Goal: Task Accomplishment & Management: Complete application form

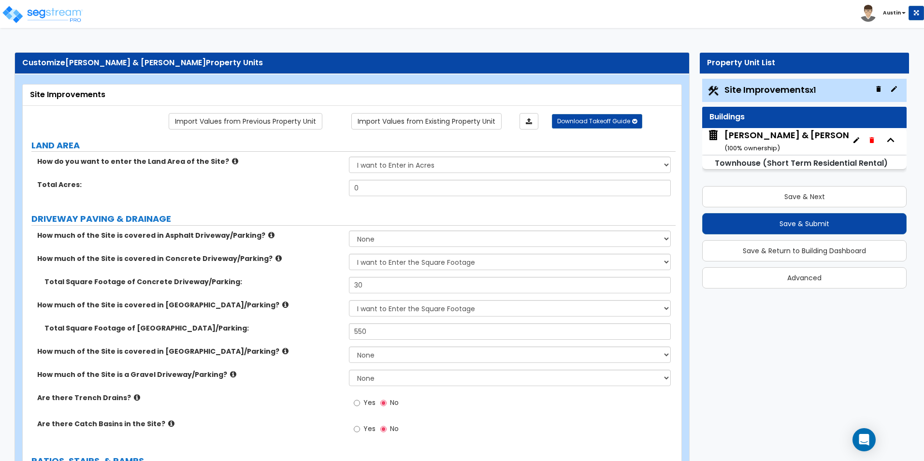
select select "2"
select select "1"
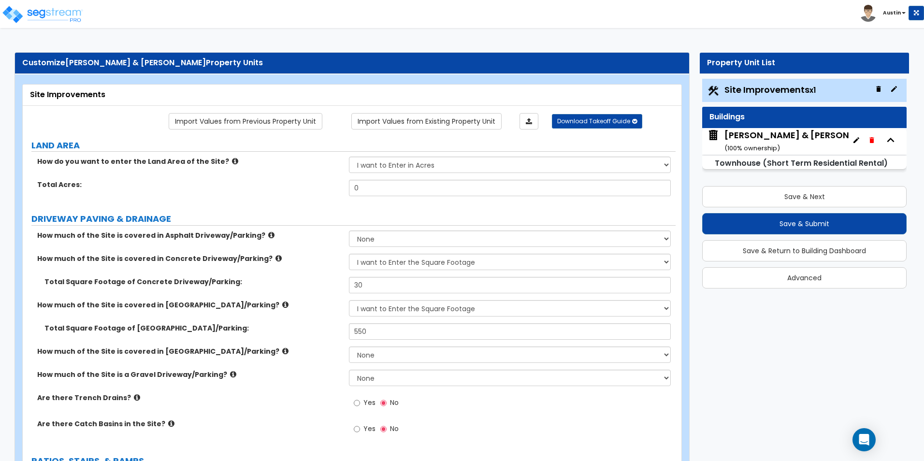
select select "2"
select select "4"
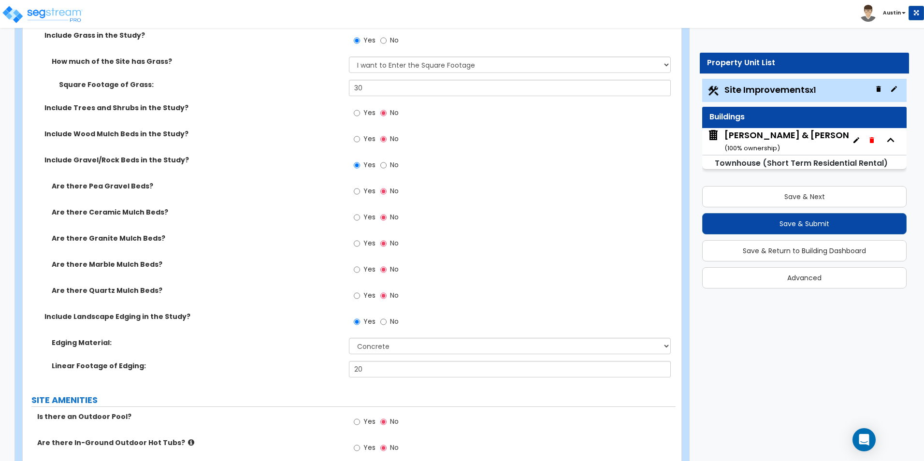
click at [773, 335] on div "Customize Stone, Jarrod & Katherine Property Units Site Improvements Import Val…" at bounding box center [462, 220] width 924 height 1998
click at [356, 241] on input "Yes" at bounding box center [357, 243] width 6 height 11
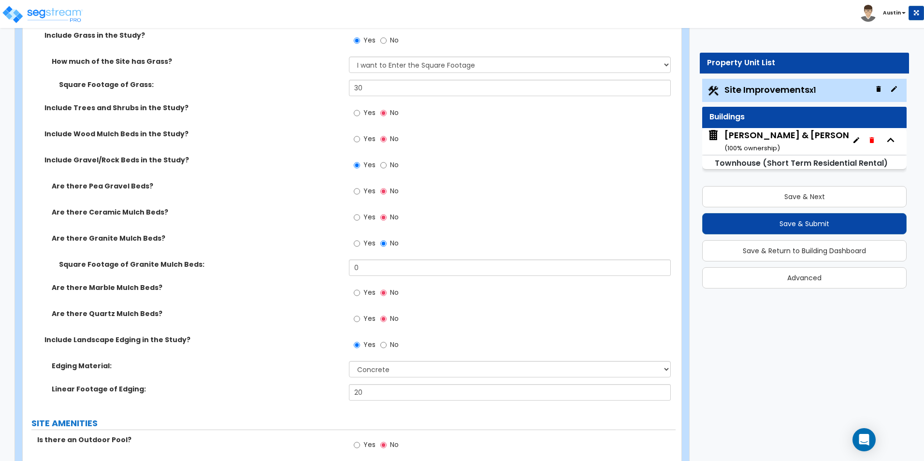
click at [387, 259] on div "Yes No" at bounding box center [512, 246] width 326 height 26
click at [383, 264] on input "0" at bounding box center [509, 267] width 321 height 16
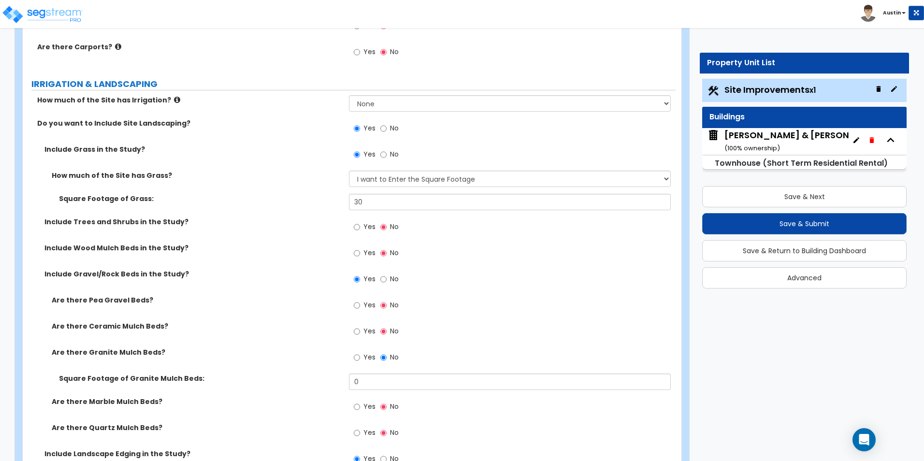
scroll to position [725, 0]
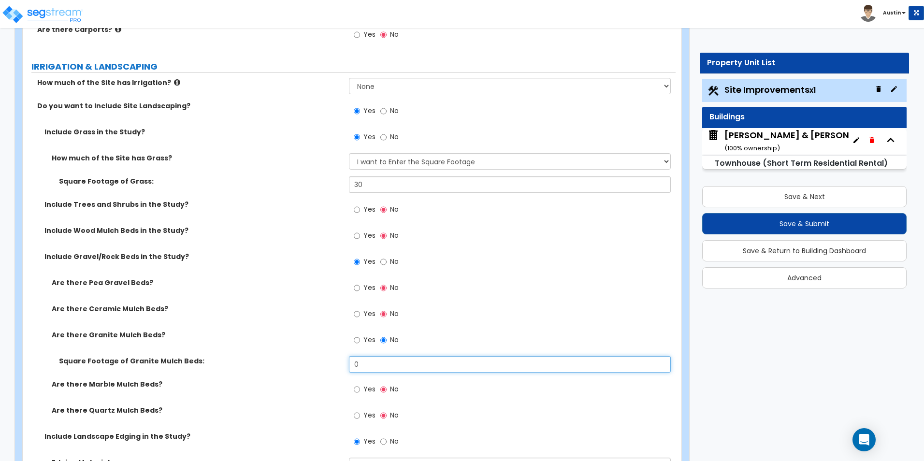
click at [407, 365] on input "0" at bounding box center [509, 364] width 321 height 16
type input "30"
click at [252, 324] on div "Are there Ceramic Mulch Beds? Yes No" at bounding box center [349, 317] width 653 height 26
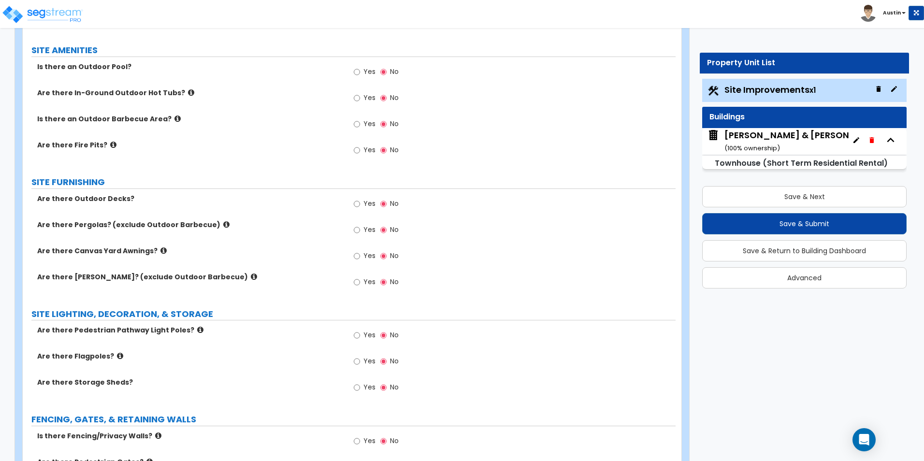
scroll to position [1208, 0]
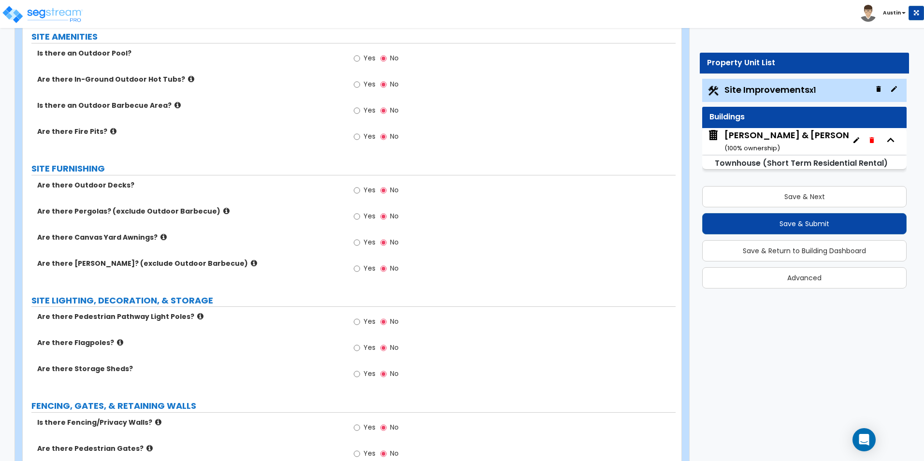
click at [366, 191] on span "Yes" at bounding box center [369, 190] width 12 height 10
click at [360, 191] on input "Yes" at bounding box center [357, 190] width 6 height 11
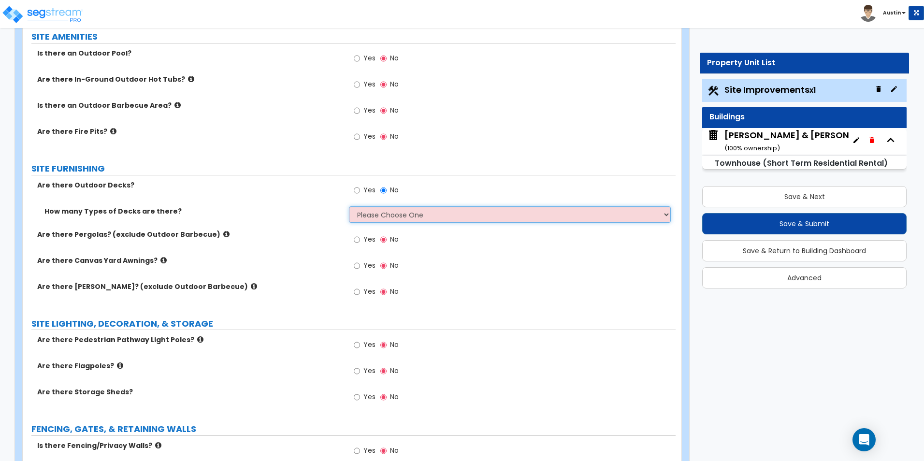
click at [382, 211] on select "Please Choose One 1 2 3 4" at bounding box center [509, 214] width 321 height 16
select select "1"
click at [349, 206] on select "Please Choose One 1 2 3 4" at bounding box center [509, 214] width 321 height 16
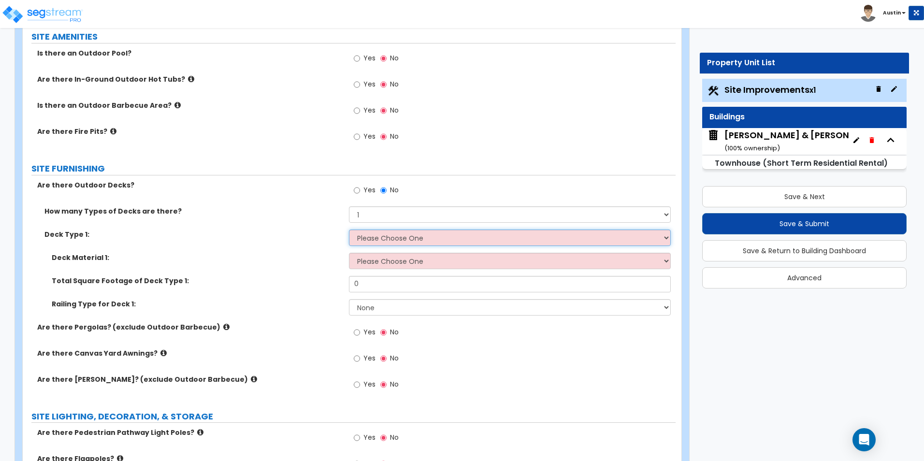
click at [396, 243] on select "Please Choose One Attached to Structure Detached from Structure" at bounding box center [509, 238] width 321 height 16
select select "1"
click at [349, 230] on select "Please Choose One Attached to Structure Detached from Structure" at bounding box center [509, 238] width 321 height 16
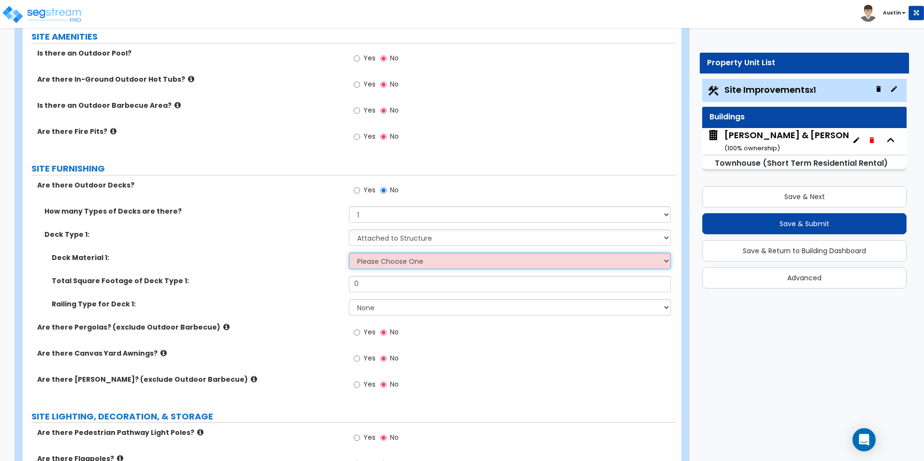
click at [416, 259] on select "Please Choose One Wood Plastic/PVC" at bounding box center [509, 261] width 321 height 16
click at [296, 262] on label "Deck Material 1:" at bounding box center [197, 258] width 290 height 10
click at [440, 261] on select "Please Choose One Wood Plastic/PVC" at bounding box center [509, 261] width 321 height 16
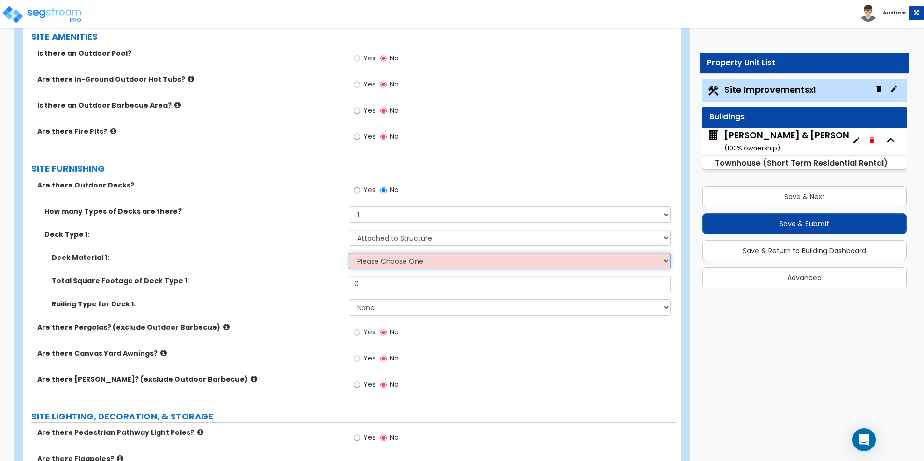
click at [438, 262] on select "Please Choose One Wood Plastic/PVC" at bounding box center [509, 261] width 321 height 16
click at [417, 311] on select "None Wood Plastic" at bounding box center [509, 307] width 321 height 16
click at [408, 261] on select "Please Choose One Wood Plastic/PVC" at bounding box center [509, 261] width 321 height 16
select select "1"
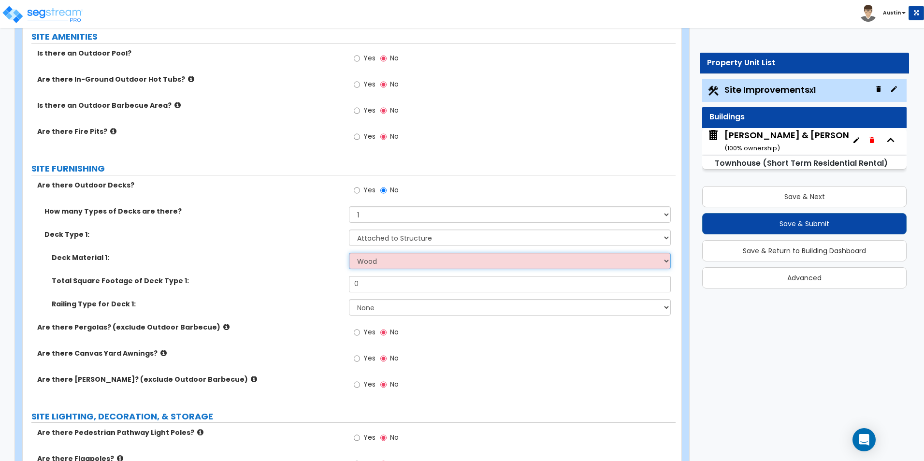
click at [349, 253] on select "Please Choose One Wood Plastic/PVC" at bounding box center [509, 261] width 321 height 16
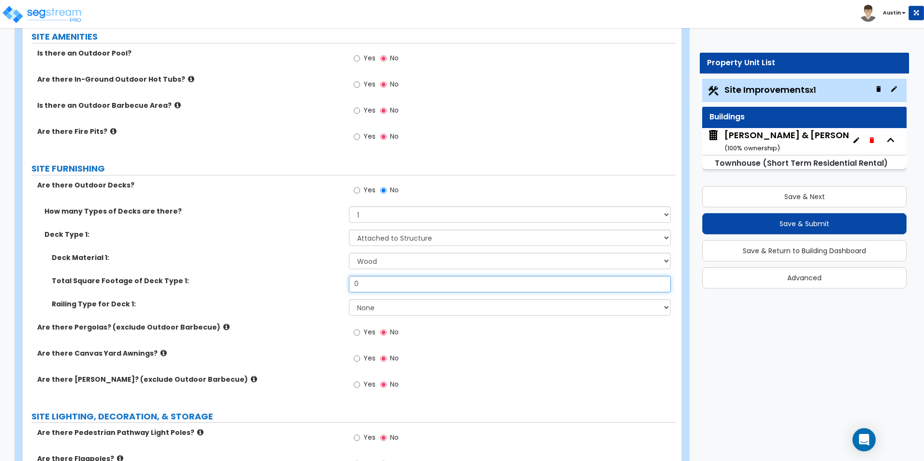
click at [406, 289] on input "0" at bounding box center [509, 284] width 321 height 16
type input "90"
click at [378, 308] on select "None Wood Plastic" at bounding box center [509, 307] width 321 height 16
click at [381, 314] on select "None Wood Plastic" at bounding box center [509, 307] width 321 height 16
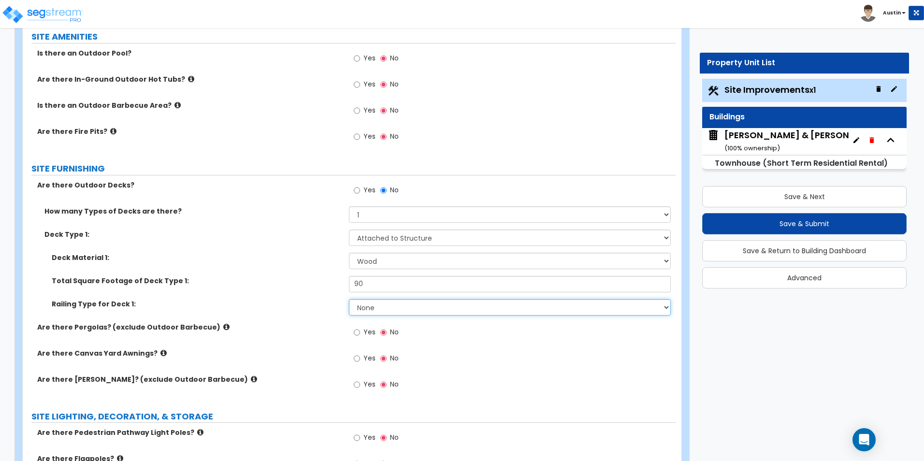
click at [381, 314] on select "None Wood Plastic" at bounding box center [509, 307] width 321 height 16
select select "2"
click at [349, 299] on select "None Wood Plastic" at bounding box center [509, 307] width 321 height 16
click at [311, 306] on label "Railing Type for Deck 1:" at bounding box center [197, 304] width 290 height 10
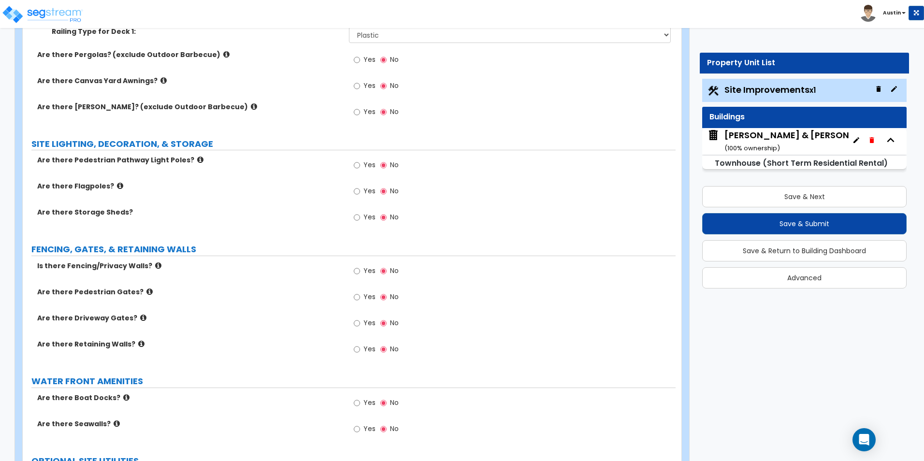
scroll to position [1498, 0]
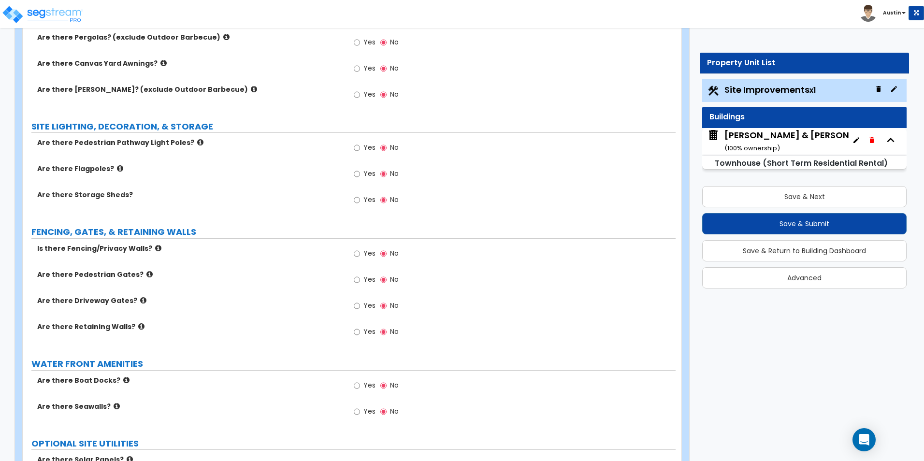
click at [363, 255] on span "Yes" at bounding box center [369, 253] width 12 height 10
click at [360, 255] on input "Yes" at bounding box center [357, 253] width 6 height 11
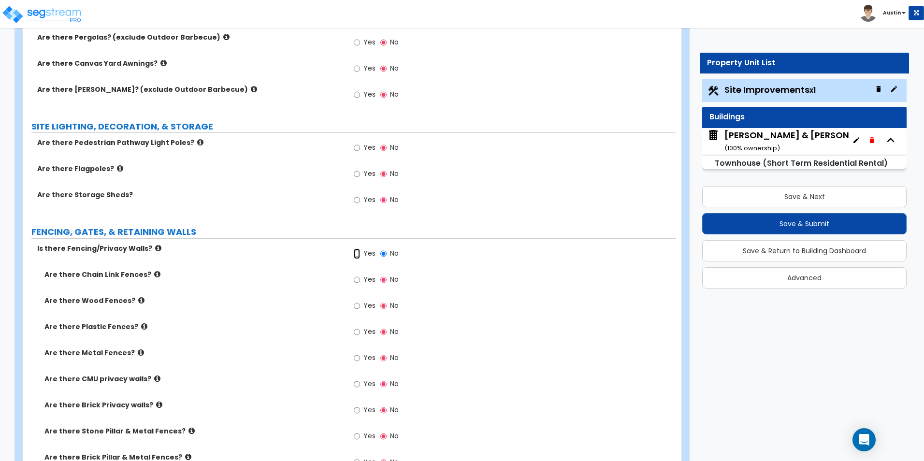
scroll to position [1546, 0]
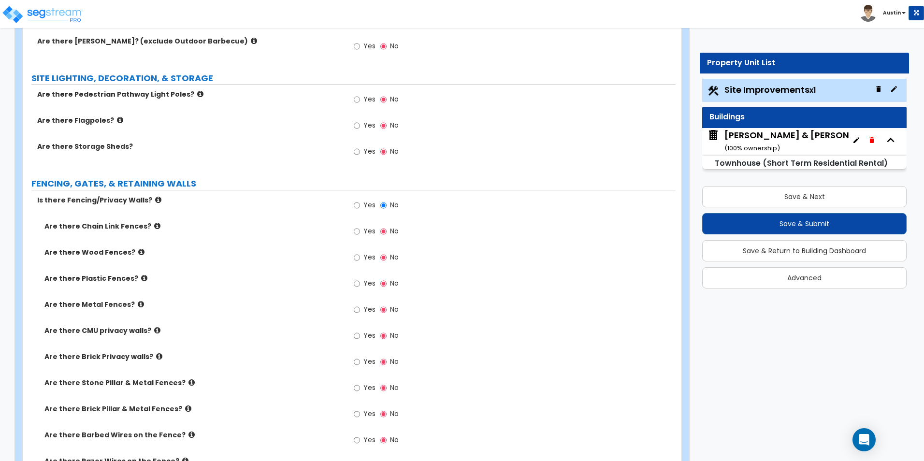
click at [366, 260] on span "Yes" at bounding box center [369, 257] width 12 height 10
click at [360, 260] on input "Yes" at bounding box center [357, 257] width 6 height 11
radio input "true"
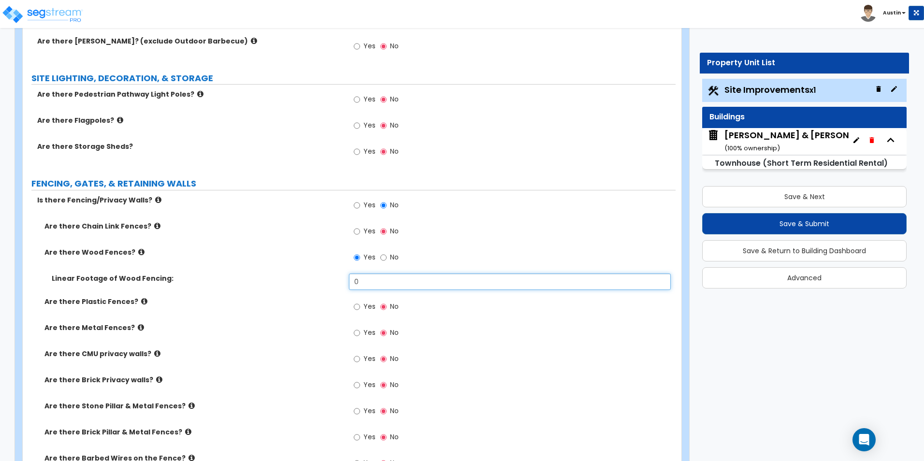
click at [392, 281] on input "0" at bounding box center [509, 281] width 321 height 16
click at [407, 277] on input "0" at bounding box center [509, 281] width 321 height 16
click at [283, 285] on div "Linear Footage of Wood Fencing: 20" at bounding box center [349, 284] width 653 height 23
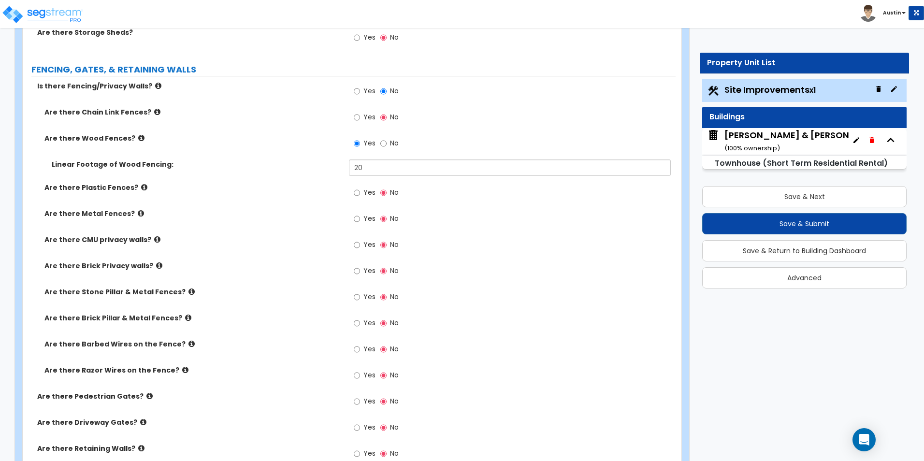
scroll to position [1643, 0]
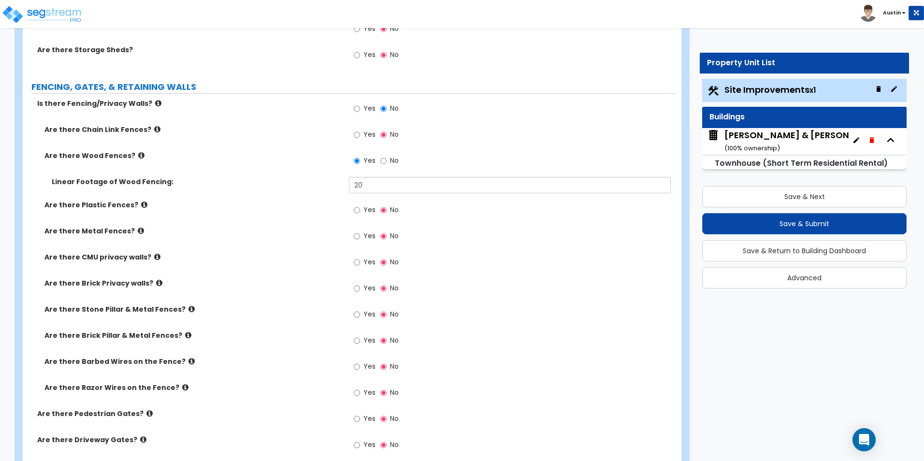
click at [138, 157] on icon at bounding box center [141, 155] width 6 height 7
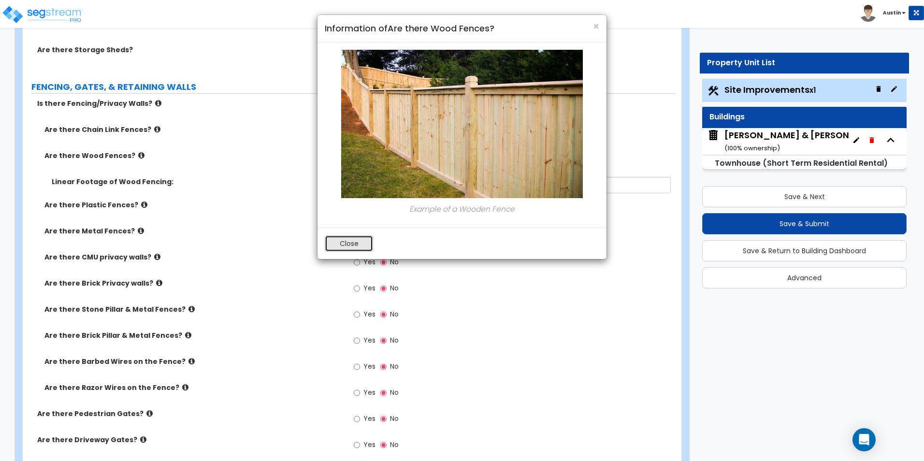
click at [345, 241] on button "Close" at bounding box center [349, 243] width 48 height 16
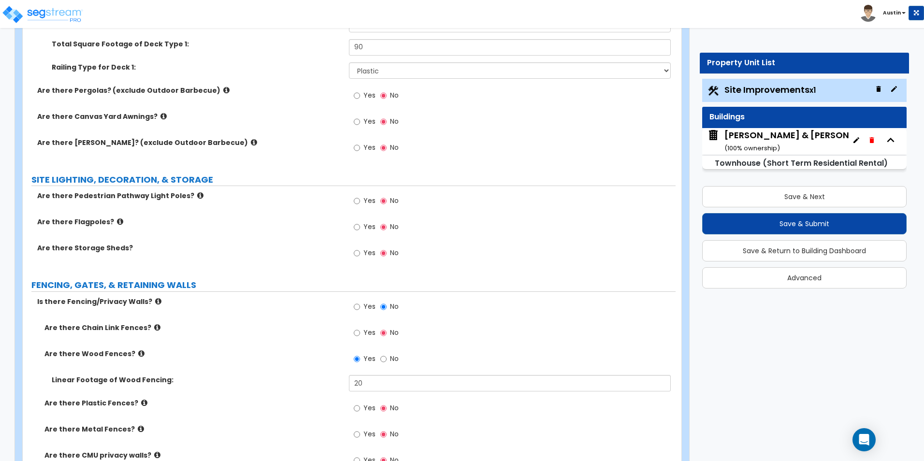
scroll to position [1450, 0]
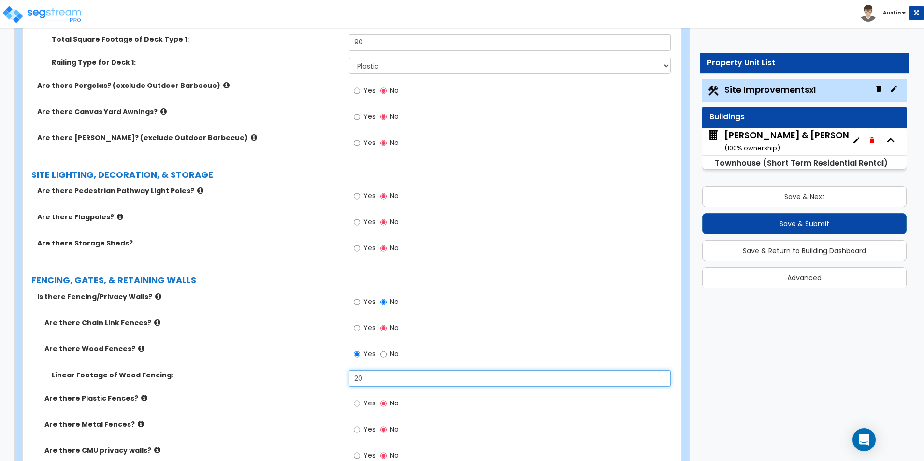
click at [382, 379] on input "20" at bounding box center [509, 378] width 321 height 16
type input "30"
click at [316, 352] on label "Are there Wood Fences?" at bounding box center [192, 349] width 297 height 10
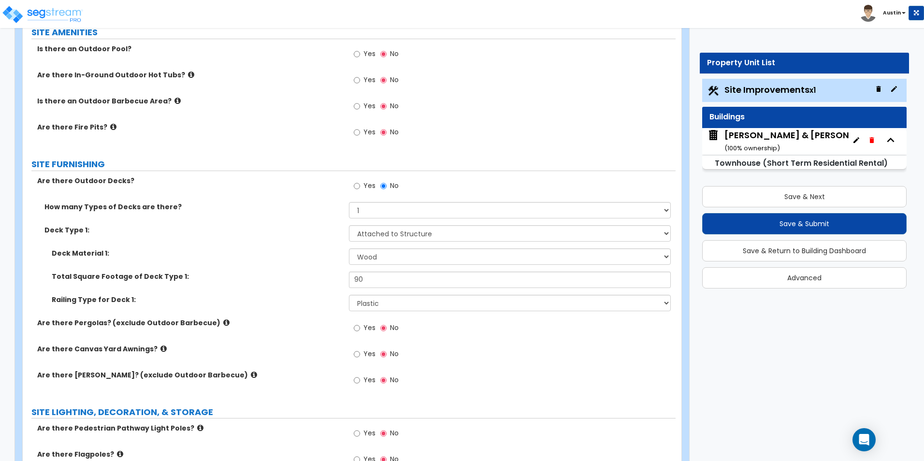
scroll to position [1208, 0]
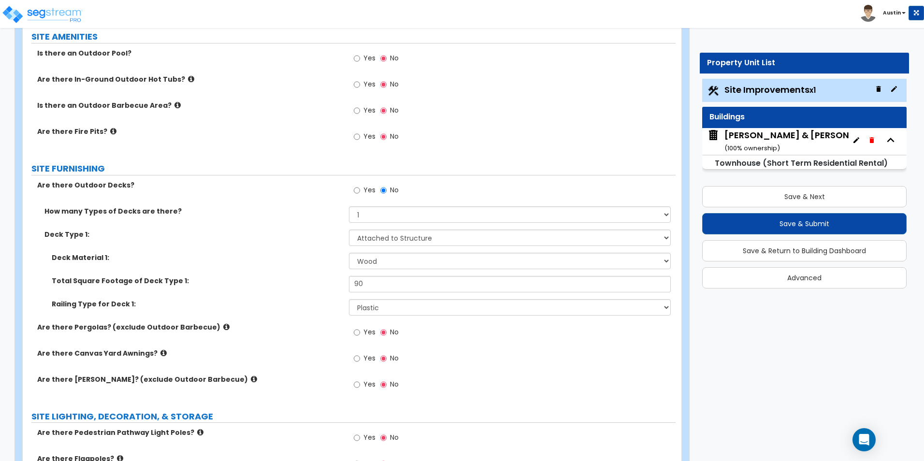
click at [277, 225] on div "How many Types of Decks are there? Please Choose One 1 2 3 4" at bounding box center [349, 217] width 653 height 23
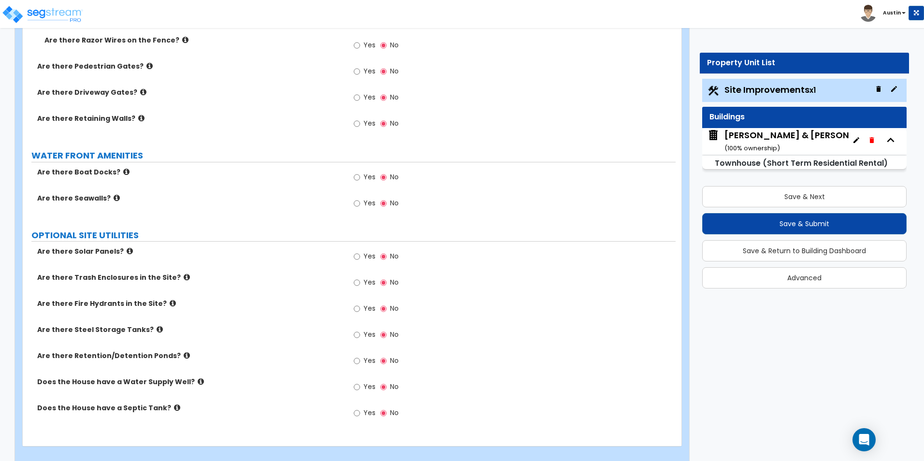
scroll to position [2003, 0]
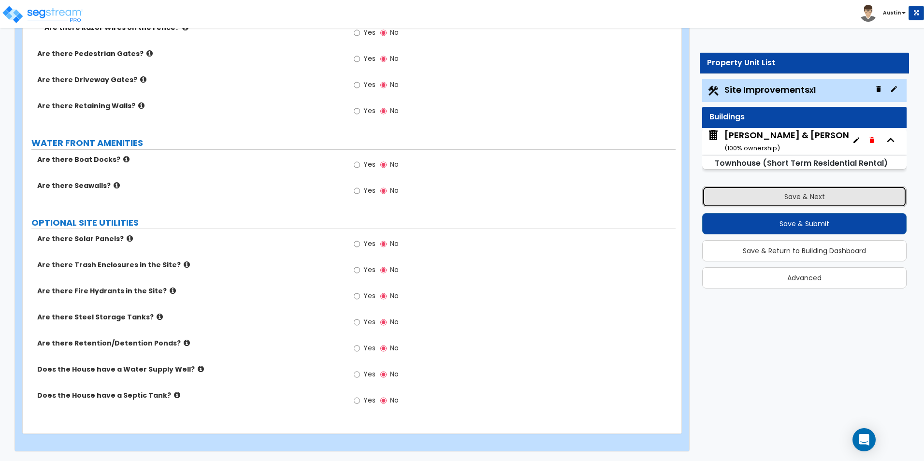
click at [804, 194] on button "Save & Next" at bounding box center [804, 196] width 204 height 21
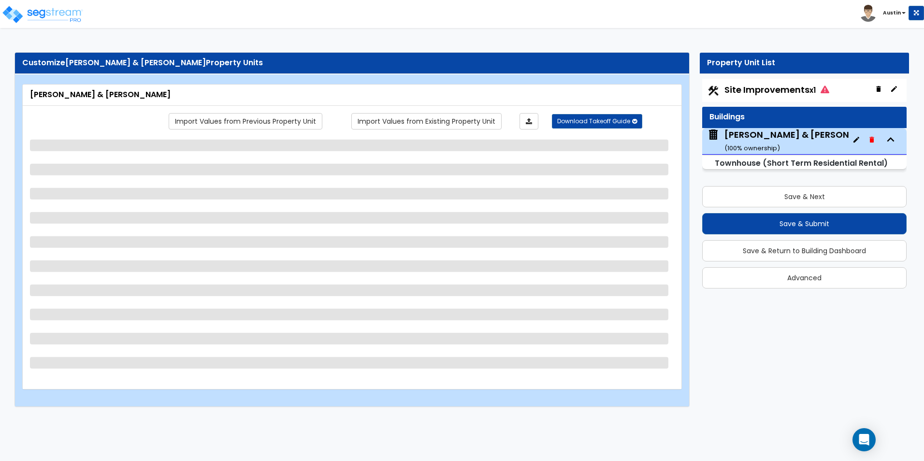
scroll to position [0, 0]
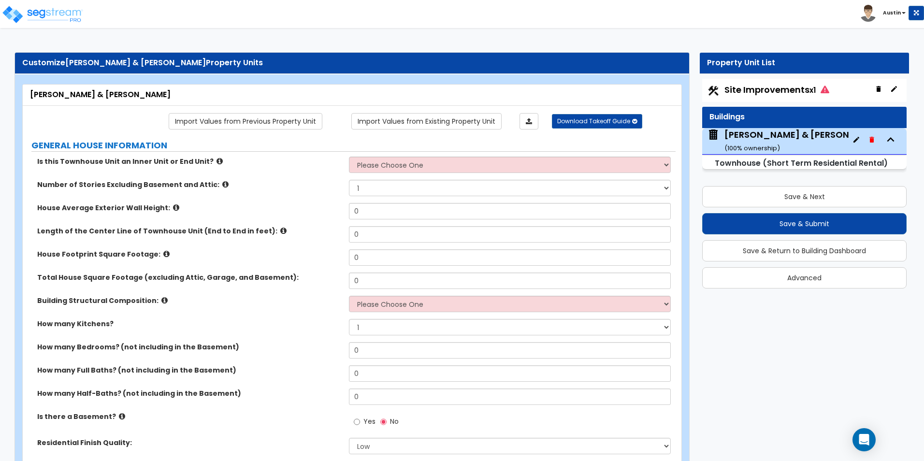
click at [216, 160] on icon at bounding box center [219, 161] width 6 height 7
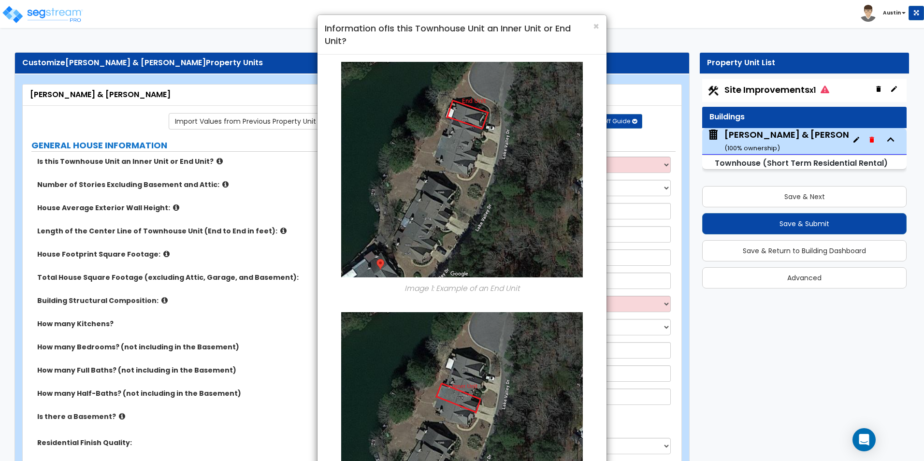
click at [209, 160] on div "× Information of Is this Townhouse Unit an Inner Unit or End Unit? Image 1: Exa…" at bounding box center [462, 230] width 924 height 461
click at [595, 28] on span "×" at bounding box center [596, 26] width 6 height 14
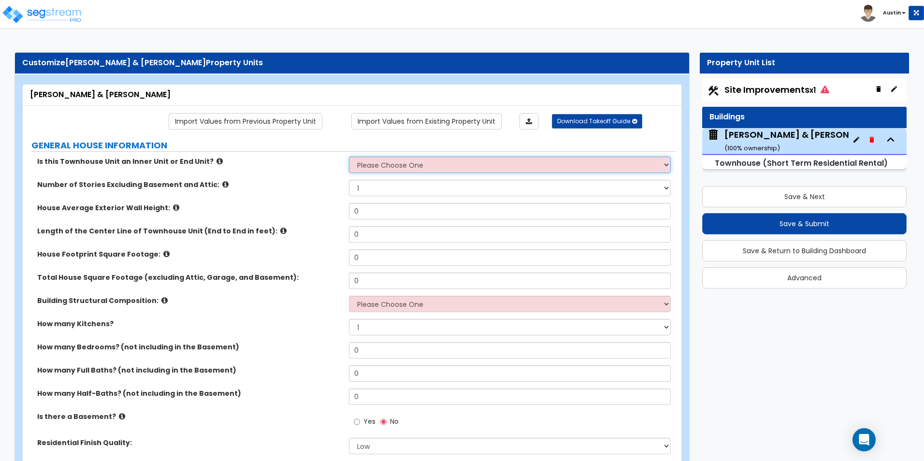
click at [398, 166] on select "Please Choose One Inner Unit End Unit" at bounding box center [509, 165] width 321 height 16
select select "2"
click at [349, 157] on select "Please Choose One Inner Unit End Unit" at bounding box center [509, 165] width 321 height 16
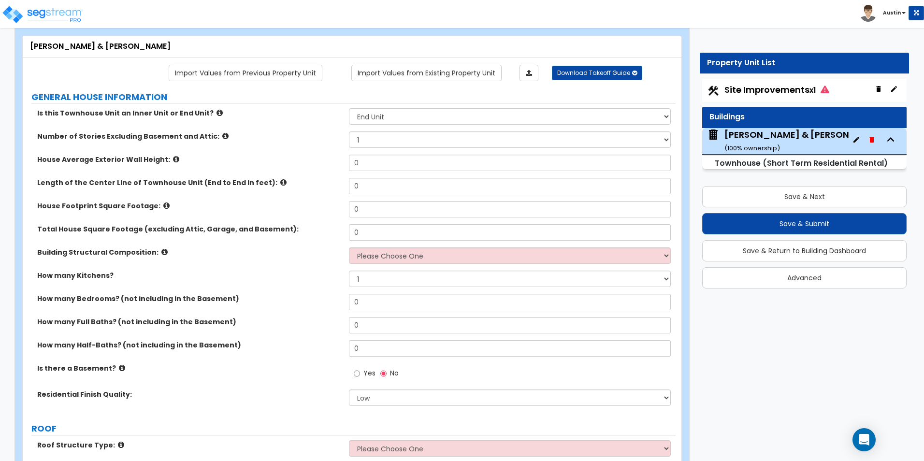
click at [824, 92] on icon at bounding box center [824, 90] width 9 height 8
select select "2"
select select "1"
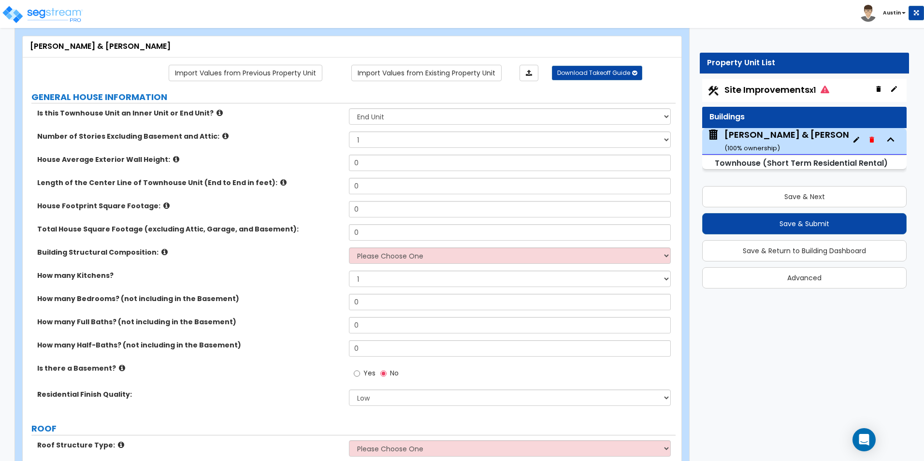
select select "1"
select select "2"
select select "4"
select select "1"
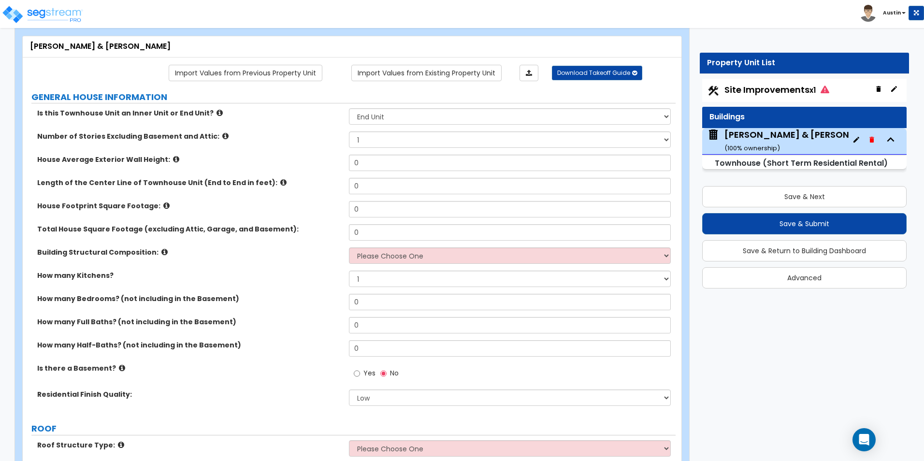
select select "1"
select select "2"
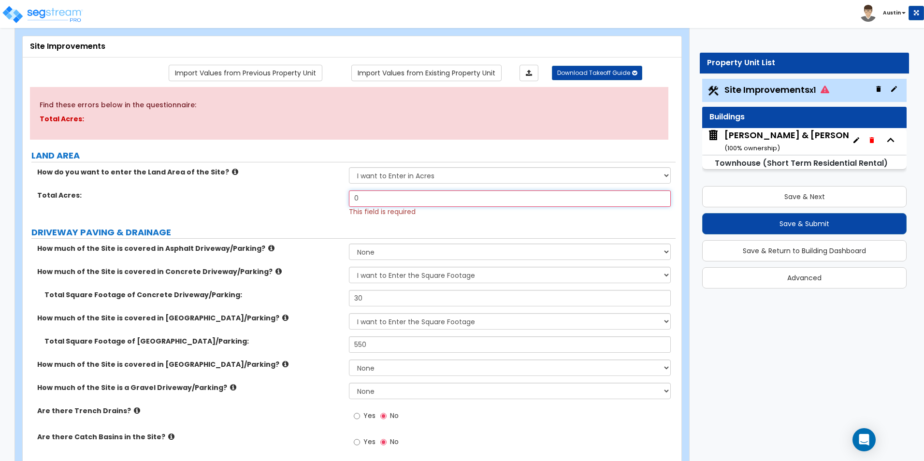
click at [377, 200] on input "0" at bounding box center [509, 198] width 321 height 16
type input "00"
type input "0"
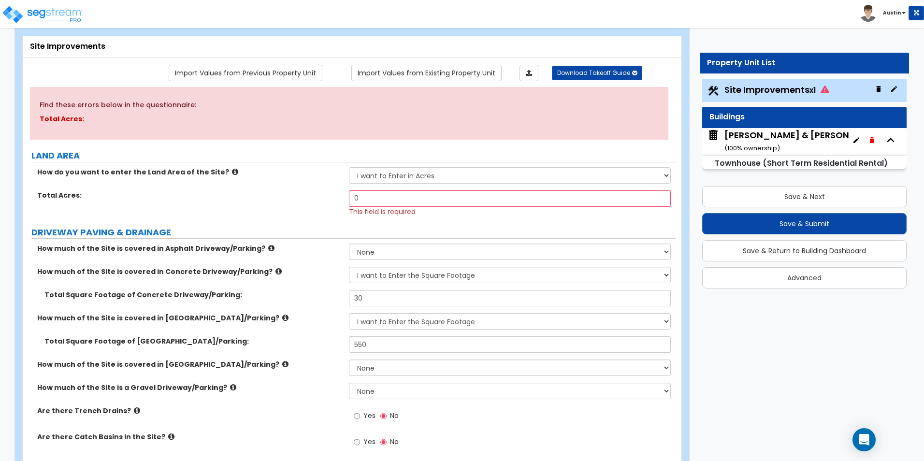
click at [297, 208] on div "Total Acres: 0 This field is required" at bounding box center [349, 203] width 653 height 26
click at [793, 201] on button "Save & Next" at bounding box center [804, 196] width 204 height 21
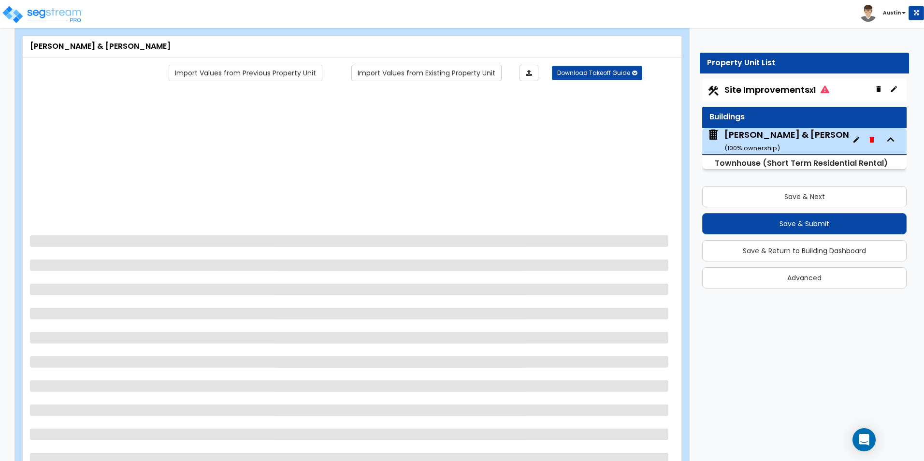
scroll to position [0, 0]
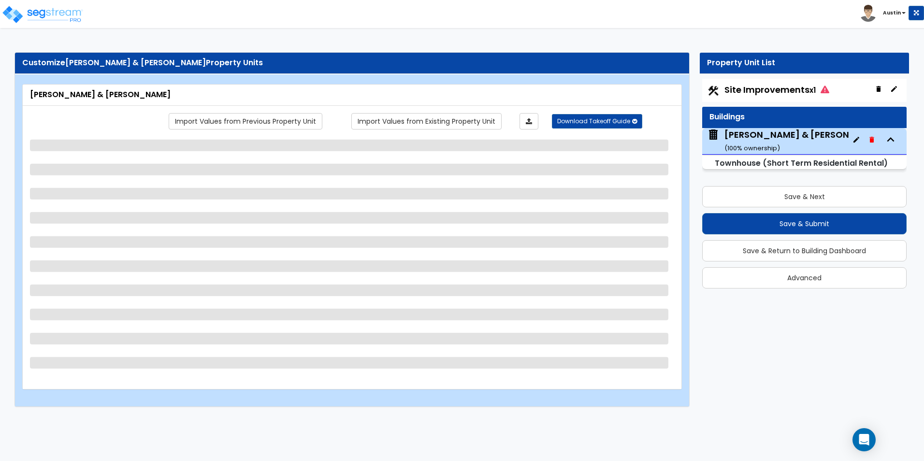
select select "2"
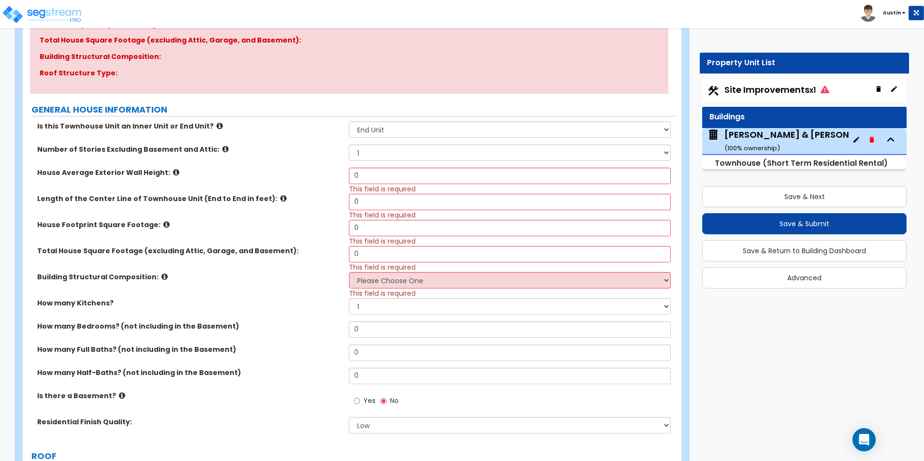
scroll to position [193, 0]
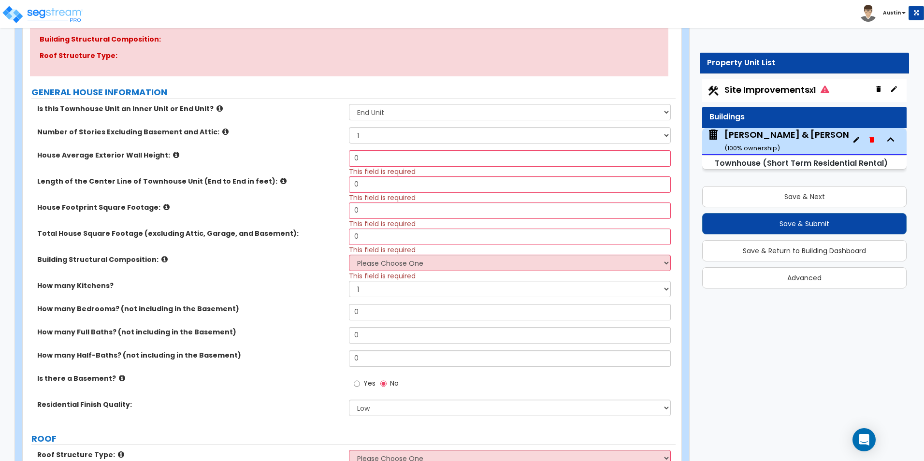
click at [786, 93] on span "Site Improvements x1" at bounding box center [776, 90] width 105 height 12
select select "2"
select select "1"
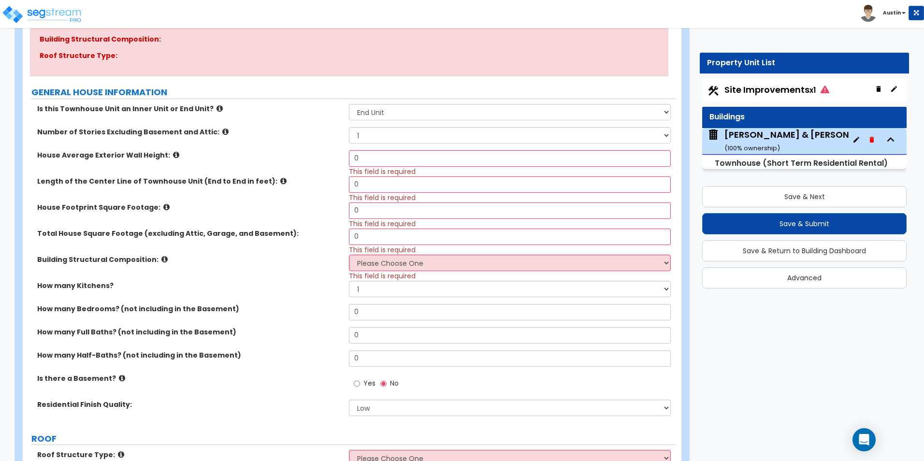
select select "1"
select select "2"
select select "4"
select select "1"
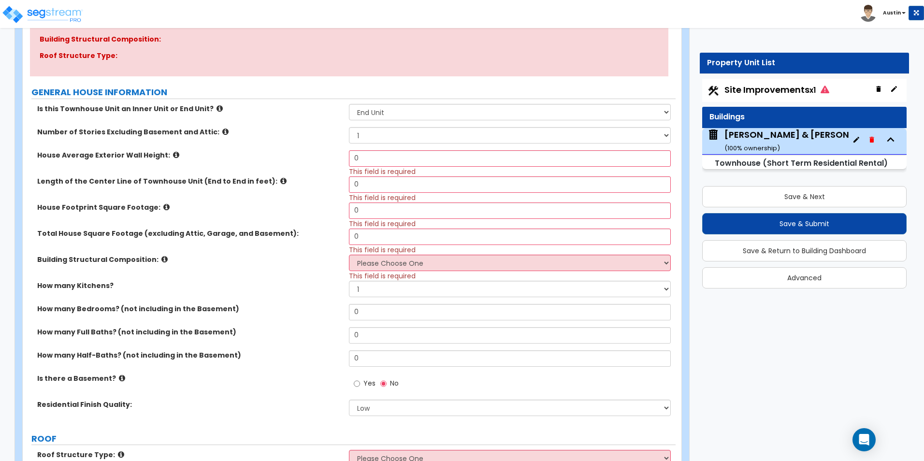
select select "1"
select select "2"
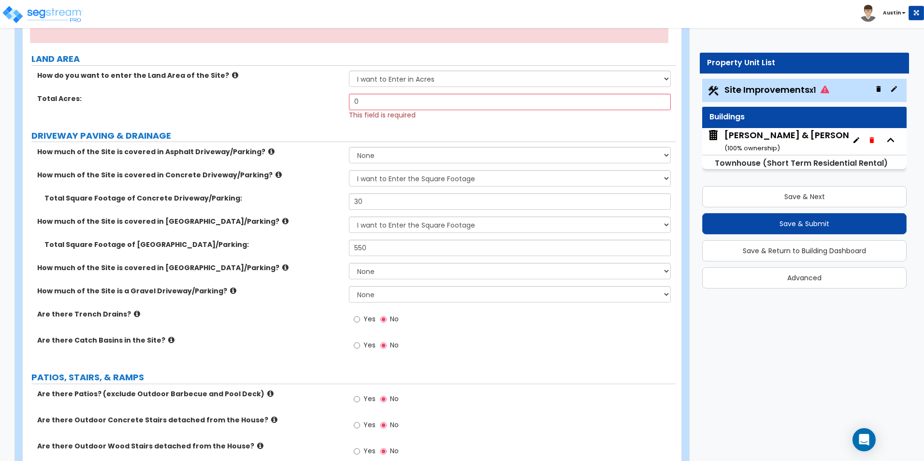
scroll to position [97, 0]
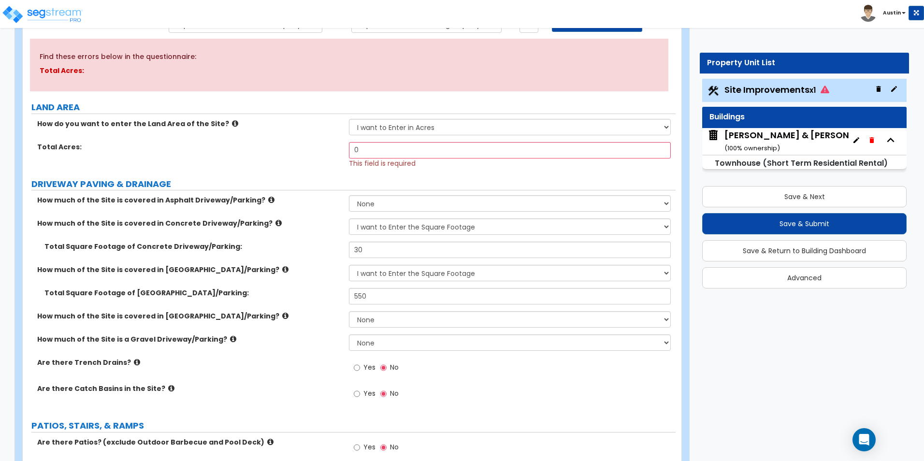
click at [771, 148] on small "( 100 % ownership)" at bounding box center [752, 148] width 56 height 9
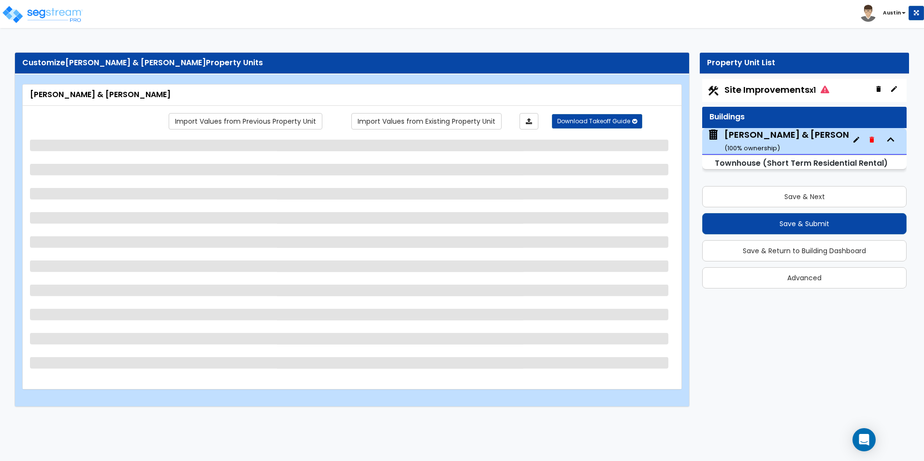
scroll to position [0, 0]
select select "2"
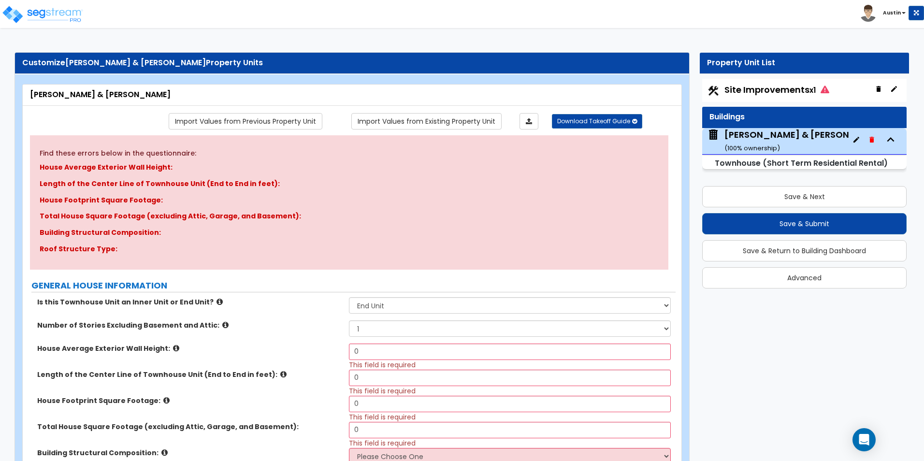
click at [762, 93] on span "Site Improvements x1" at bounding box center [776, 90] width 105 height 12
select select "2"
select select "1"
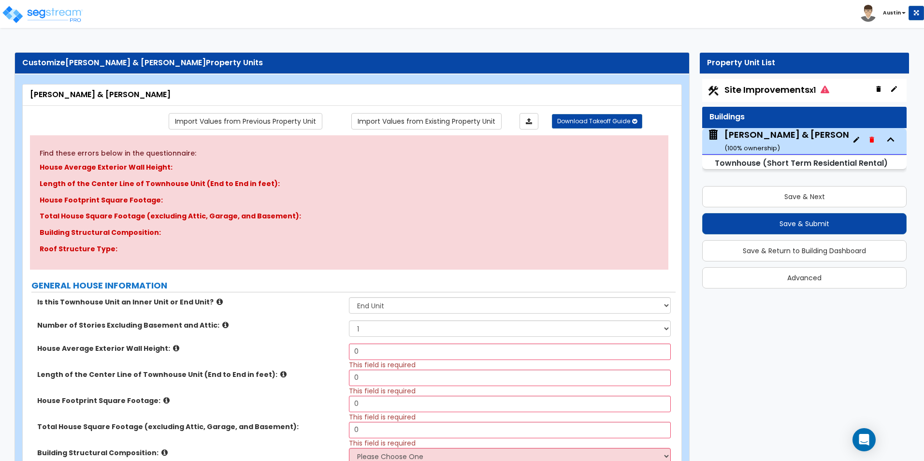
select select "1"
select select "2"
select select "4"
select select "1"
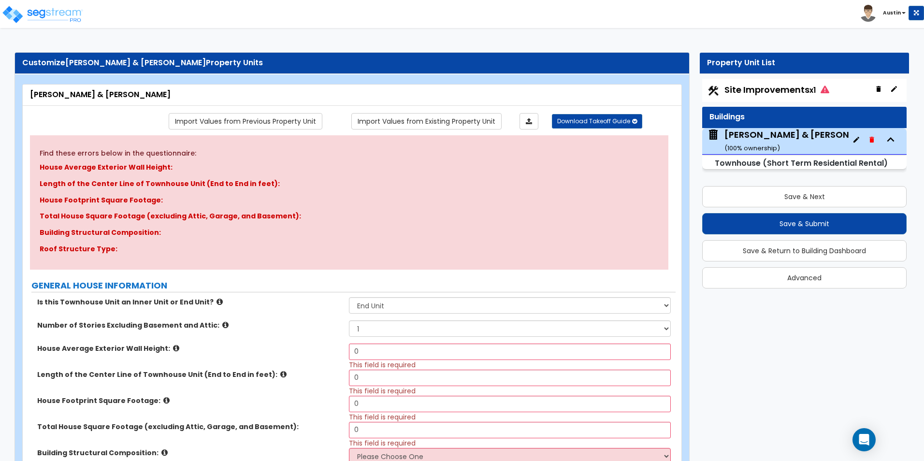
select select "1"
select select "2"
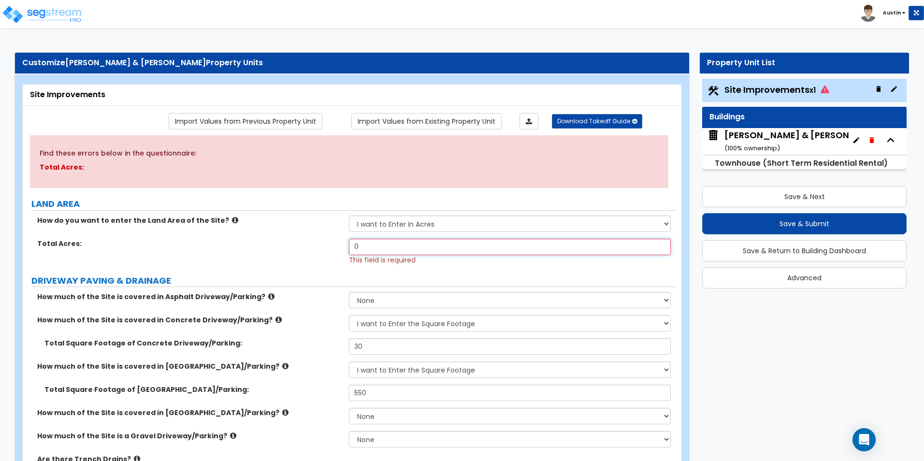
click at [408, 250] on input "0" at bounding box center [509, 247] width 321 height 16
click at [408, 251] on input "0" at bounding box center [509, 247] width 321 height 16
type input "0.05"
click at [285, 241] on label "Total Acres:" at bounding box center [189, 244] width 304 height 10
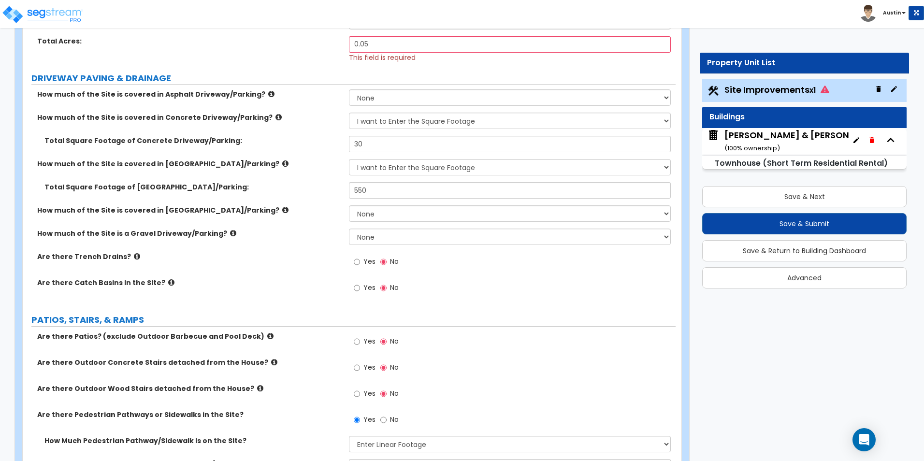
scroll to position [132, 0]
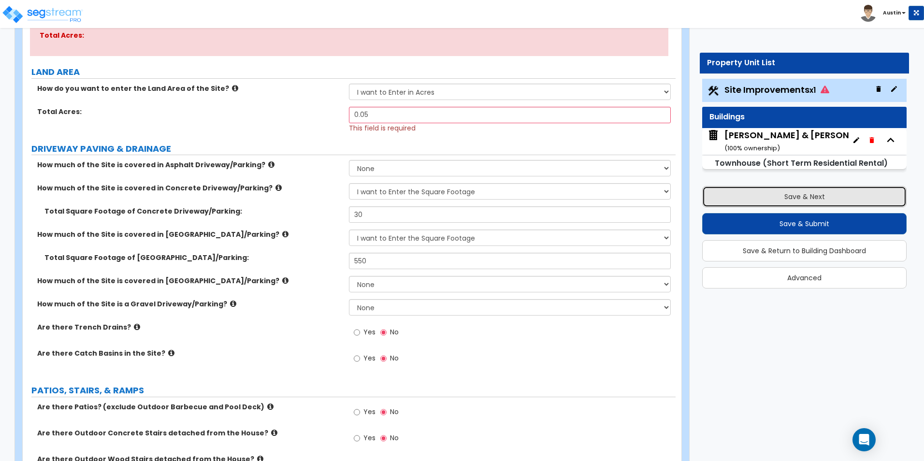
click at [806, 206] on button "Save & Next" at bounding box center [804, 196] width 204 height 21
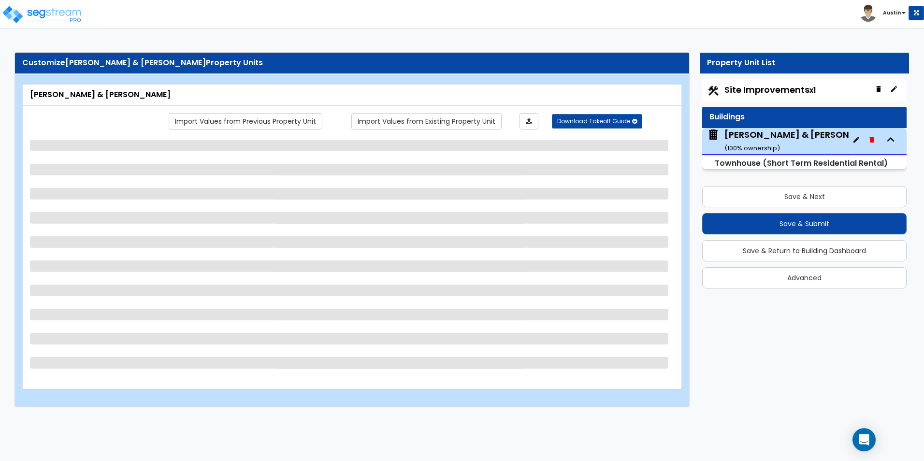
scroll to position [0, 0]
select select "2"
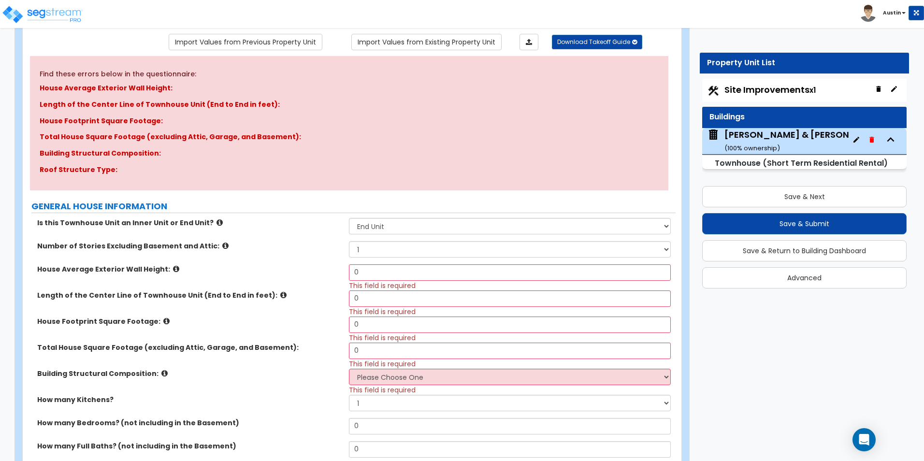
scroll to position [97, 0]
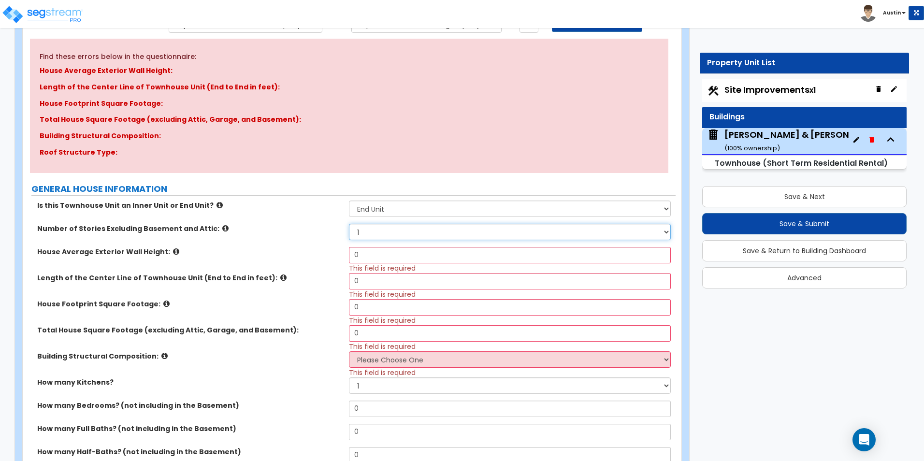
click at [416, 235] on select "1 2 3 4 5" at bounding box center [509, 232] width 321 height 16
select select "3"
click at [349, 224] on select "1 2 3 4 5" at bounding box center [509, 232] width 321 height 16
click at [416, 261] on input "0" at bounding box center [509, 255] width 321 height 16
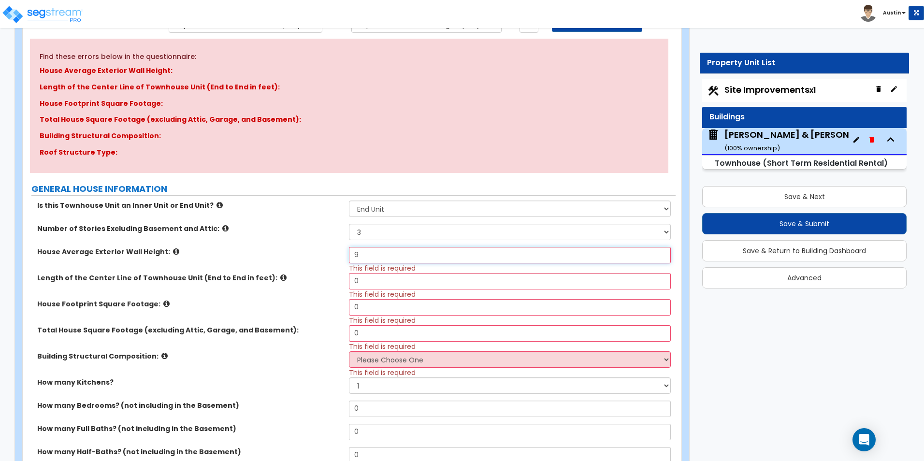
type input "9"
click at [410, 283] on input "0" at bounding box center [509, 281] width 321 height 16
type input "32"
click at [315, 271] on div "House Average Exterior Wall Height: 9 This field is required" at bounding box center [349, 260] width 653 height 26
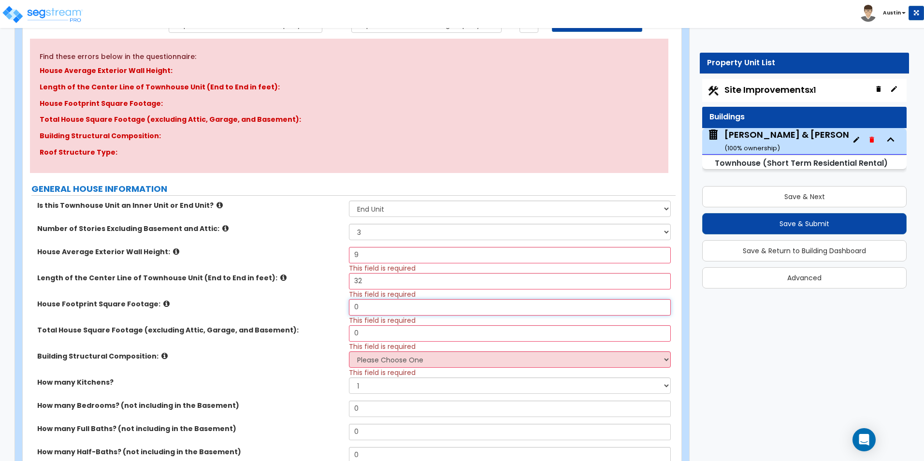
click at [375, 307] on input "0" at bounding box center [509, 307] width 321 height 16
click at [163, 302] on icon at bounding box center [166, 303] width 6 height 7
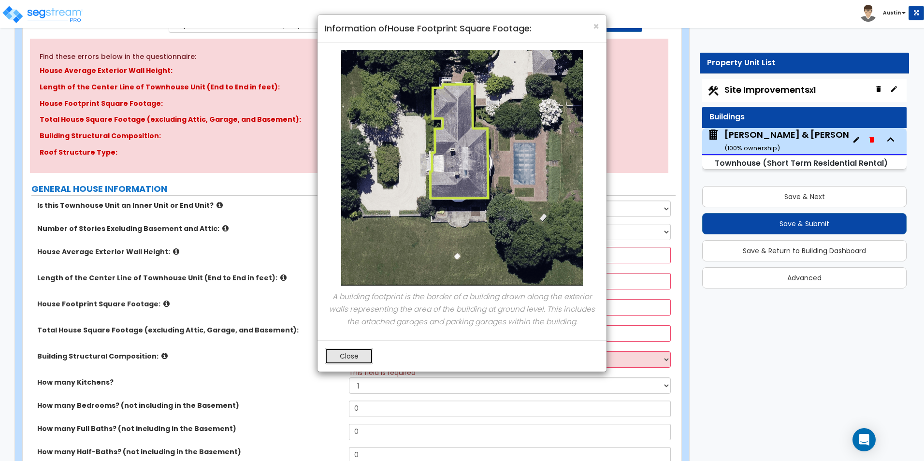
click at [340, 359] on button "Close" at bounding box center [349, 356] width 48 height 16
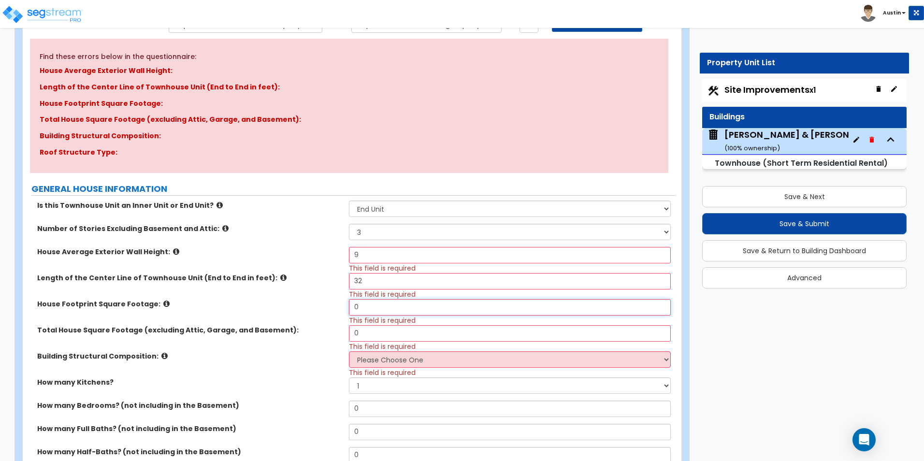
click at [373, 310] on input "0" at bounding box center [509, 307] width 321 height 16
type input "640"
click at [383, 334] on input "0" at bounding box center [509, 333] width 321 height 16
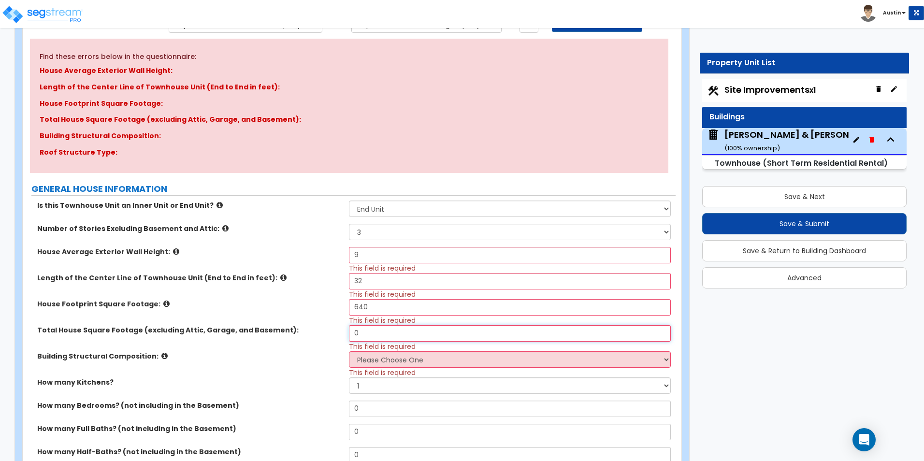
click at [383, 334] on input "0" at bounding box center [509, 333] width 321 height 16
click at [388, 336] on input "0" at bounding box center [509, 333] width 321 height 16
type input "1,850"
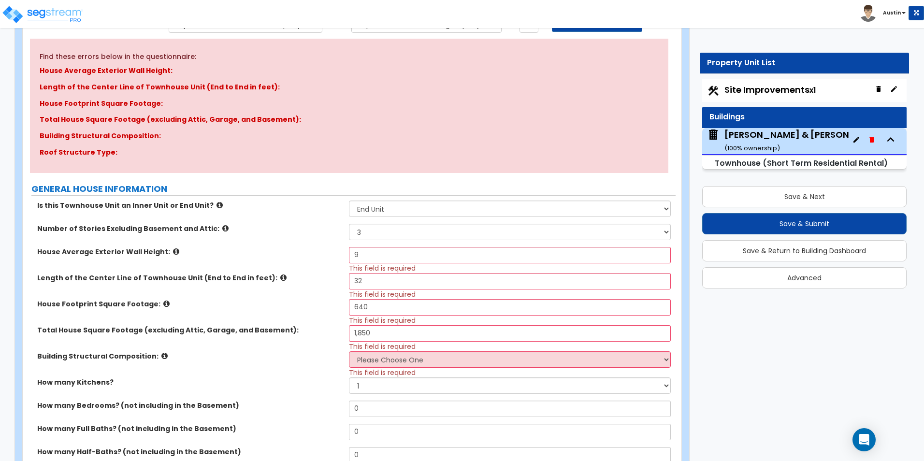
click at [307, 335] on div "Total House Square Footage (excluding Attic, Garage, and Basement): 1,850 This …" at bounding box center [349, 338] width 653 height 26
click at [378, 357] on select "Please Choose One Reinforced Concrete Structural Steel Brick Masonry CMU Masonr…" at bounding box center [509, 359] width 321 height 16
click at [283, 339] on div "Total House Square Footage (excluding Attic, Garage, and Basement): 1,850 This …" at bounding box center [349, 338] width 653 height 26
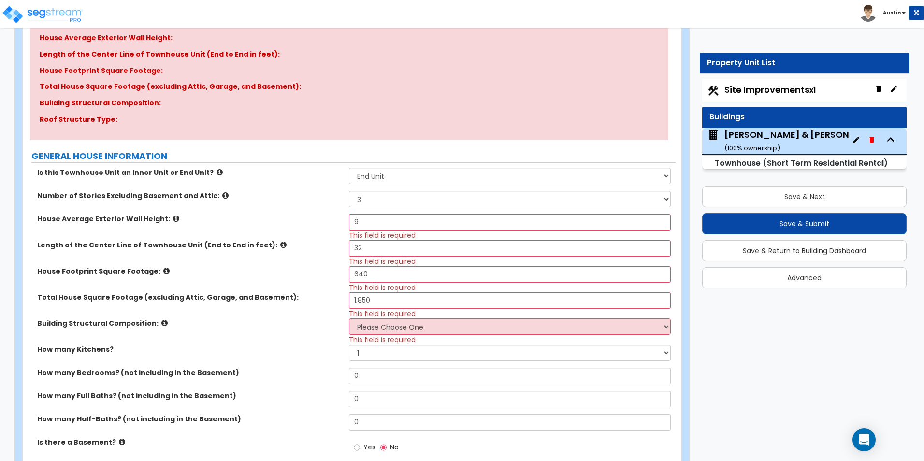
scroll to position [145, 0]
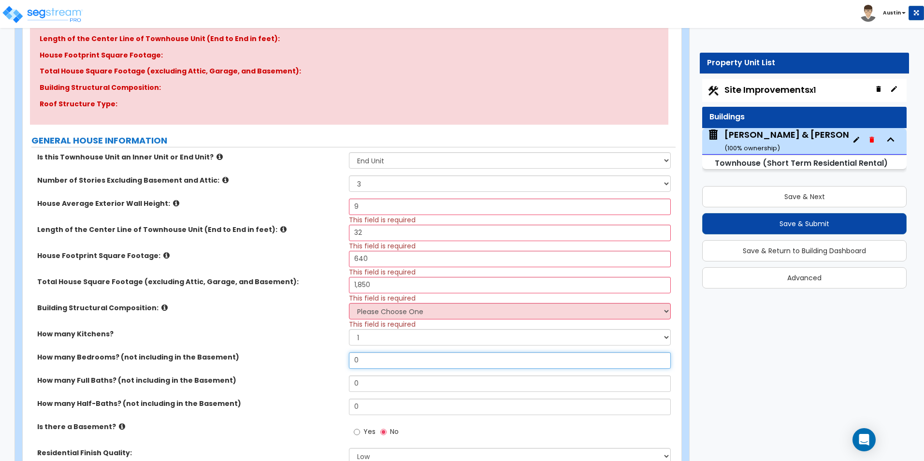
click at [370, 359] on input "0" at bounding box center [509, 360] width 321 height 16
type input "4"
click at [376, 385] on input "0" at bounding box center [509, 383] width 321 height 16
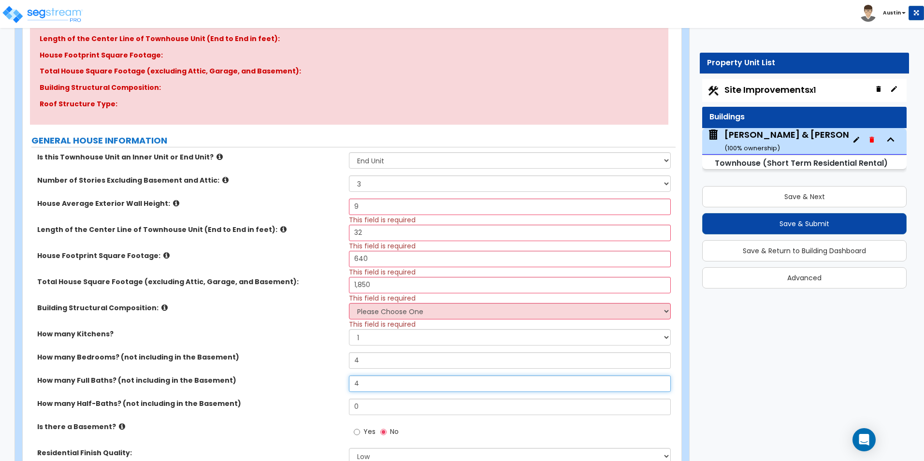
type input "4"
click at [281, 378] on label "How many Full Baths? (not including in the Basement)" at bounding box center [189, 380] width 304 height 10
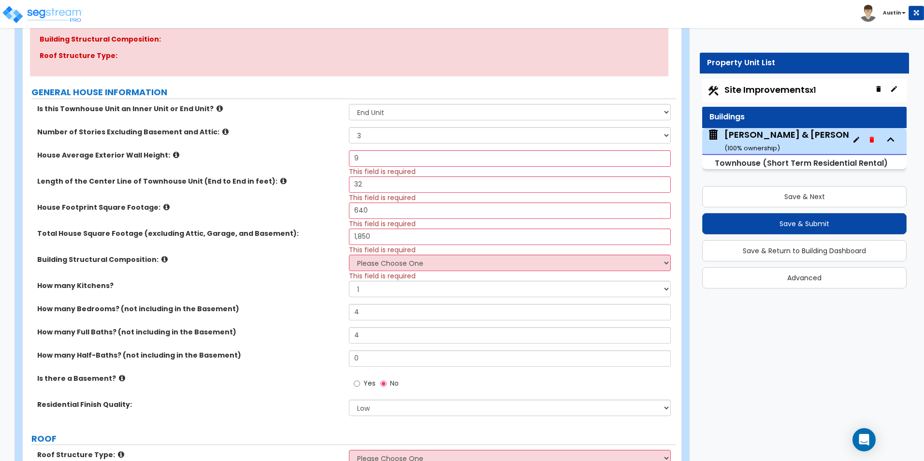
scroll to position [242, 0]
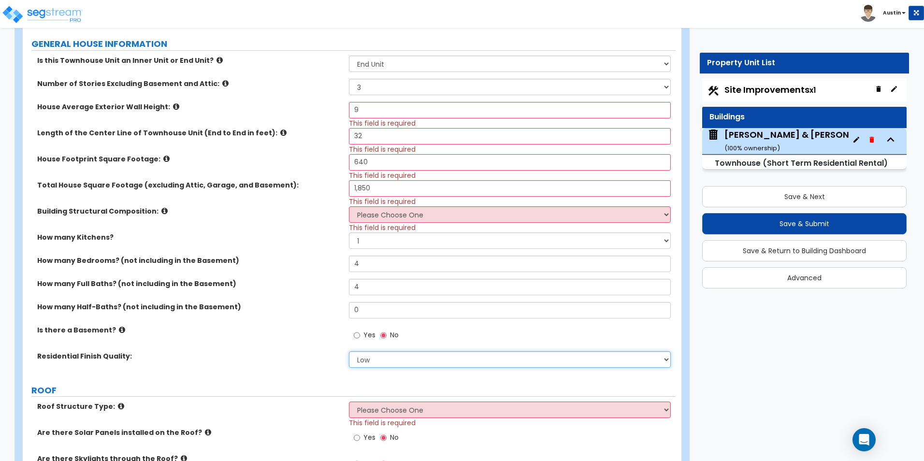
click at [371, 358] on select "Low Average High" at bounding box center [509, 359] width 321 height 16
select select "2"
click at [349, 351] on select "Low Average High" at bounding box center [509, 359] width 321 height 16
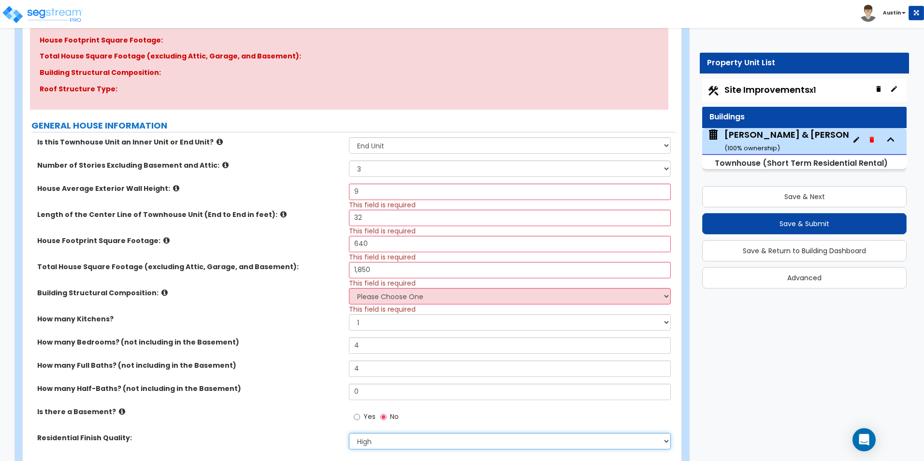
scroll to position [145, 0]
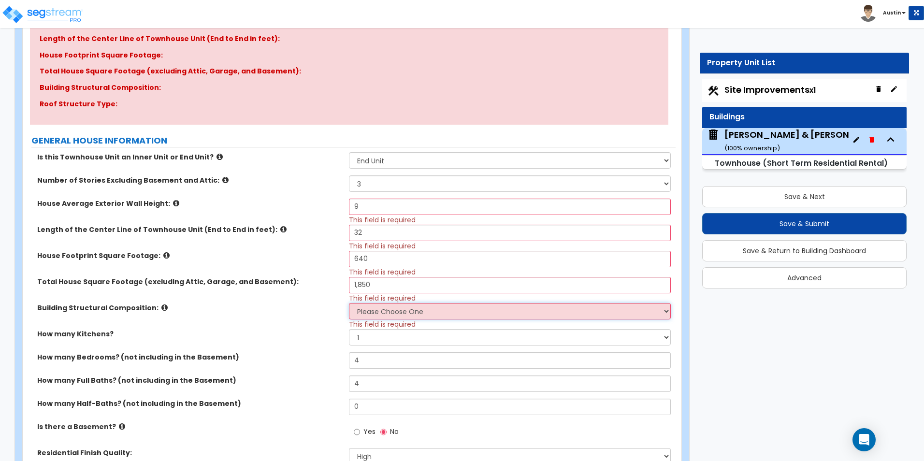
click at [402, 315] on select "Please Choose One Reinforced Concrete Structural Steel Brick Masonry CMU Masonr…" at bounding box center [509, 311] width 321 height 16
click at [443, 313] on select "Please Choose One Reinforced Concrete Structural Steel Brick Masonry CMU Masonr…" at bounding box center [509, 311] width 321 height 16
click at [416, 313] on select "Please Choose One Reinforced Concrete Structural Steel Brick Masonry CMU Masonr…" at bounding box center [509, 311] width 321 height 16
select select "7"
click at [349, 303] on select "Please Choose One Reinforced Concrete Structural Steel Brick Masonry CMU Masonr…" at bounding box center [509, 311] width 321 height 16
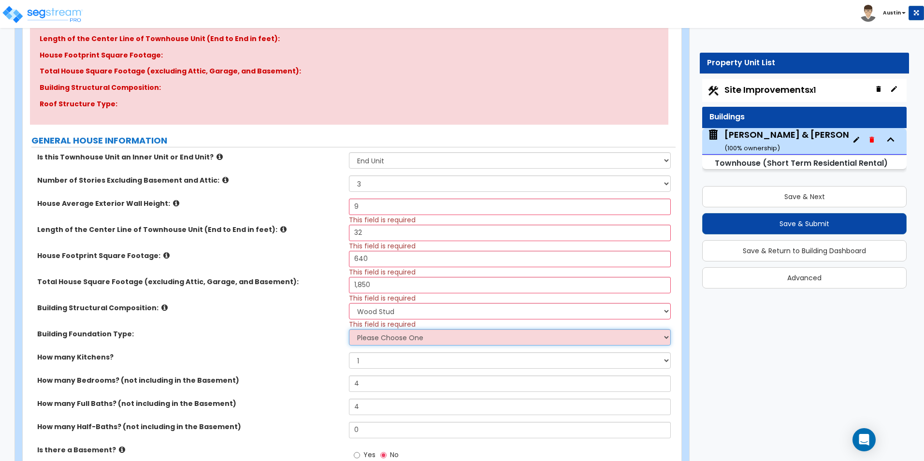
click at [423, 342] on select "Please Choose One Spread Ftg, Col, & Beam FDN Slab on Grade" at bounding box center [509, 337] width 321 height 16
select select "2"
click at [349, 329] on select "Please Choose One Spread Ftg, Col, & Beam FDN Slab on Grade" at bounding box center [509, 337] width 321 height 16
click at [394, 335] on select "Please Choose One Spread Ftg, Col, & Beam FDN Slab on Grade" at bounding box center [509, 337] width 321 height 16
click at [402, 337] on select "Please Choose One Spread Ftg, Col, & Beam FDN Slab on Grade" at bounding box center [509, 337] width 321 height 16
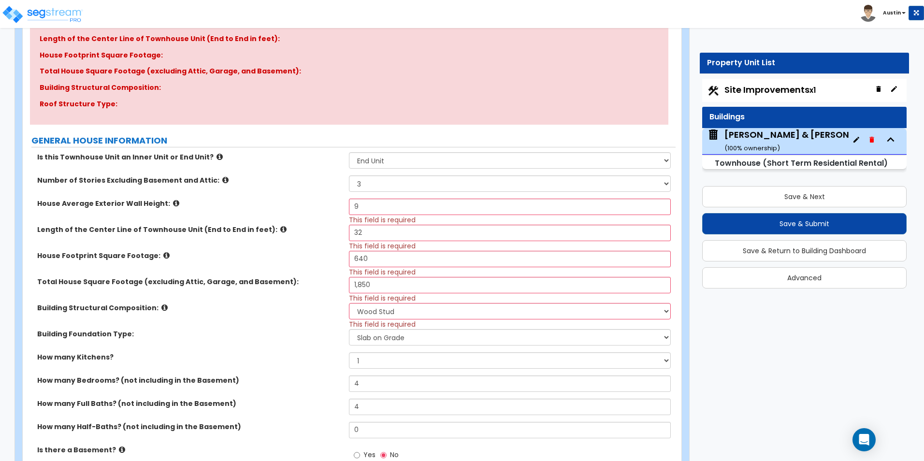
click at [275, 324] on div "Building Structural Composition: Please Choose One Reinforced Concrete Structur…" at bounding box center [349, 316] width 653 height 26
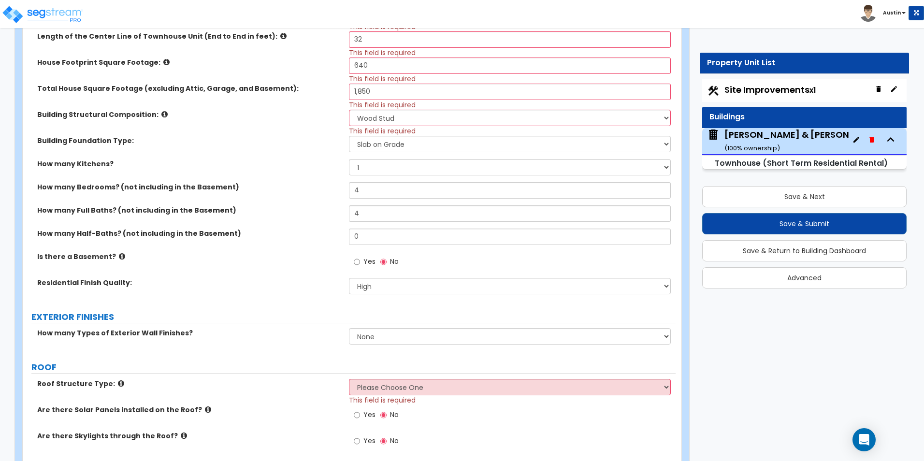
scroll to position [435, 0]
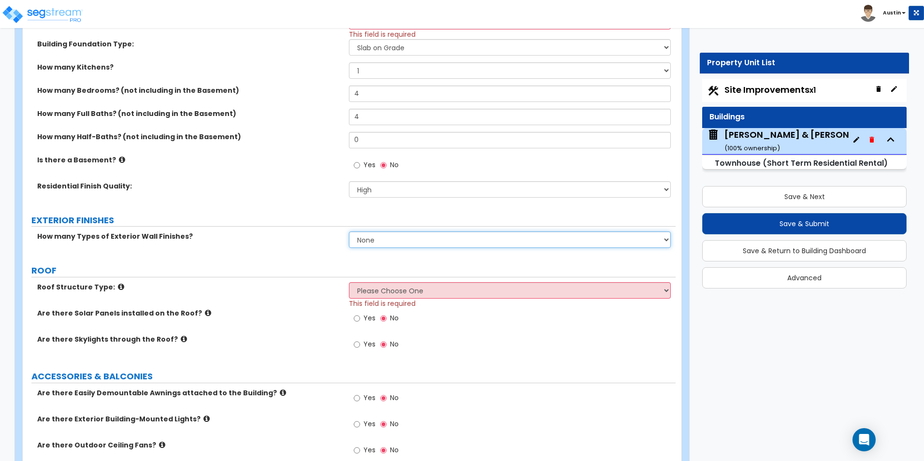
click at [372, 241] on select "None 1 2 3" at bounding box center [509, 239] width 321 height 16
click at [380, 289] on select "Please Choose One Gable Roof Flat Roof Hybrid Gable & Flat Roof" at bounding box center [509, 290] width 321 height 16
click at [397, 293] on select "Please Choose One Gable Roof Flat Roof Hybrid Gable & Flat Roof" at bounding box center [509, 290] width 321 height 16
click at [389, 244] on select "None 1 2 3" at bounding box center [509, 239] width 321 height 16
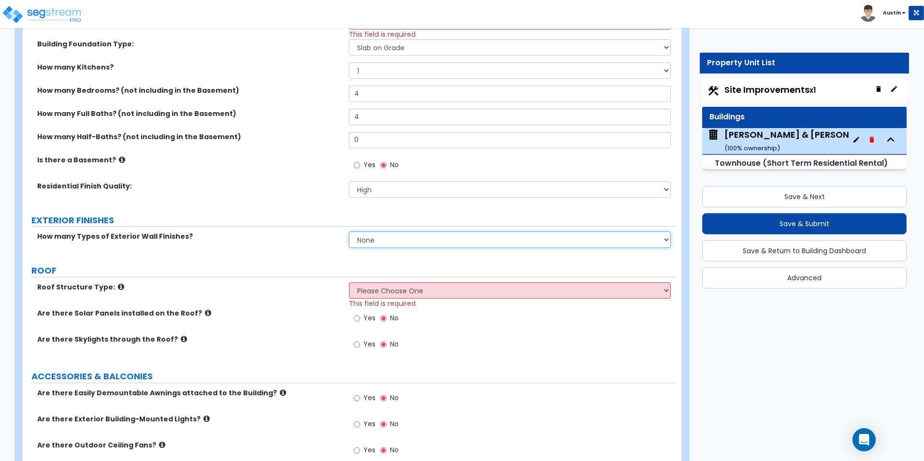
select select "2"
click at [349, 231] on select "None 1 2 3" at bounding box center [509, 239] width 321 height 16
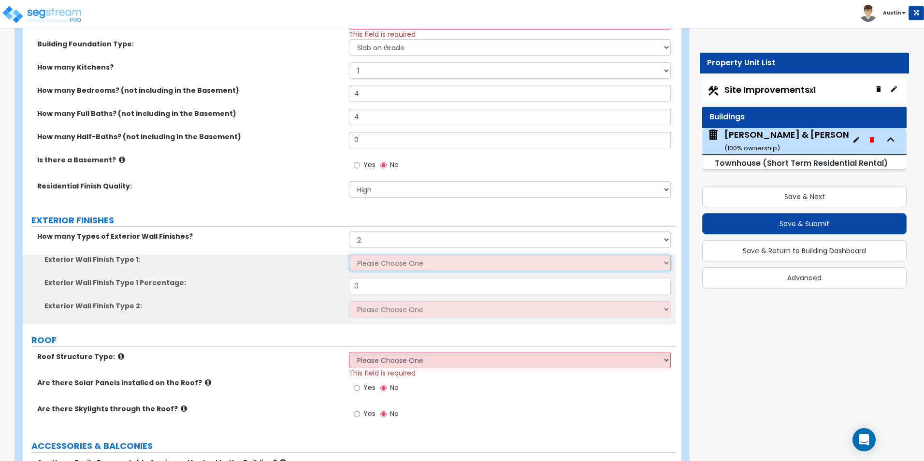
click at [386, 267] on select "Please Choose One No Finish/Shared Wall No Wall Brick Veneer Stone Veneer Wood …" at bounding box center [509, 263] width 321 height 16
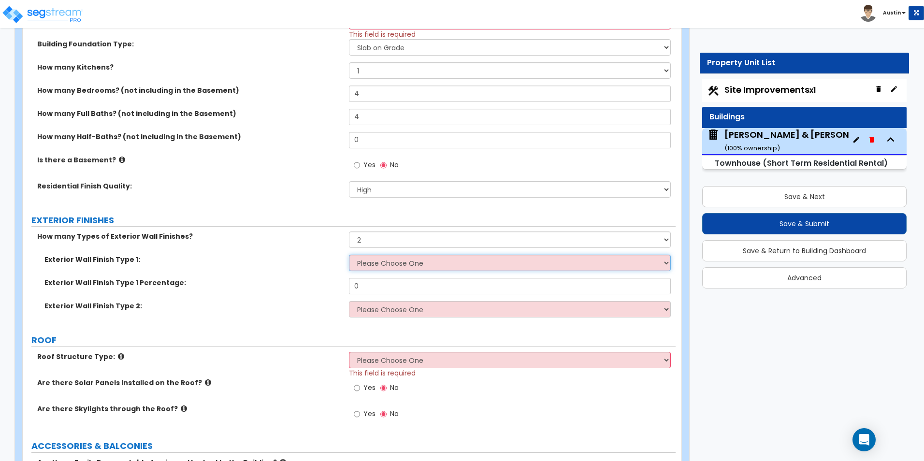
select select "9"
click at [349, 255] on select "Please Choose One No Finish/Shared Wall No Wall Brick Veneer Stone Veneer Wood …" at bounding box center [509, 263] width 321 height 16
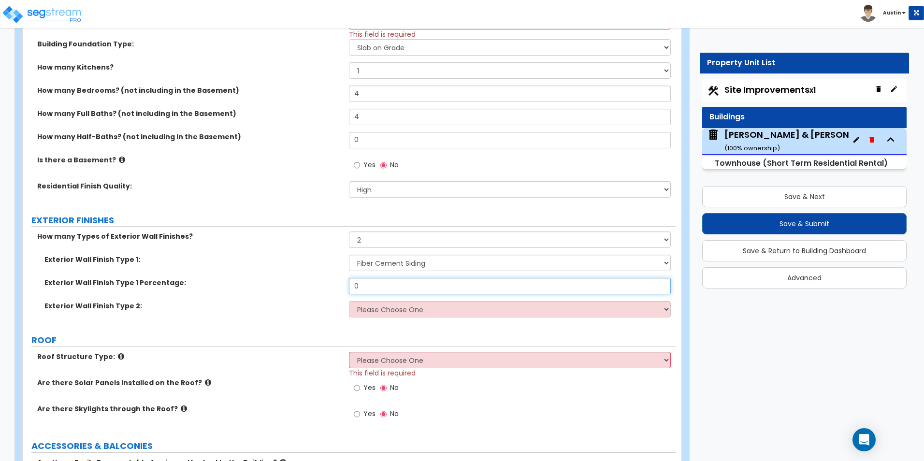
click at [394, 287] on input "0" at bounding box center [509, 286] width 321 height 16
click at [411, 315] on select "Please Choose One No Finish/Shared Wall No Wall Brick Veneer Stone Veneer Wood …" at bounding box center [509, 309] width 321 height 16
select select "11"
click at [349, 301] on select "Please Choose One No Finish/Shared Wall No Wall Brick Veneer Stone Veneer Wood …" at bounding box center [509, 309] width 321 height 16
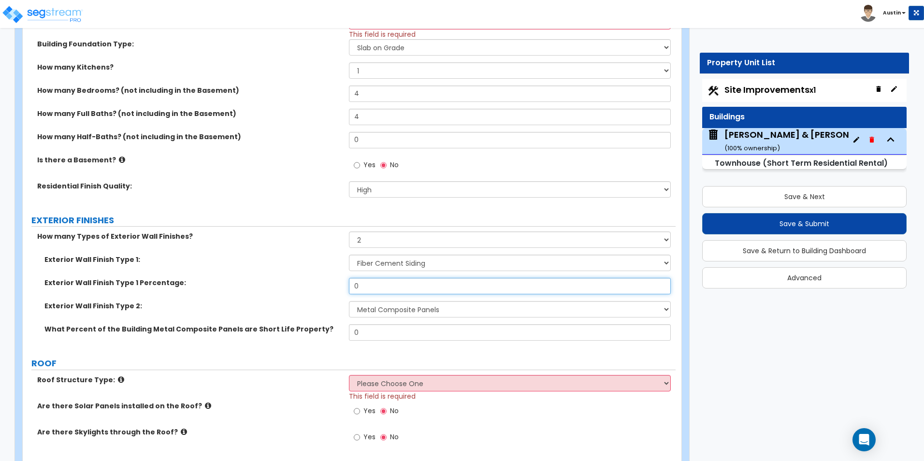
click at [401, 283] on input "0" at bounding box center [509, 286] width 321 height 16
click at [432, 291] on input "0" at bounding box center [509, 286] width 321 height 16
type input "75"
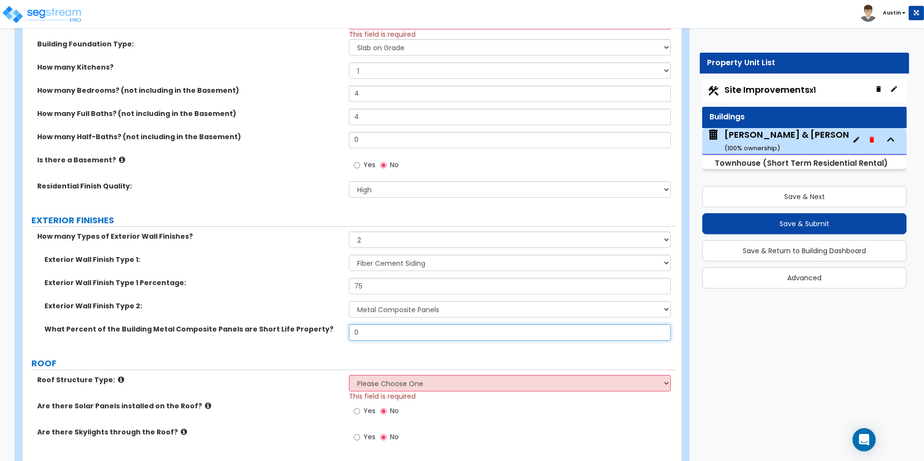
click at [404, 334] on input "0" at bounding box center [509, 332] width 321 height 16
type input "25"
click at [395, 333] on input "25" at bounding box center [509, 332] width 321 height 16
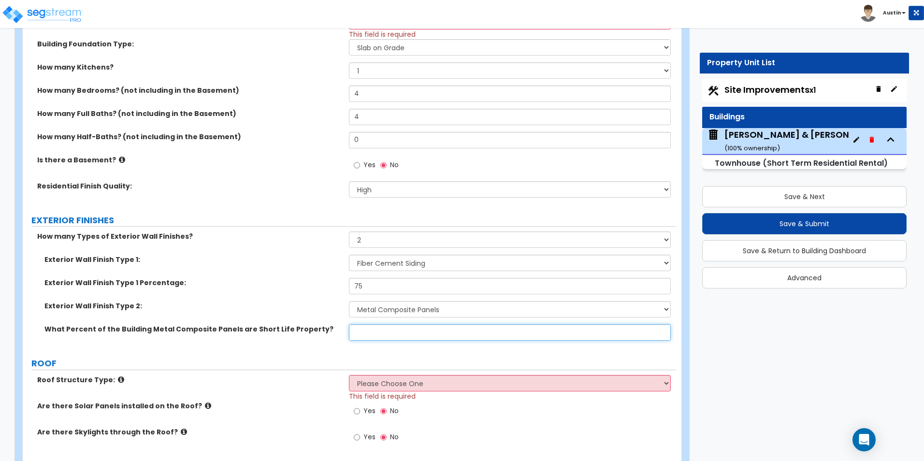
type input "0"
click at [303, 300] on div "Exterior Wall Finish Type 1 Percentage: 75" at bounding box center [349, 289] width 653 height 23
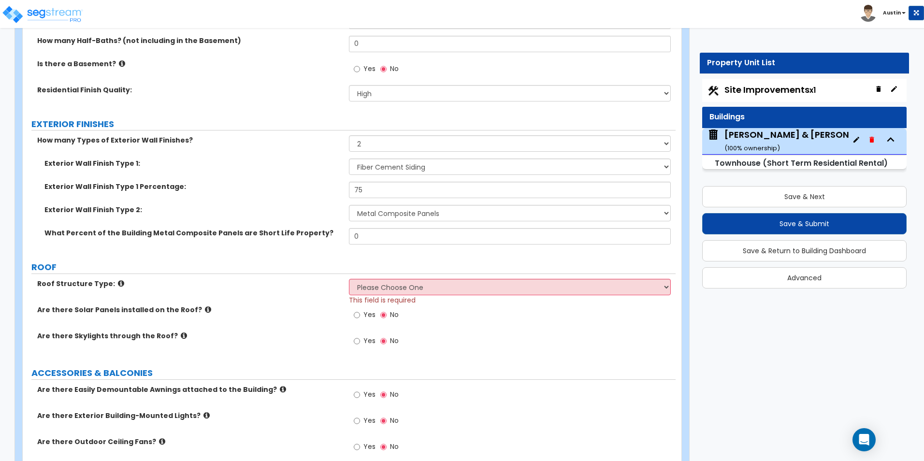
scroll to position [531, 0]
click at [411, 284] on select "Please Choose One Gable Roof Flat Roof Hybrid Gable & Flat Roof" at bounding box center [509, 286] width 321 height 16
click at [413, 286] on select "Please Choose One Gable Roof Flat Roof Hybrid Gable & Flat Roof" at bounding box center [509, 286] width 321 height 16
click at [349, 278] on select "Please Choose One Gable Roof Flat Roof Hybrid Gable & Flat Roof" at bounding box center [509, 286] width 321 height 16
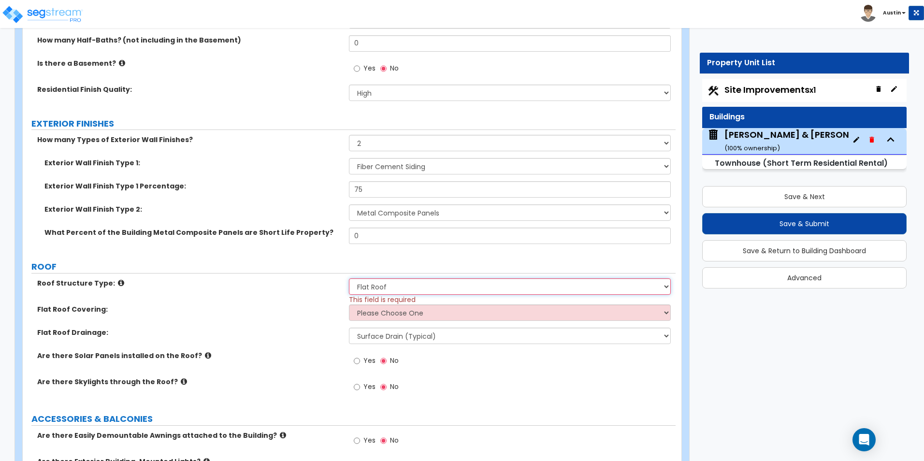
click at [421, 290] on select "Please Choose One Gable Roof Flat Roof Hybrid Gable & Flat Roof" at bounding box center [509, 286] width 321 height 16
click at [349, 278] on select "Please Choose One Gable Roof Flat Roof Hybrid Gable & Flat Roof" at bounding box center [509, 286] width 321 height 16
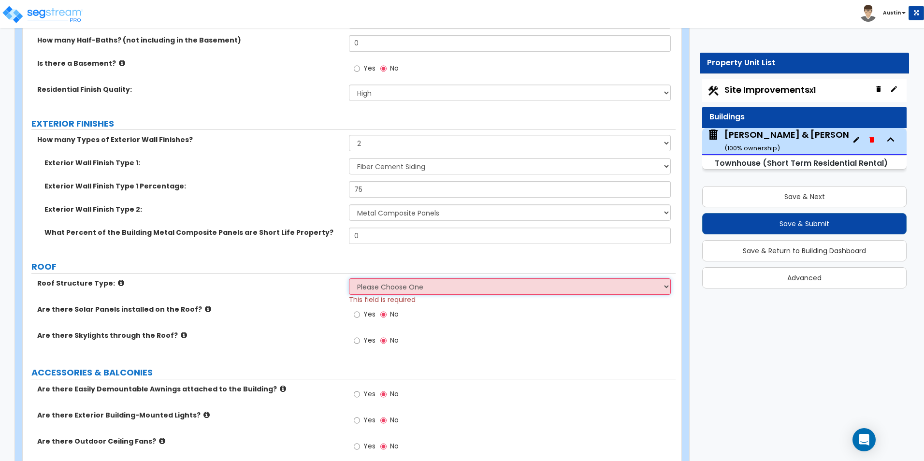
click at [408, 288] on select "Please Choose One Gable Roof Flat Roof Hybrid Gable & Flat Roof" at bounding box center [509, 286] width 321 height 16
click at [410, 291] on select "Please Choose One Gable Roof Flat Roof Hybrid Gable & Flat Roof" at bounding box center [509, 286] width 321 height 16
click at [243, 292] on div "Roof Structure Type: Please Choose One Gable Roof Flat Roof Hybrid Gable & Flat…" at bounding box center [349, 291] width 653 height 26
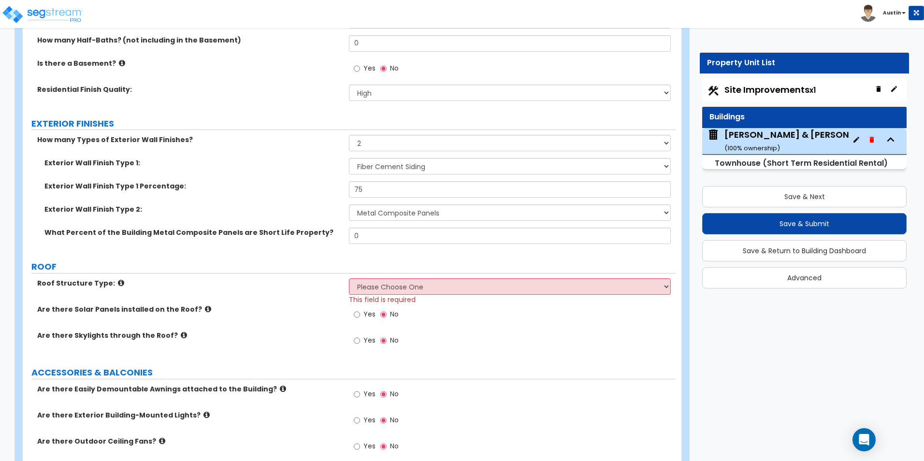
click at [118, 284] on icon at bounding box center [121, 282] width 6 height 7
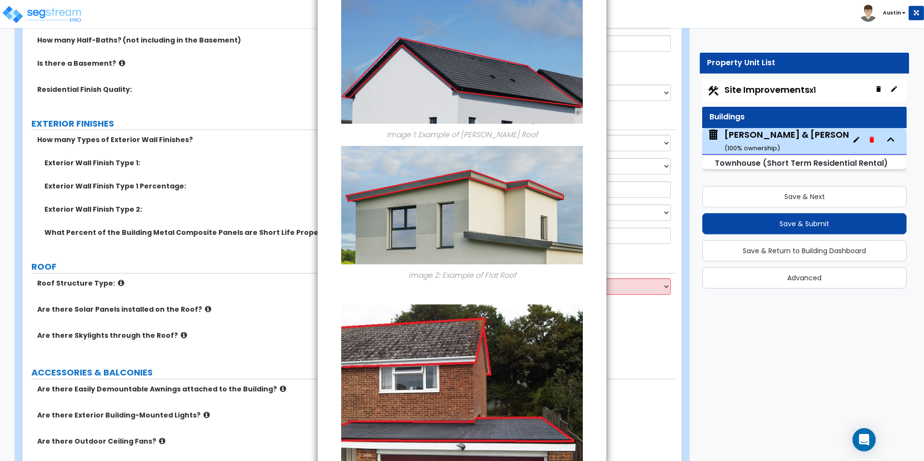
scroll to position [0, 0]
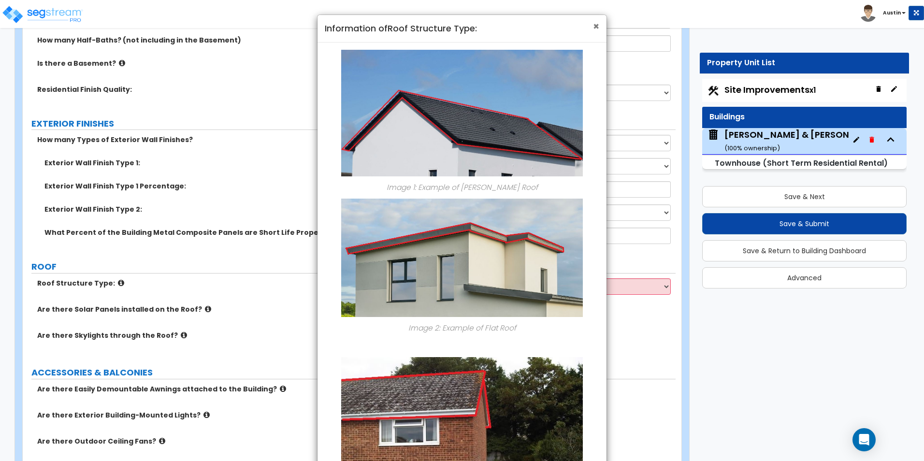
click at [594, 28] on span "×" at bounding box center [596, 26] width 6 height 14
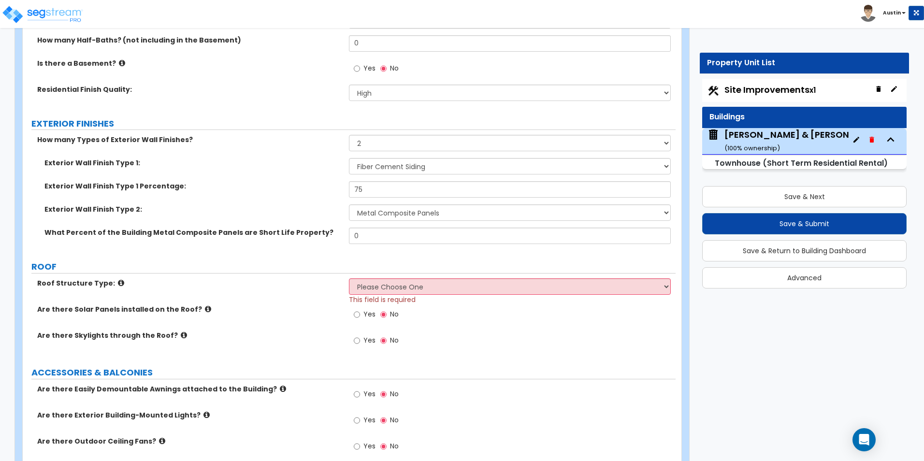
click at [277, 188] on label "Exterior Wall Finish Type 1 Percentage:" at bounding box center [192, 186] width 297 height 10
click at [402, 288] on select "Please Choose One Gable Roof Flat Roof Hybrid Gable & Flat Roof" at bounding box center [509, 286] width 321 height 16
click at [429, 287] on select "Please Choose One Gable Roof Flat Roof Hybrid Gable & Flat Roof" at bounding box center [509, 286] width 321 height 16
click at [632, 12] on div "Toggle navigation Austin" at bounding box center [462, 14] width 924 height 28
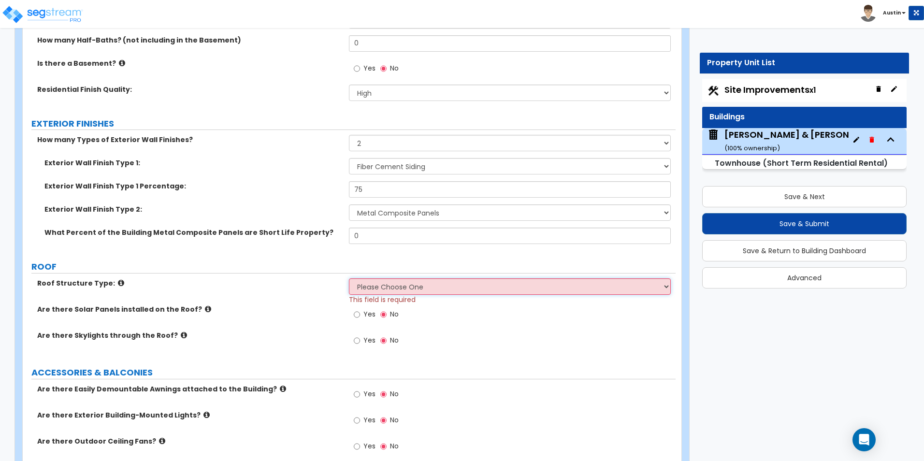
click at [400, 285] on select "Please Choose One Gable Roof Flat Roof Hybrid Gable & Flat Roof" at bounding box center [509, 286] width 321 height 16
select select "2"
click at [349, 278] on select "Please Choose One Gable Roof Flat Roof Hybrid Gable & Flat Roof" at bounding box center [509, 286] width 321 height 16
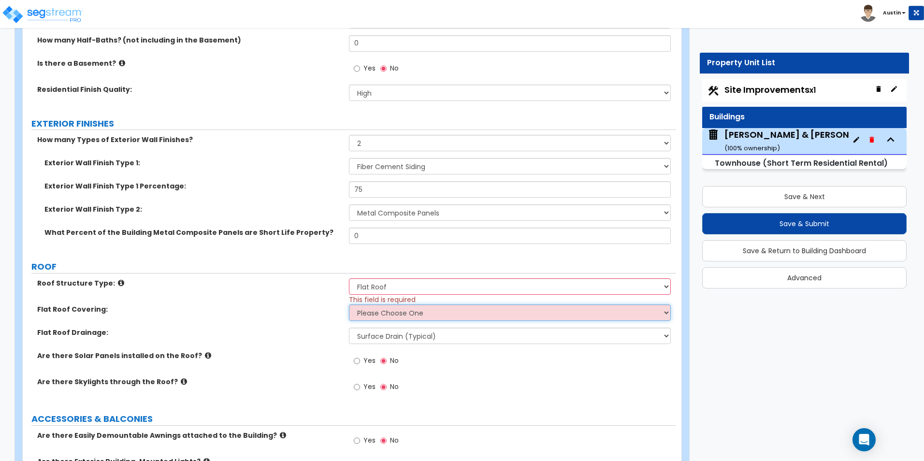
click at [405, 315] on select "Please Choose One Rolled Asphalt PVC Membrane Plastic (EPDM) Membrane Asphalt F…" at bounding box center [509, 312] width 321 height 16
click at [415, 333] on select "Surface Drain (Typical) Gutters Downspout Only" at bounding box center [509, 336] width 321 height 16
click at [419, 342] on select "Surface Drain (Typical) Gutters Downspout Only" at bounding box center [509, 336] width 321 height 16
click at [411, 334] on select "Surface Drain (Typical) Gutters Downspout Only" at bounding box center [509, 336] width 321 height 16
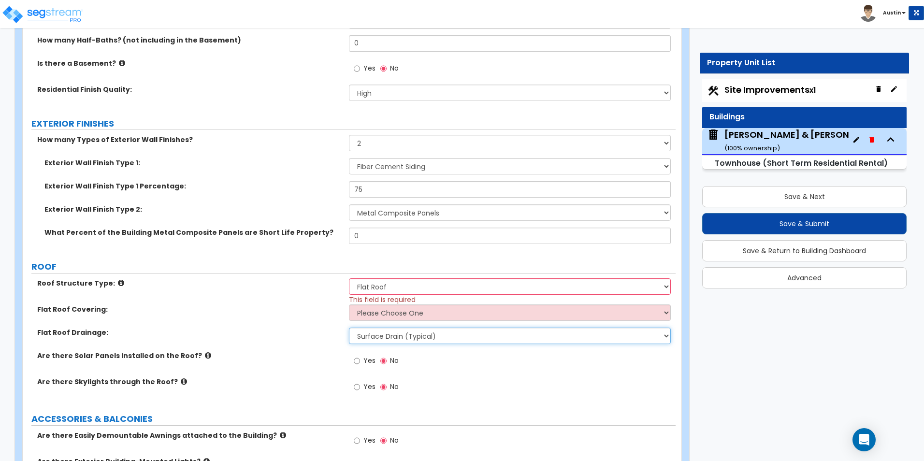
select select "1"
click at [349, 328] on select "Surface Drain (Typical) Gutters Downspout Only" at bounding box center [509, 336] width 321 height 16
click at [431, 311] on select "Please Choose One Rolled Asphalt PVC Membrane Plastic (EPDM) Membrane Asphalt F…" at bounding box center [509, 312] width 321 height 16
click at [387, 317] on select "Please Choose One Rolled Asphalt PVC Membrane Plastic (EPDM) Membrane Asphalt F…" at bounding box center [509, 312] width 321 height 16
click at [408, 334] on select "Surface Drain (Typical) Gutters Downspout Only" at bounding box center [509, 336] width 321 height 16
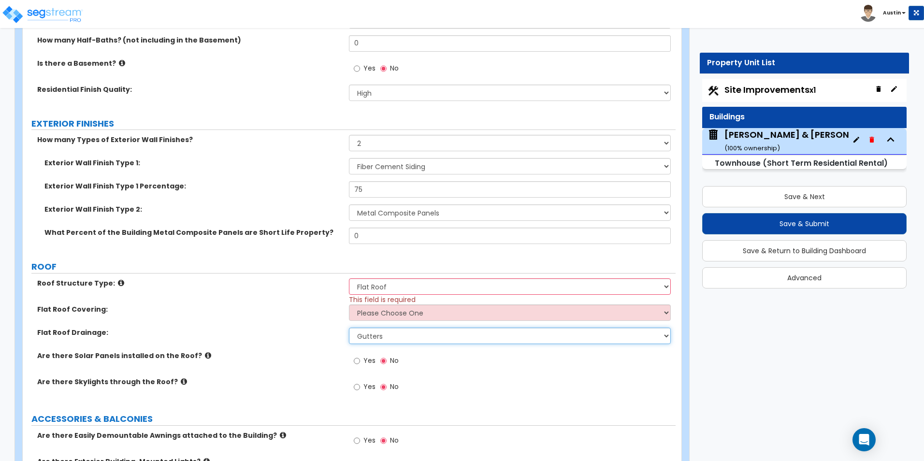
click at [408, 334] on select "Surface Drain (Typical) Gutters Downspout Only" at bounding box center [509, 336] width 321 height 16
click at [387, 338] on select "Surface Drain (Typical) Gutters Downspout Only" at bounding box center [509, 336] width 321 height 16
click at [474, 309] on select "Please Choose One Rolled Asphalt PVC Membrane Plastic (EPDM) Membrane Asphalt F…" at bounding box center [509, 312] width 321 height 16
select select "2"
click at [349, 304] on select "Please Choose One Rolled Asphalt PVC Membrane Plastic (EPDM) Membrane Asphalt F…" at bounding box center [509, 312] width 321 height 16
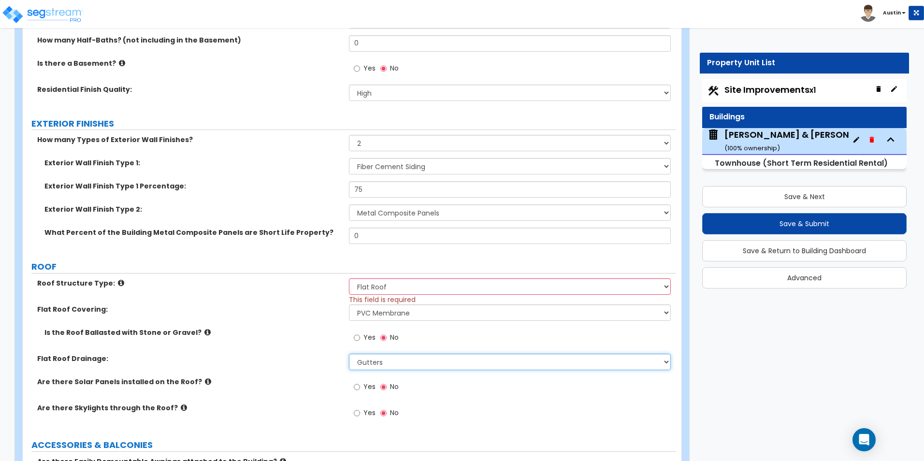
click at [409, 361] on select "Surface Drain (Typical) Gutters Downspout Only" at bounding box center [509, 362] width 321 height 16
click at [349, 354] on select "Surface Drain (Typical) Gutters Downspout Only" at bounding box center [509, 362] width 321 height 16
click at [204, 330] on icon at bounding box center [207, 332] width 6 height 7
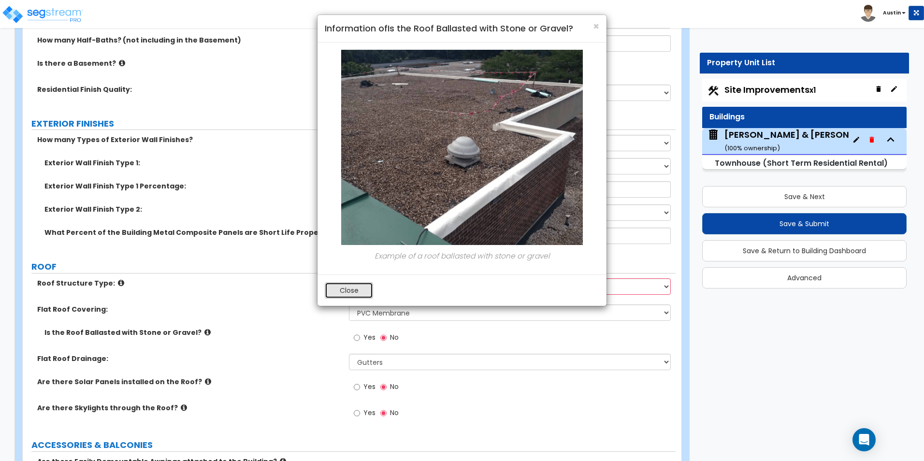
click at [353, 295] on button "Close" at bounding box center [349, 290] width 48 height 16
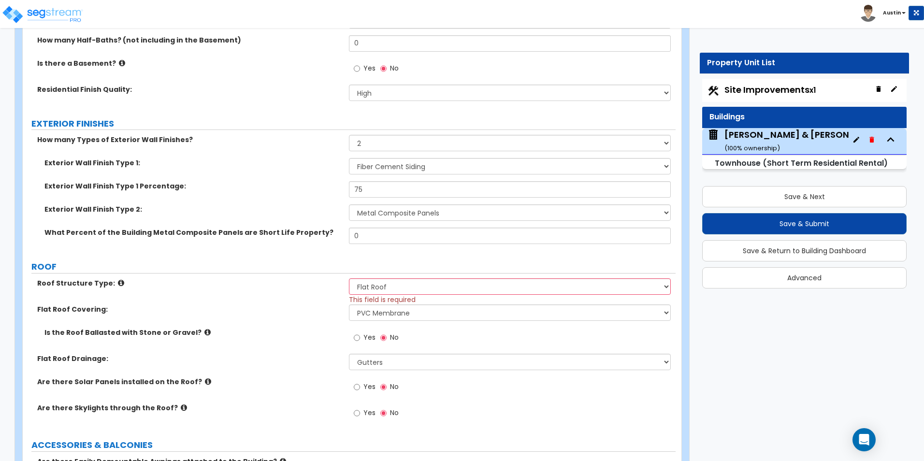
click at [275, 314] on div "Flat Roof Covering: Please Choose One Rolled Asphalt PVC Membrane Plastic (EPDM…" at bounding box center [349, 315] width 653 height 23
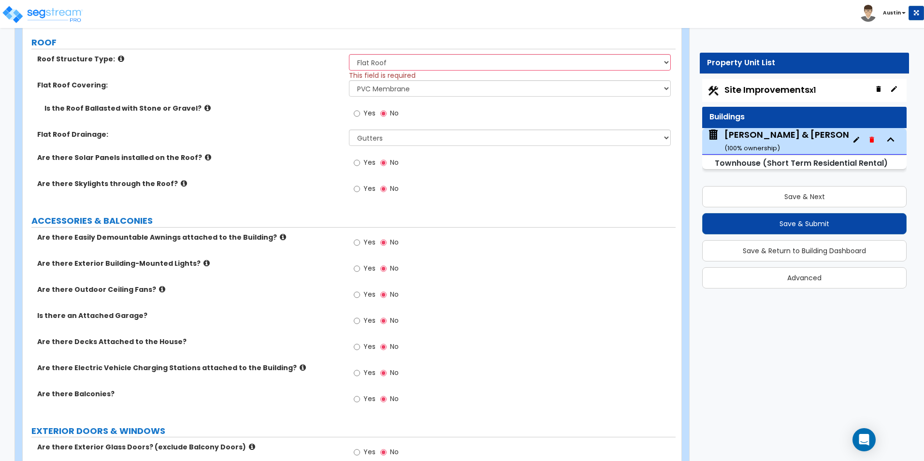
scroll to position [773, 0]
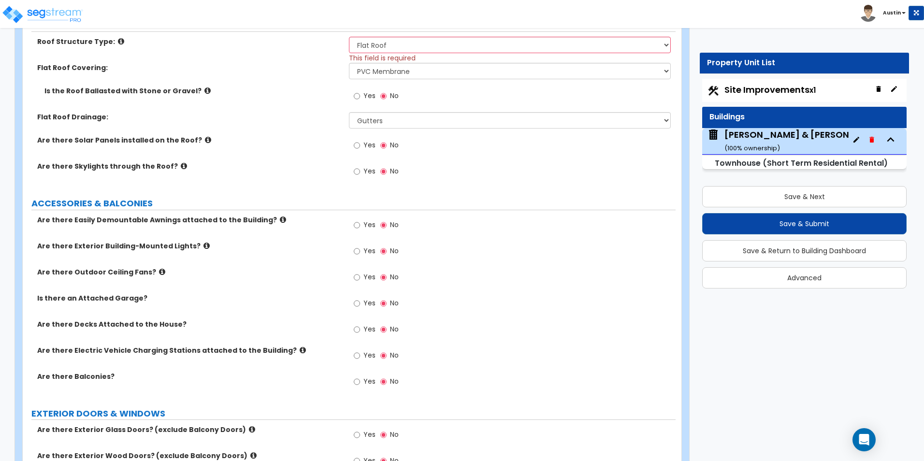
click at [371, 252] on span "Yes" at bounding box center [369, 251] width 12 height 10
click at [360, 252] on input "Yes" at bounding box center [357, 251] width 6 height 11
radio input "true"
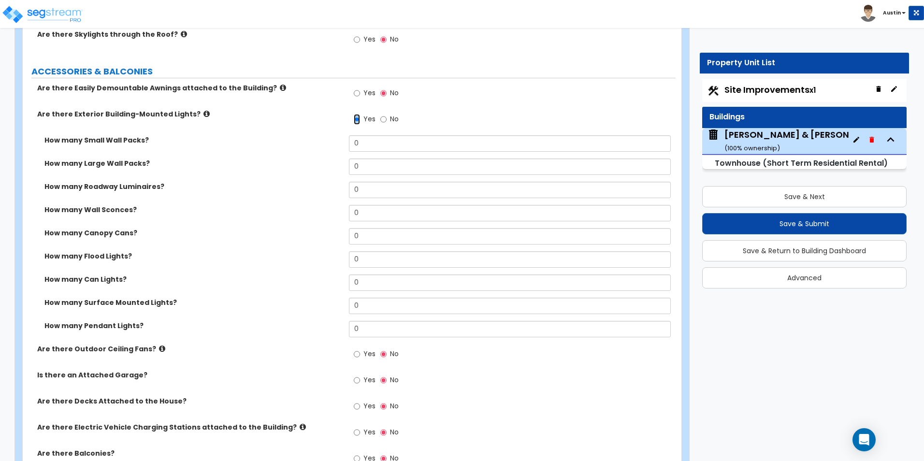
scroll to position [918, 0]
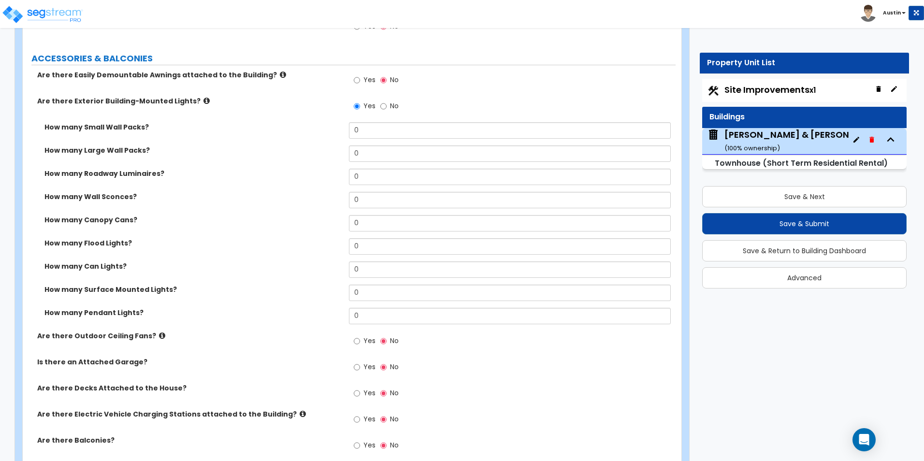
click at [366, 369] on span "Yes" at bounding box center [369, 367] width 12 height 10
click at [360, 369] on input "Yes" at bounding box center [357, 367] width 6 height 11
radio input "true"
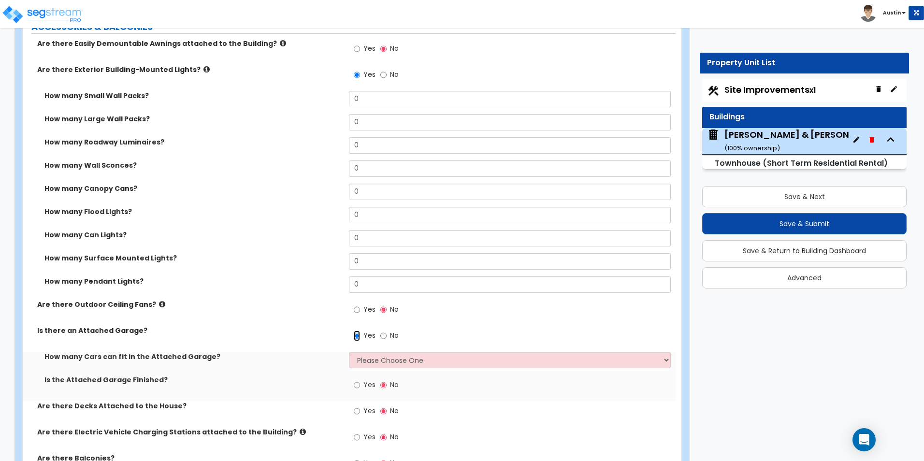
scroll to position [966, 0]
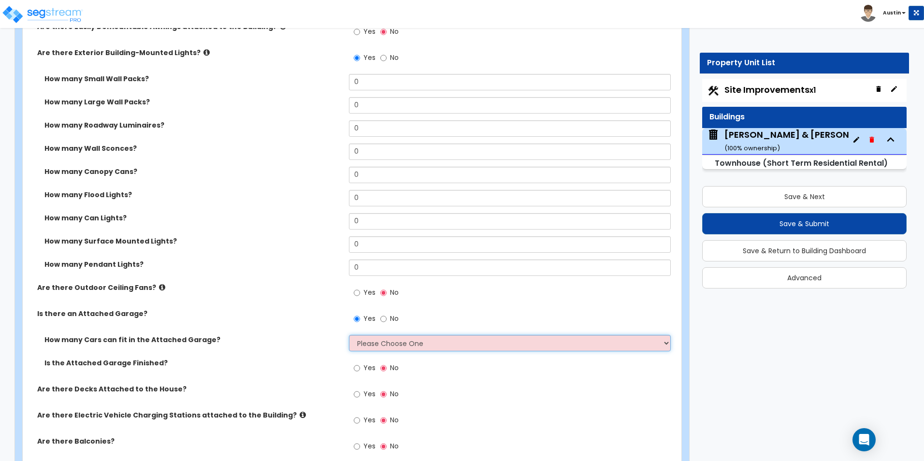
click at [392, 338] on select "Please Choose One 1 2 3 4 5" at bounding box center [509, 343] width 321 height 16
select select "2"
click at [349, 335] on select "Please Choose One 1 2 3 4 5" at bounding box center [509, 343] width 321 height 16
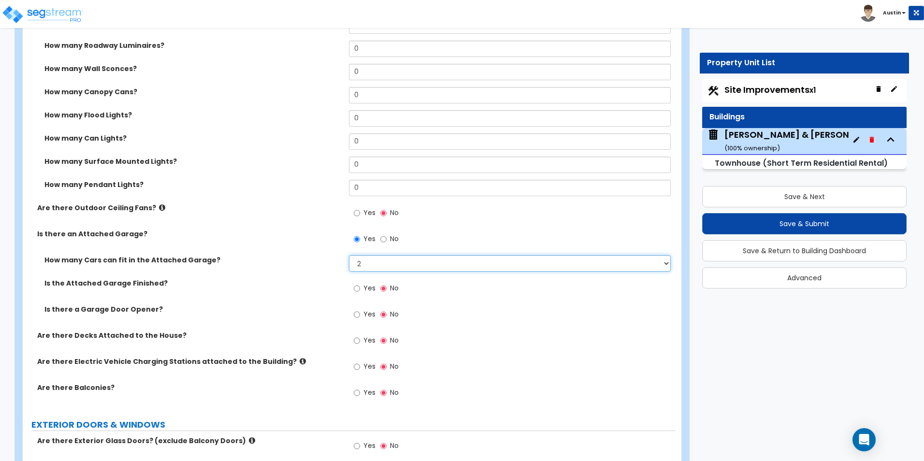
scroll to position [1063, 0]
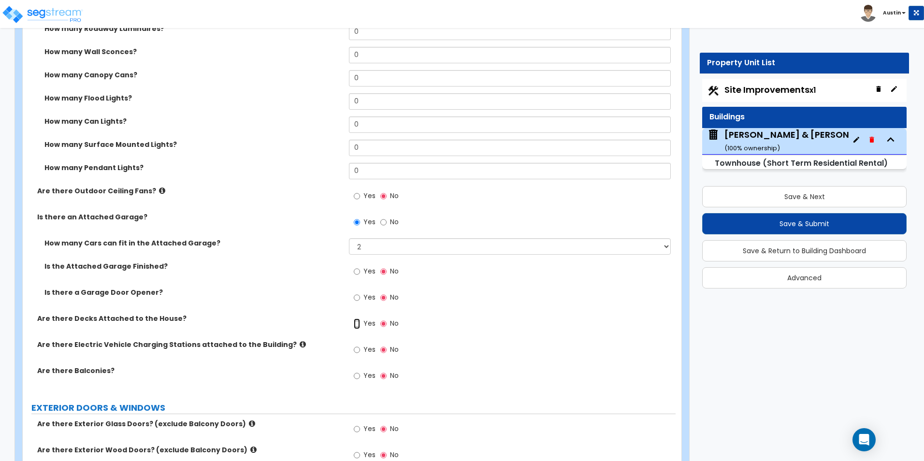
click at [359, 322] on input "Yes" at bounding box center [357, 323] width 6 height 11
radio input "true"
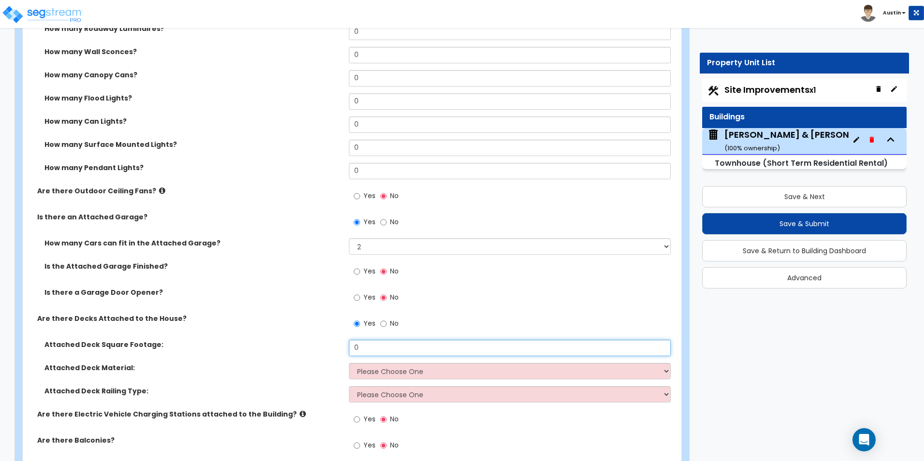
click at [386, 352] on input "0" at bounding box center [509, 348] width 321 height 16
type input "90"
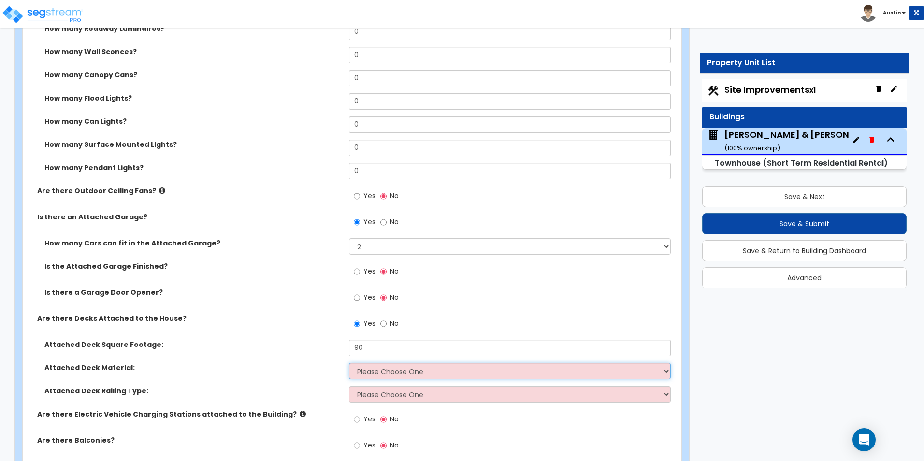
click at [385, 370] on select "Please Choose One Wood Plastic/PVC" at bounding box center [509, 371] width 321 height 16
select select "1"
click at [349, 363] on select "Please Choose One Wood Plastic/PVC" at bounding box center [509, 371] width 321 height 16
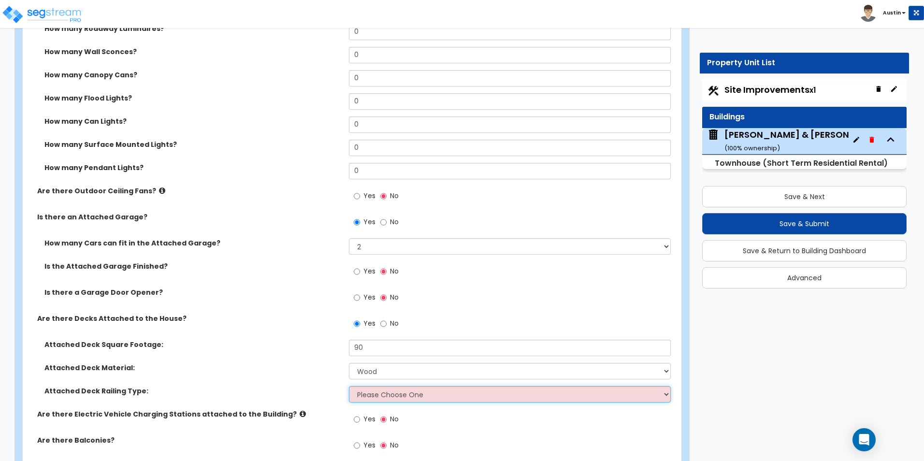
click at [382, 397] on select "Please Choose One Wood Plastic" at bounding box center [509, 394] width 321 height 16
select select "2"
click at [349, 386] on select "Please Choose One Wood Plastic" at bounding box center [509, 394] width 321 height 16
click at [262, 346] on label "Attached Deck Square Footage:" at bounding box center [192, 345] width 297 height 10
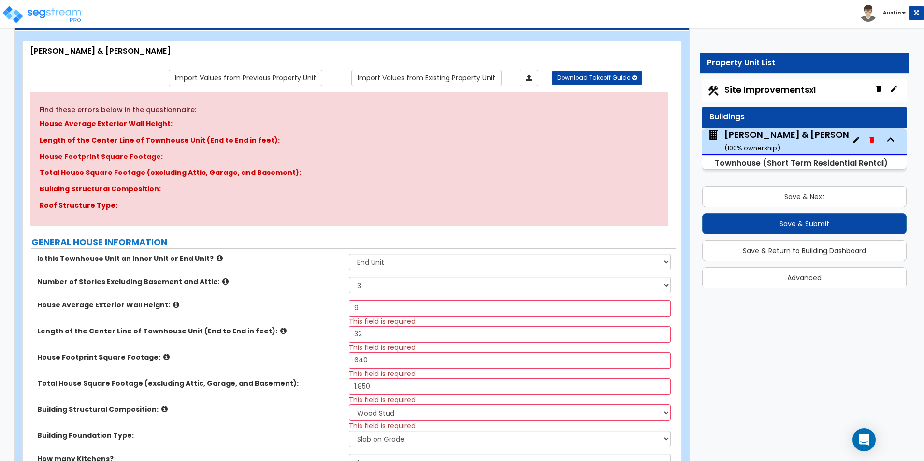
scroll to position [0, 0]
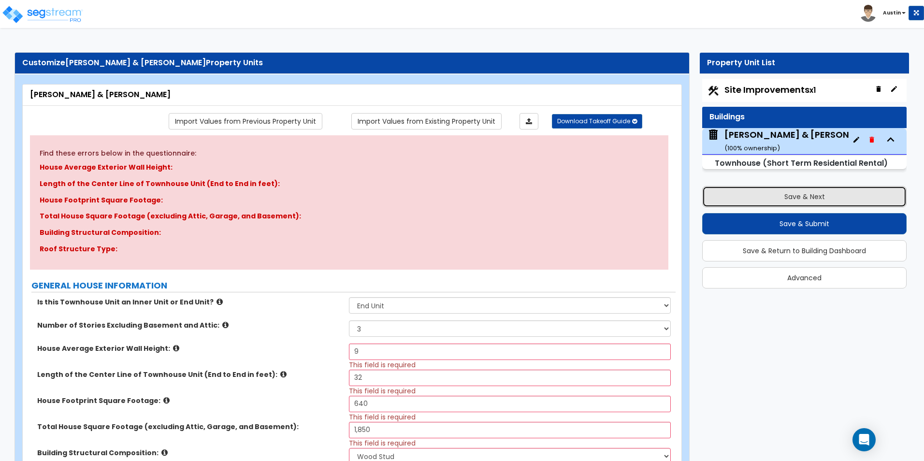
click at [791, 194] on button "Save & Next" at bounding box center [804, 196] width 204 height 21
select select "2"
select select "1"
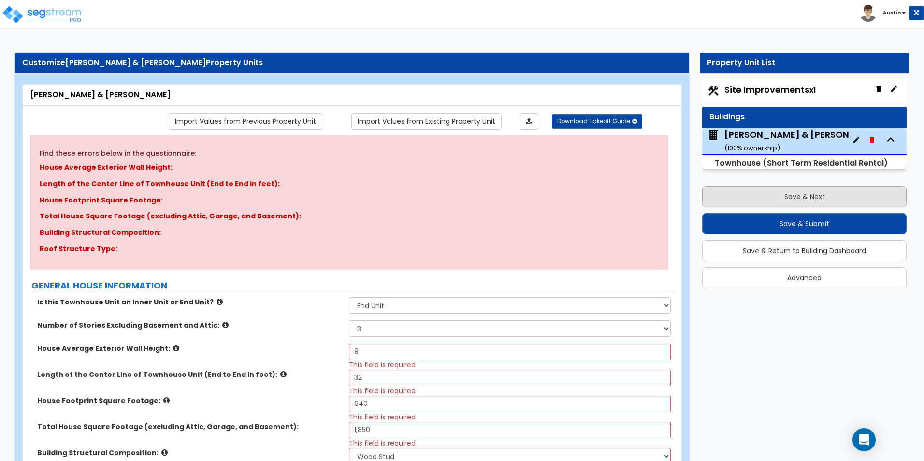
select select "1"
select select "2"
select select "4"
select select "1"
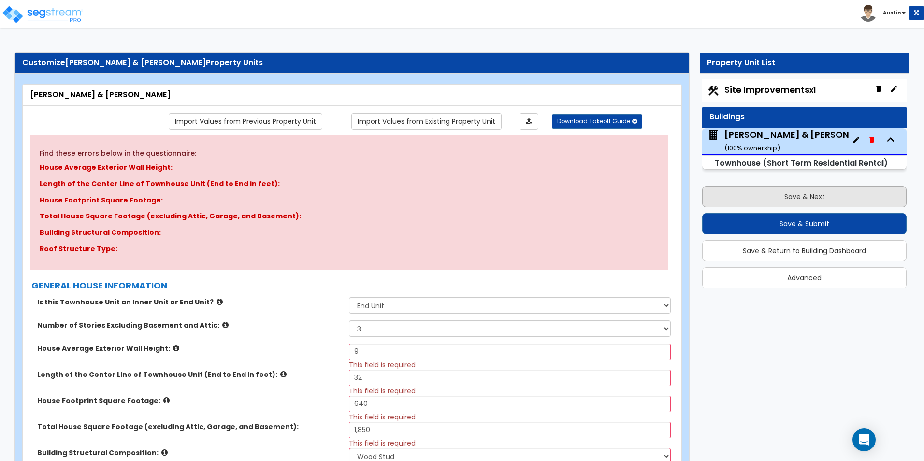
select select "1"
select select "2"
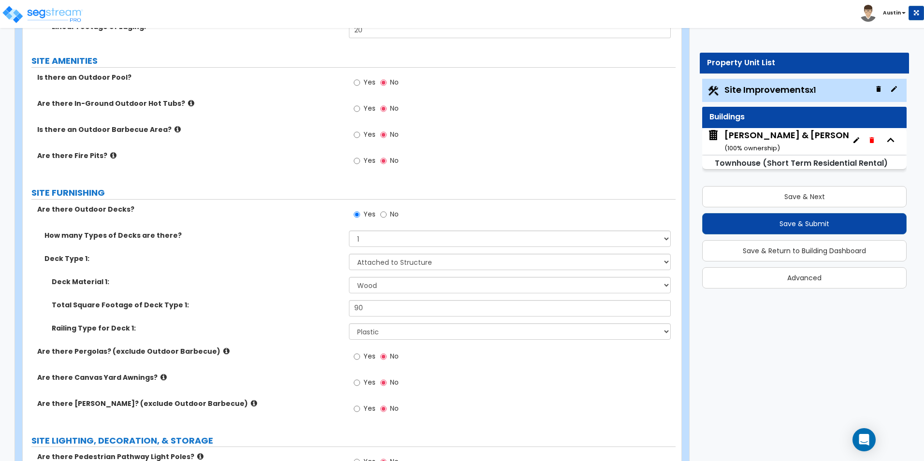
scroll to position [1208, 0]
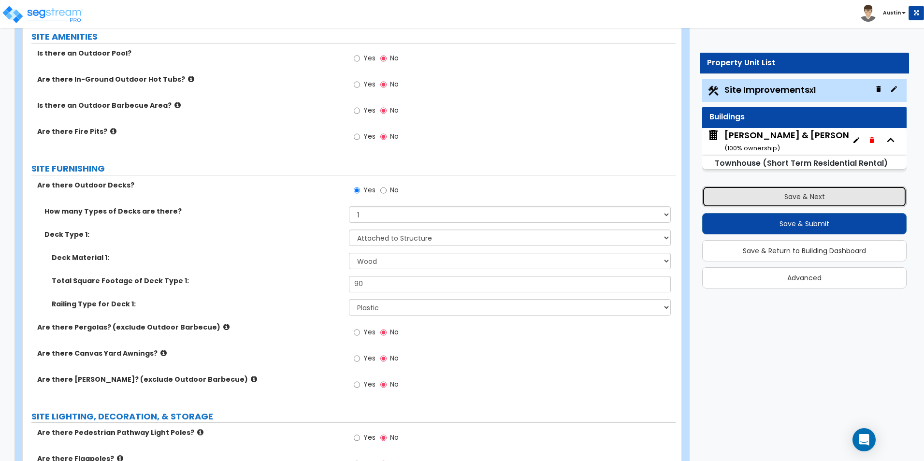
click at [779, 200] on button "Save & Next" at bounding box center [804, 196] width 204 height 21
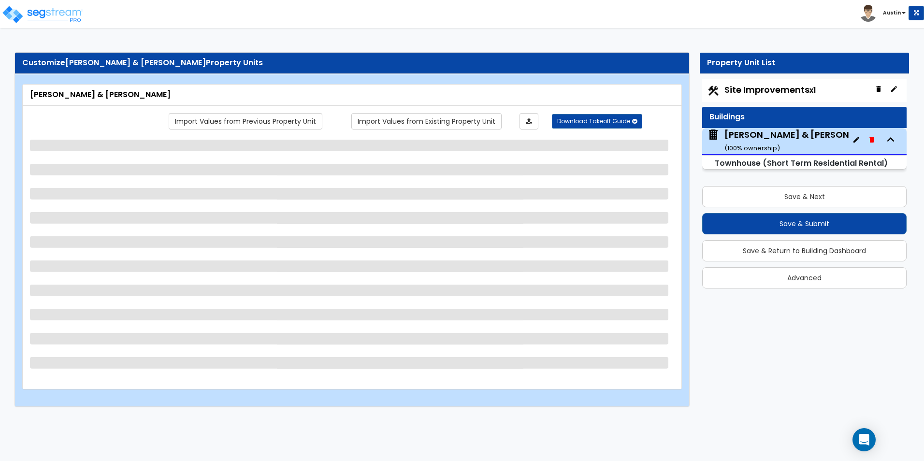
select select "2"
select select "3"
select select "7"
select select "2"
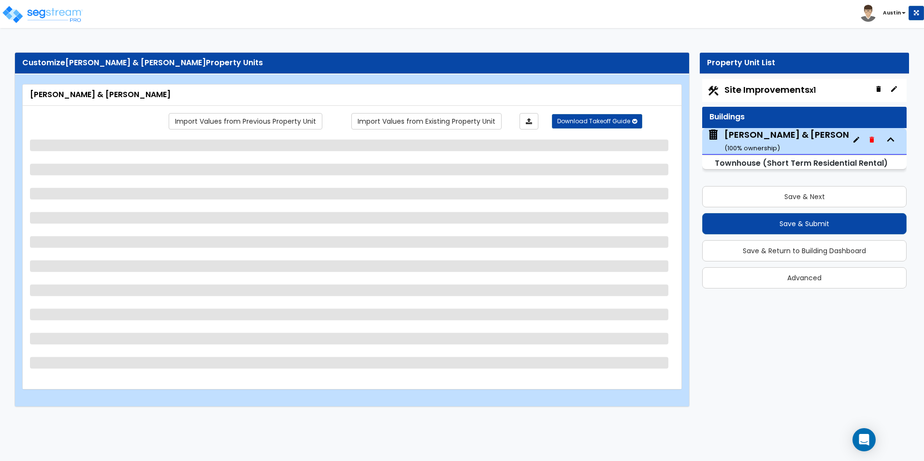
select select "2"
select select "9"
select select "11"
select select "2"
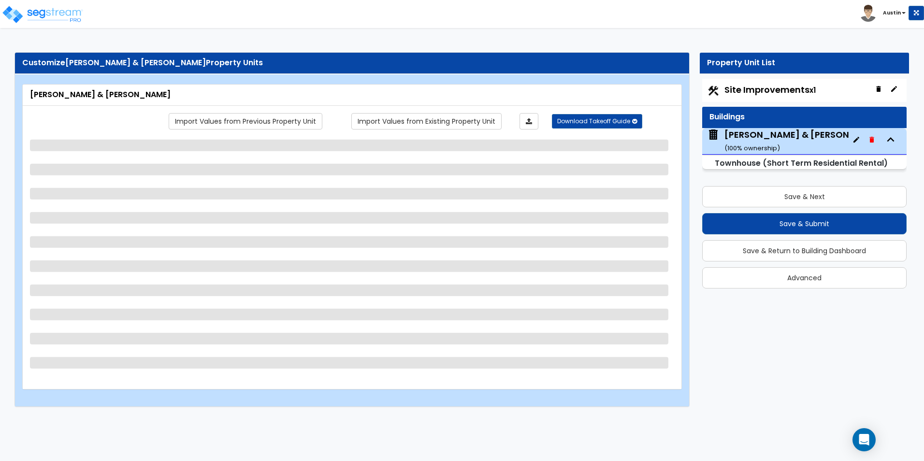
select select "1"
select select "2"
select select "1"
select select "2"
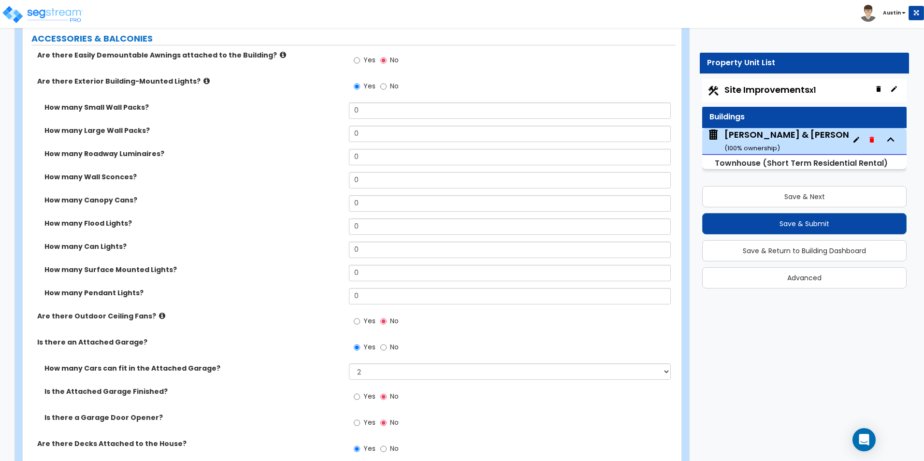
scroll to position [725, 0]
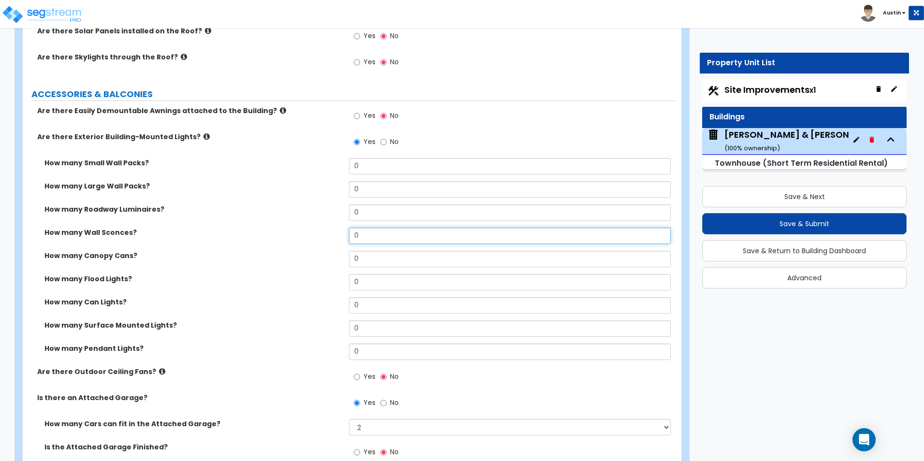
click at [388, 232] on input "0" at bounding box center [509, 236] width 321 height 16
type input "2"
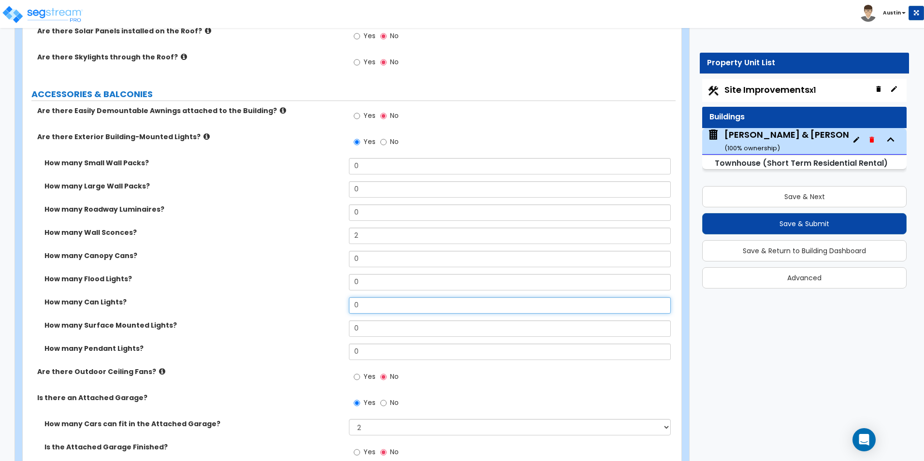
click at [392, 303] on input "0" at bounding box center [509, 305] width 321 height 16
type input "2"
click at [266, 243] on div "How many Wall Sconces? 2" at bounding box center [349, 239] width 653 height 23
click at [203, 138] on icon at bounding box center [206, 136] width 6 height 7
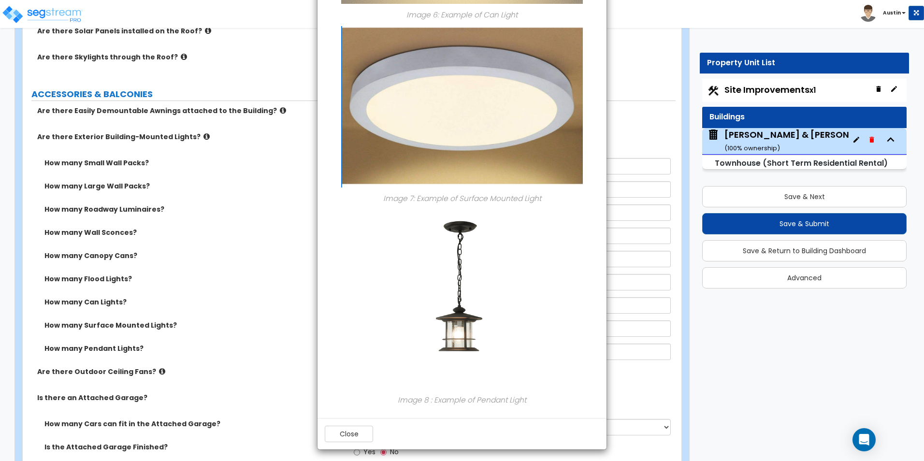
scroll to position [1170, 0]
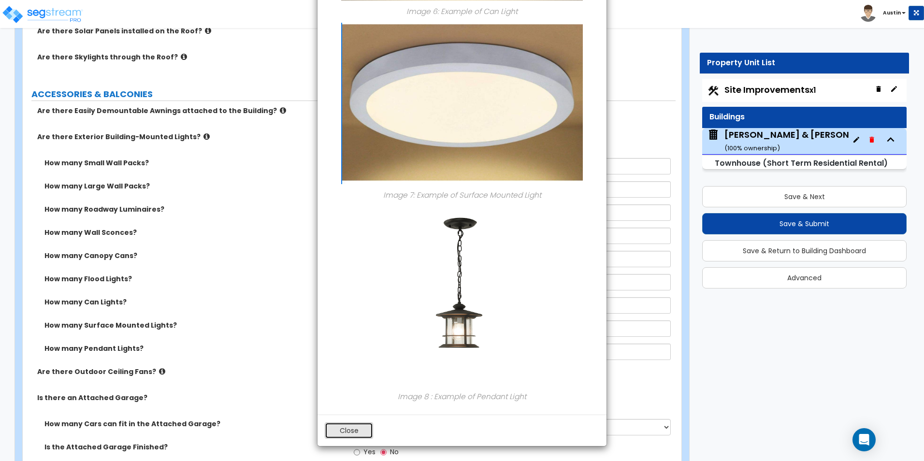
click at [349, 430] on button "Close" at bounding box center [349, 430] width 48 height 16
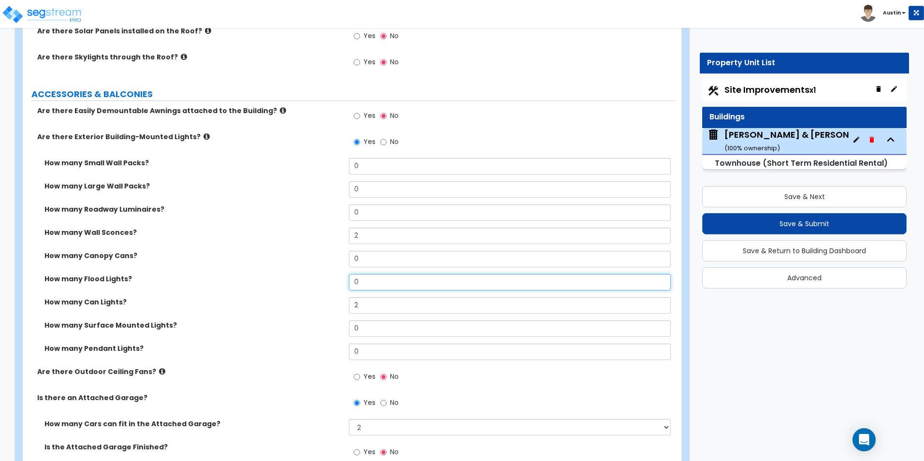
click at [387, 286] on input "0" at bounding box center [509, 282] width 321 height 16
type input "1"
click at [208, 221] on div "How many Roadway Luminaires? 0" at bounding box center [349, 215] width 653 height 23
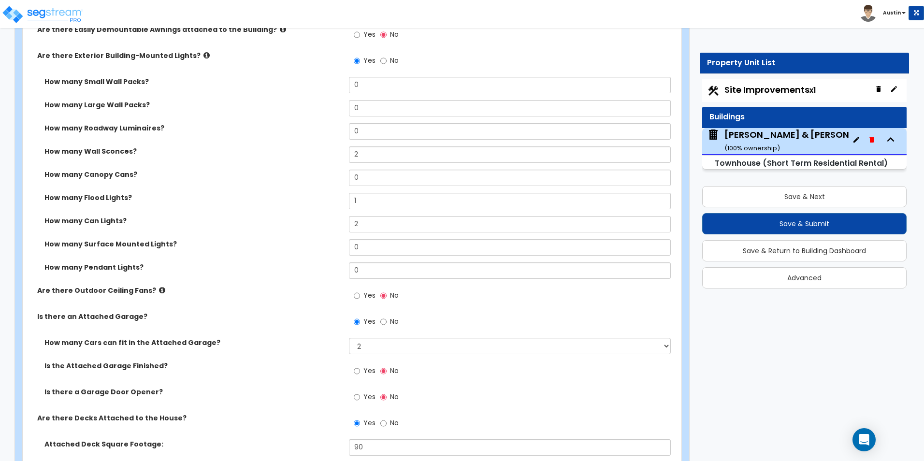
scroll to position [821, 0]
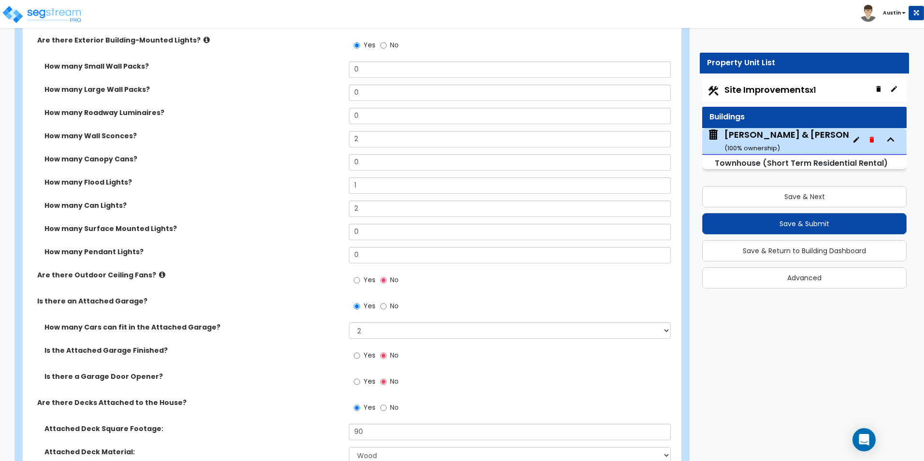
click at [369, 357] on span "Yes" at bounding box center [369, 355] width 12 height 10
click at [360, 357] on input "Yes" at bounding box center [357, 355] width 6 height 11
radio input "true"
click at [366, 383] on span "Yes" at bounding box center [369, 381] width 12 height 10
click at [360, 383] on input "Yes" at bounding box center [357, 381] width 6 height 11
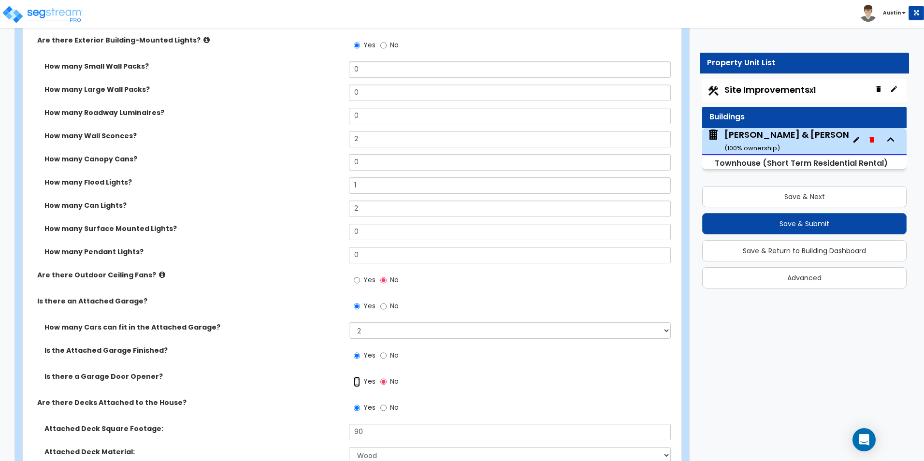
radio input "true"
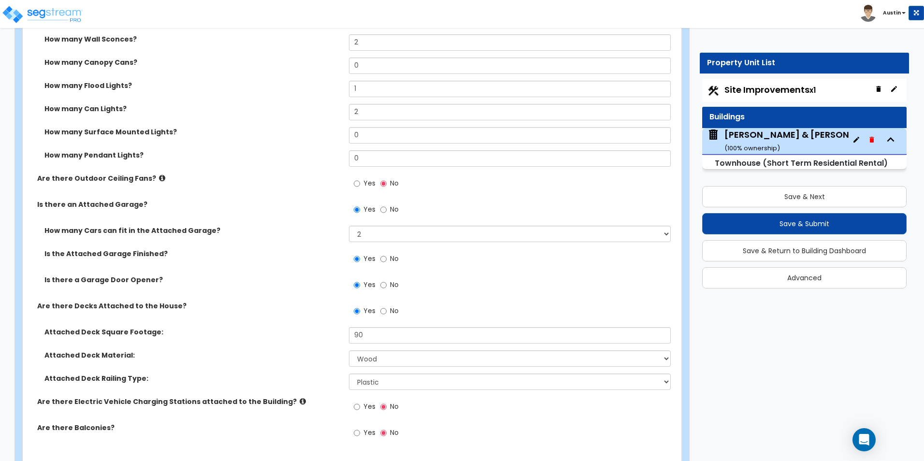
scroll to position [966, 0]
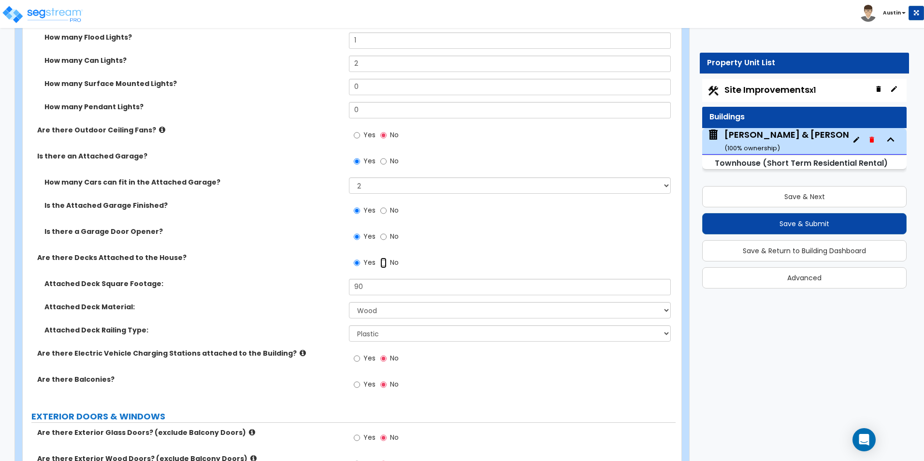
click at [383, 265] on input "No" at bounding box center [383, 263] width 6 height 11
radio input "false"
radio input "true"
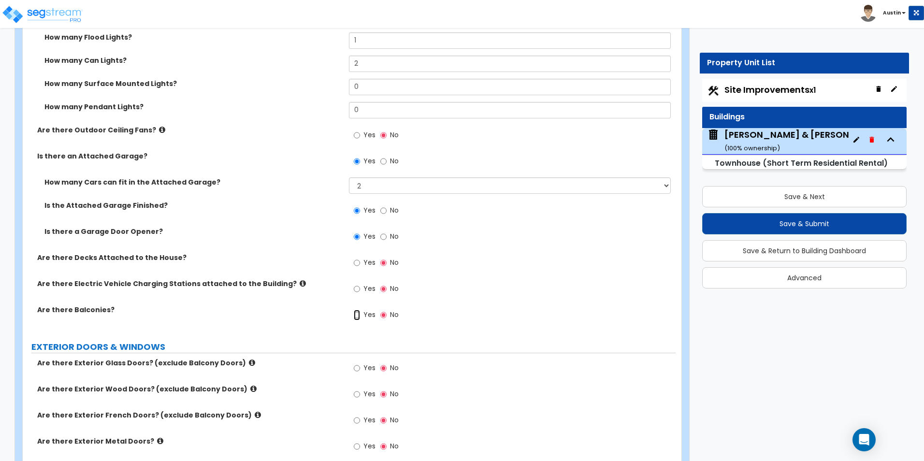
click at [355, 315] on input "Yes" at bounding box center [357, 315] width 6 height 11
radio input "true"
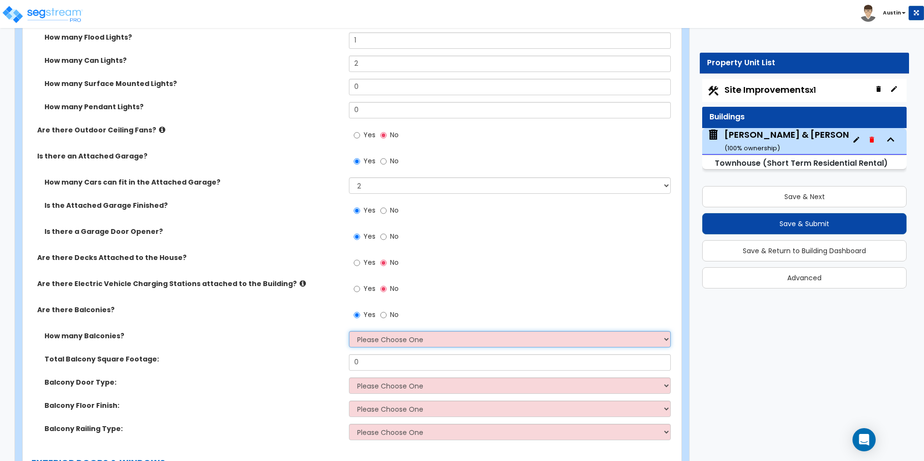
click at [380, 335] on select "Please Choose One 1 2 3 4 5" at bounding box center [509, 339] width 321 height 16
select select "1"
click at [349, 331] on select "Please Choose One 1 2 3 4 5" at bounding box center [509, 339] width 321 height 16
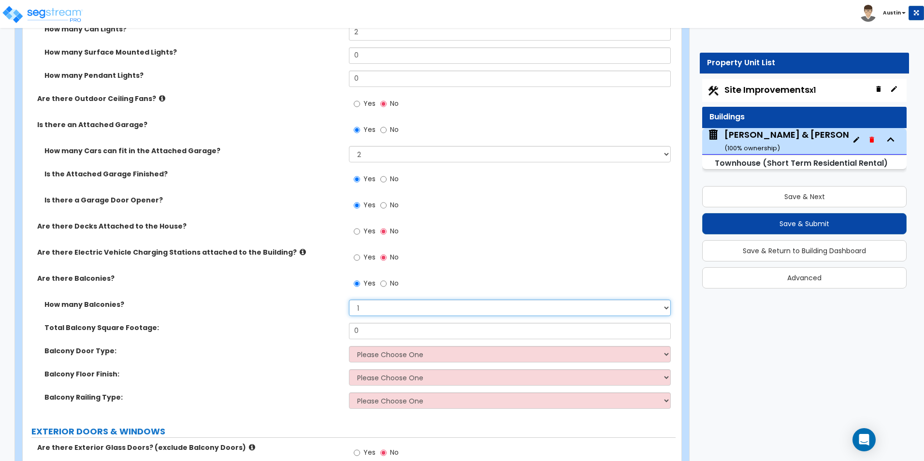
scroll to position [1015, 0]
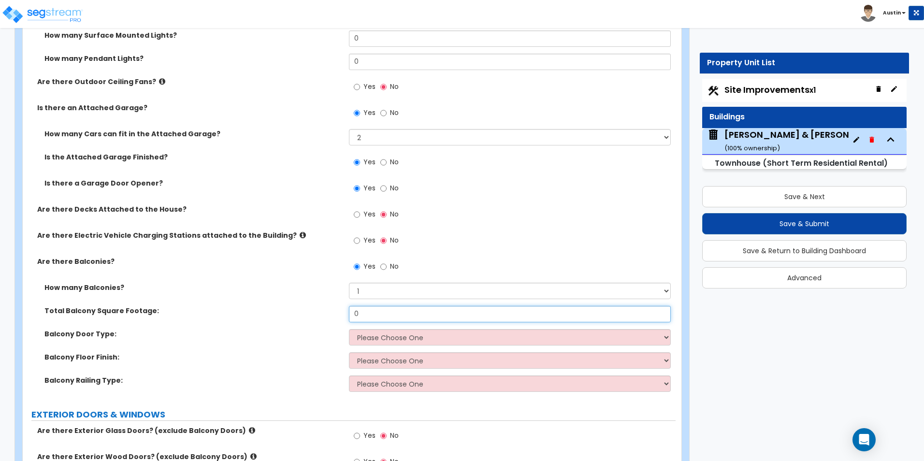
click at [383, 320] on input "0" at bounding box center [509, 314] width 321 height 16
type input "9"
click at [380, 335] on select "Please Choose One Single Hinged Doors Double Hinged Doors Sliding Glass Doors" at bounding box center [509, 337] width 321 height 16
select select "1"
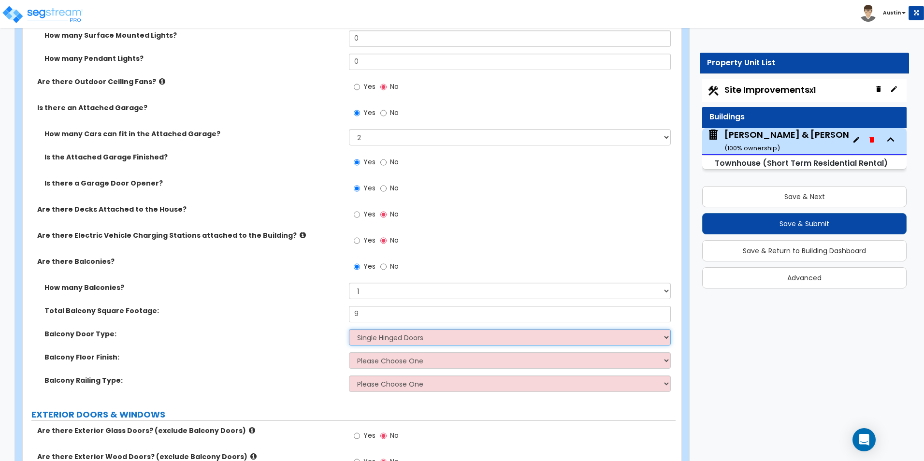
click at [349, 329] on select "Please Choose One Single Hinged Doors Double Hinged Doors Sliding Glass Doors" at bounding box center [509, 337] width 321 height 16
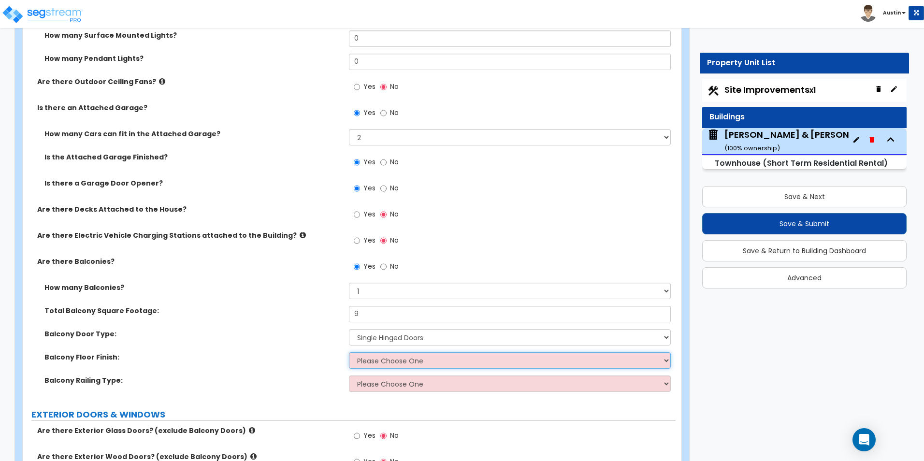
click at [387, 360] on select "Please Choose One Concrete Flooring Tile Flooring Resilient Laminate Flooring P…" at bounding box center [509, 360] width 321 height 16
select select "5"
click at [349, 352] on select "Please Choose One Concrete Flooring Tile Flooring Resilient Laminate Flooring P…" at bounding box center [509, 360] width 321 height 16
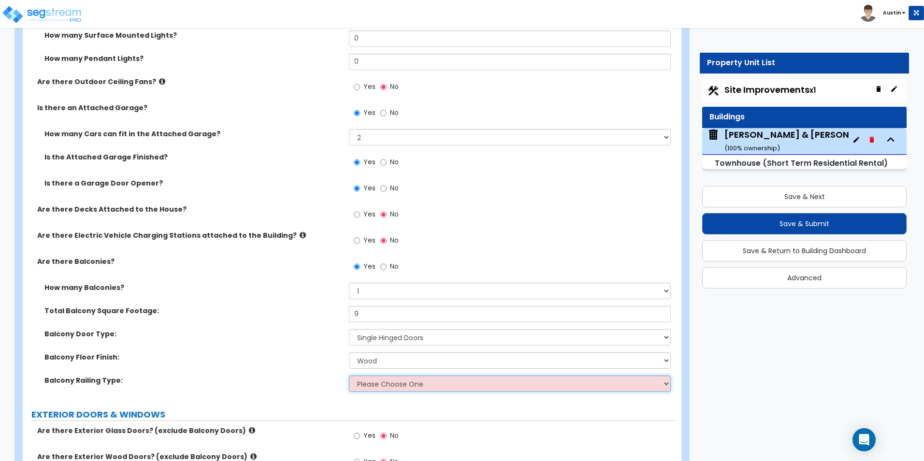
click at [390, 389] on select "Please Choose One Steel Aluminum Wood Glass and Metal Wrought Iron" at bounding box center [509, 383] width 321 height 16
select select "2"
click at [349, 375] on select "Please Choose One Steel Aluminum Wood Glass and Metal Wrought Iron" at bounding box center [509, 383] width 321 height 16
click at [247, 273] on div "Are there Balconies? Yes No" at bounding box center [349, 270] width 653 height 26
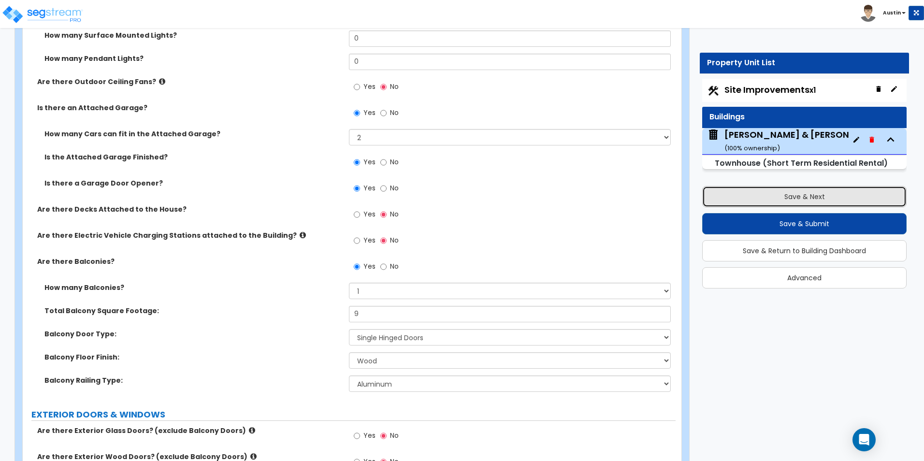
click at [777, 188] on button "Save & Next" at bounding box center [804, 196] width 204 height 21
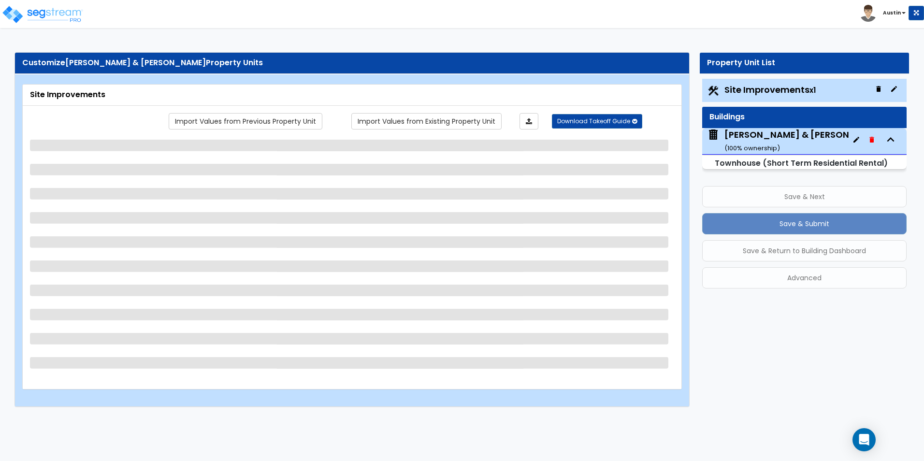
scroll to position [0, 0]
select select "2"
select select "1"
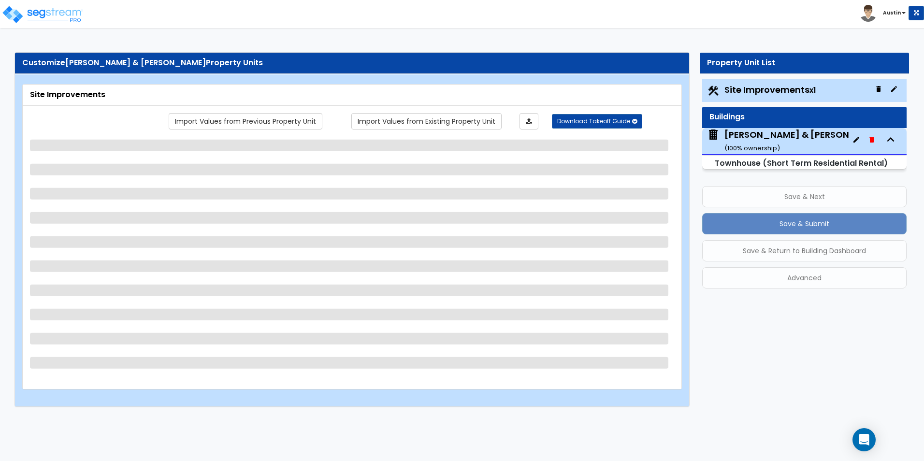
select select "1"
select select "2"
select select "4"
select select "1"
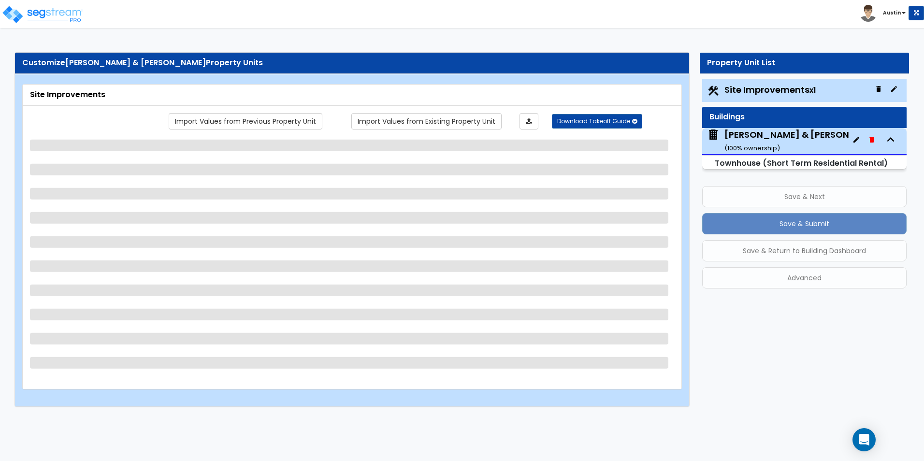
select select "1"
select select "2"
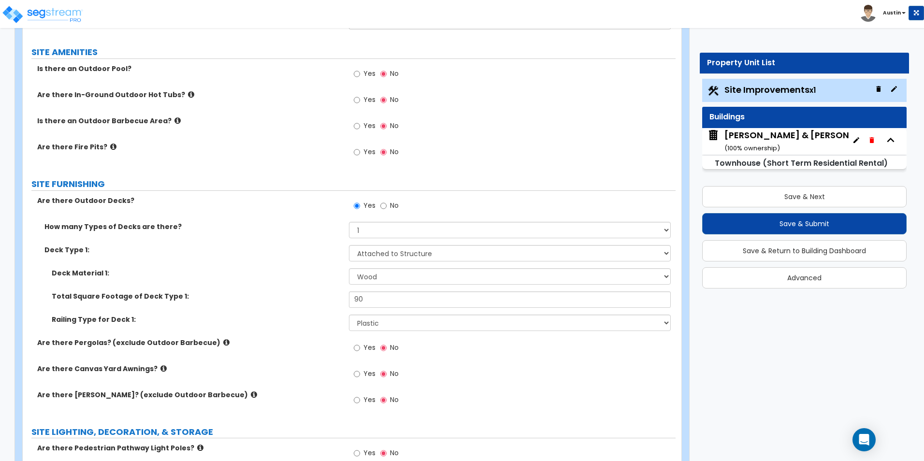
scroll to position [1208, 0]
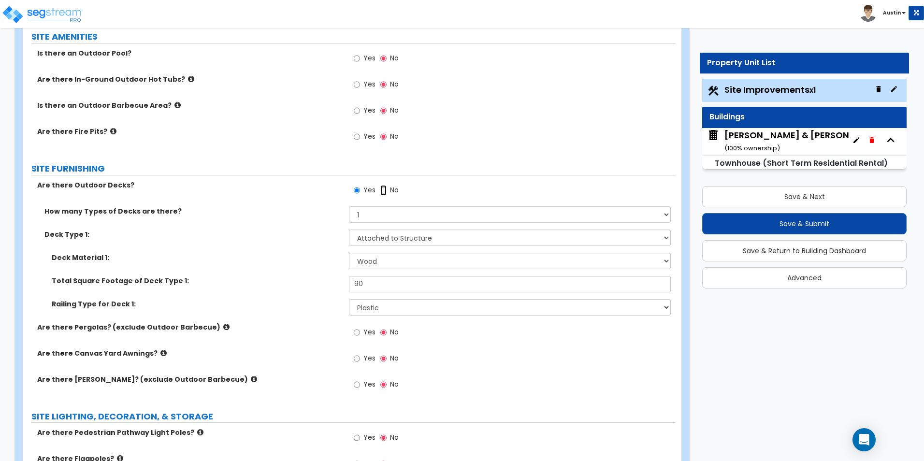
click at [382, 190] on input "No" at bounding box center [383, 190] width 6 height 11
radio input "false"
radio input "true"
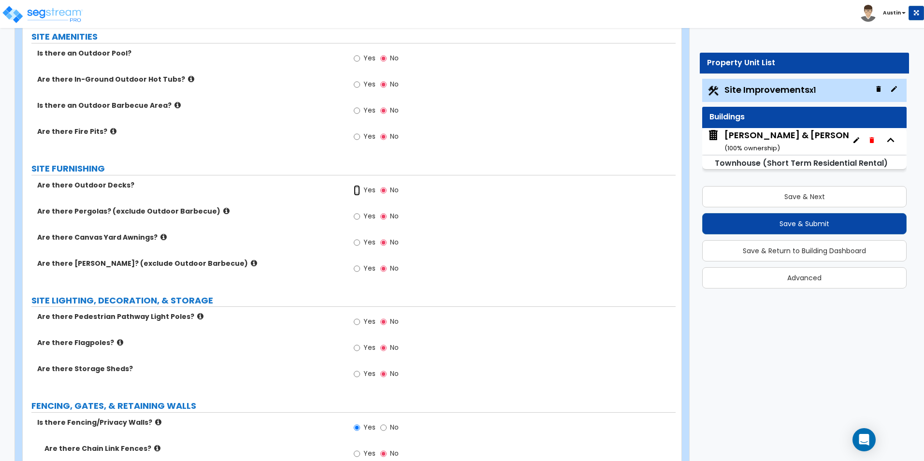
click at [359, 191] on input "Yes" at bounding box center [357, 190] width 6 height 11
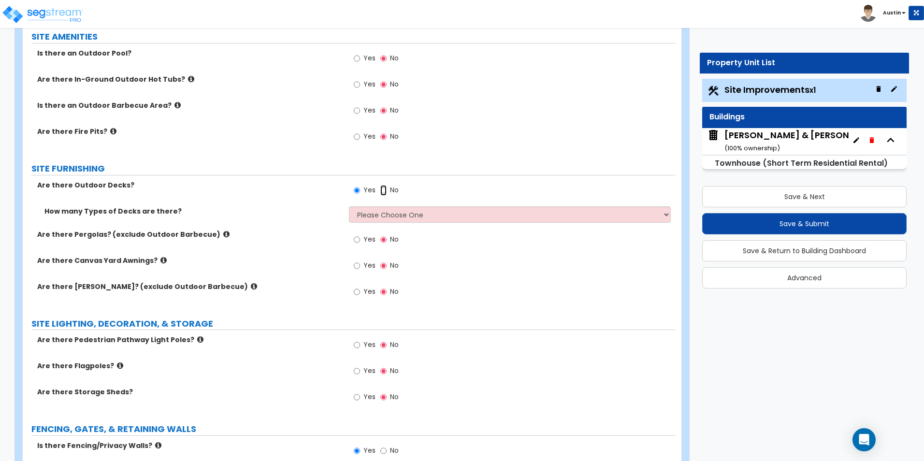
click at [382, 189] on input "No" at bounding box center [383, 190] width 6 height 11
radio input "false"
radio input "true"
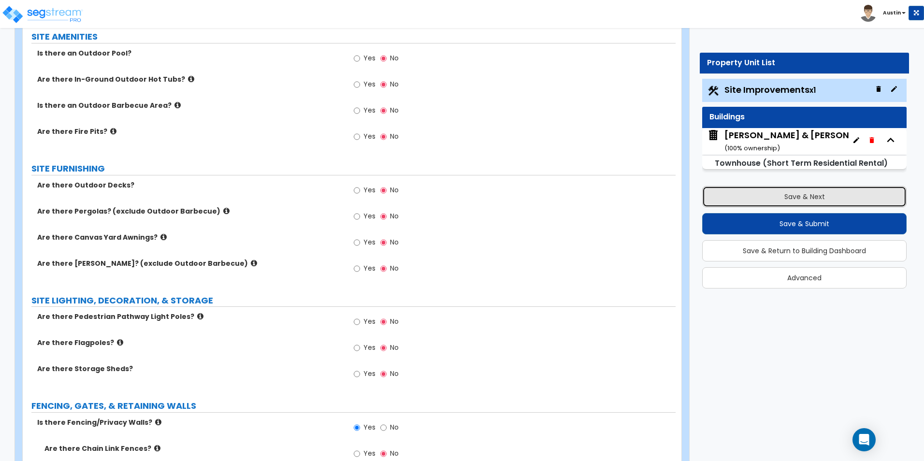
click at [808, 197] on button "Save & Next" at bounding box center [804, 196] width 204 height 21
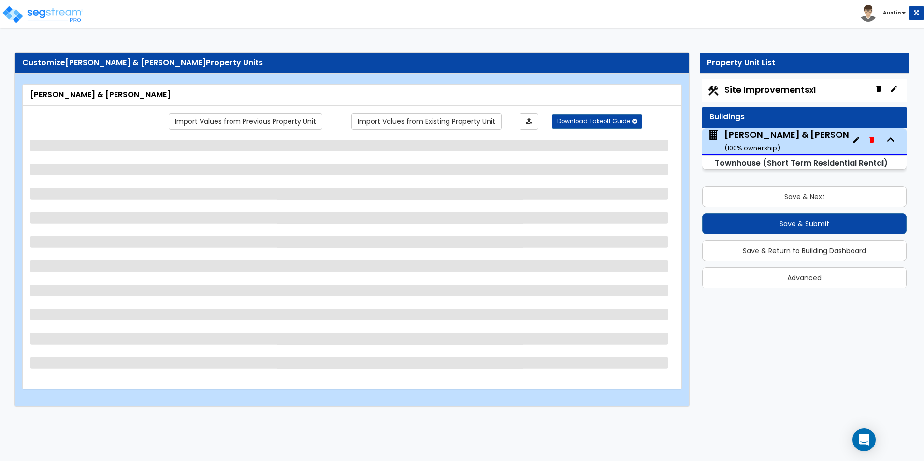
scroll to position [0, 0]
select select "2"
select select "3"
select select "7"
select select "2"
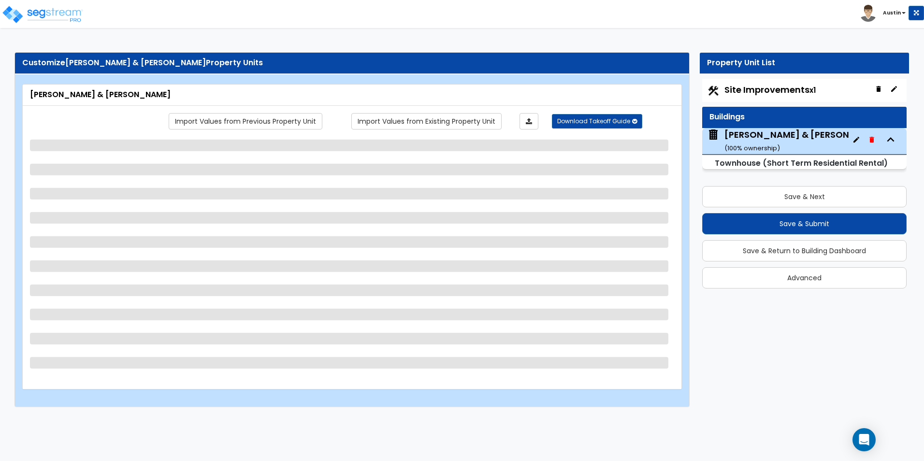
select select "2"
select select "9"
select select "11"
select select "2"
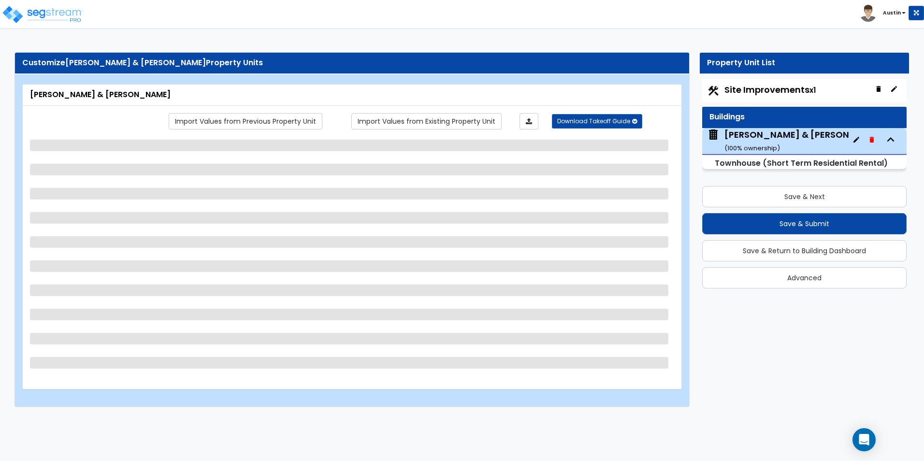
select select "2"
select select "1"
select select "2"
select select "1"
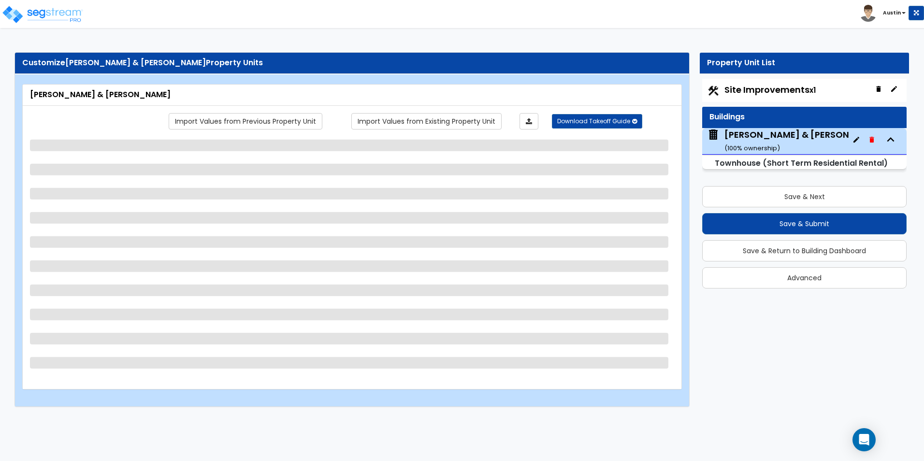
select select "5"
select select "2"
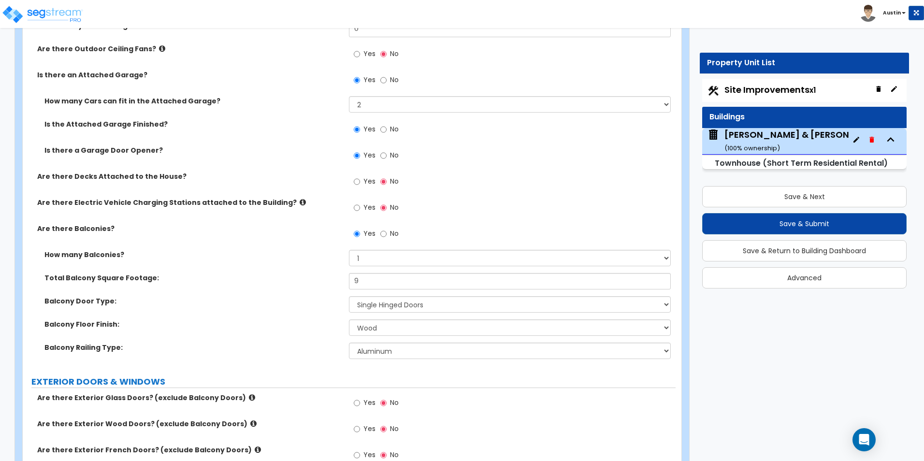
scroll to position [1063, 0]
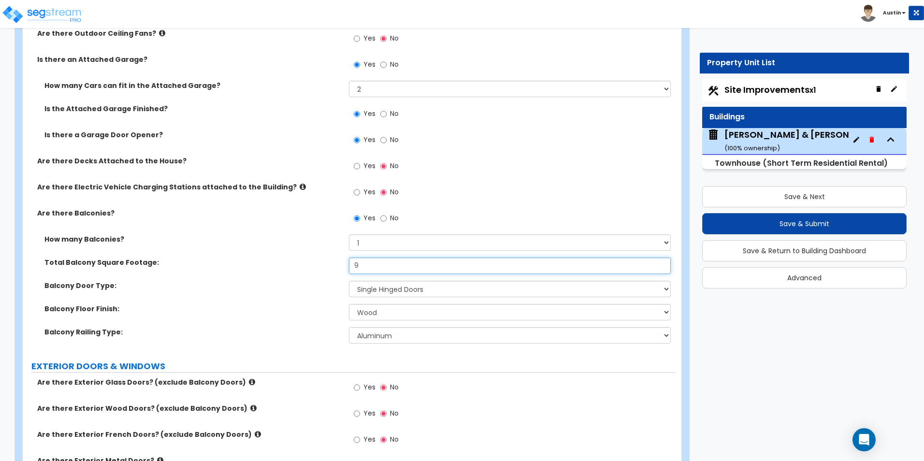
click at [405, 261] on input "9" at bounding box center [509, 266] width 321 height 16
type input "90"
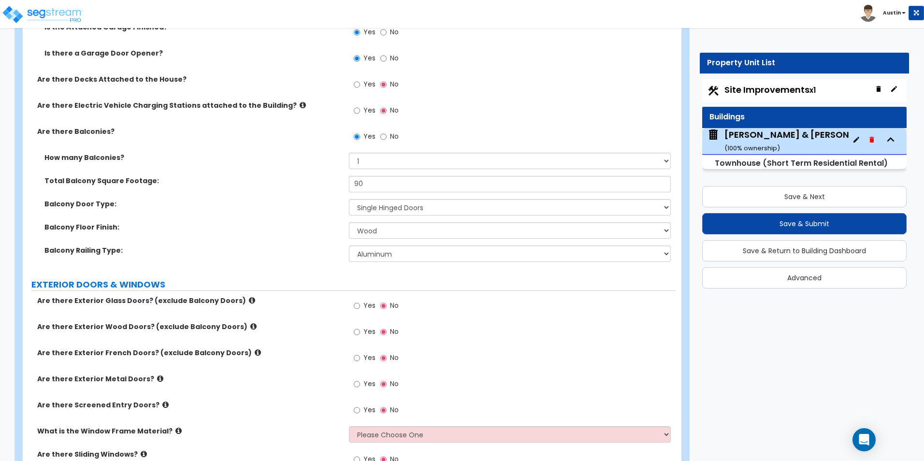
scroll to position [1160, 0]
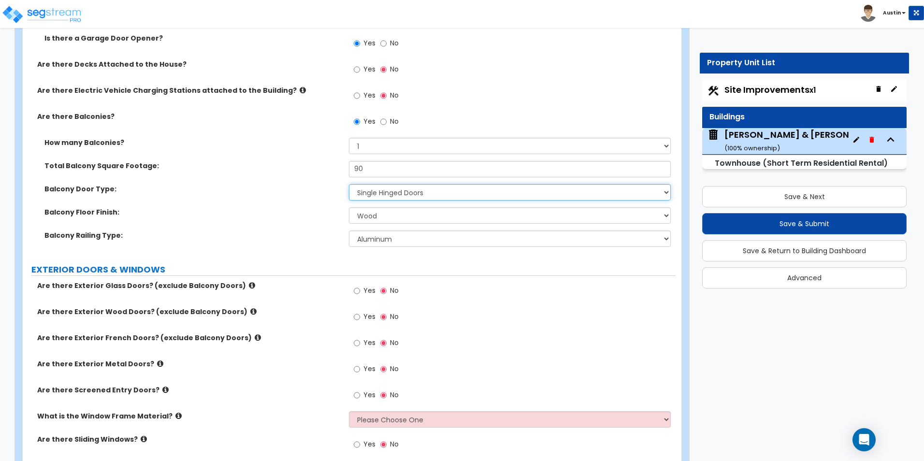
click at [407, 193] on select "Please Choose One Single Hinged Doors Double Hinged Doors Sliding Glass Doors" at bounding box center [509, 192] width 321 height 16
click at [742, 339] on div "Customize Stone, Jarrod & Katherine Property Units Stone, Jarrod & Katherine Im…" at bounding box center [462, 359] width 924 height 2953
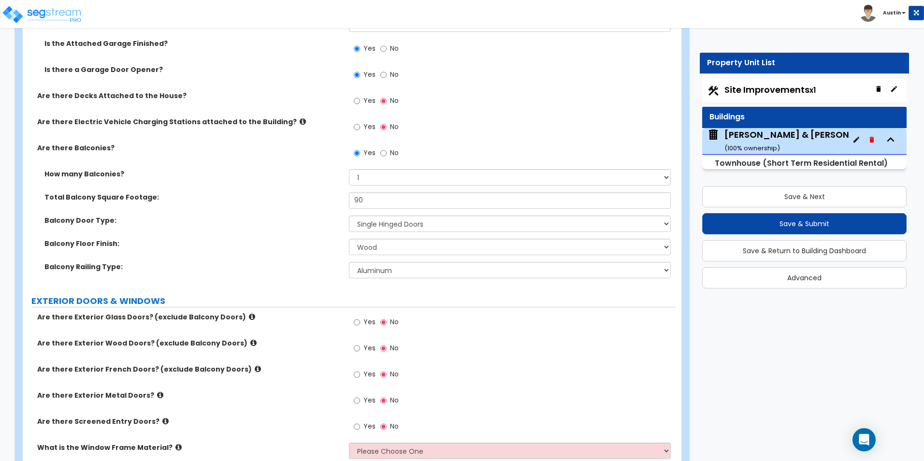
scroll to position [1111, 0]
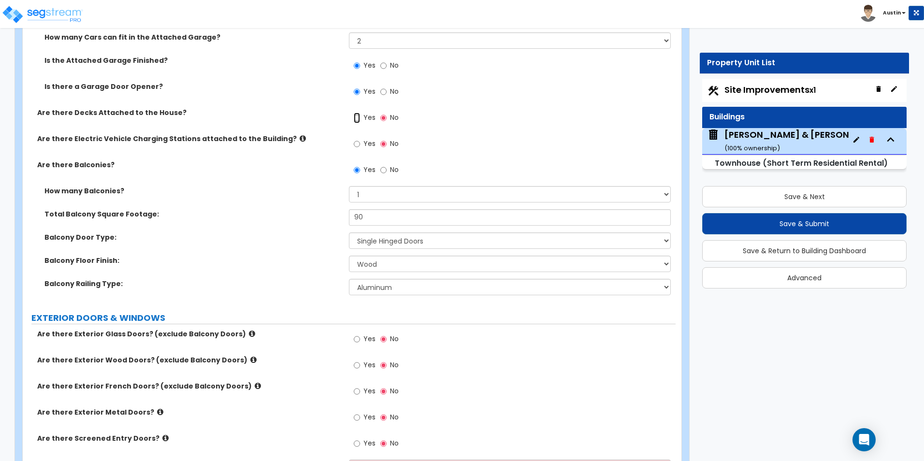
click at [357, 118] on input "Yes" at bounding box center [357, 118] width 6 height 11
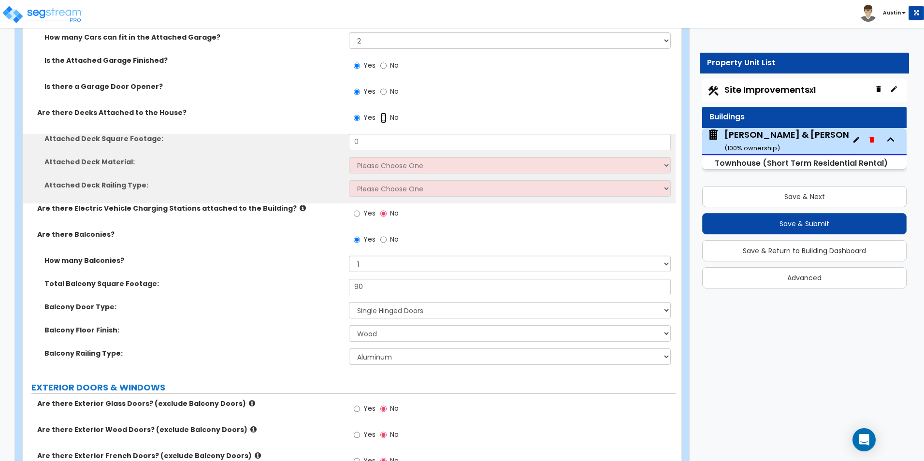
click at [383, 119] on input "No" at bounding box center [383, 118] width 6 height 11
radio input "false"
radio input "true"
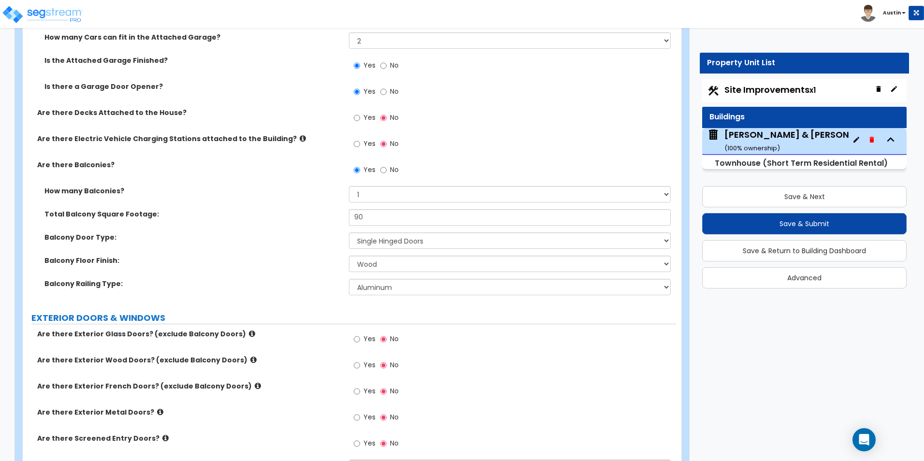
click at [443, 121] on div "Yes No" at bounding box center [512, 121] width 326 height 26
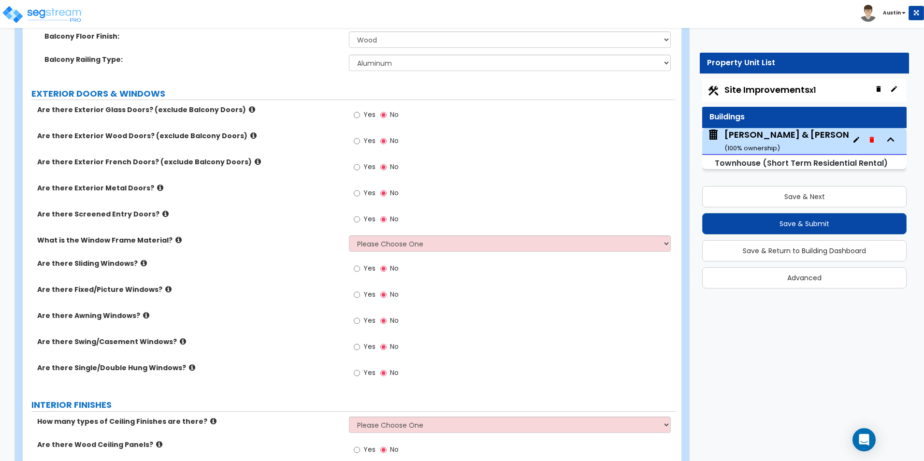
scroll to position [1353, 0]
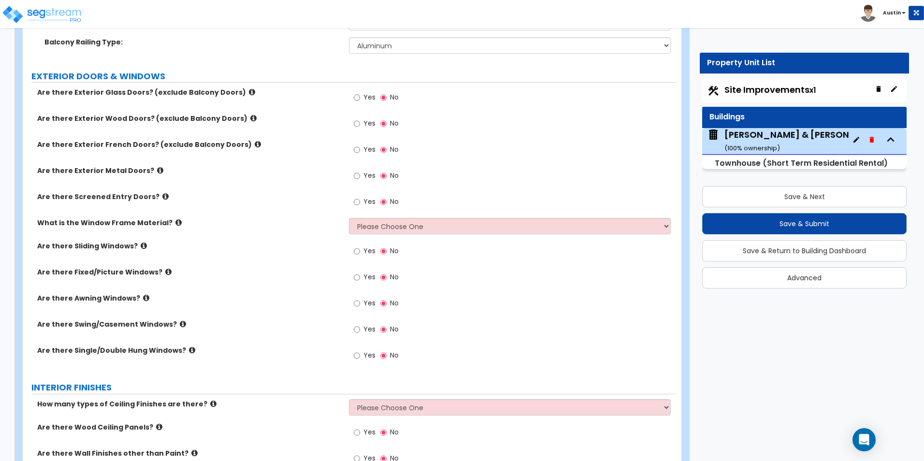
click at [361, 99] on label "Yes" at bounding box center [365, 98] width 22 height 16
click at [360, 99] on input "Yes" at bounding box center [357, 97] width 6 height 11
radio input "true"
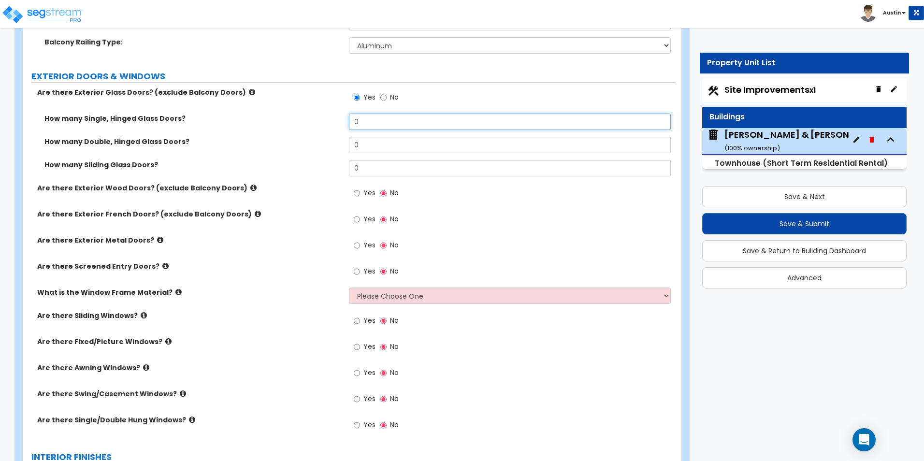
click at [367, 125] on input "0" at bounding box center [509, 122] width 321 height 16
type input "1"
click at [252, 139] on label "How many Double, Hinged Glass Doors?" at bounding box center [192, 142] width 297 height 10
click at [290, 165] on label "How many Sliding Glass Doors?" at bounding box center [192, 165] width 297 height 10
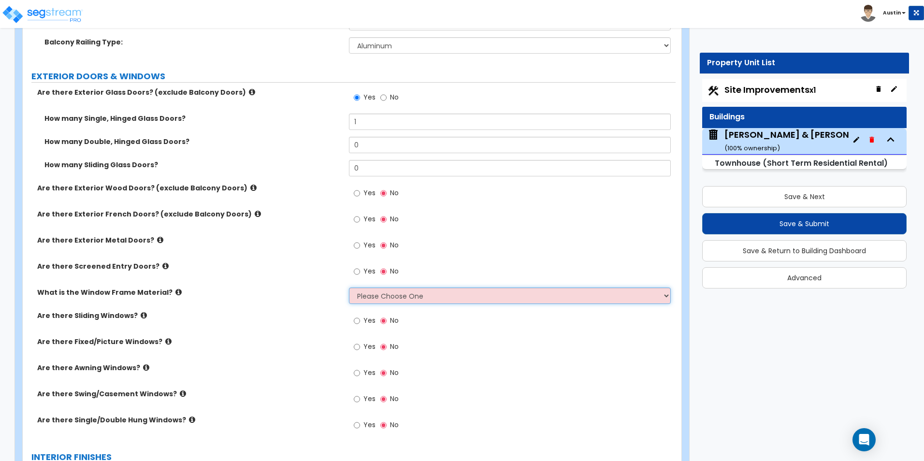
click at [366, 297] on select "Please Choose One Vinyl Aluminum Wood" at bounding box center [509, 295] width 321 height 16
select select "1"
click at [349, 287] on select "Please Choose One Vinyl Aluminum Wood" at bounding box center [509, 295] width 321 height 16
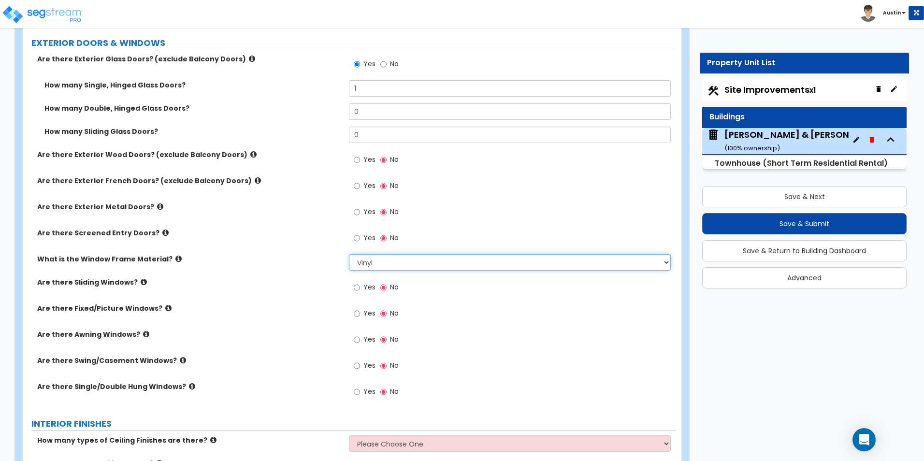
scroll to position [1401, 0]
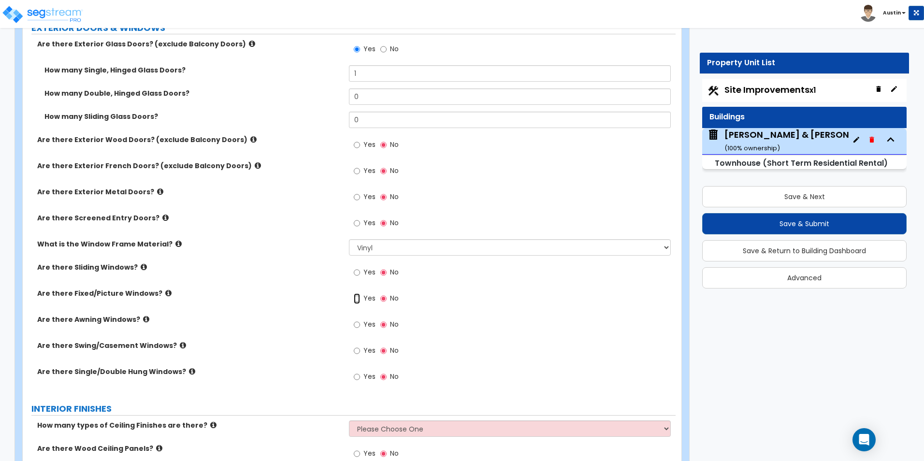
click at [356, 300] on input "Yes" at bounding box center [357, 298] width 6 height 11
radio input "true"
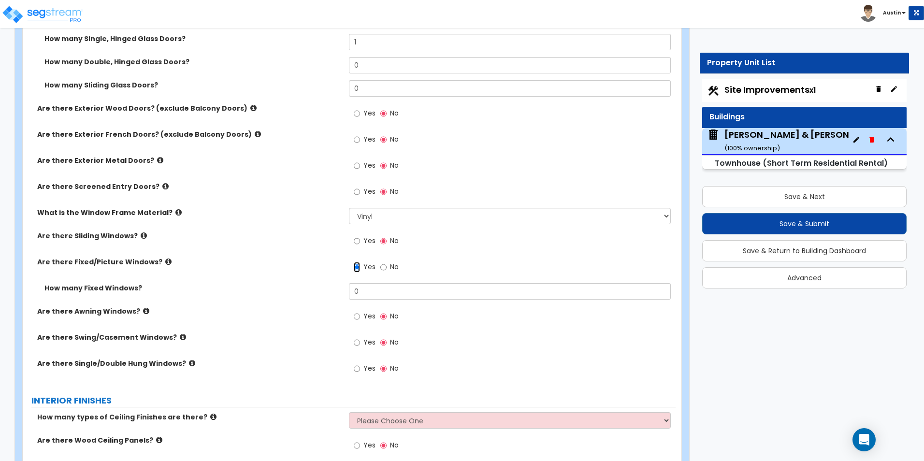
scroll to position [1450, 0]
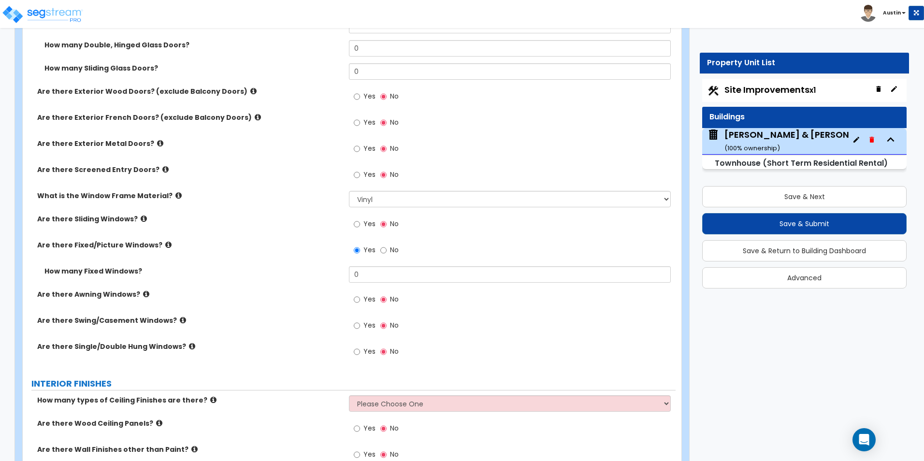
click at [361, 351] on label "Yes" at bounding box center [365, 353] width 22 height 16
click at [360, 351] on input "Yes" at bounding box center [357, 351] width 6 height 11
radio input "true"
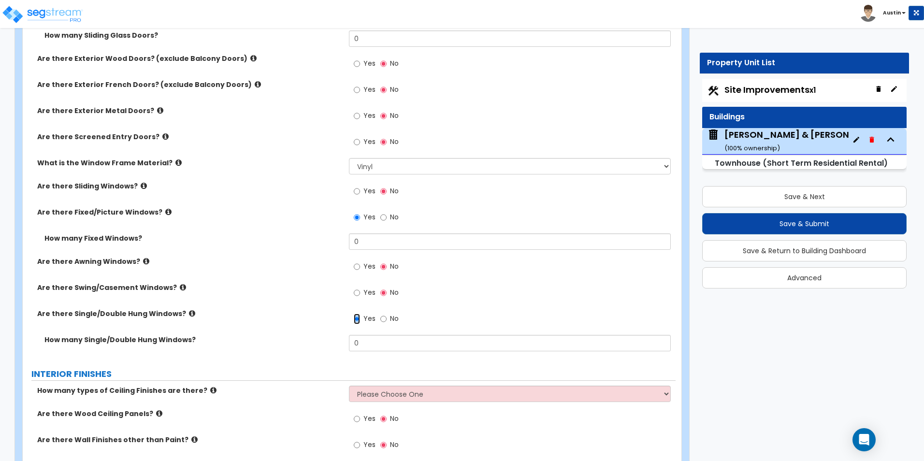
scroll to position [1498, 0]
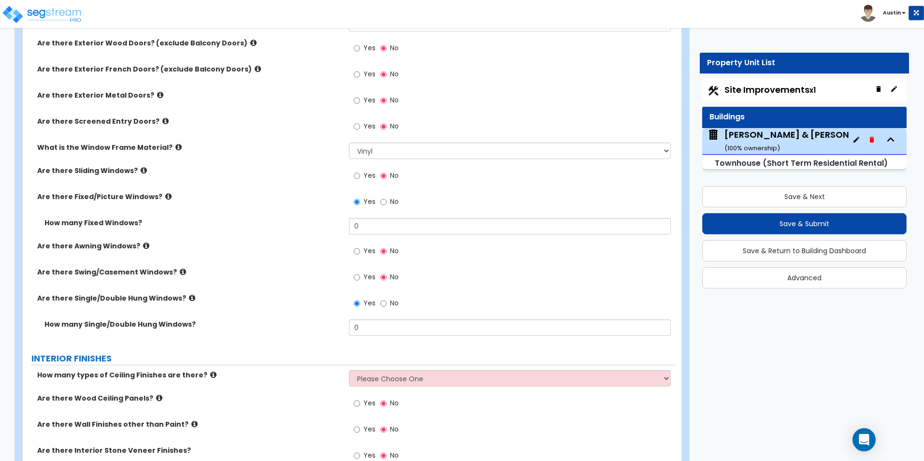
click at [355, 337] on div "How many Single/Double Hung Windows? 0" at bounding box center [349, 330] width 653 height 23
click at [359, 333] on input "0" at bounding box center [509, 327] width 321 height 16
click at [189, 298] on icon at bounding box center [192, 297] width 6 height 7
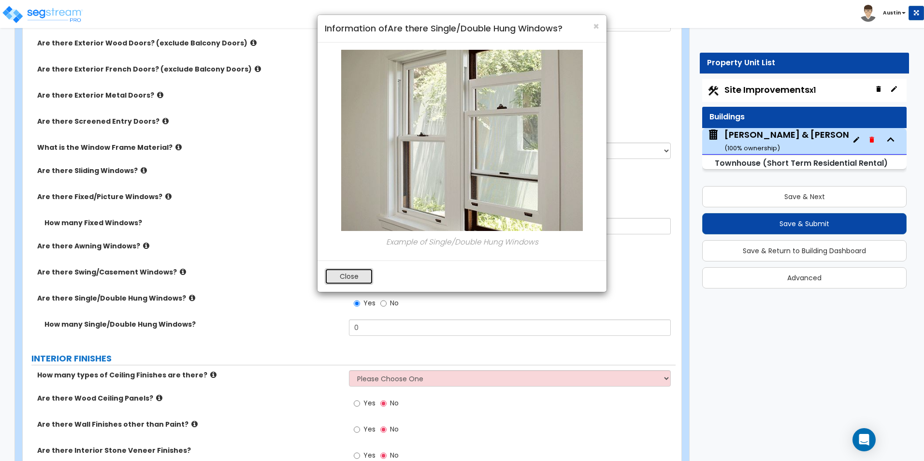
click at [359, 275] on button "Close" at bounding box center [349, 276] width 48 height 16
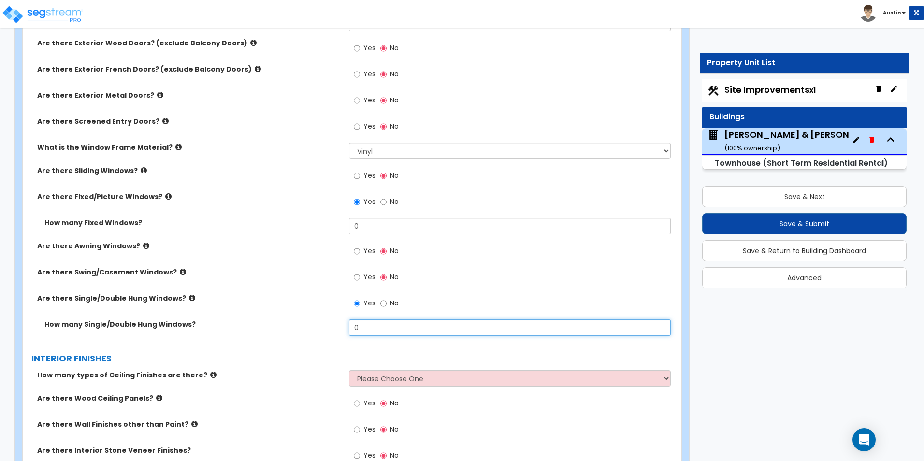
click at [372, 323] on input "0" at bounding box center [509, 327] width 321 height 16
click at [258, 299] on label "Are there Single/Double Hung Windows?" at bounding box center [189, 298] width 304 height 10
click at [165, 198] on icon at bounding box center [168, 196] width 6 height 7
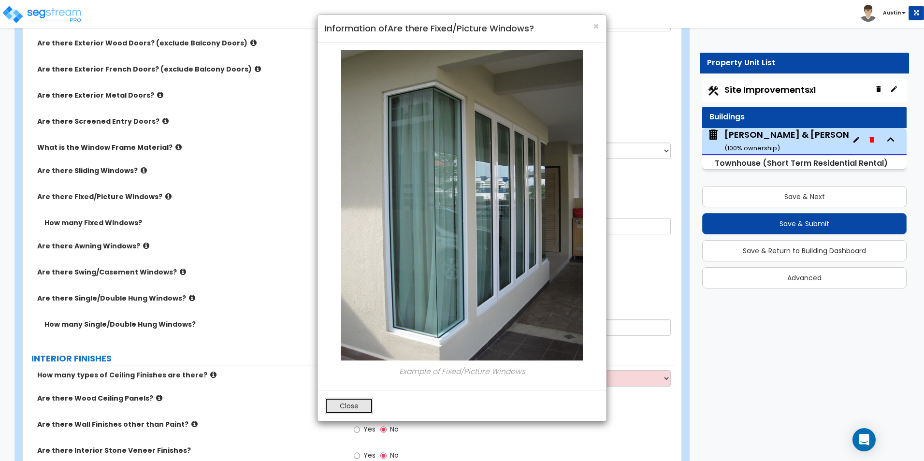
click at [345, 404] on button "Close" at bounding box center [349, 406] width 48 height 16
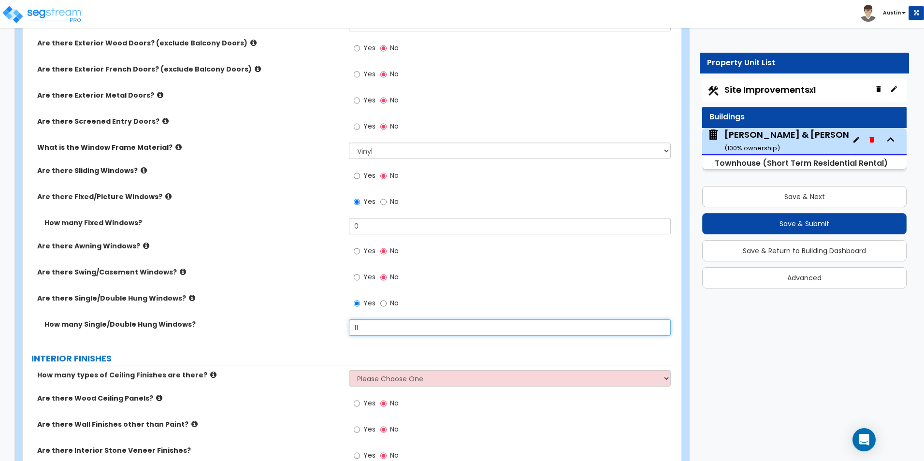
click at [441, 332] on input "11" at bounding box center [509, 327] width 321 height 16
type input "12"
click at [192, 275] on label "Are there Swing/Casement Windows?" at bounding box center [189, 272] width 304 height 10
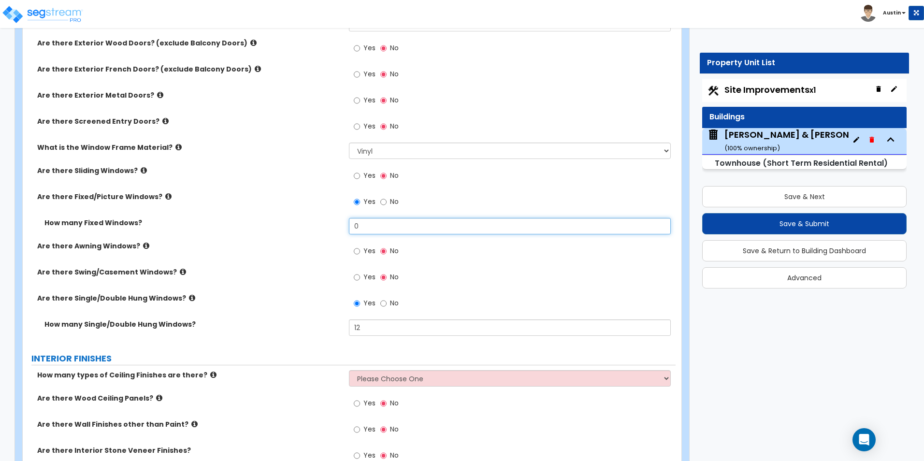
click at [378, 229] on input "0" at bounding box center [509, 226] width 321 height 16
type input "6"
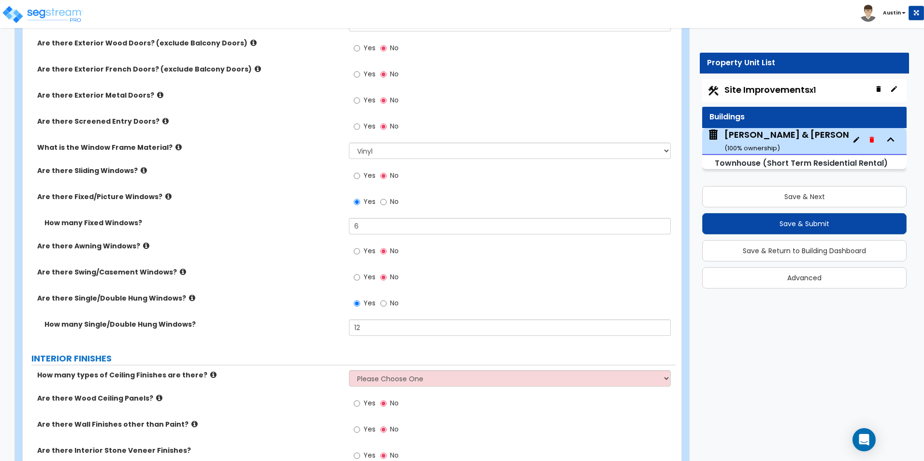
click at [323, 226] on label "How many Fixed Windows?" at bounding box center [192, 223] width 297 height 10
click at [165, 197] on icon at bounding box center [168, 196] width 6 height 7
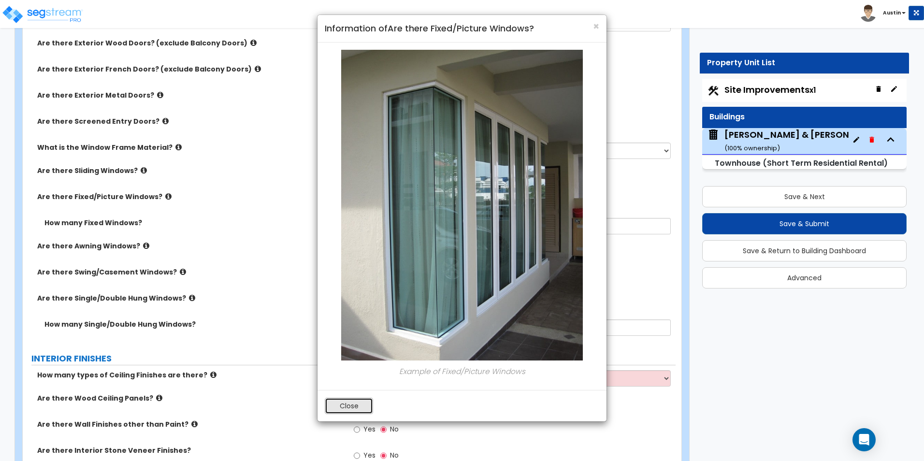
click at [348, 403] on button "Close" at bounding box center [349, 406] width 48 height 16
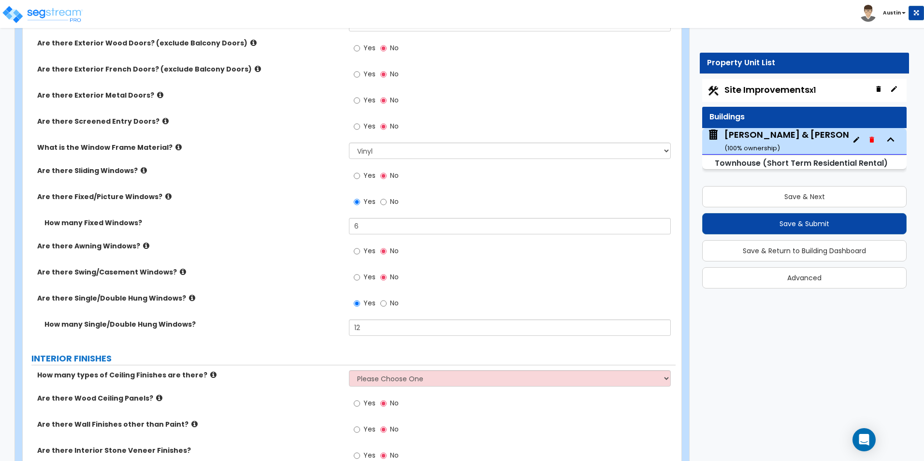
click at [141, 171] on icon at bounding box center [144, 170] width 6 height 7
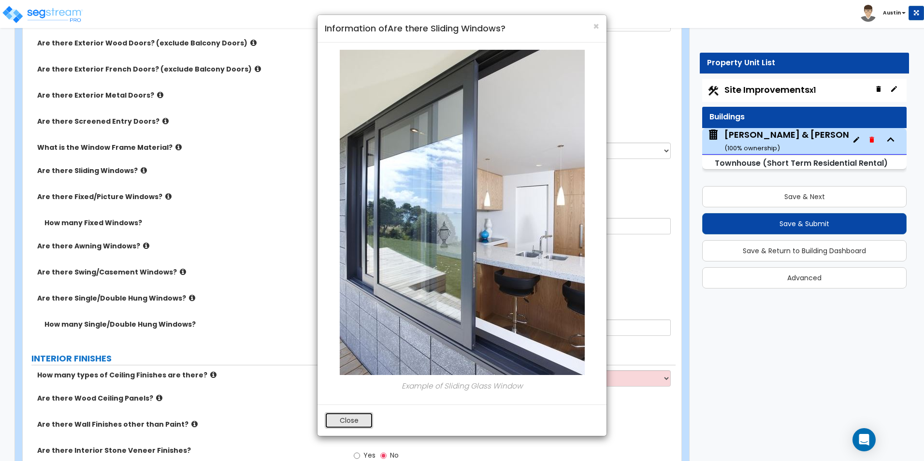
click at [357, 418] on button "Close" at bounding box center [349, 420] width 48 height 16
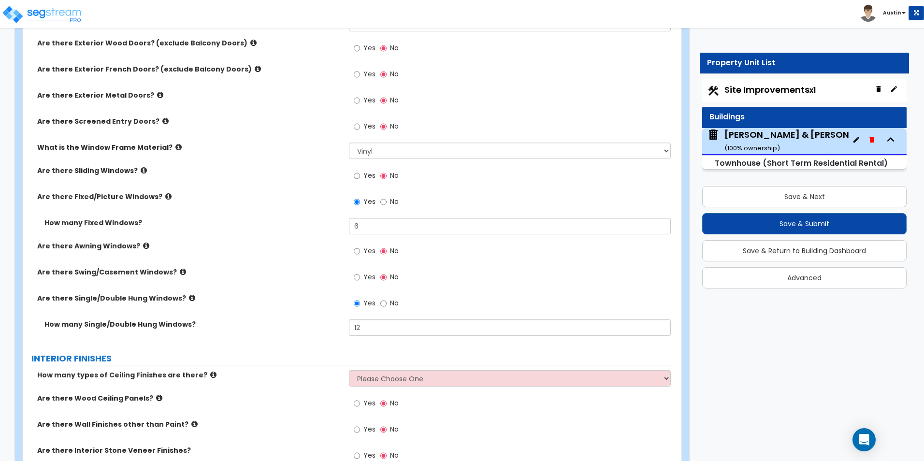
click at [180, 271] on icon at bounding box center [183, 271] width 6 height 7
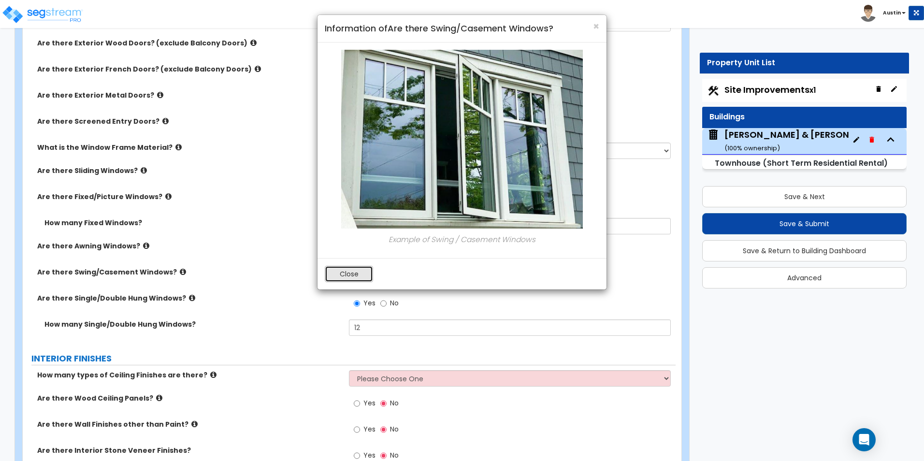
click at [335, 275] on button "Close" at bounding box center [349, 274] width 48 height 16
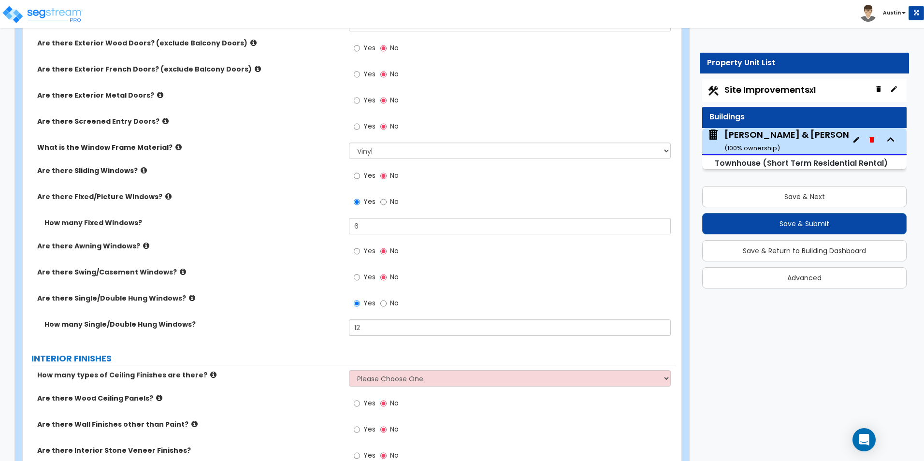
click at [189, 299] on icon at bounding box center [192, 297] width 6 height 7
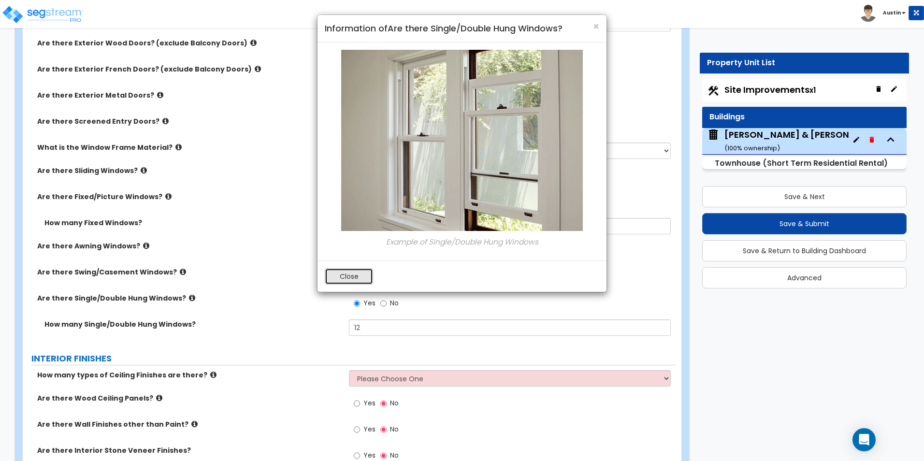
click at [363, 271] on button "Close" at bounding box center [349, 276] width 48 height 16
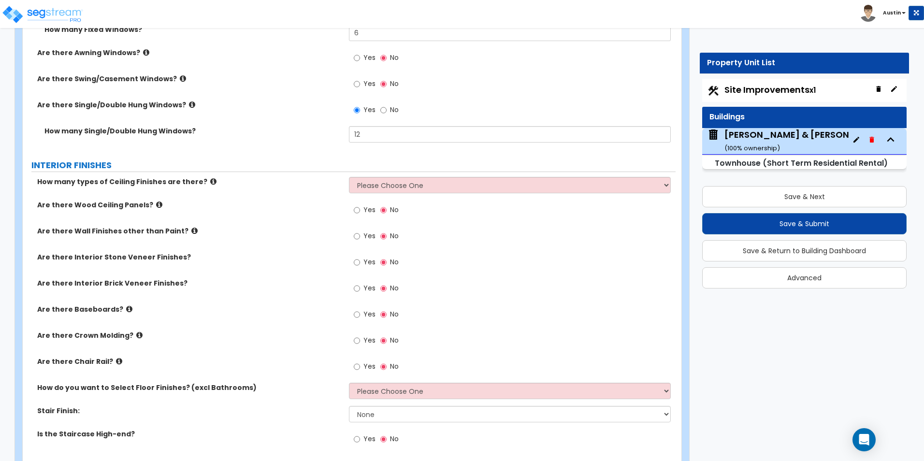
scroll to position [1739, 0]
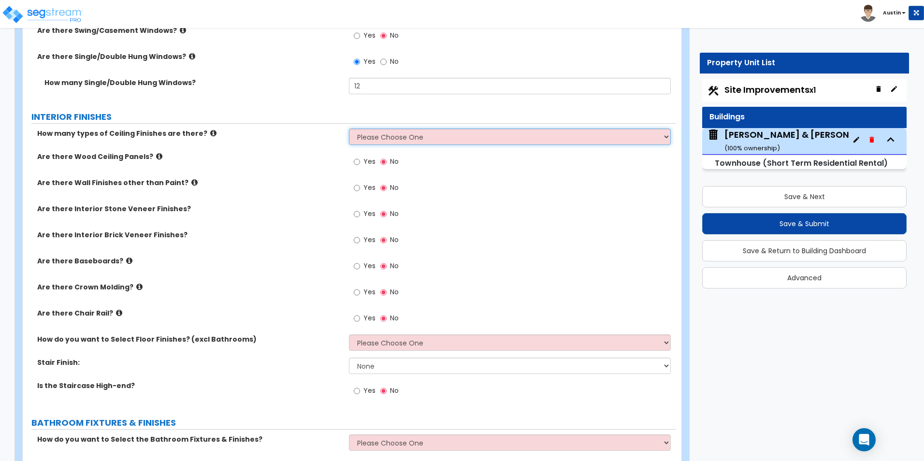
click at [476, 137] on select "Please Choose One 1 2 3" at bounding box center [509, 137] width 321 height 16
select select "1"
click at [349, 129] on select "Please Choose One 1 2 3" at bounding box center [509, 137] width 321 height 16
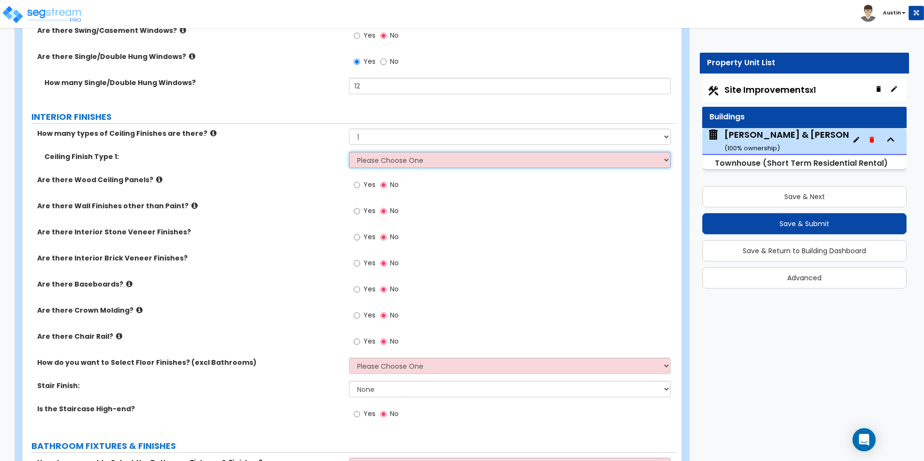
click at [398, 164] on select "Please Choose One Drop Ceiling Drywall Ceiling Open Ceiling" at bounding box center [509, 160] width 321 height 16
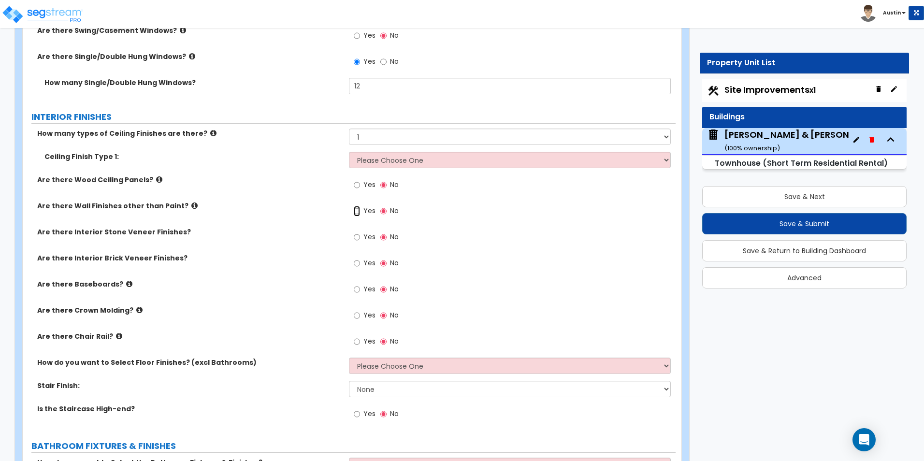
click at [354, 212] on input "Yes" at bounding box center [357, 211] width 6 height 11
radio input "true"
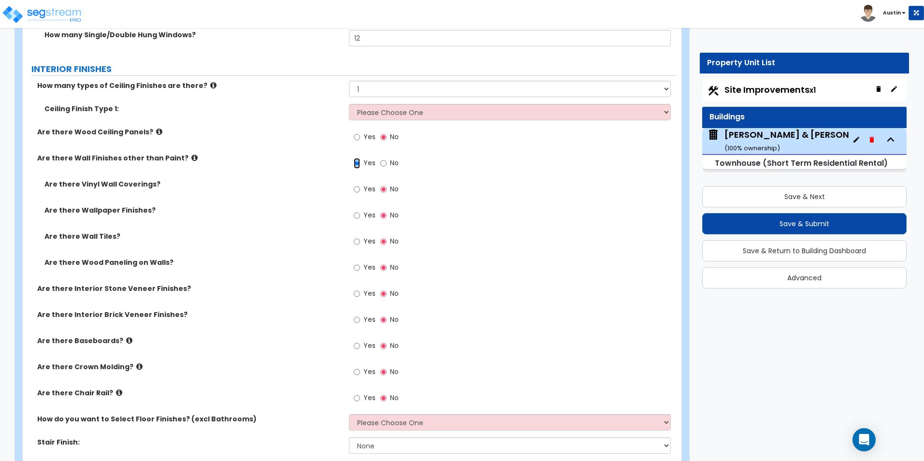
scroll to position [1788, 0]
click at [363, 345] on label "Yes" at bounding box center [365, 346] width 22 height 16
click at [360, 345] on input "Yes" at bounding box center [357, 345] width 6 height 11
radio input "true"
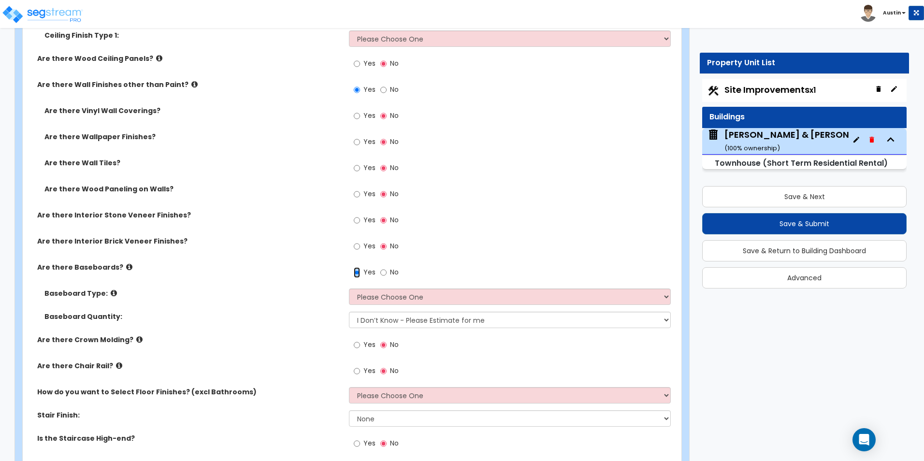
scroll to position [1884, 0]
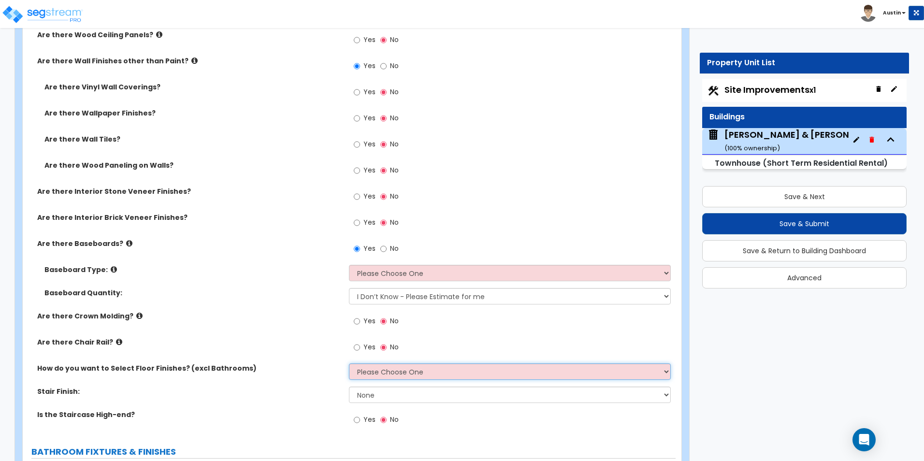
click at [394, 371] on select "Please Choose One I want to Select Floor Finishes for the Areas of the House I …" at bounding box center [509, 371] width 321 height 16
select select "1"
click at [349, 363] on select "Please Choose One I want to Select Floor Finishes for the Areas of the House I …" at bounding box center [509, 371] width 321 height 16
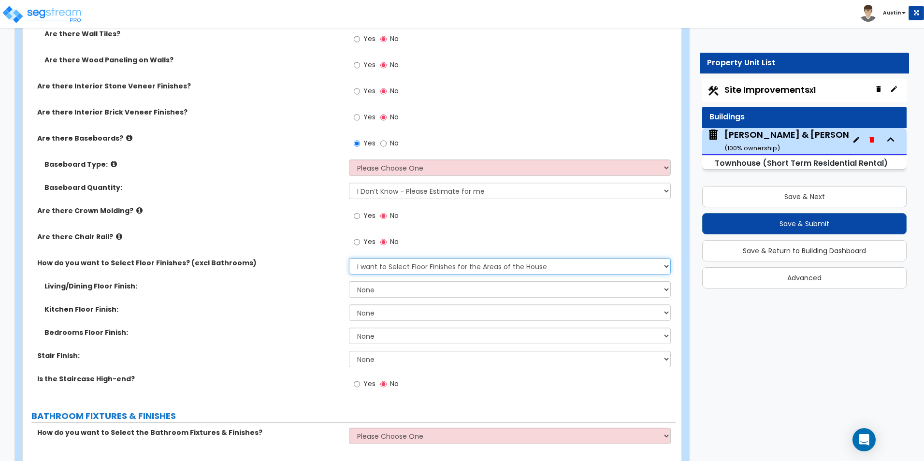
scroll to position [2029, 0]
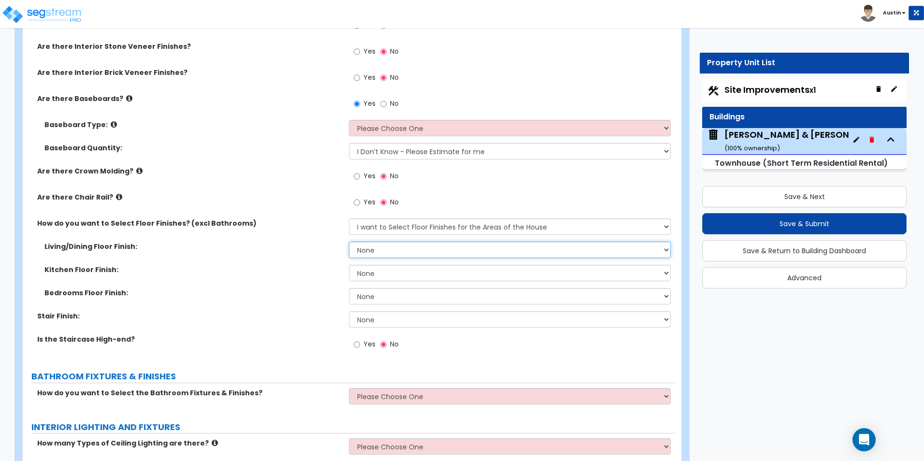
click at [396, 251] on select "None Tile Flooring Hardwood Flooring Resilient Laminate Flooring VCT Flooring S…" at bounding box center [509, 250] width 321 height 16
click at [397, 253] on select "None Tile Flooring Hardwood Flooring Resilient Laminate Flooring VCT Flooring S…" at bounding box center [509, 250] width 321 height 16
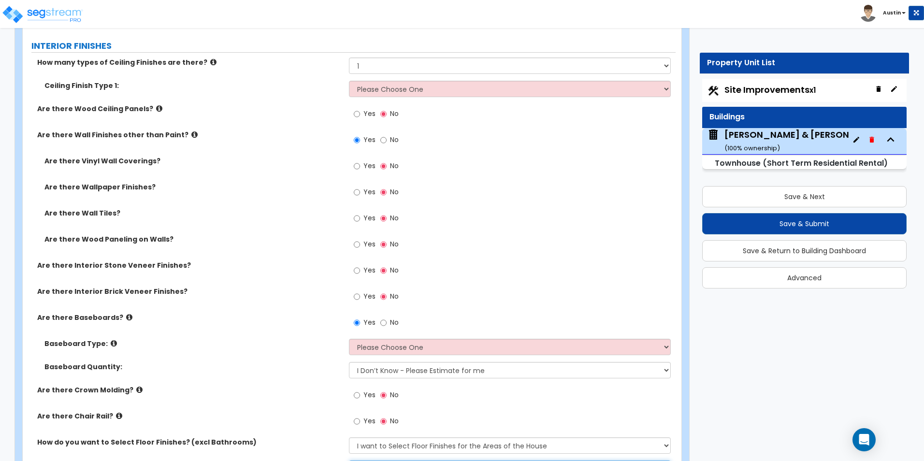
scroll to position [1788, 0]
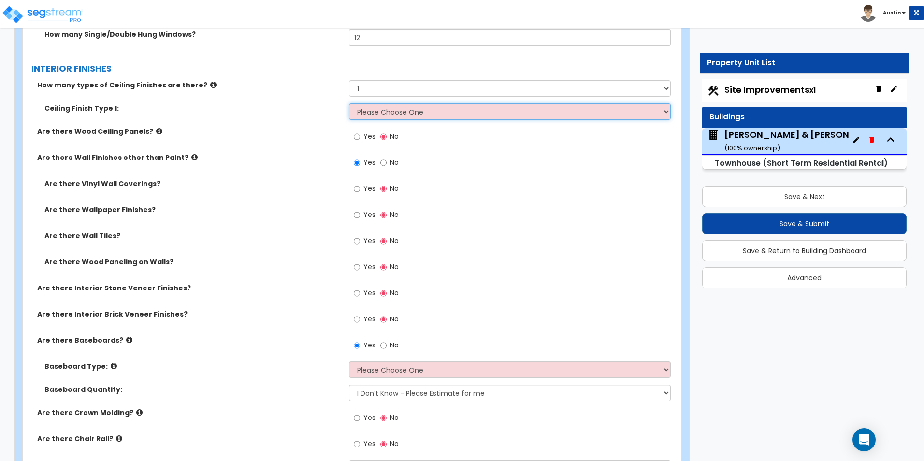
click at [418, 111] on select "Please Choose One Drop Ceiling Drywall Ceiling Open Ceiling" at bounding box center [509, 111] width 321 height 16
click at [419, 109] on select "Please Choose One Drop Ceiling Drywall Ceiling Open Ceiling" at bounding box center [509, 111] width 321 height 16
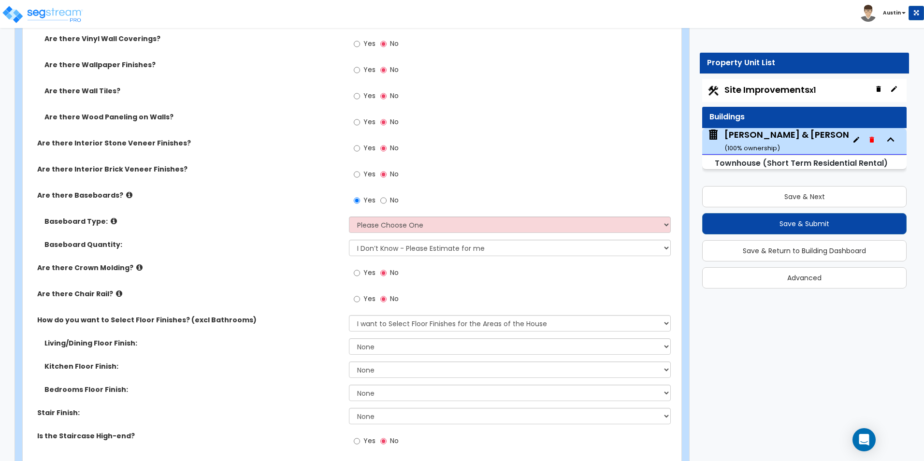
scroll to position [1981, 0]
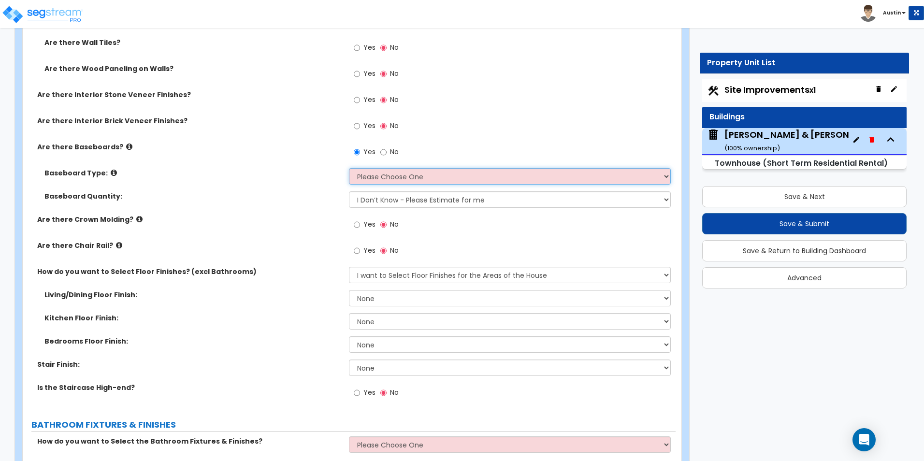
click at [400, 177] on select "Please Choose One Wood Vinyl Carpet Tile" at bounding box center [509, 176] width 321 height 16
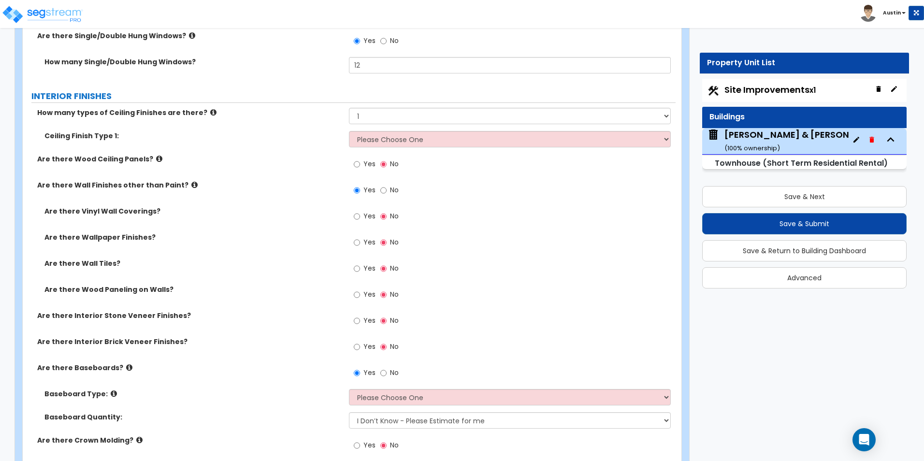
scroll to position [1783, 0]
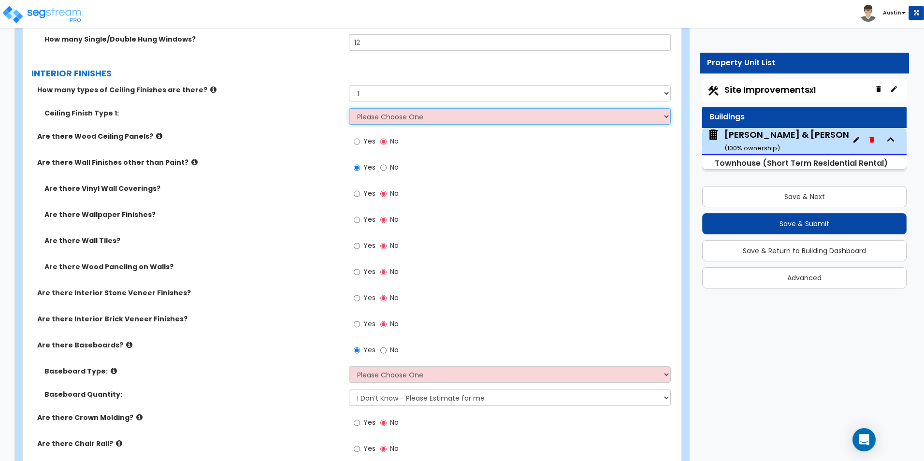
click at [442, 120] on select "Please Choose One Drop Ceiling Drywall Ceiling Open Ceiling" at bounding box center [509, 116] width 321 height 16
select select "2"
click at [349, 108] on select "Please Choose One Drop Ceiling Drywall Ceiling Open Ceiling" at bounding box center [509, 116] width 321 height 16
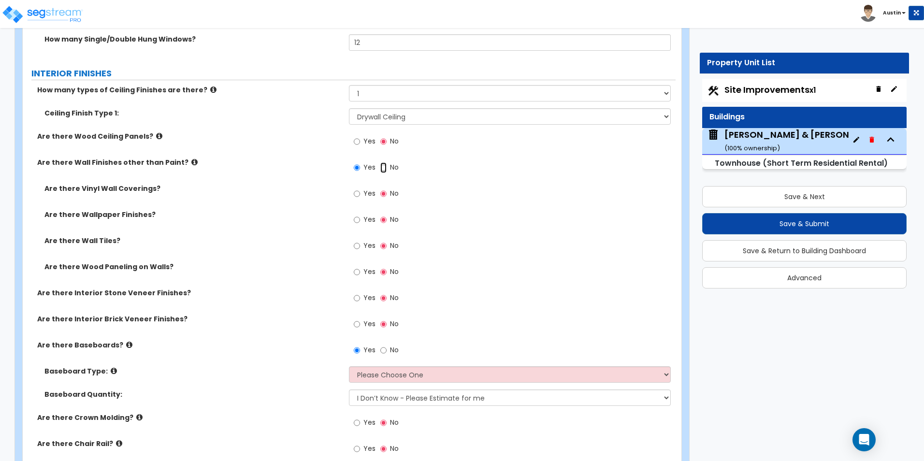
click at [381, 168] on input "No" at bounding box center [383, 167] width 6 height 11
radio input "false"
radio input "true"
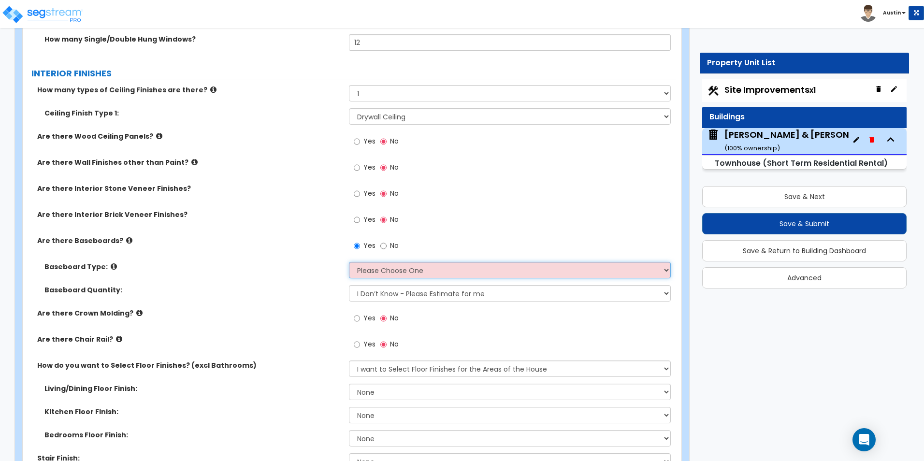
click at [385, 267] on select "Please Choose One Wood Vinyl Carpet Tile" at bounding box center [509, 270] width 321 height 16
select select "1"
click at [349, 262] on select "Please Choose One Wood Vinyl Carpet Tile" at bounding box center [509, 270] width 321 height 16
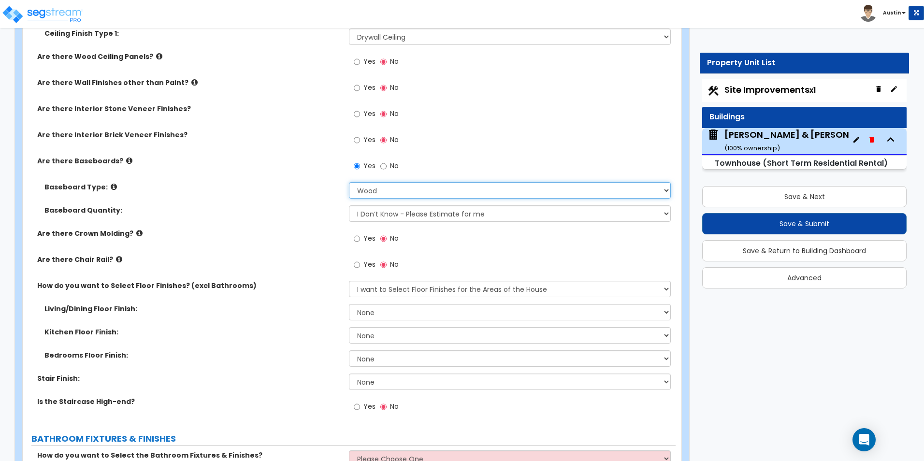
scroll to position [1880, 0]
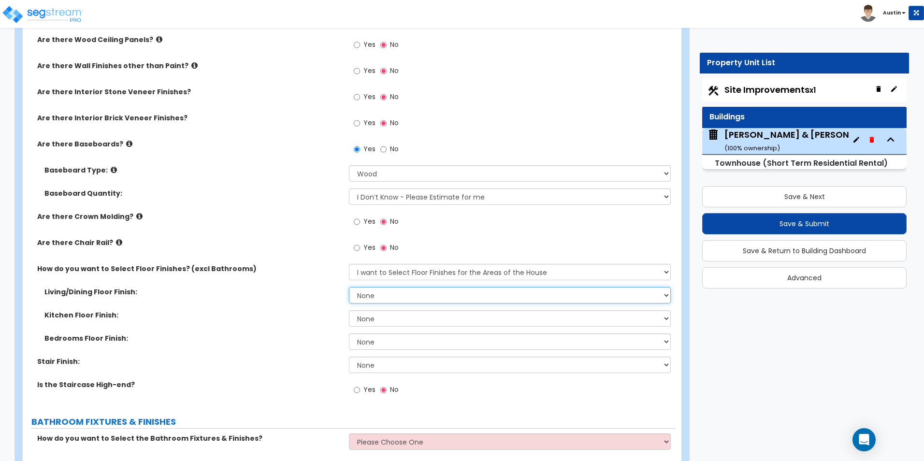
click at [382, 297] on select "None Tile Flooring Hardwood Flooring Resilient Laminate Flooring VCT Flooring S…" at bounding box center [509, 295] width 321 height 16
click at [377, 291] on select "None Tile Flooring Hardwood Flooring Resilient Laminate Flooring VCT Flooring S…" at bounding box center [509, 295] width 321 height 16
click at [410, 360] on select "None Tile Wood Laminate VCT Sheet Carpet Sheet Vinyl Carpet Tile" at bounding box center [509, 365] width 321 height 16
select select "2"
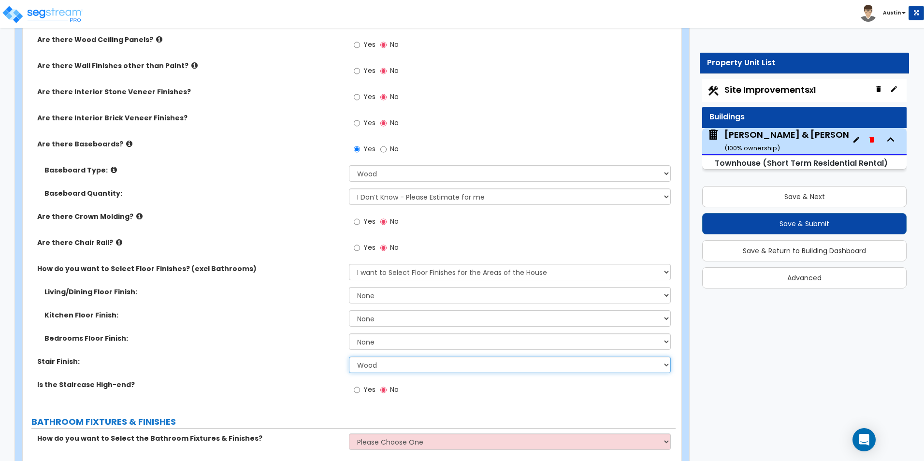
click at [349, 357] on select "None Tile Wood Laminate VCT Sheet Carpet Sheet Vinyl Carpet Tile" at bounding box center [509, 365] width 321 height 16
click at [390, 295] on select "None Tile Flooring Hardwood Flooring Resilient Laminate Flooring VCT Flooring S…" at bounding box center [509, 295] width 321 height 16
select select "3"
click at [349, 287] on select "None Tile Flooring Hardwood Flooring Resilient Laminate Flooring VCT Flooring S…" at bounding box center [509, 295] width 321 height 16
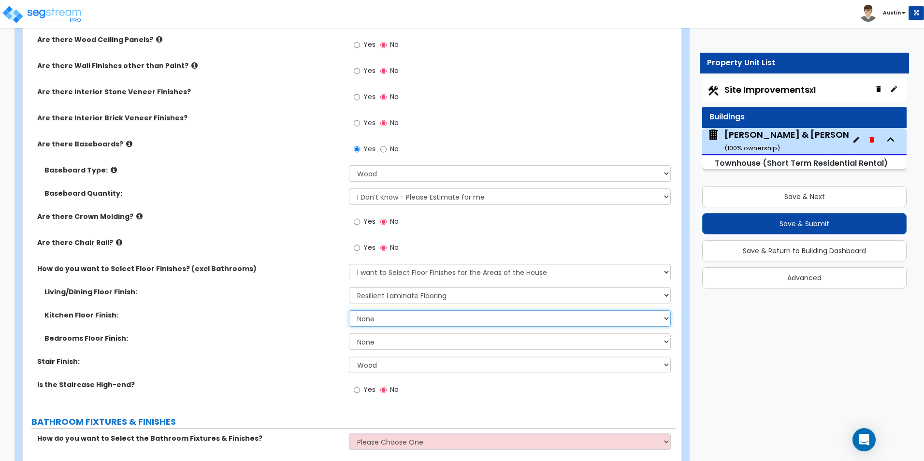
click at [391, 315] on select "None Tile Flooring Hardwood Flooring Resilient Laminate Flooring VCT Flooring S…" at bounding box center [509, 318] width 321 height 16
select select "3"
click at [349, 310] on select "None Tile Flooring Hardwood Flooring Resilient Laminate Flooring VCT Flooring S…" at bounding box center [509, 318] width 321 height 16
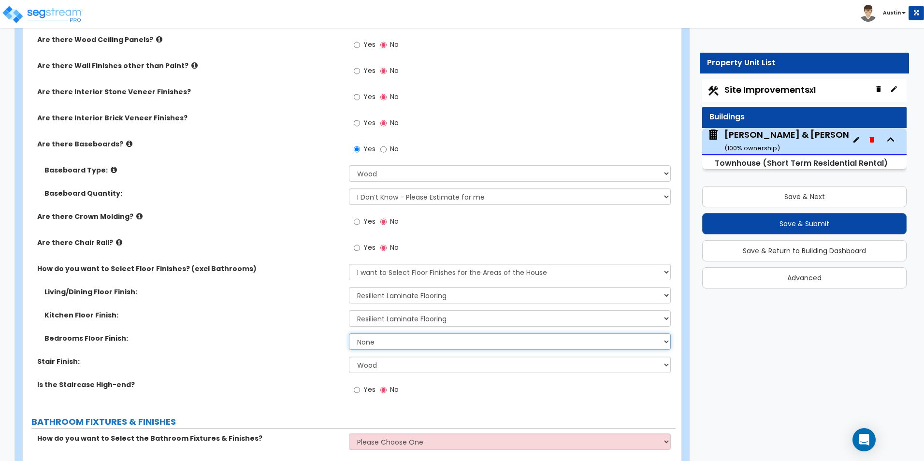
click at [397, 344] on select "None Tile Flooring Hardwood Flooring Resilient Laminate Flooring VCT Flooring S…" at bounding box center [509, 341] width 321 height 16
select select "3"
click at [349, 333] on select "None Tile Flooring Hardwood Flooring Resilient Laminate Flooring VCT Flooring S…" at bounding box center [509, 341] width 321 height 16
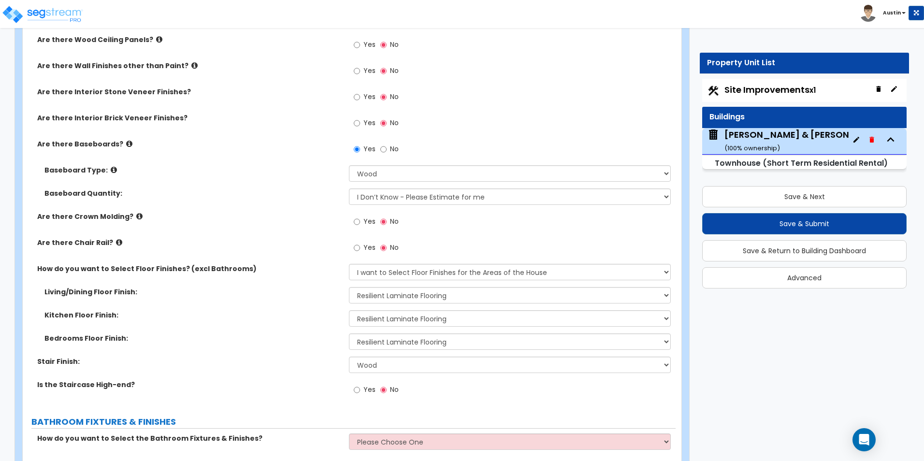
click at [316, 350] on div "Bedrooms Floor Finish: None Tile Flooring Hardwood Flooring Resilient Laminate …" at bounding box center [349, 344] width 653 height 23
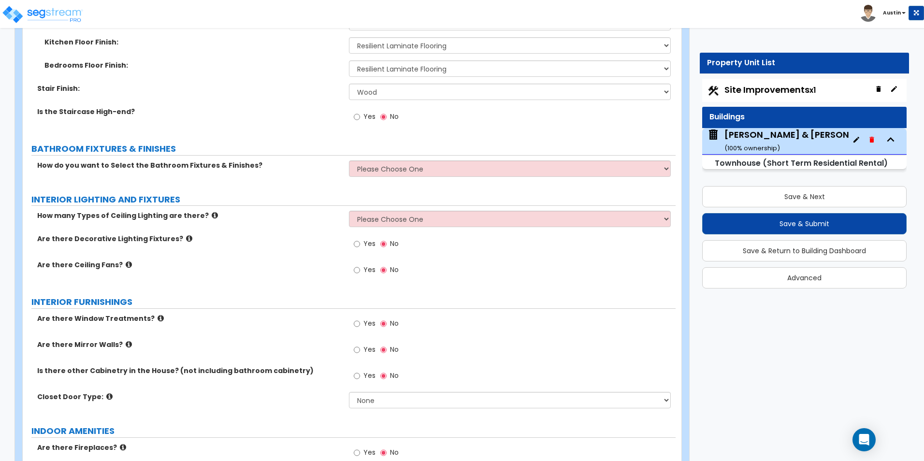
scroll to position [2169, 0]
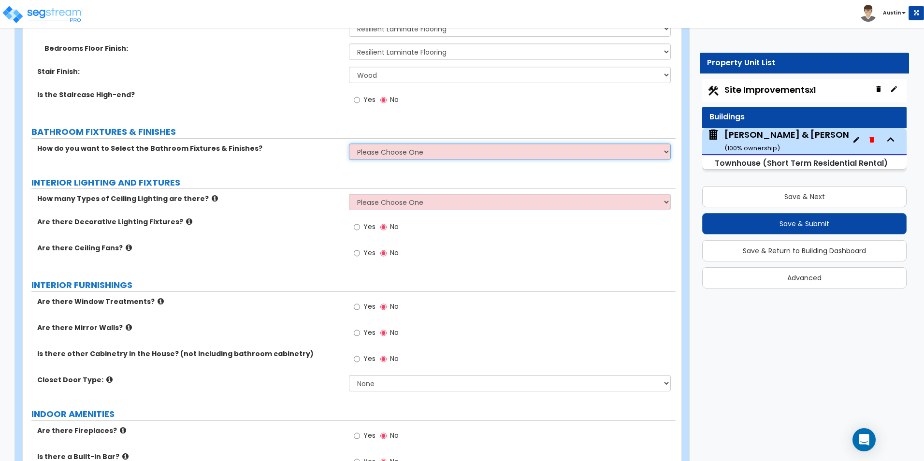
click at [396, 152] on select "Please Choose One I want to Select Fixtures and Finishes only for one Bath and …" at bounding box center [509, 152] width 321 height 16
select select "2"
click at [349, 144] on select "Please Choose One I want to Select Fixtures and Finishes only for one Bath and …" at bounding box center [509, 152] width 321 height 16
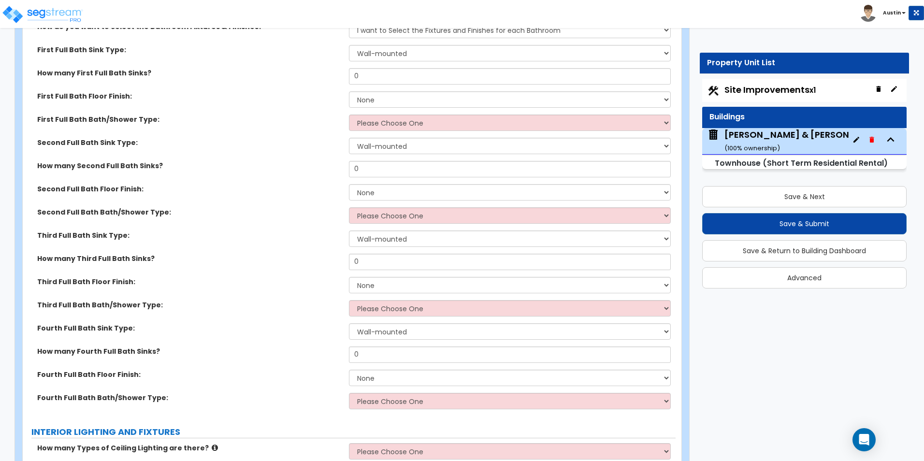
scroll to position [2243, 0]
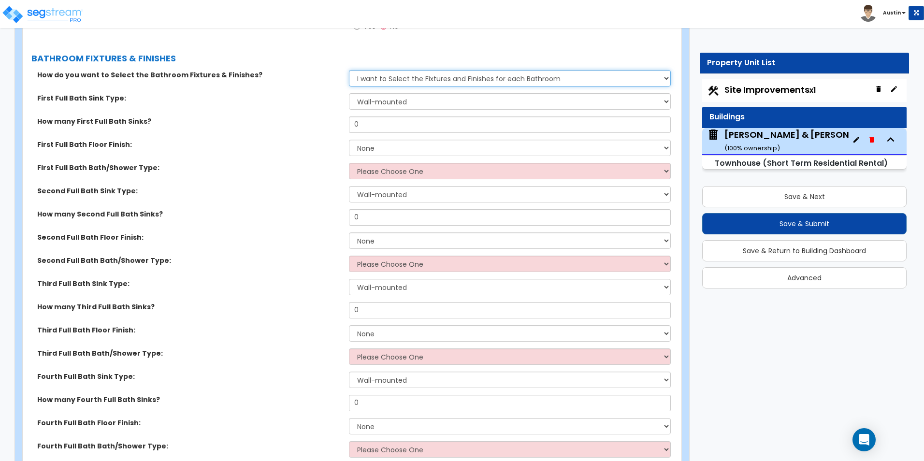
click at [450, 80] on select "Please Choose One I want to Select Fixtures and Finishes only for one Bath and …" at bounding box center [509, 78] width 321 height 16
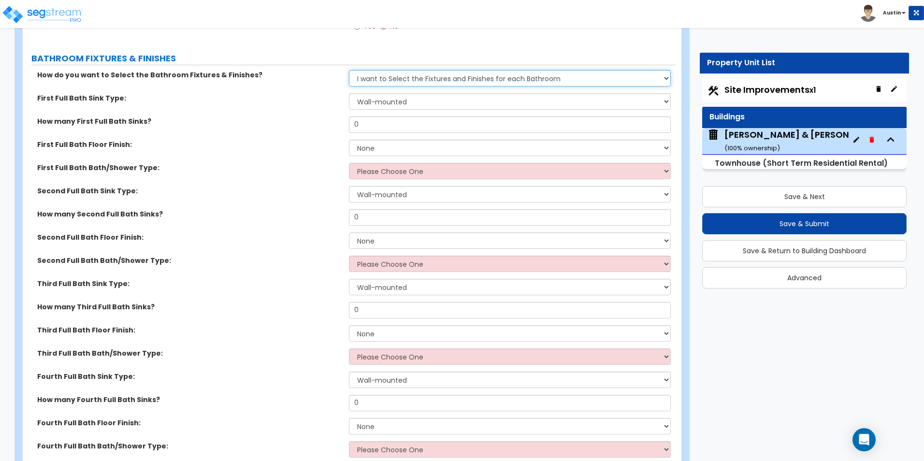
click at [450, 80] on select "Please Choose One I want to Select Fixtures and Finishes only for one Bath and …" at bounding box center [509, 78] width 321 height 16
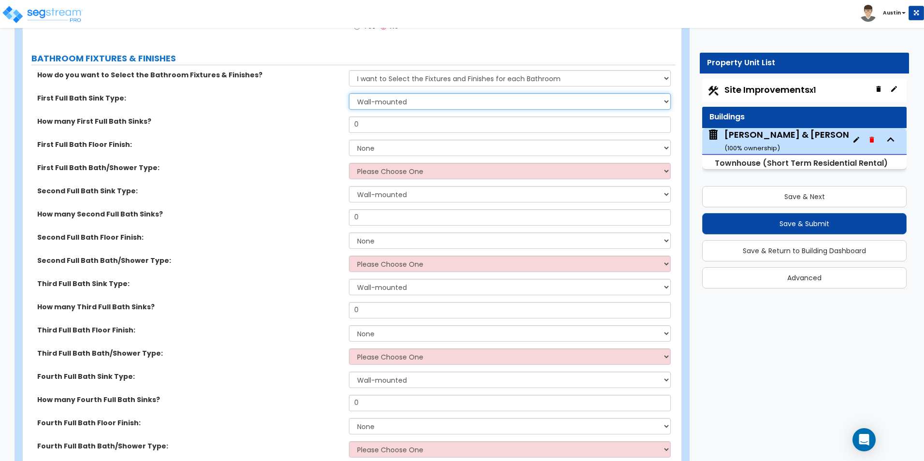
click at [424, 100] on select "Wall-mounted Pedestal-mounted Vanity-mounted" at bounding box center [509, 101] width 321 height 16
click at [251, 131] on div "How many First Full Bath Sinks? 0" at bounding box center [349, 127] width 653 height 23
click at [396, 103] on select "Wall-mounted Pedestal-mounted Vanity-mounted" at bounding box center [509, 101] width 321 height 16
select select "3"
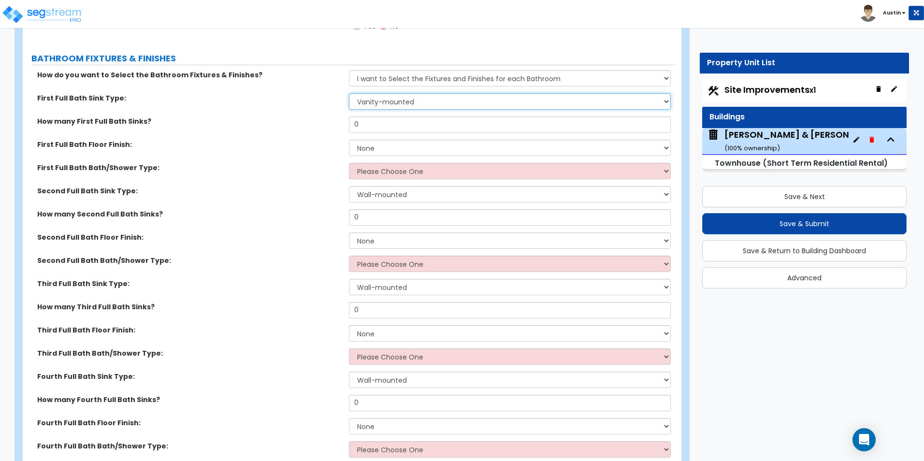
click at [349, 93] on select "Wall-mounted Pedestal-mounted Vanity-mounted" at bounding box center [509, 101] width 321 height 16
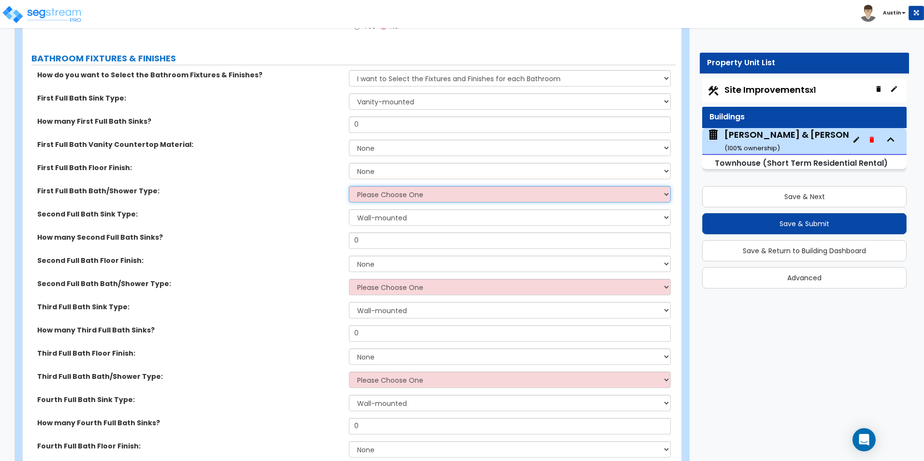
click at [420, 195] on select "Please Choose One Standalone Shower Bathtub - Shower Combo" at bounding box center [509, 194] width 321 height 16
click at [416, 198] on select "Please Choose One Standalone Shower Bathtub - Shower Combo" at bounding box center [509, 194] width 321 height 16
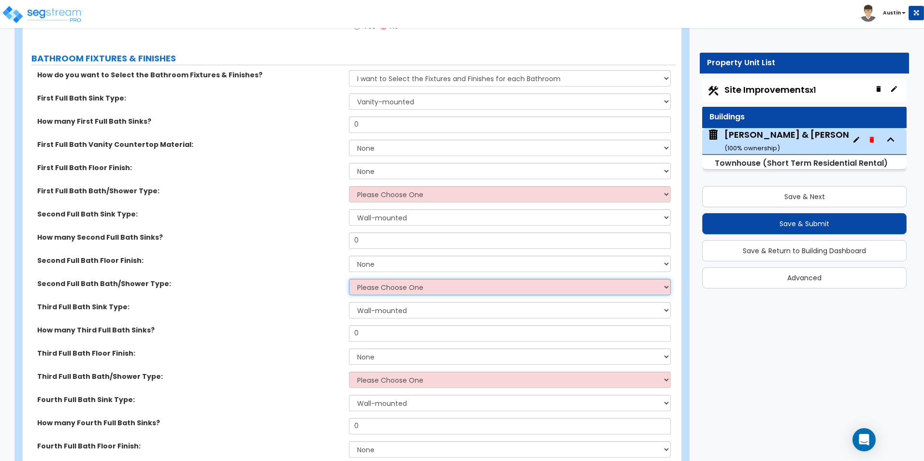
click at [407, 287] on select "Please Choose One Standalone Shower Bathtub - Shower Combo" at bounding box center [509, 287] width 321 height 16
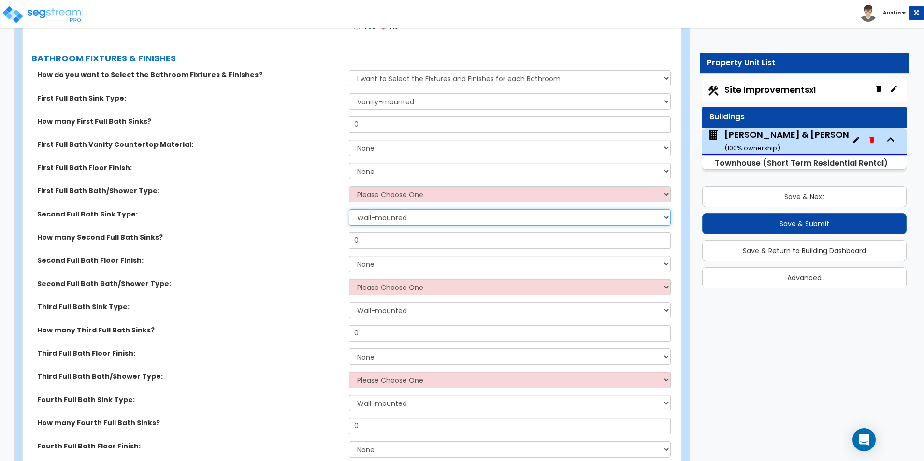
click at [414, 218] on select "Wall-mounted Pedestal-mounted Vanity-mounted" at bounding box center [509, 217] width 321 height 16
select select "3"
click at [349, 209] on select "Wall-mounted Pedestal-mounted Vanity-mounted" at bounding box center [509, 217] width 321 height 16
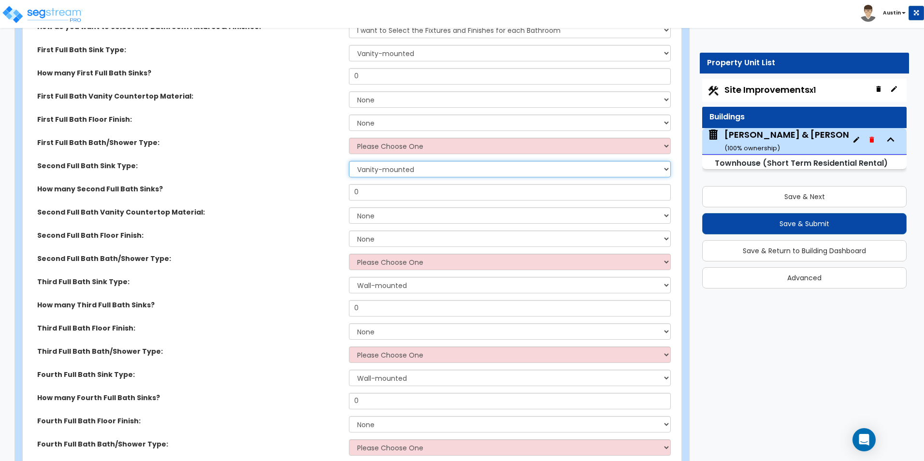
scroll to position [2340, 0]
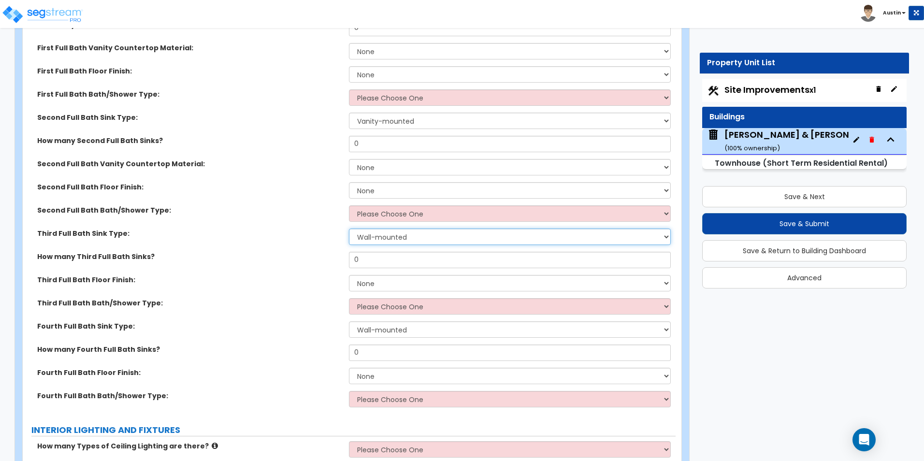
click at [403, 238] on select "Wall-mounted Pedestal-mounted Vanity-mounted" at bounding box center [509, 237] width 321 height 16
select select "3"
click at [349, 229] on select "Wall-mounted Pedestal-mounted Vanity-mounted" at bounding box center [509, 237] width 321 height 16
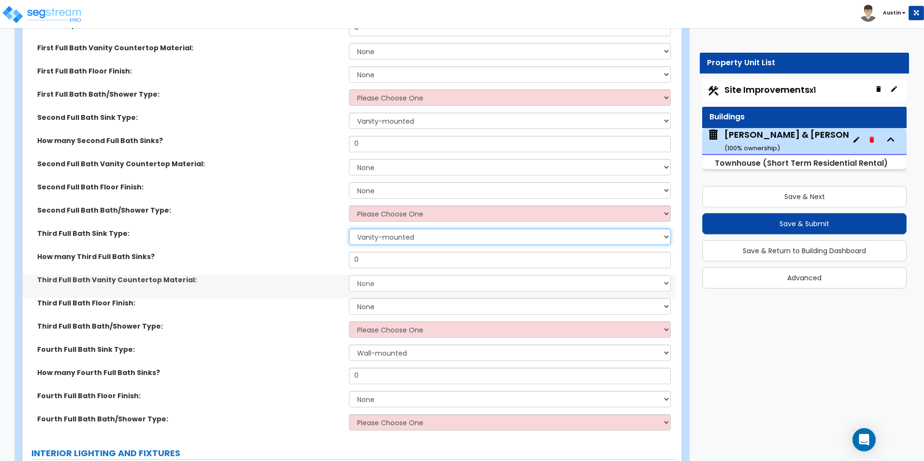
scroll to position [2388, 0]
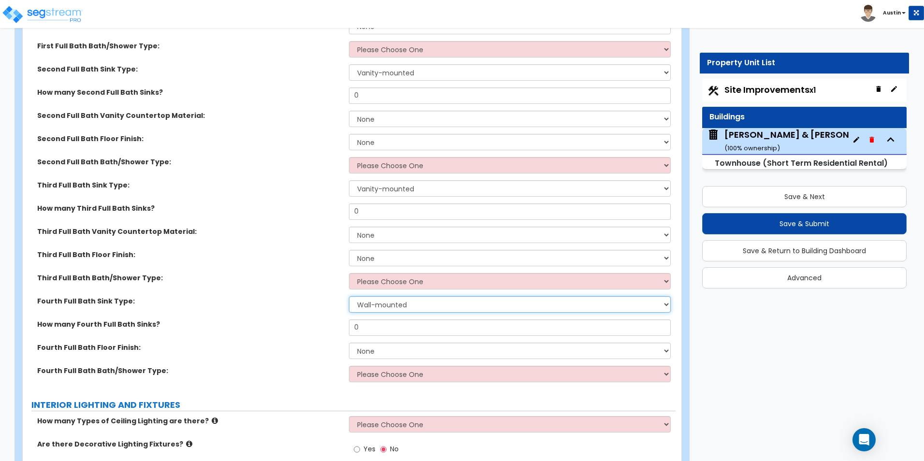
click at [381, 309] on select "Wall-mounted Pedestal-mounted Vanity-mounted" at bounding box center [509, 304] width 321 height 16
select select "3"
click at [349, 296] on select "Wall-mounted Pedestal-mounted Vanity-mounted" at bounding box center [509, 304] width 321 height 16
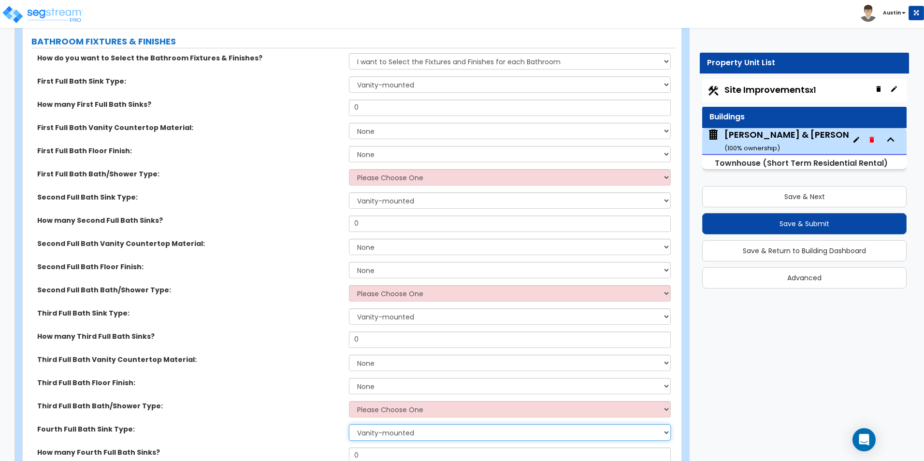
scroll to position [2243, 0]
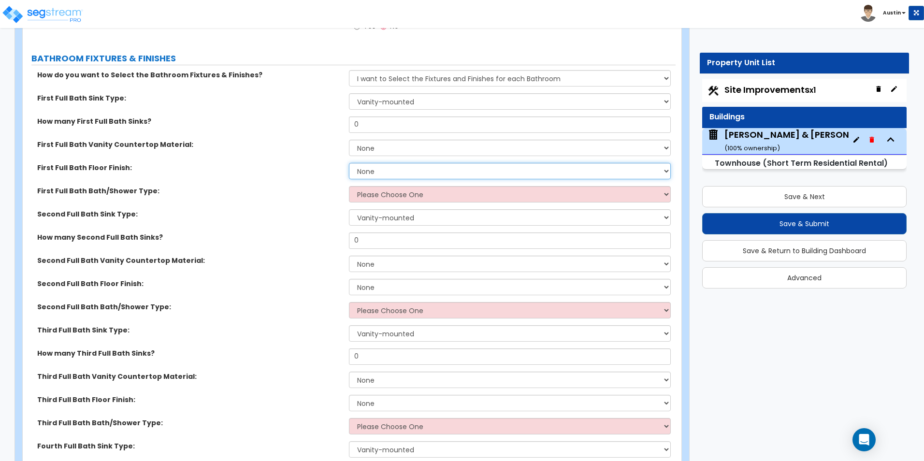
click at [405, 172] on select "None Tile Flooring Hardwood Flooring Resilient Laminate Flooring VCT Flooring S…" at bounding box center [509, 171] width 321 height 16
select select "1"
click at [349, 163] on select "None Tile Flooring Hardwood Flooring Resilient Laminate Flooring VCT Flooring S…" at bounding box center [509, 171] width 321 height 16
click at [409, 194] on select "Please Choose One Standalone Shower Bathtub - Shower Combo" at bounding box center [509, 194] width 321 height 16
select select "2"
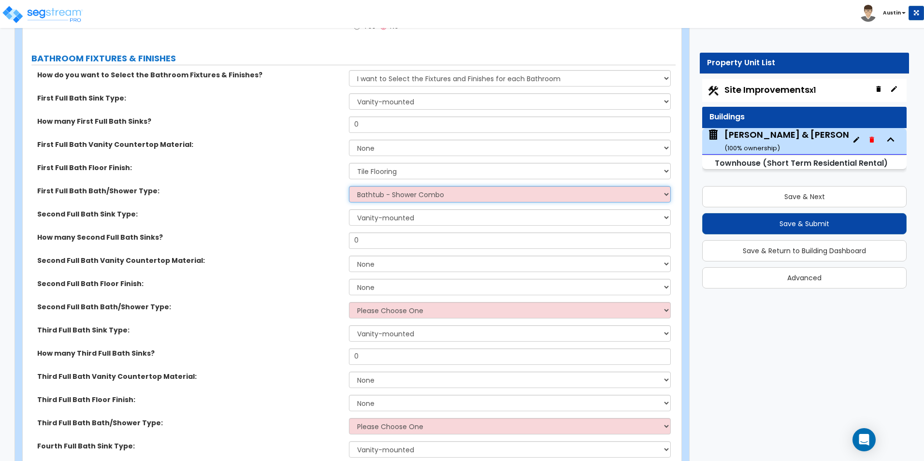
click at [349, 186] on select "Please Choose One Standalone Shower Bathtub - Shower Combo" at bounding box center [509, 194] width 321 height 16
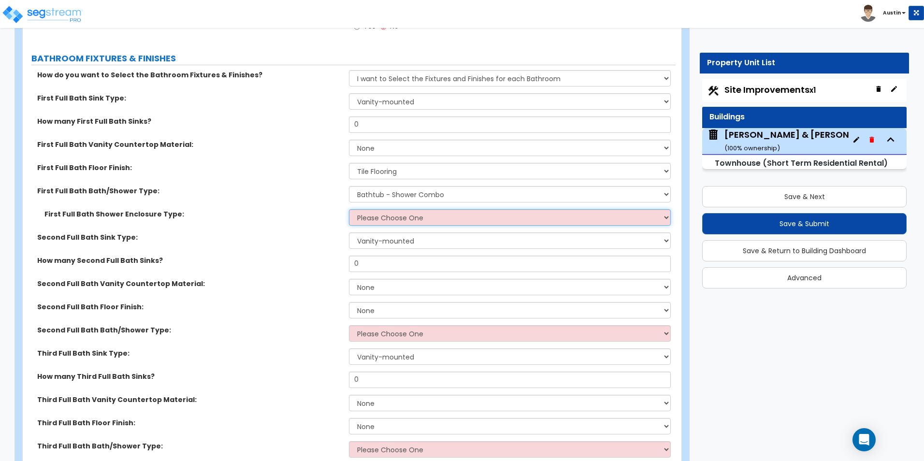
click at [405, 215] on select "Please Choose One Curtain & Rod Glass Sliding Doors Glass Hinged Doors" at bounding box center [509, 217] width 321 height 16
select select "1"
click at [349, 209] on select "Please Choose One Curtain & Rod Glass Sliding Doors Glass Hinged Doors" at bounding box center [509, 217] width 321 height 16
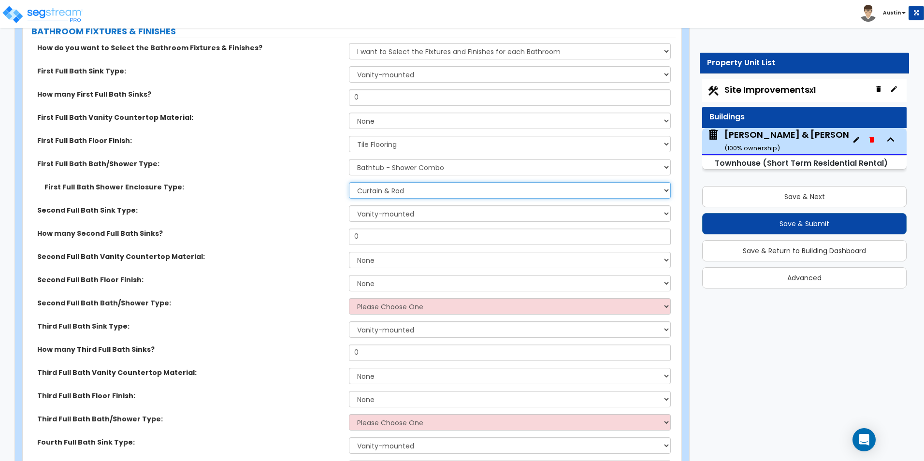
scroll to position [2291, 0]
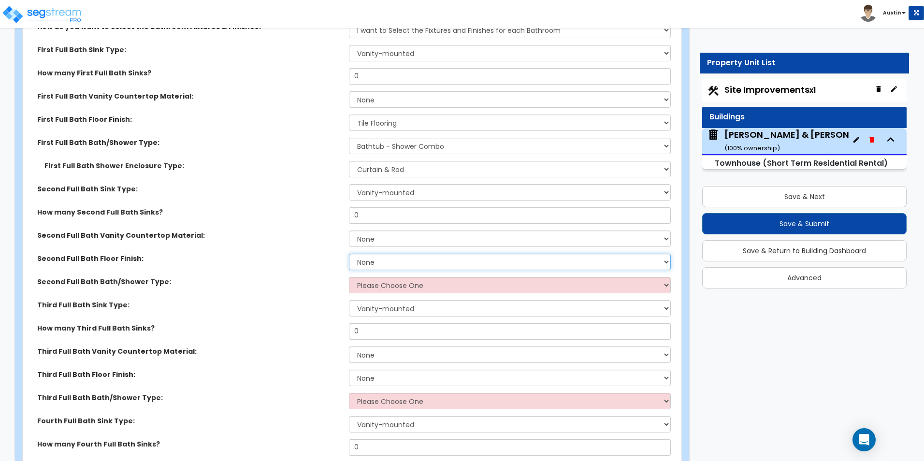
click at [380, 261] on select "None Tile Flooring Hardwood Flooring Resilient Laminate Flooring VCT Flooring S…" at bounding box center [509, 262] width 321 height 16
select select "1"
click at [349, 254] on select "None Tile Flooring Hardwood Flooring Resilient Laminate Flooring VCT Flooring S…" at bounding box center [509, 262] width 321 height 16
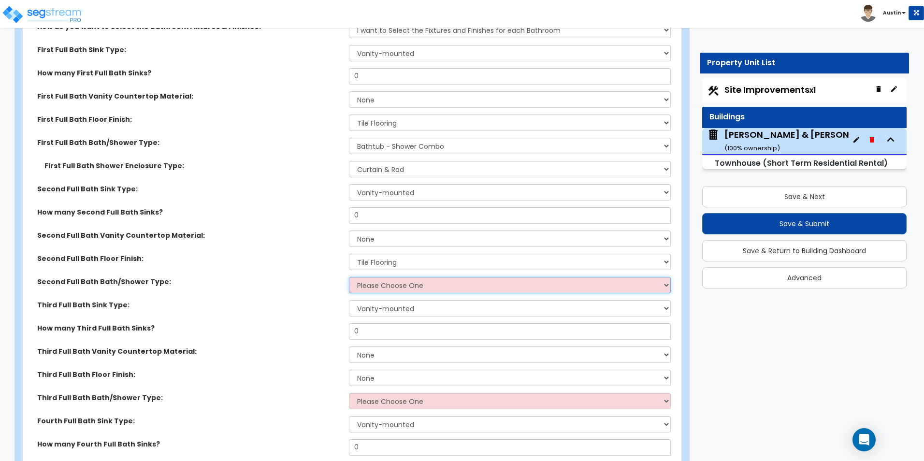
click at [383, 290] on select "Please Choose One Standalone Shower Bathtub - Shower Combo" at bounding box center [509, 285] width 321 height 16
select select "2"
click at [349, 277] on select "Please Choose One Standalone Shower Bathtub - Shower Combo" at bounding box center [509, 285] width 321 height 16
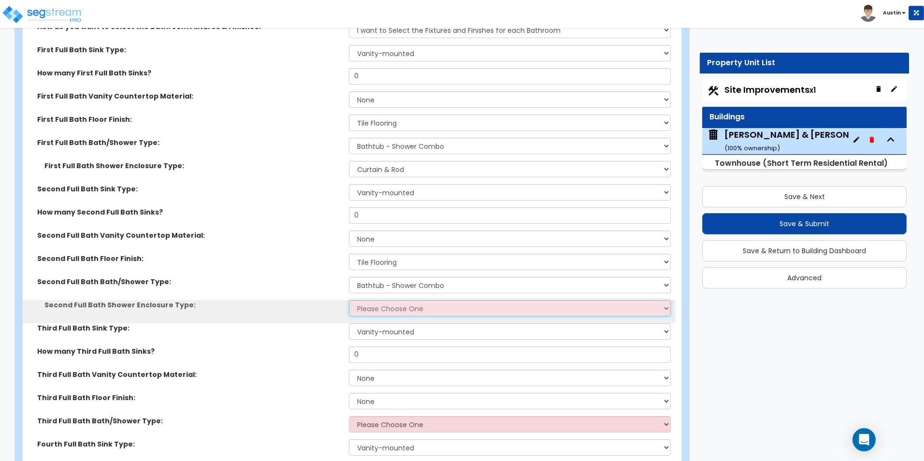
click at [391, 310] on select "Please Choose One Curtain & Rod Glass Sliding Doors Glass Hinged Doors" at bounding box center [509, 308] width 321 height 16
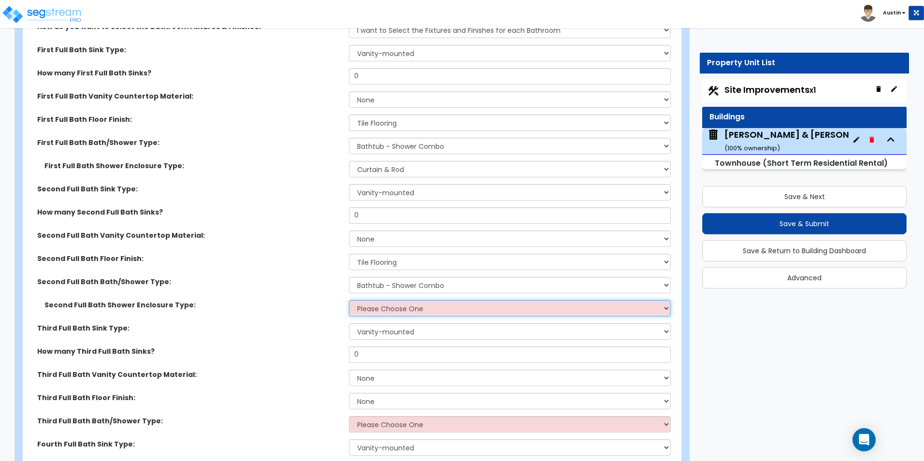
select select "1"
click at [349, 300] on select "Please Choose One Curtain & Rod Glass Sliding Doors Glass Hinged Doors" at bounding box center [509, 308] width 321 height 16
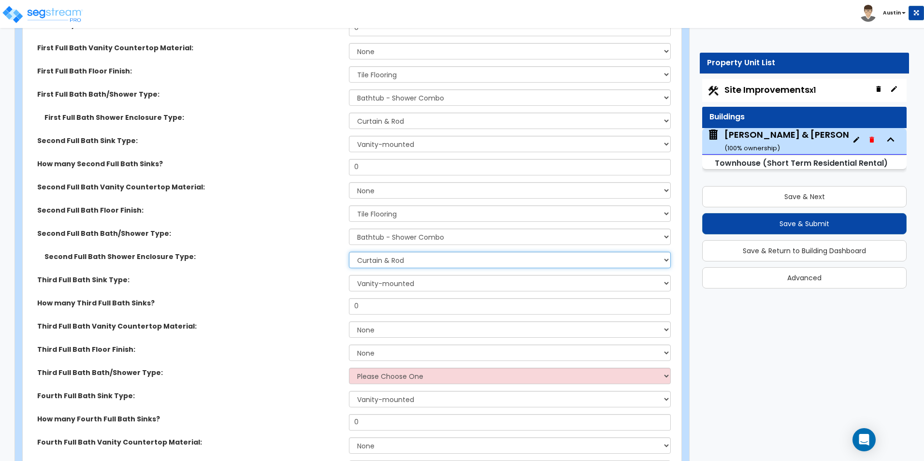
scroll to position [2388, 0]
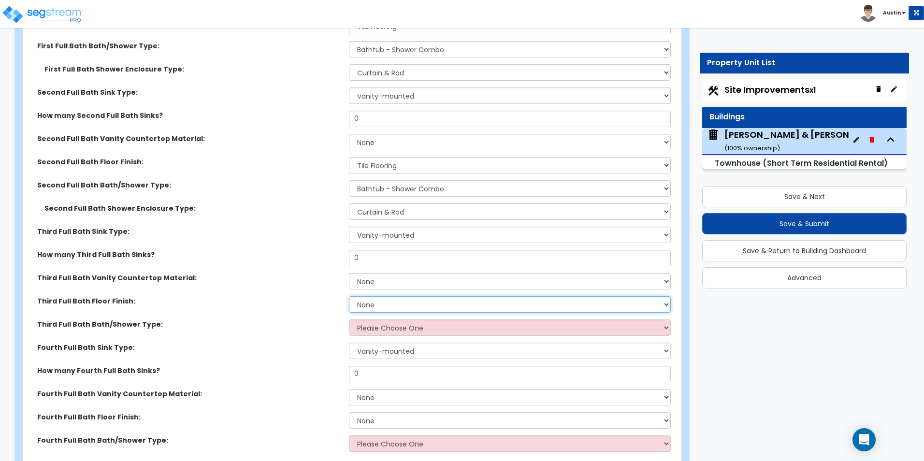
click at [394, 309] on select "None Tile Flooring Hardwood Flooring Resilient Laminate Flooring VCT Flooring S…" at bounding box center [509, 304] width 321 height 16
select select "1"
click at [349, 296] on select "None Tile Flooring Hardwood Flooring Resilient Laminate Flooring VCT Flooring S…" at bounding box center [509, 304] width 321 height 16
click at [390, 327] on select "Please Choose One Standalone Shower Bathtub - Shower Combo" at bounding box center [509, 327] width 321 height 16
select select "2"
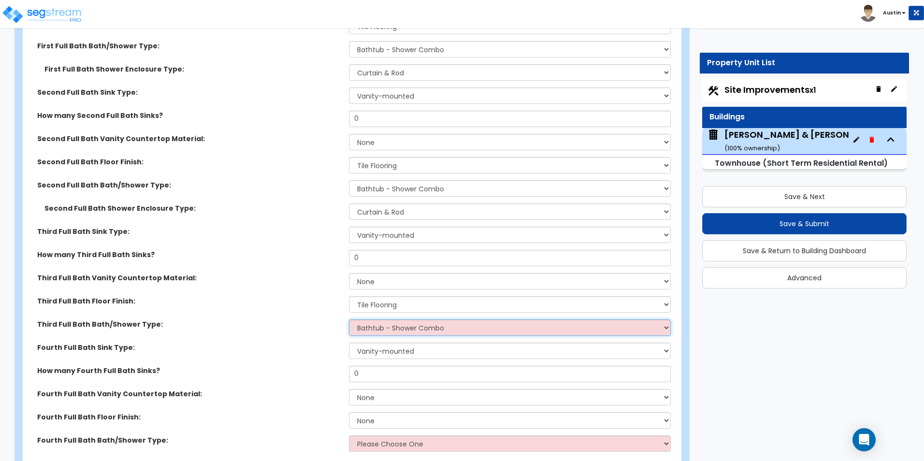
click at [349, 319] on select "Please Choose One Standalone Shower Bathtub - Shower Combo" at bounding box center [509, 327] width 321 height 16
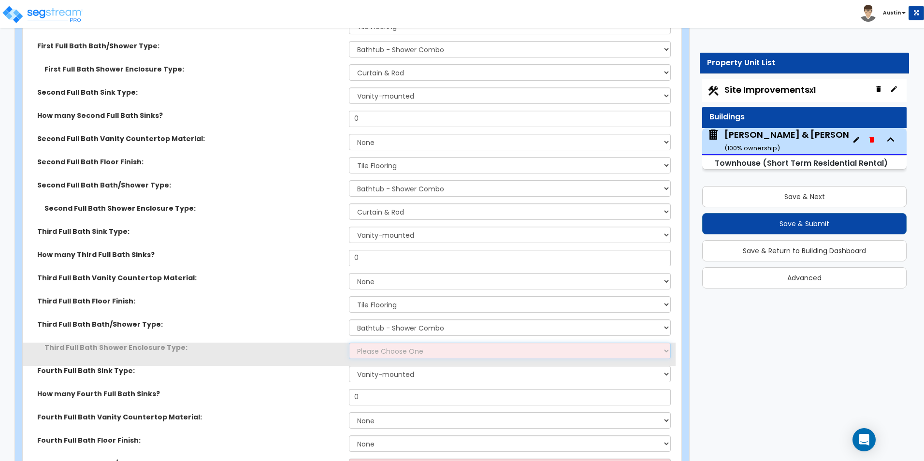
click at [390, 351] on select "Please Choose One Curtain & Rod Glass Sliding Doors Glass Hinged Doors" at bounding box center [509, 351] width 321 height 16
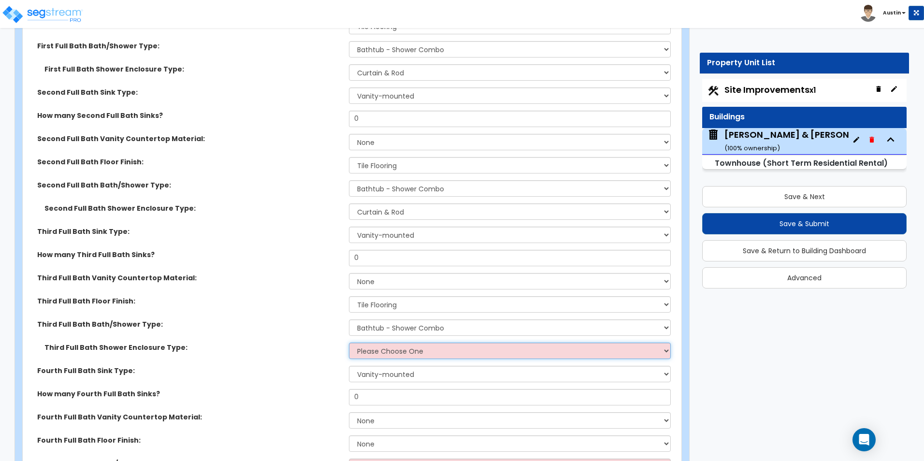
select select "1"
click at [349, 343] on select "Please Choose One Curtain & Rod Glass Sliding Doors Glass Hinged Doors" at bounding box center [509, 351] width 321 height 16
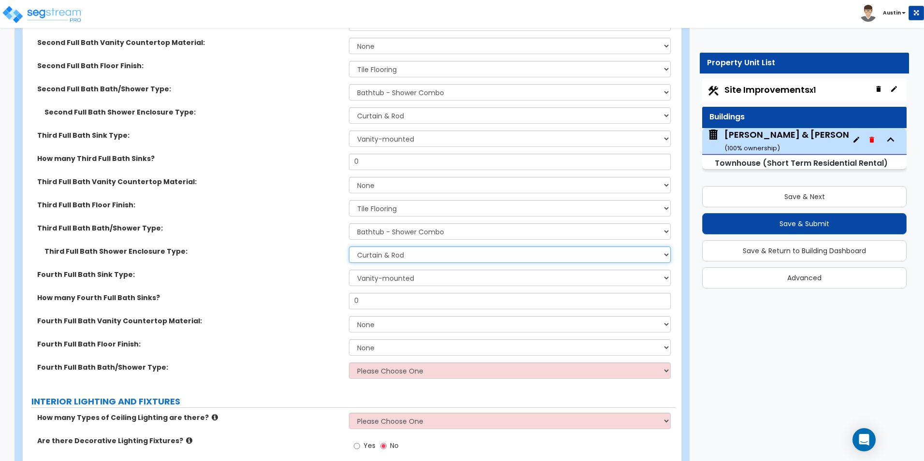
scroll to position [2484, 0]
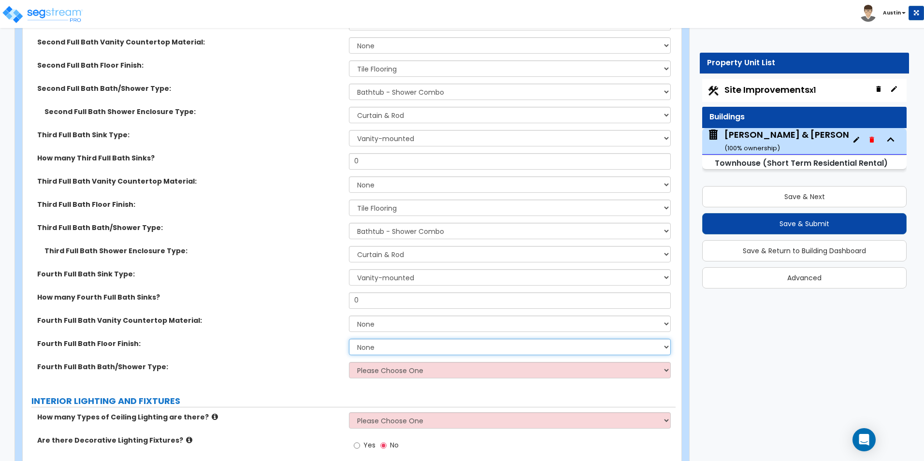
click at [373, 346] on select "None Tile Flooring Hardwood Flooring Resilient Laminate Flooring VCT Flooring S…" at bounding box center [509, 347] width 321 height 16
select select "1"
click at [349, 339] on select "None Tile Flooring Hardwood Flooring Resilient Laminate Flooring VCT Flooring S…" at bounding box center [509, 347] width 321 height 16
click at [378, 369] on select "Please Choose One Standalone Shower Bathtub - Shower Combo" at bounding box center [509, 370] width 321 height 16
select select "1"
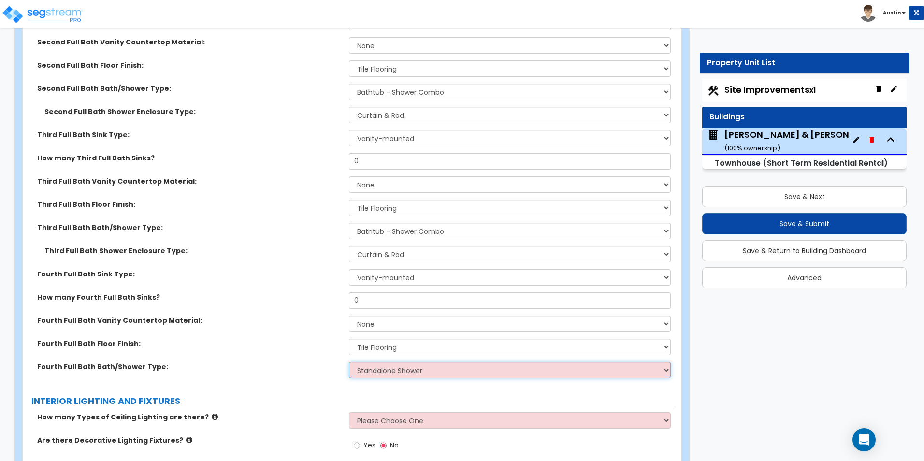
click at [349, 362] on select "Please Choose One Standalone Shower Bathtub - Shower Combo" at bounding box center [509, 370] width 321 height 16
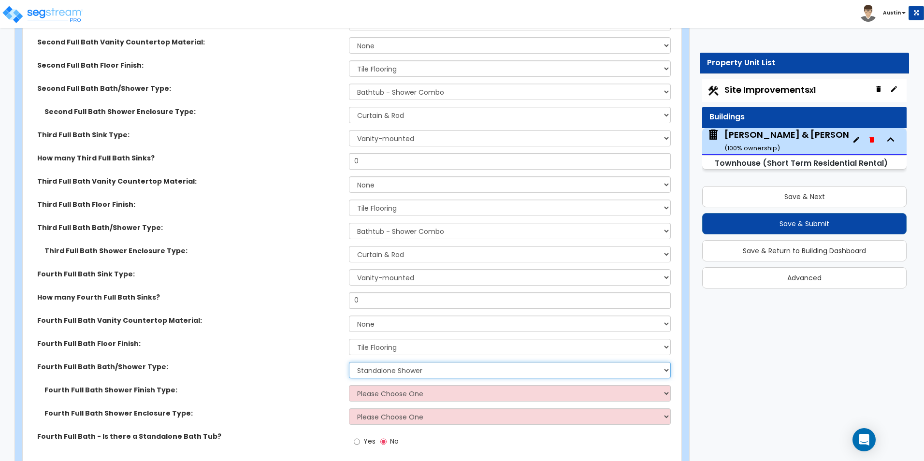
scroll to position [2533, 0]
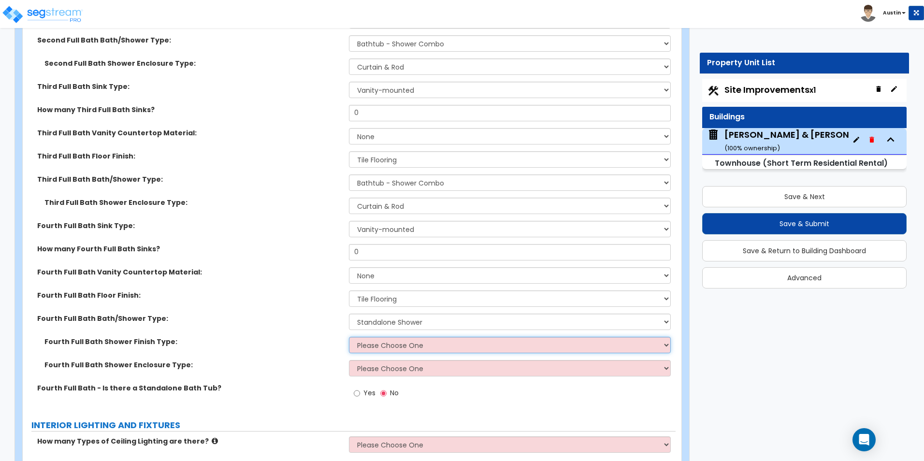
click at [403, 349] on select "Please Choose One Plastic Tile Stone" at bounding box center [509, 345] width 321 height 16
click at [396, 348] on select "Please Choose One Plastic Tile Stone" at bounding box center [509, 345] width 321 height 16
click at [388, 368] on select "Please Choose One Curtain & Rod Glass Sliding Doors Glass Hinged Doors" at bounding box center [509, 368] width 321 height 16
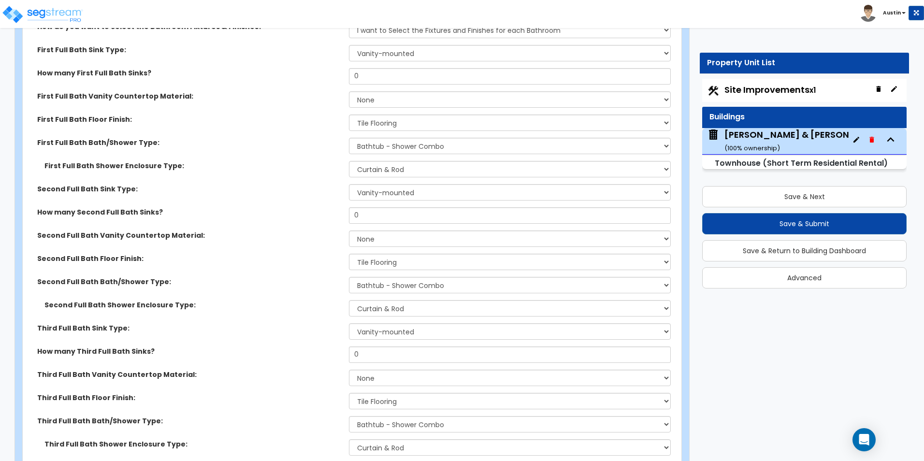
scroll to position [2195, 0]
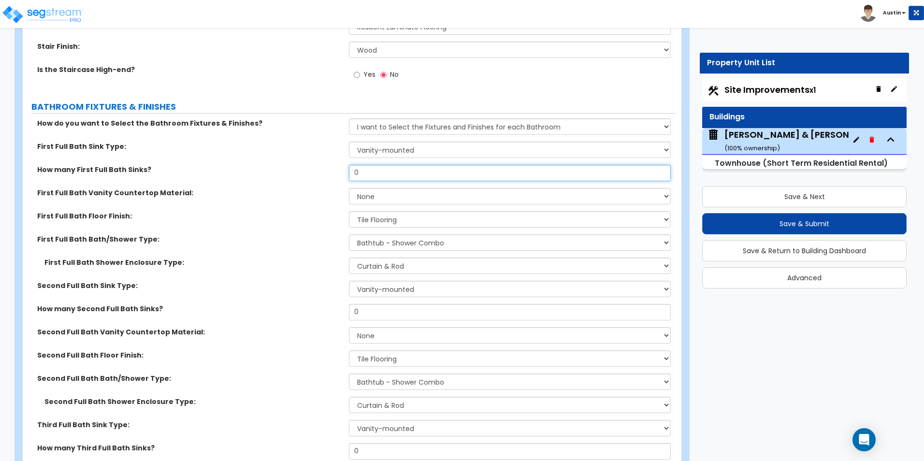
click at [375, 177] on input "0" at bounding box center [509, 173] width 321 height 16
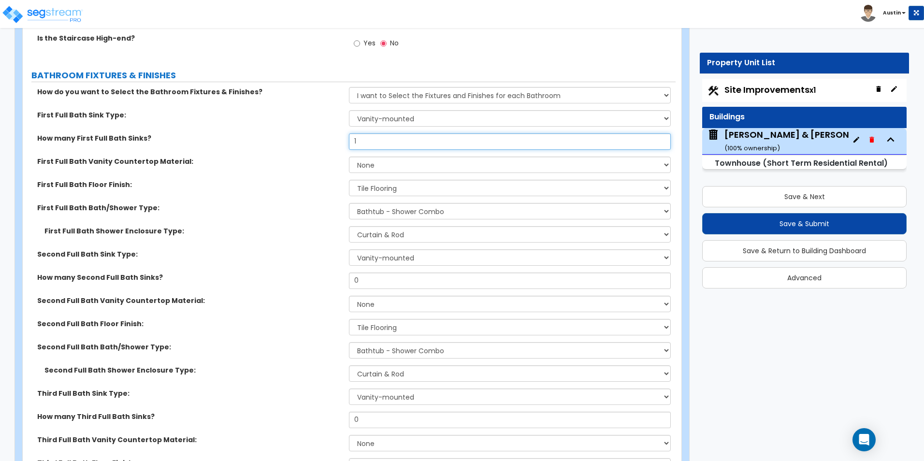
scroll to position [2243, 0]
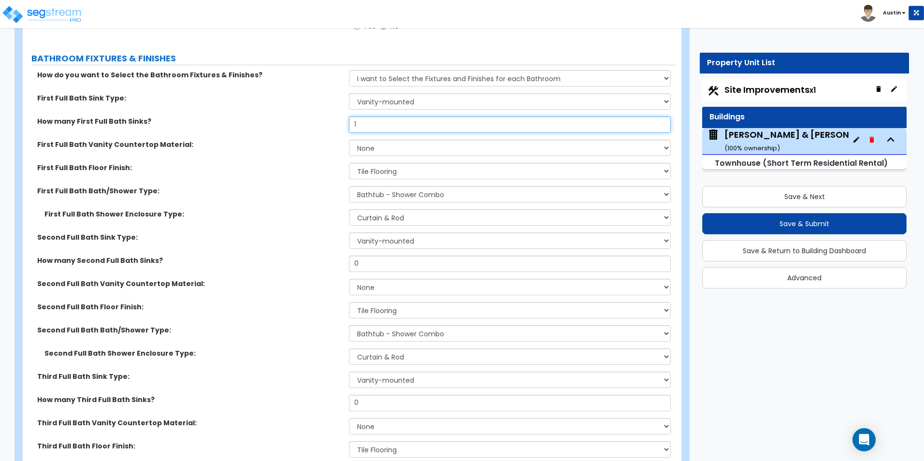
type input "1"
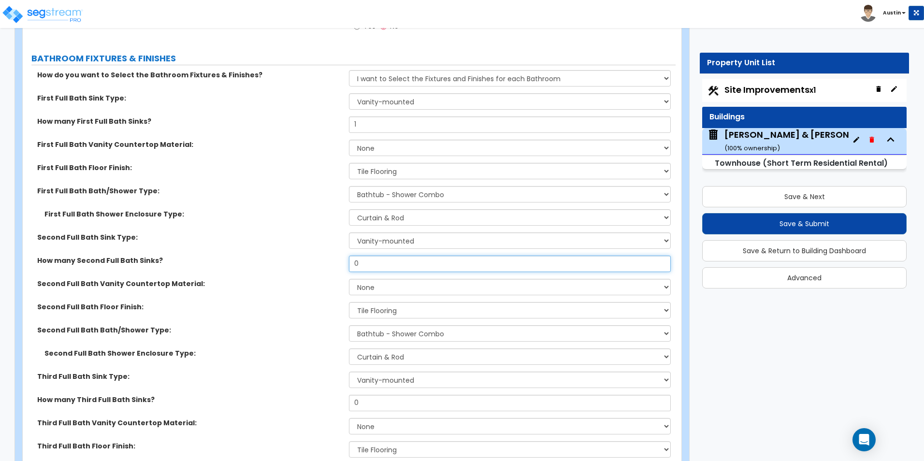
click at [372, 262] on input "0" at bounding box center [509, 264] width 321 height 16
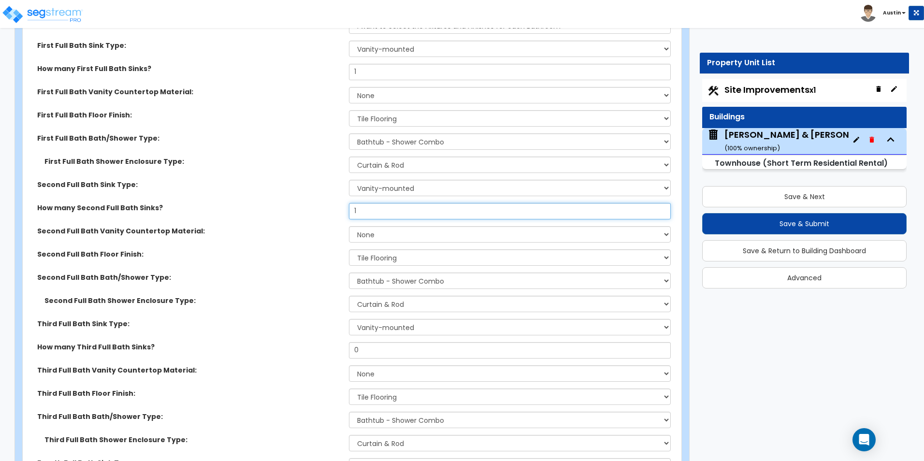
scroll to position [2340, 0]
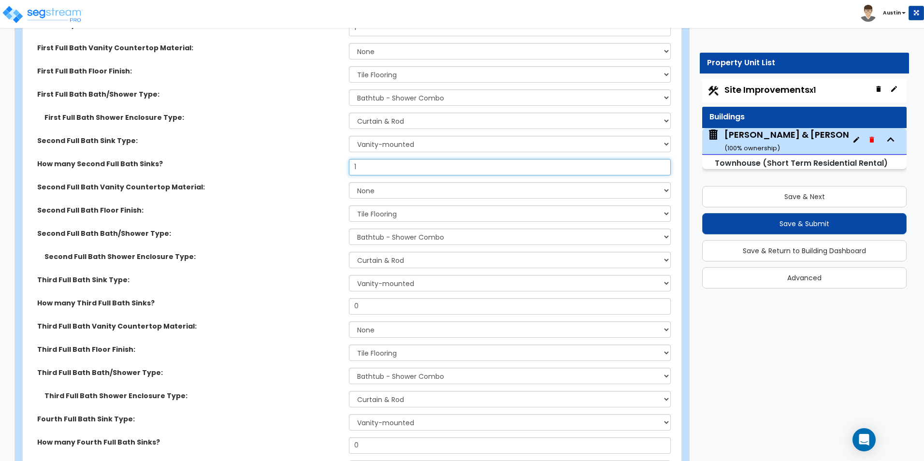
type input "1"
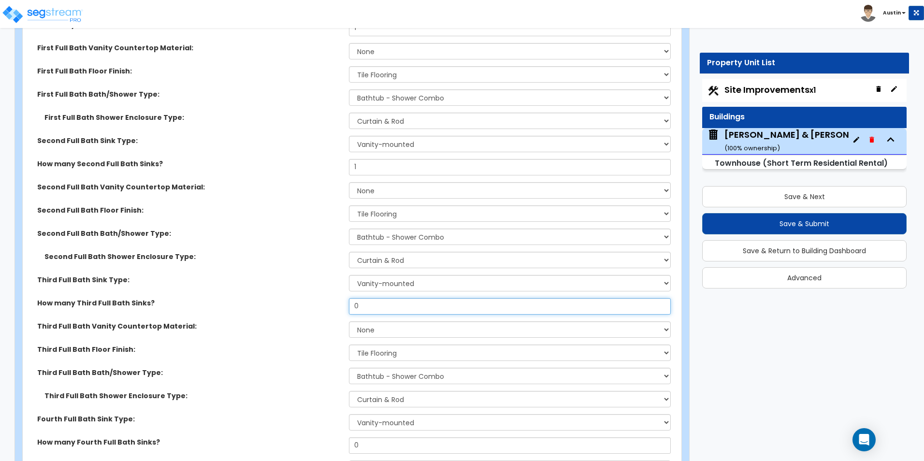
click at [372, 310] on input "0" at bounding box center [509, 306] width 321 height 16
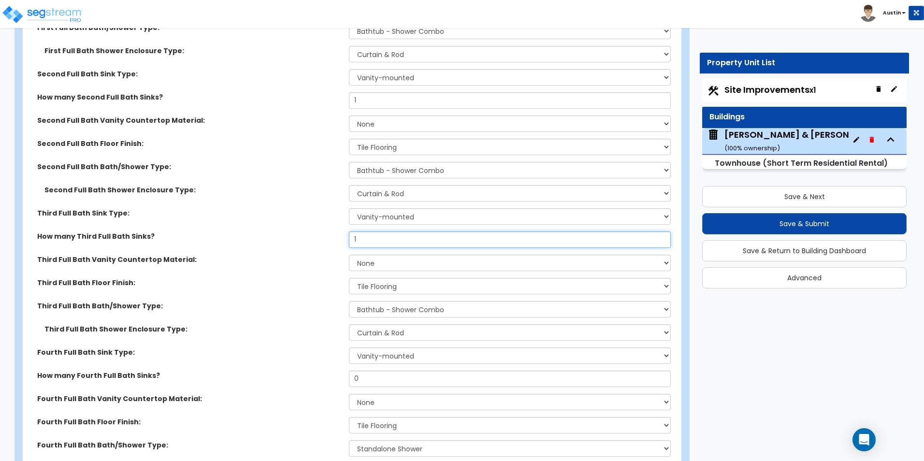
scroll to position [2436, 0]
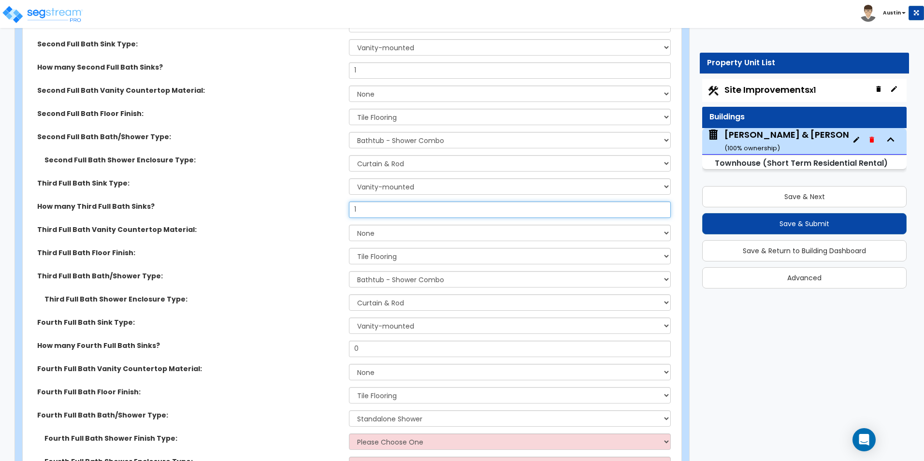
type input "1"
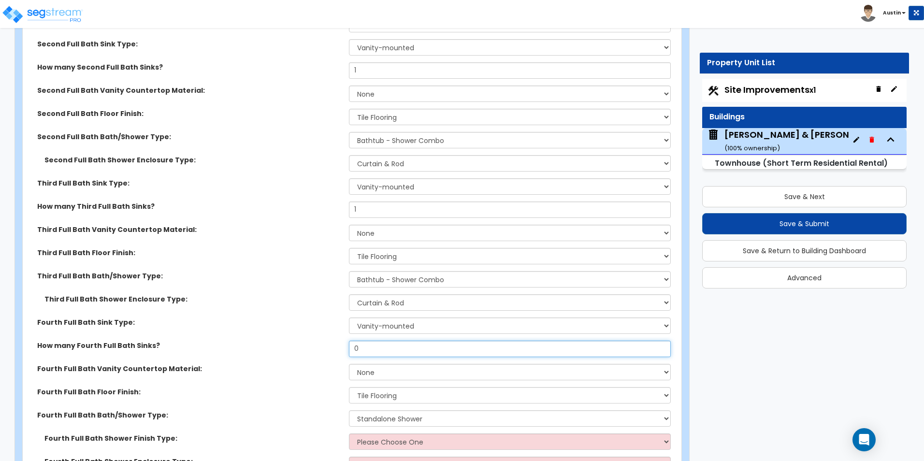
click at [379, 352] on input "0" at bounding box center [509, 349] width 321 height 16
type input "2"
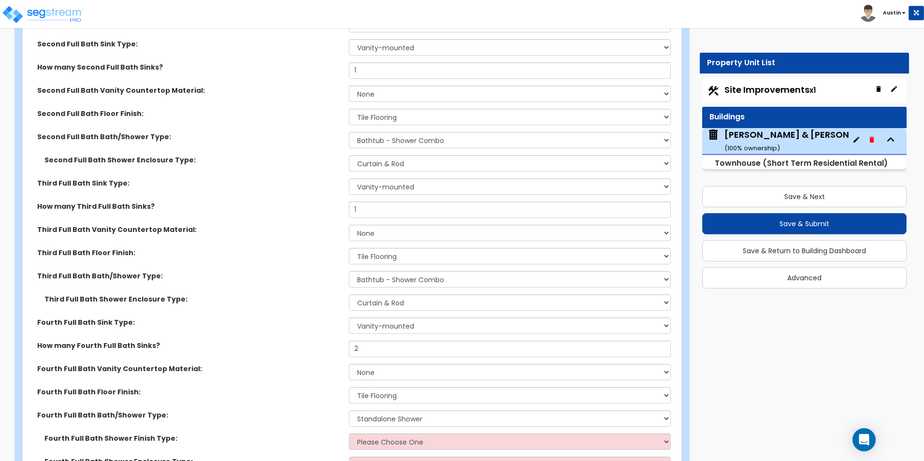
click at [249, 256] on label "Third Full Bath Floor Finish:" at bounding box center [189, 253] width 304 height 10
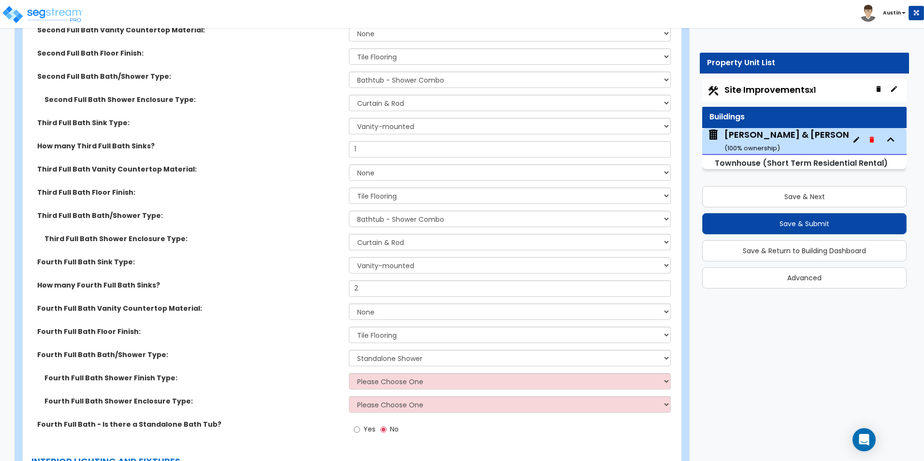
scroll to position [2533, 0]
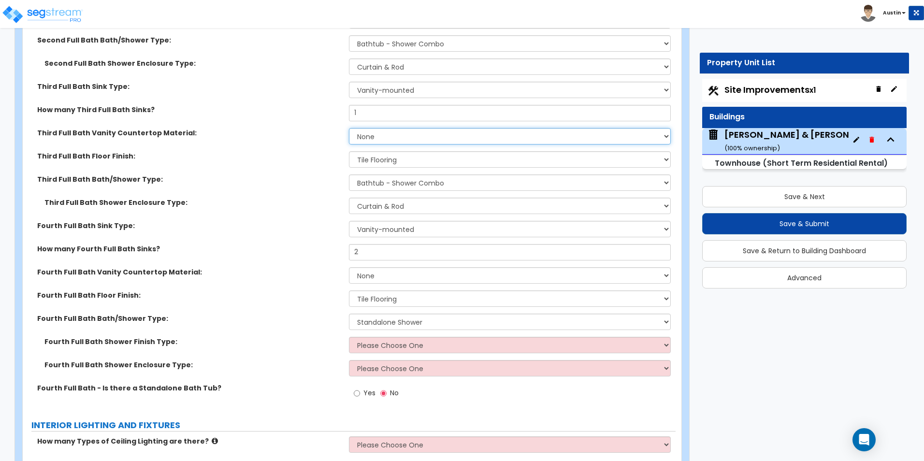
click at [413, 134] on select "None Plastic Laminate Solid Surface Stone Quartz Marble Tile Wood Stainless Ste…" at bounding box center [509, 136] width 321 height 16
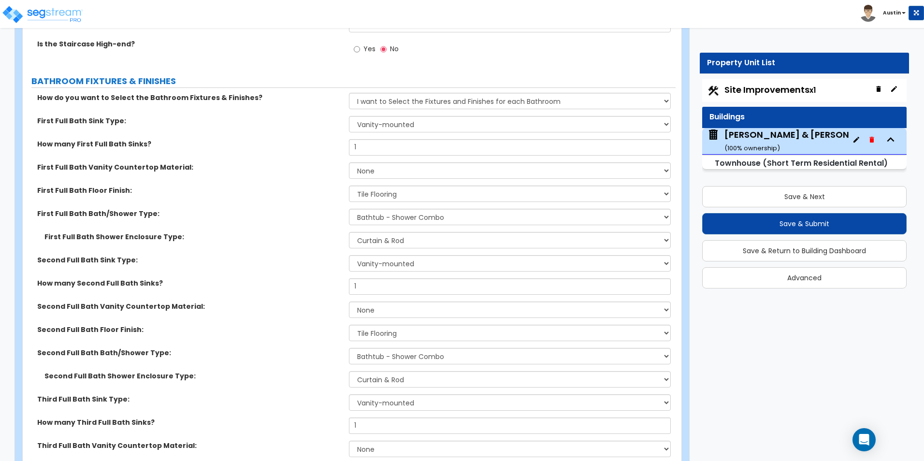
scroll to position [2195, 0]
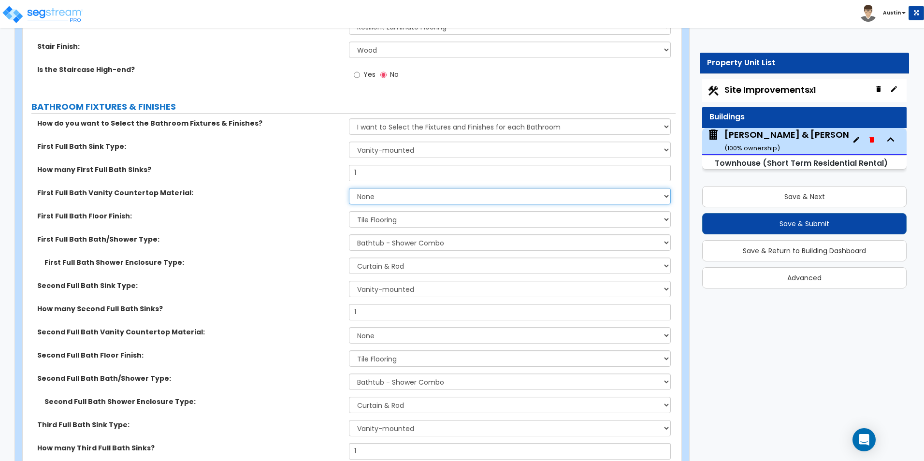
click at [402, 198] on select "None Plastic Laminate Solid Surface Stone Quartz Marble Tile Wood Stainless Ste…" at bounding box center [509, 196] width 321 height 16
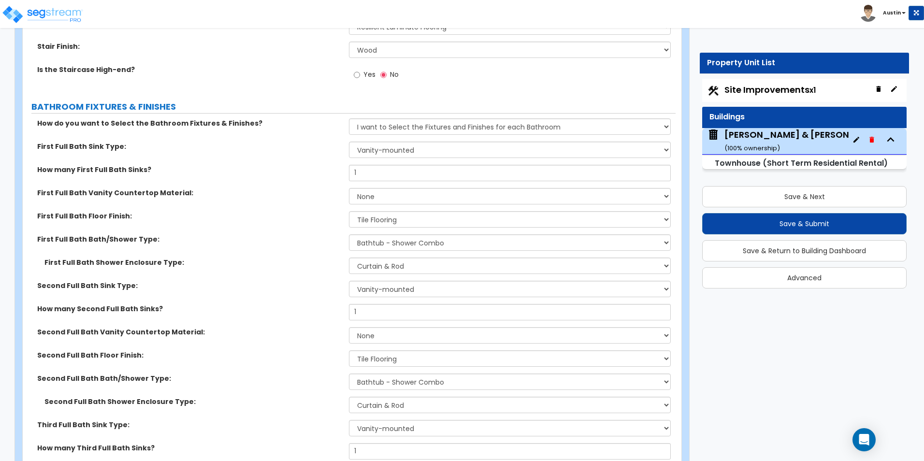
click at [256, 188] on label "First Full Bath Vanity Countertop Material:" at bounding box center [189, 193] width 304 height 10
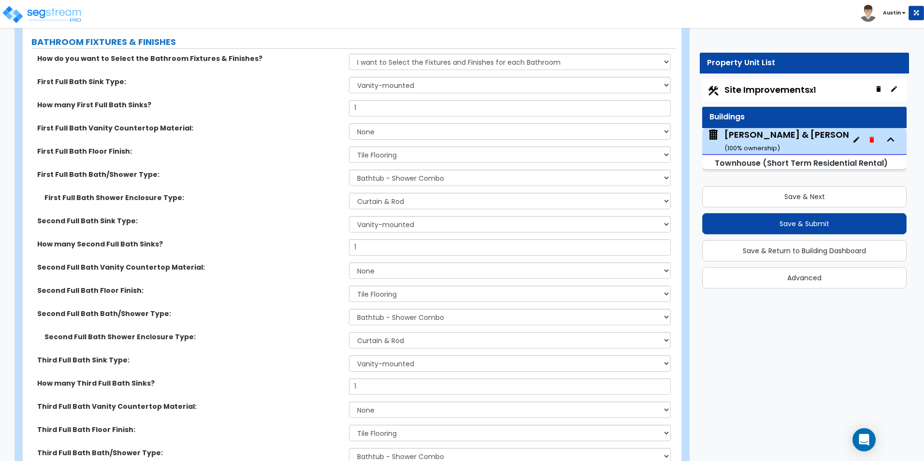
scroll to position [2243, 0]
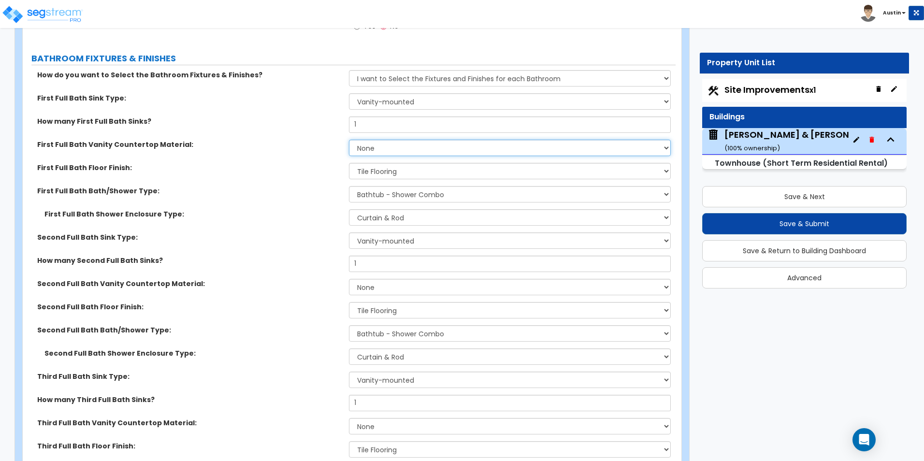
click at [392, 148] on select "None Plastic Laminate Solid Surface Stone Quartz Marble Tile Wood Stainless Ste…" at bounding box center [509, 148] width 321 height 16
select select "3"
click at [349, 140] on select "None Plastic Laminate Solid Surface Stone Quartz Marble Tile Wood Stainless Ste…" at bounding box center [509, 148] width 321 height 16
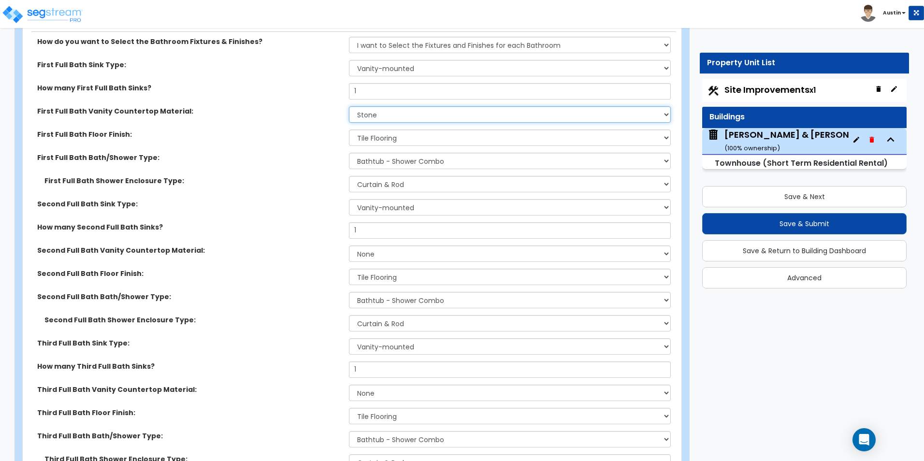
scroll to position [2291, 0]
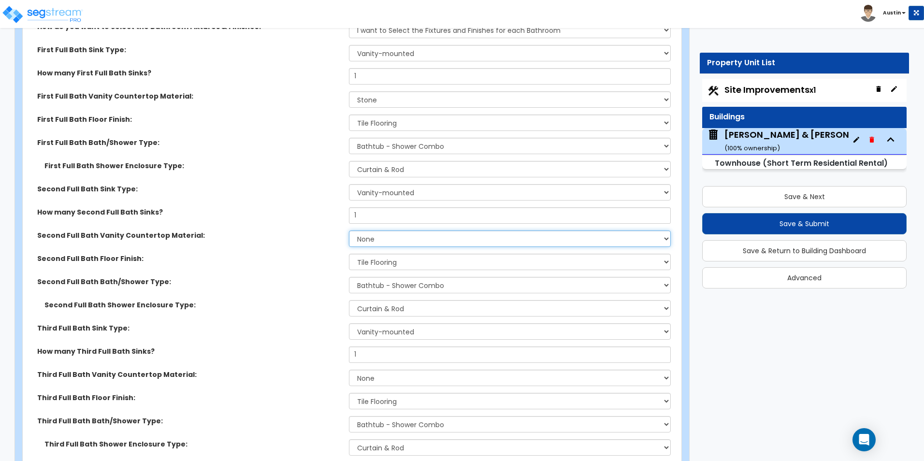
click at [377, 241] on select "None Plastic Laminate Solid Surface Stone Quartz Marble Tile Wood Stainless Ste…" at bounding box center [509, 238] width 321 height 16
select select "3"
click at [349, 230] on select "None Plastic Laminate Solid Surface Stone Quartz Marble Tile Wood Stainless Ste…" at bounding box center [509, 238] width 321 height 16
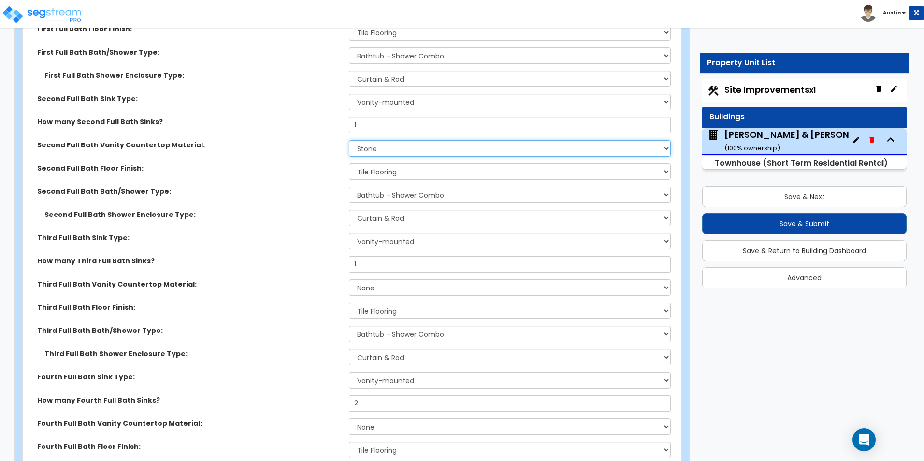
scroll to position [2388, 0]
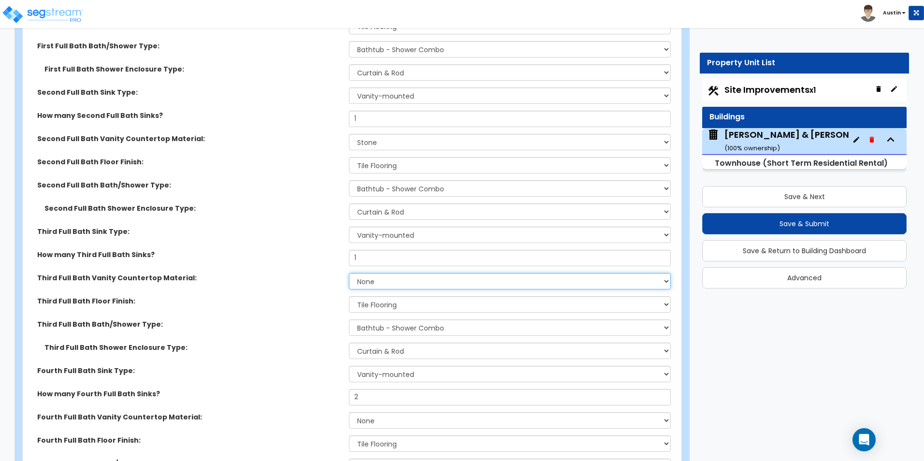
click at [386, 279] on select "None Plastic Laminate Solid Surface Stone Quartz Marble Tile Wood Stainless Ste…" at bounding box center [509, 281] width 321 height 16
select select "3"
click at [349, 273] on select "None Plastic Laminate Solid Surface Stone Quartz Marble Tile Wood Stainless Ste…" at bounding box center [509, 281] width 321 height 16
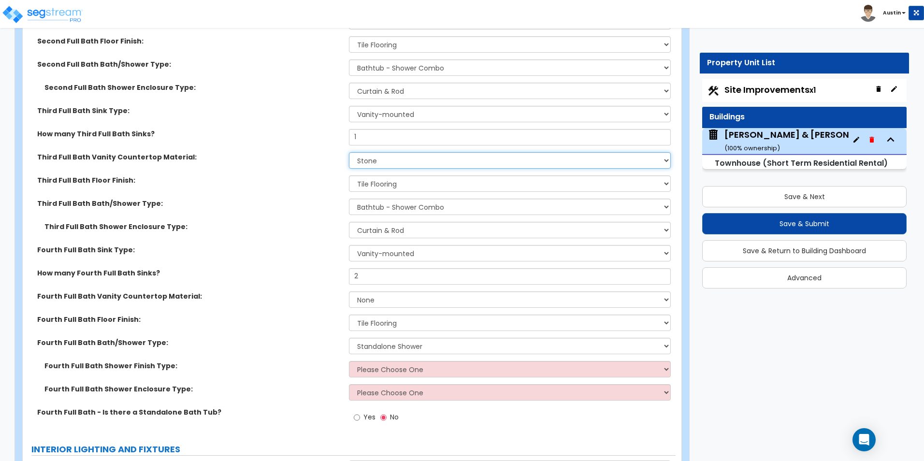
scroll to position [2533, 0]
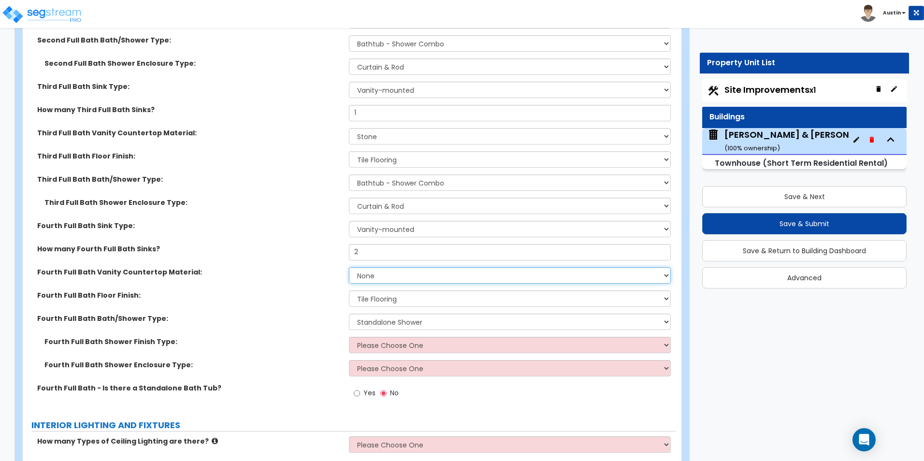
click at [381, 277] on select "None Plastic Laminate Solid Surface Stone Quartz Marble Tile Wood Stainless Ste…" at bounding box center [509, 275] width 321 height 16
select select "4"
click at [349, 267] on select "None Plastic Laminate Solid Surface Stone Quartz Marble Tile Wood Stainless Ste…" at bounding box center [509, 275] width 321 height 16
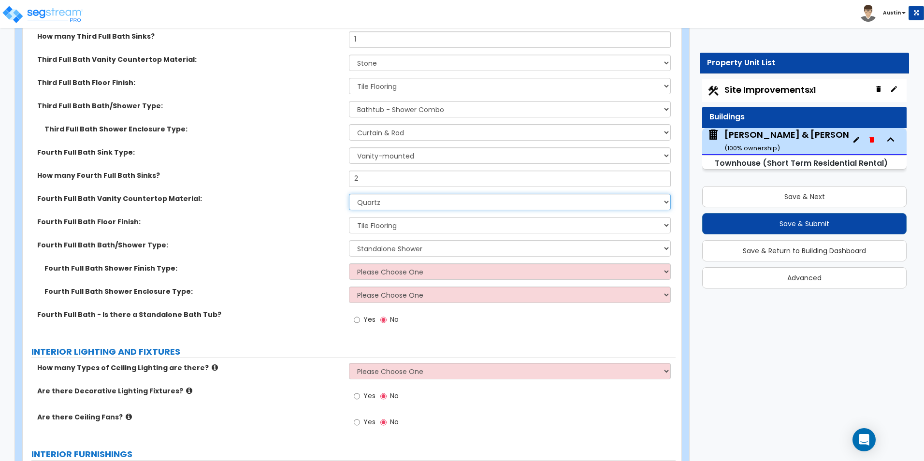
scroll to position [2629, 0]
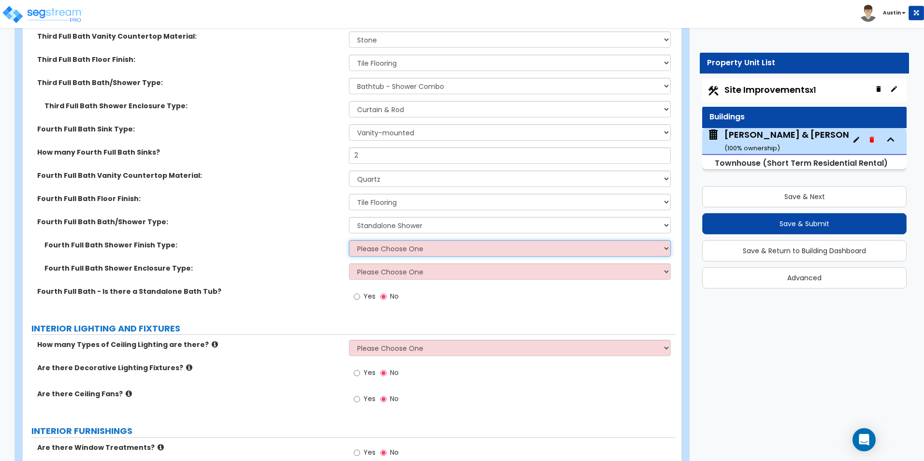
click at [419, 253] on select "Please Choose One Plastic Tile Stone" at bounding box center [509, 248] width 321 height 16
select select "2"
click at [349, 240] on select "Please Choose One Plastic Tile Stone" at bounding box center [509, 248] width 321 height 16
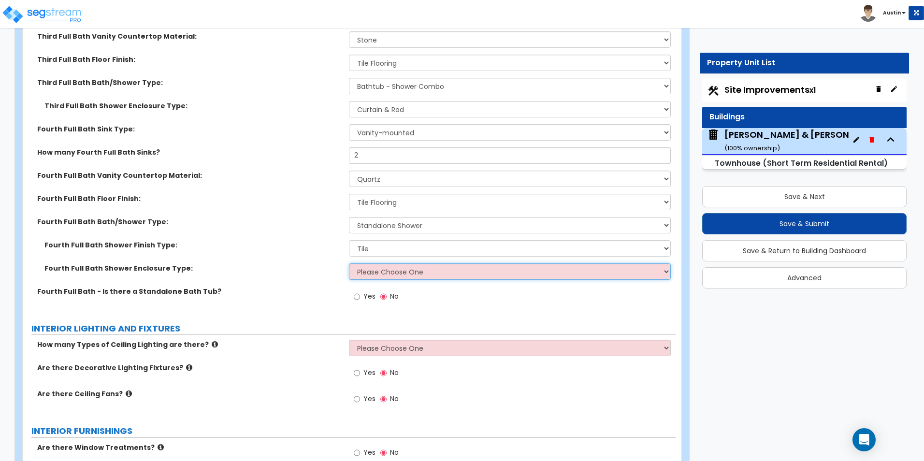
click at [425, 273] on select "Please Choose One Curtain & Rod Glass Sliding Doors Glass Hinged Doors" at bounding box center [509, 271] width 321 height 16
click at [412, 266] on select "Please Choose One Curtain & Rod Glass Sliding Doors Glass Hinged Doors" at bounding box center [509, 271] width 321 height 16
click at [463, 269] on select "Please Choose One Curtain & Rod Glass Sliding Doors Glass Hinged Doors" at bounding box center [509, 271] width 321 height 16
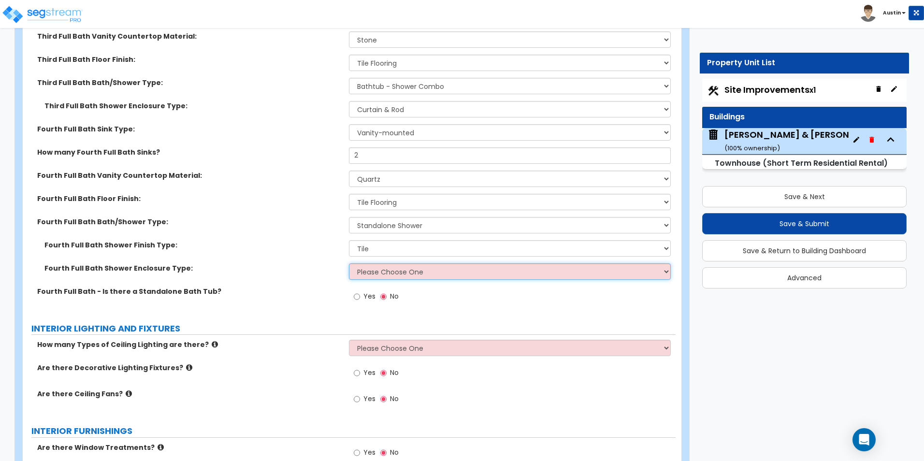
select select "3"
click at [349, 263] on select "Please Choose One Curtain & Rod Glass Sliding Doors Glass Hinged Doors" at bounding box center [509, 271] width 321 height 16
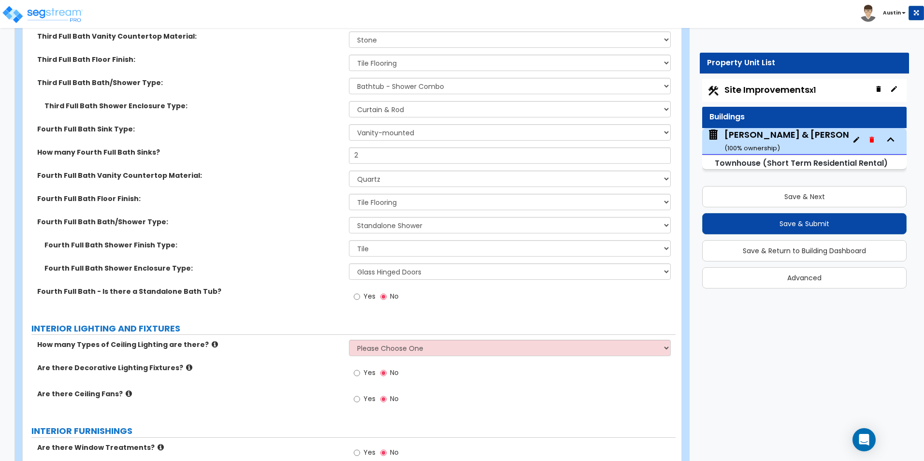
click at [271, 253] on div "Fourth Full Bath Shower Finish Type: Please Choose One Plastic Tile Stone" at bounding box center [349, 251] width 653 height 23
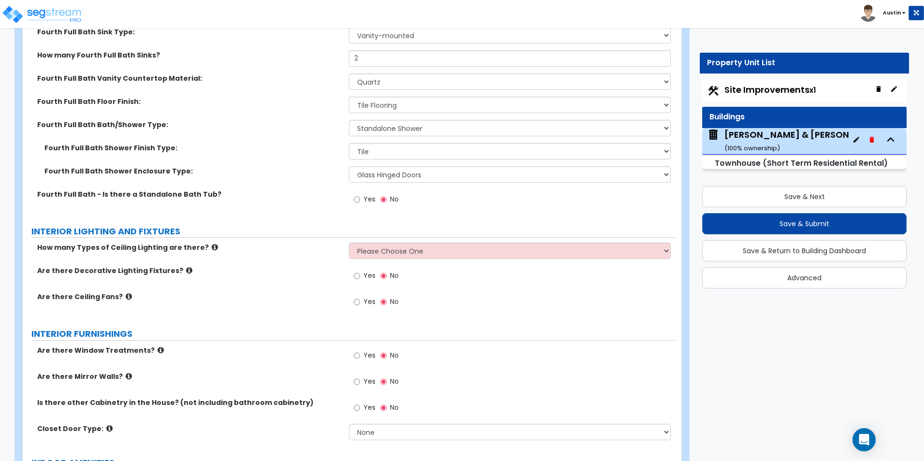
scroll to position [2726, 0]
click at [377, 256] on select "Please Choose One 1 2 3" at bounding box center [509, 251] width 321 height 16
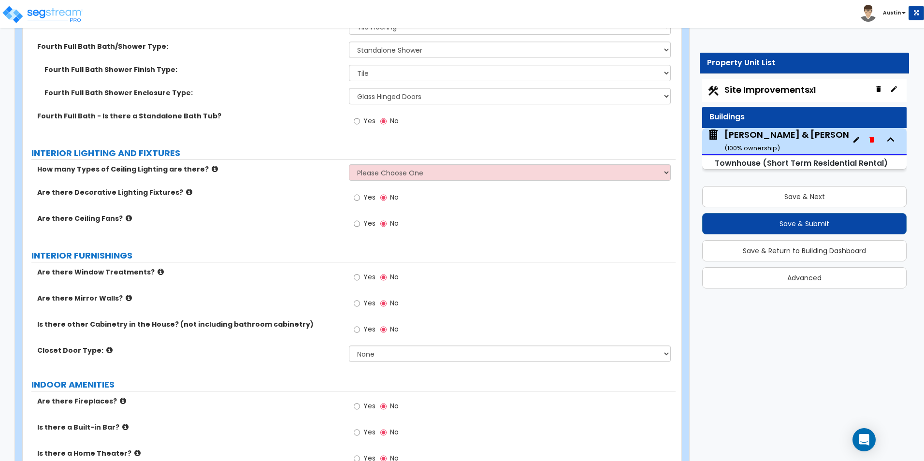
scroll to position [2816, 0]
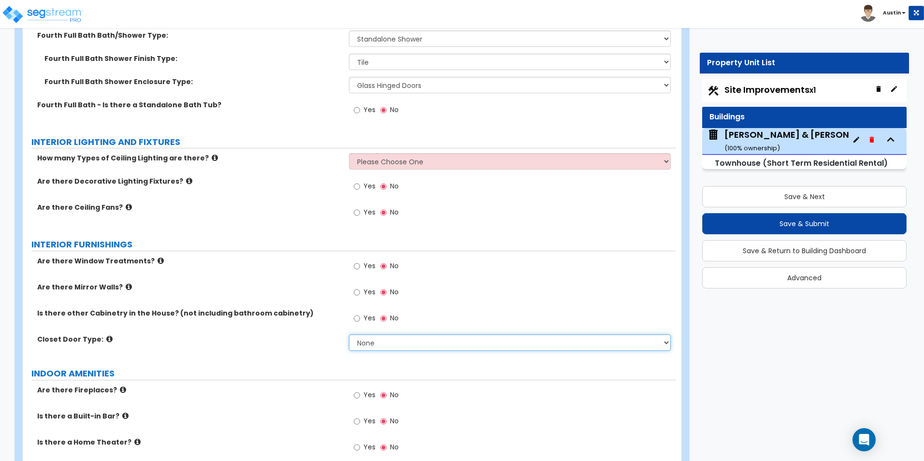
click at [452, 339] on select "None Bi-fold Louvered Doors Bi-fold Panel Doors Sliding Doors Hinged Wood Door" at bounding box center [509, 342] width 321 height 16
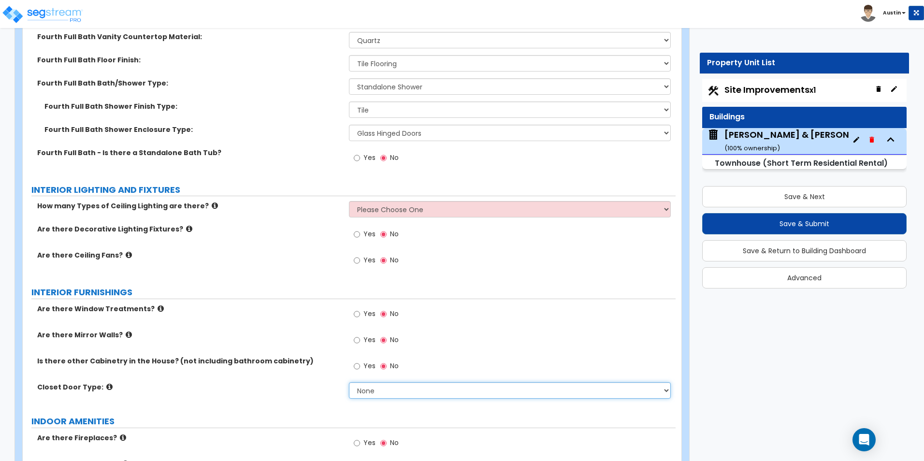
scroll to position [2768, 0]
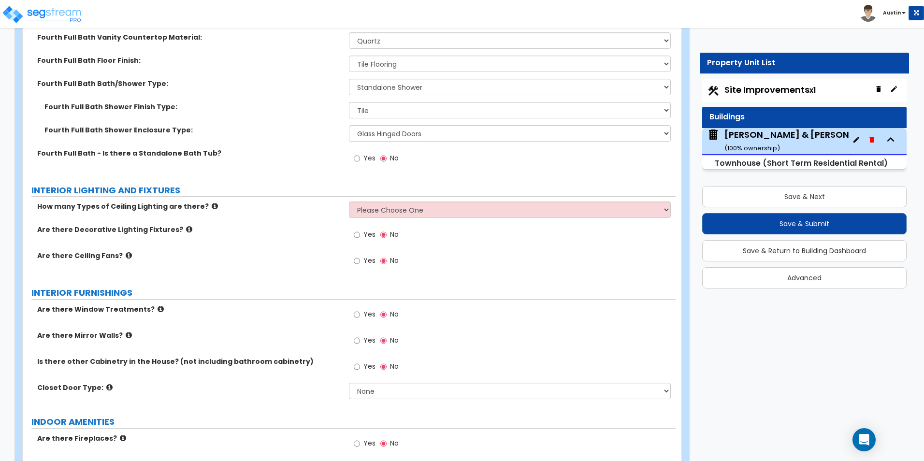
click at [366, 259] on span "Yes" at bounding box center [369, 261] width 12 height 10
click at [360, 259] on input "Yes" at bounding box center [357, 261] width 6 height 11
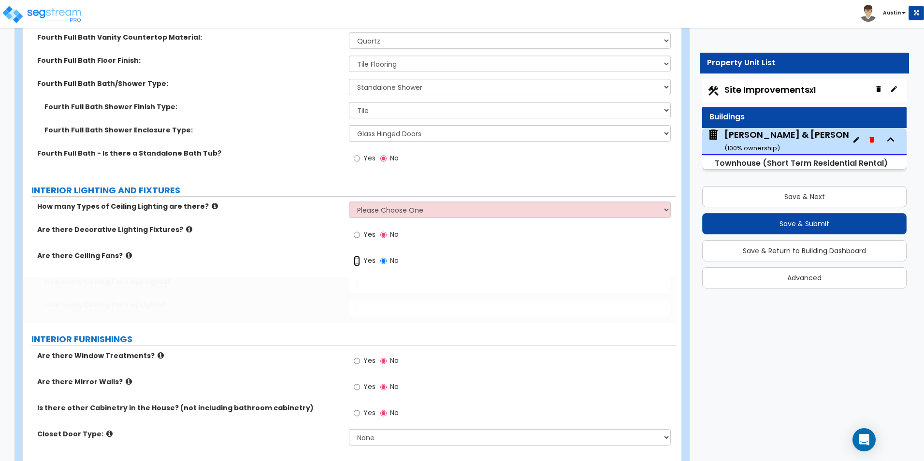
radio input "true"
click at [450, 209] on select "Please Choose One 1 2 3" at bounding box center [509, 209] width 321 height 16
click at [451, 209] on select "Please Choose One 1 2 3" at bounding box center [509, 209] width 321 height 16
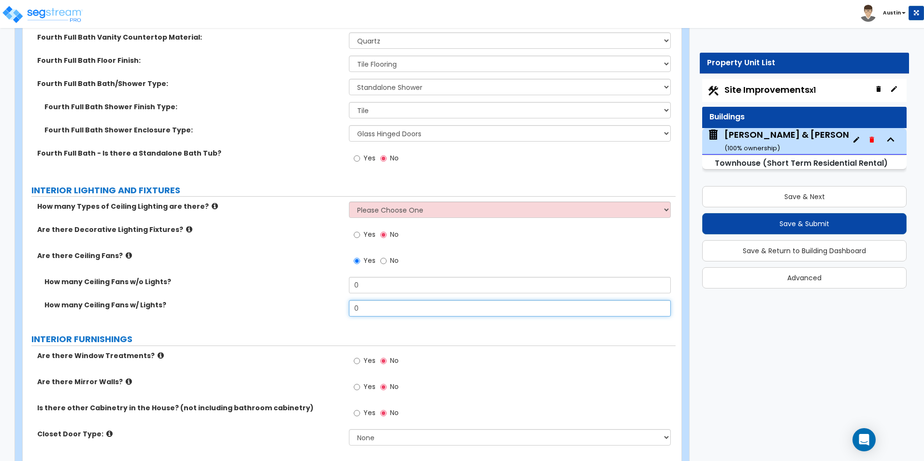
click at [388, 314] on input "0" at bounding box center [509, 308] width 321 height 16
click at [244, 262] on div "Are there Ceiling Fans? Yes No" at bounding box center [349, 264] width 653 height 26
click at [386, 213] on select "Please Choose One 1 2 3" at bounding box center [509, 209] width 321 height 16
click at [349, 201] on select "Please Choose One 1 2 3" at bounding box center [509, 209] width 321 height 16
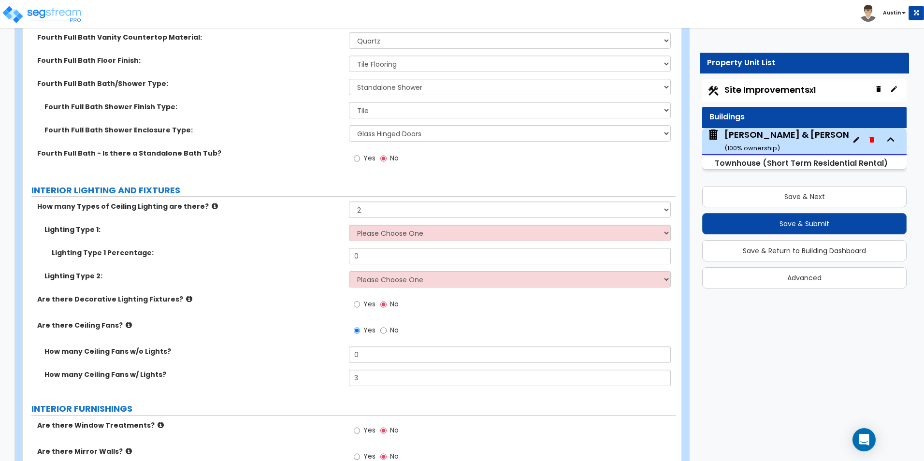
click at [373, 305] on span "Yes" at bounding box center [369, 304] width 12 height 10
click at [360, 305] on input "Yes" at bounding box center [357, 304] width 6 height 11
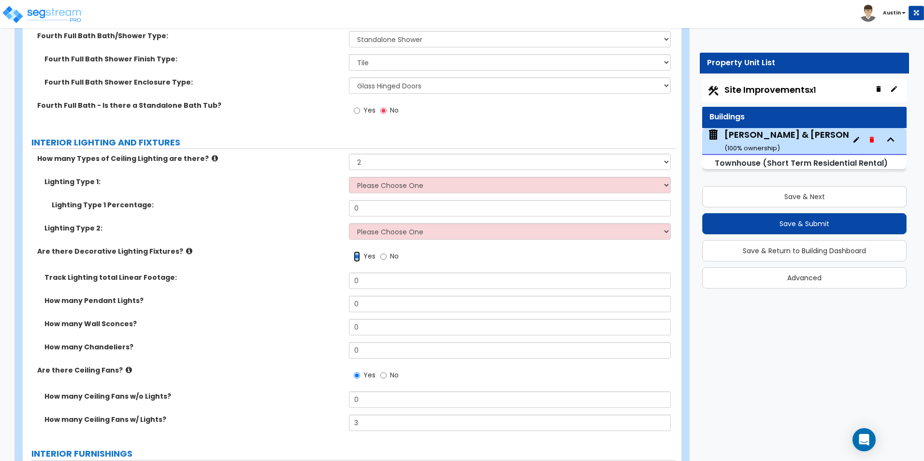
scroll to position [2816, 0]
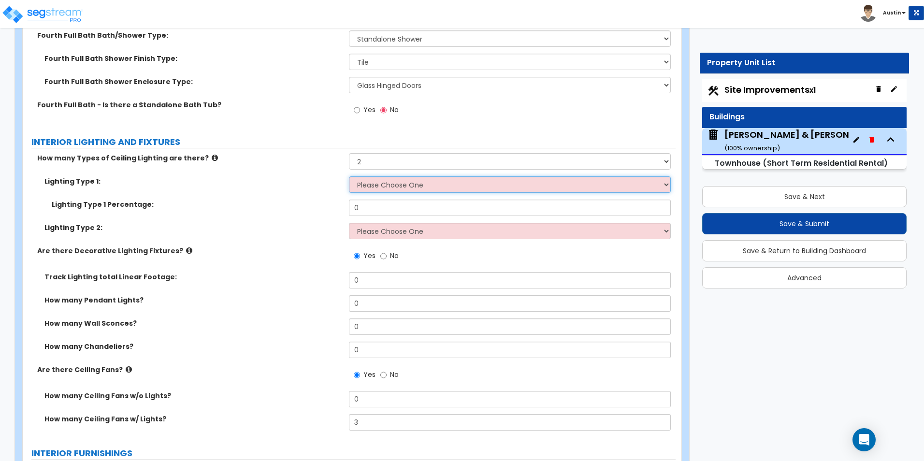
click at [401, 190] on select "Please Choose One LED Surface-Mounted LED Recessed Fluorescent Surface-Mounted …" at bounding box center [509, 184] width 321 height 16
click at [402, 189] on select "Please Choose One LED Surface-Mounted LED Recessed Fluorescent Surface-Mounted …" at bounding box center [509, 184] width 321 height 16
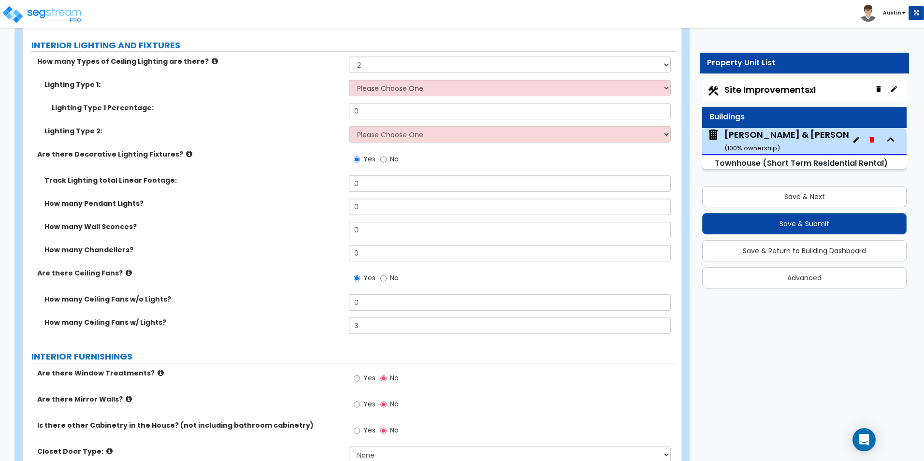
scroll to position [2864, 0]
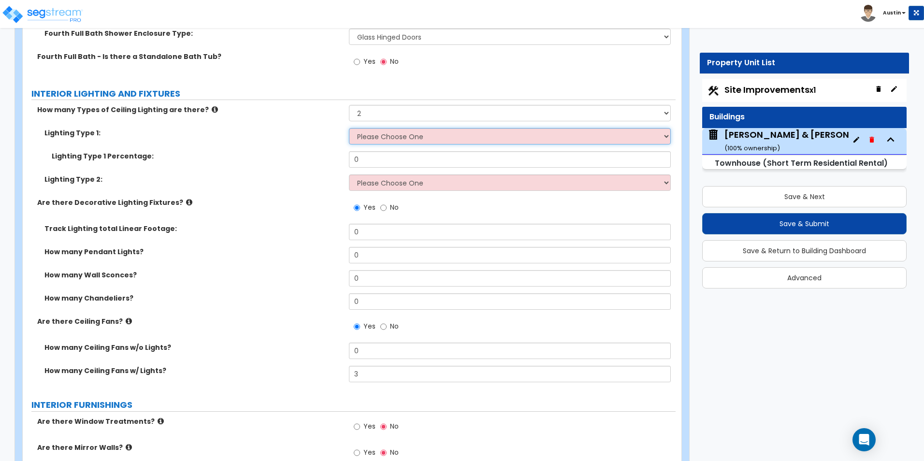
click at [410, 134] on select "Please Choose One LED Surface-Mounted LED Recessed Fluorescent Surface-Mounted …" at bounding box center [509, 136] width 321 height 16
click at [411, 142] on select "Please Choose One LED Surface-Mounted LED Recessed Fluorescent Surface-Mounted …" at bounding box center [509, 136] width 321 height 16
click at [422, 139] on select "Please Choose One LED Surface-Mounted LED Recessed Fluorescent Surface-Mounted …" at bounding box center [509, 136] width 321 height 16
click at [599, 141] on select "Please Choose One LED Surface-Mounted LED Recessed Fluorescent Surface-Mounted …" at bounding box center [509, 136] width 321 height 16
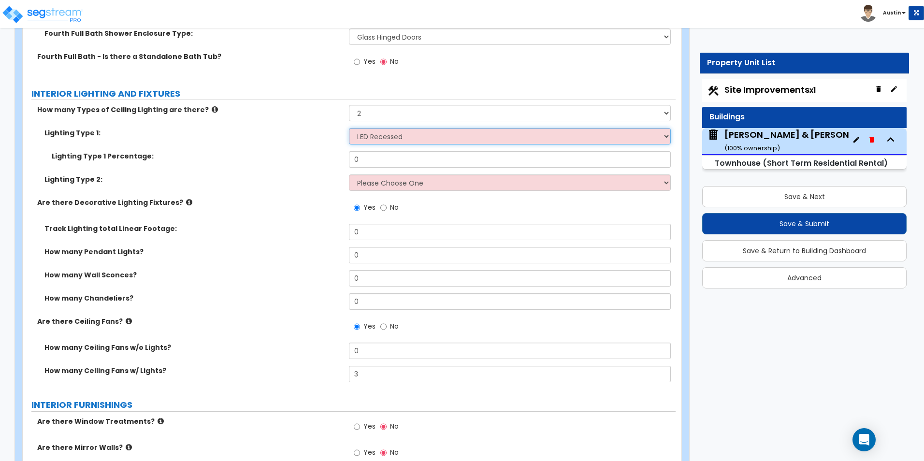
click at [349, 128] on select "Please Choose One LED Surface-Mounted LED Recessed Fluorescent Surface-Mounted …" at bounding box center [509, 136] width 321 height 16
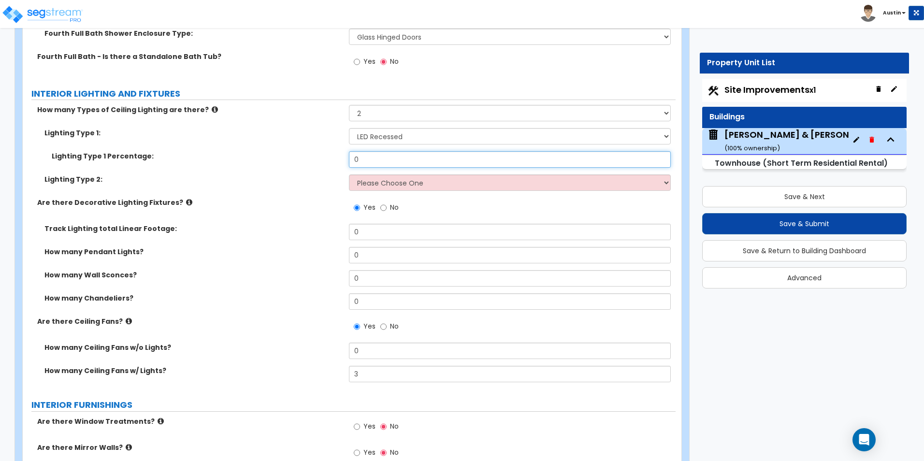
click at [472, 162] on input "0" at bounding box center [509, 159] width 321 height 16
click at [545, 180] on select "Please Choose One LED Surface-Mounted LED Recessed Fluorescent Surface-Mounted …" at bounding box center [509, 182] width 321 height 16
click at [349, 174] on select "Please Choose One LED Surface-Mounted LED Recessed Fluorescent Surface-Mounted …" at bounding box center [509, 182] width 321 height 16
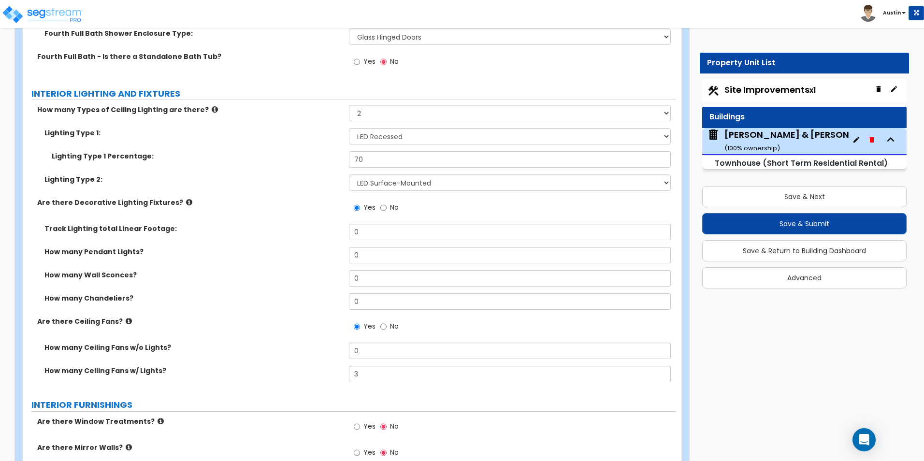
click at [287, 201] on label "Are there Decorative Lighting Fixtures?" at bounding box center [189, 203] width 304 height 10
click at [377, 278] on input "0" at bounding box center [509, 278] width 321 height 16
click at [215, 227] on label "Track Lighting total Linear Footage:" at bounding box center [192, 229] width 297 height 10
click at [186, 202] on icon at bounding box center [189, 202] width 6 height 7
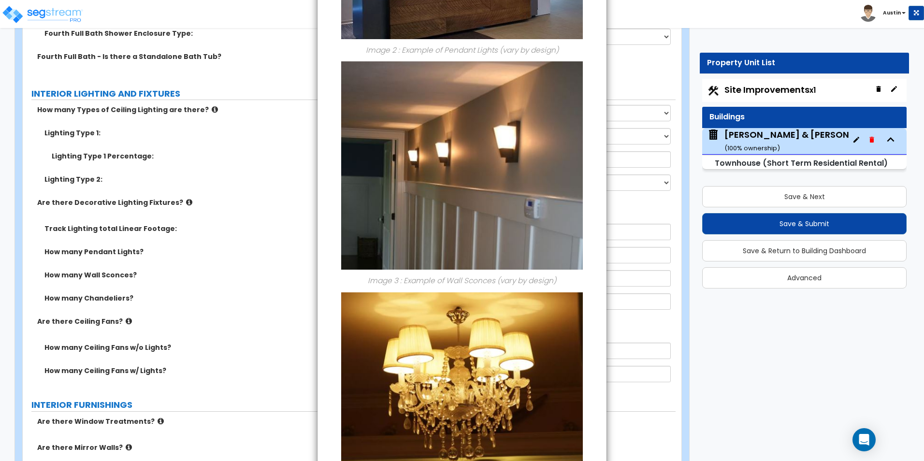
scroll to position [517, 0]
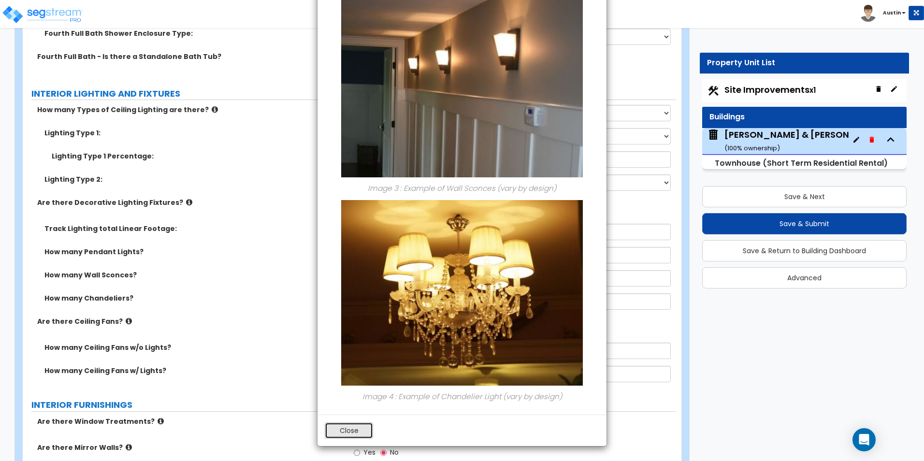
click at [353, 433] on button "Close" at bounding box center [349, 430] width 48 height 16
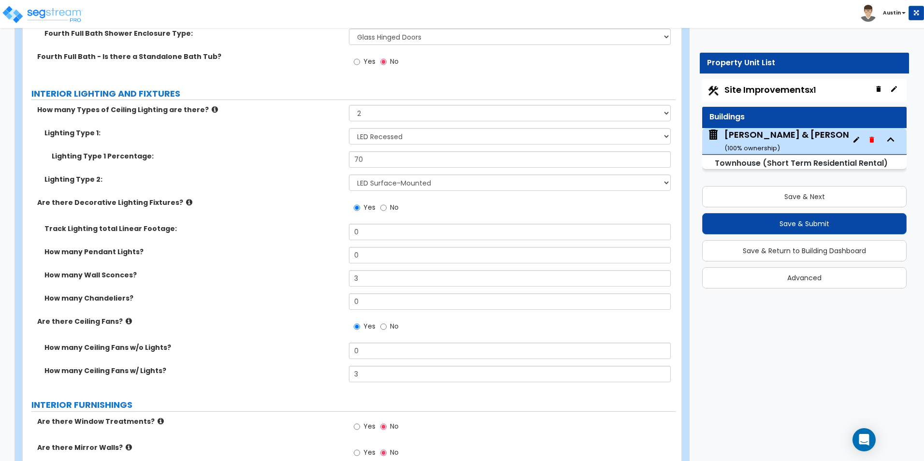
click at [186, 201] on icon at bounding box center [189, 202] width 6 height 7
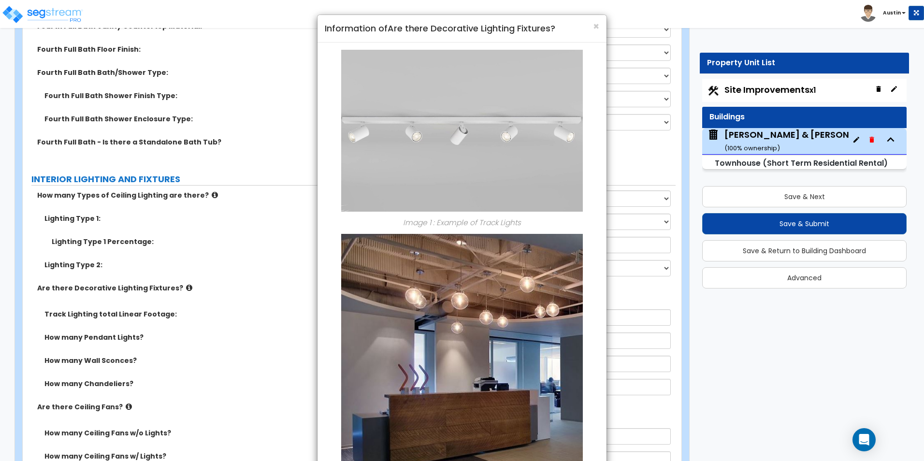
scroll to position [2671, 0]
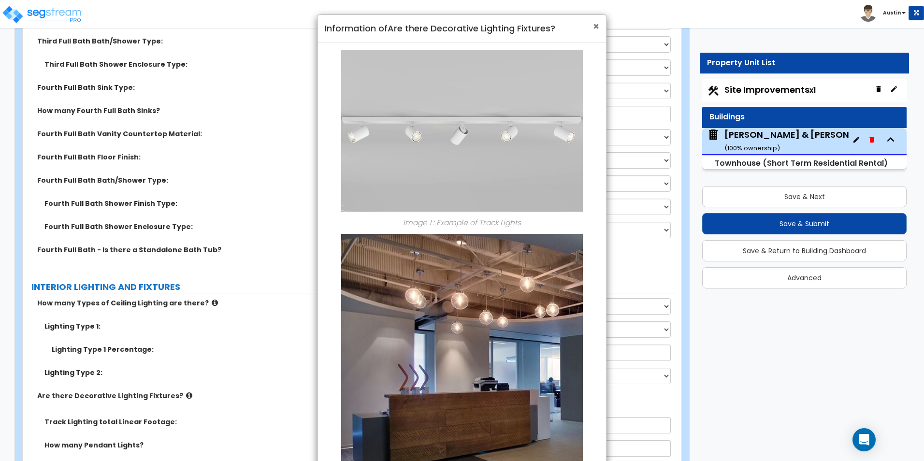
click at [596, 26] on span "×" at bounding box center [596, 26] width 6 height 14
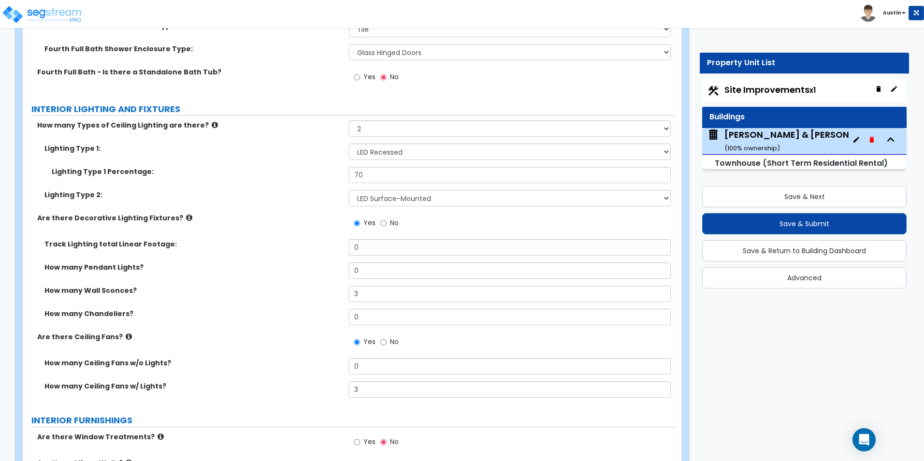
scroll to position [2864, 0]
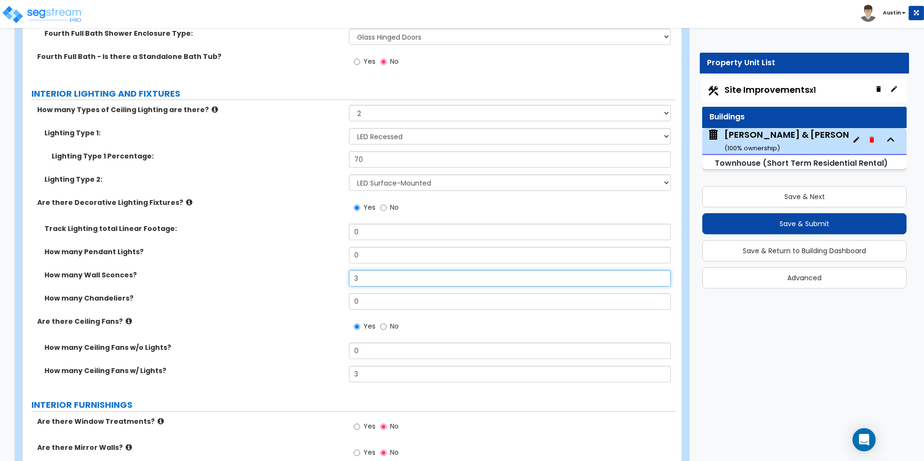
click at [389, 277] on input "3" at bounding box center [509, 278] width 321 height 16
click at [316, 257] on label "How many Pendant Lights?" at bounding box center [192, 252] width 297 height 10
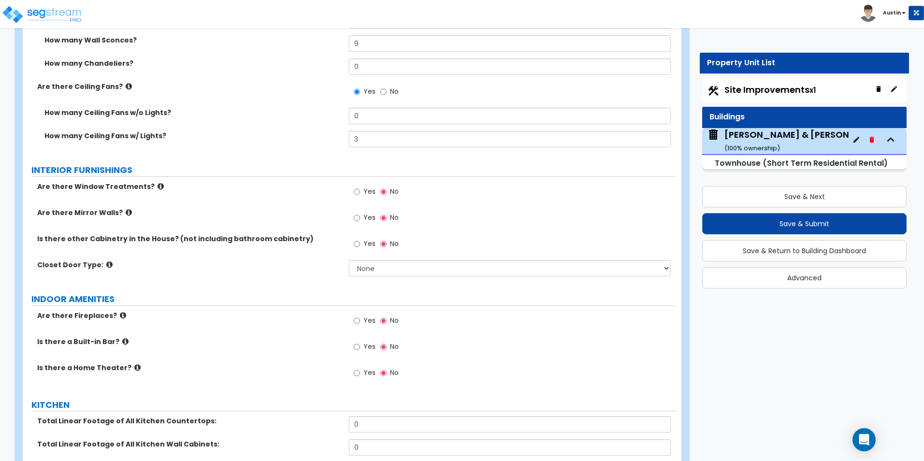
scroll to position [3106, 0]
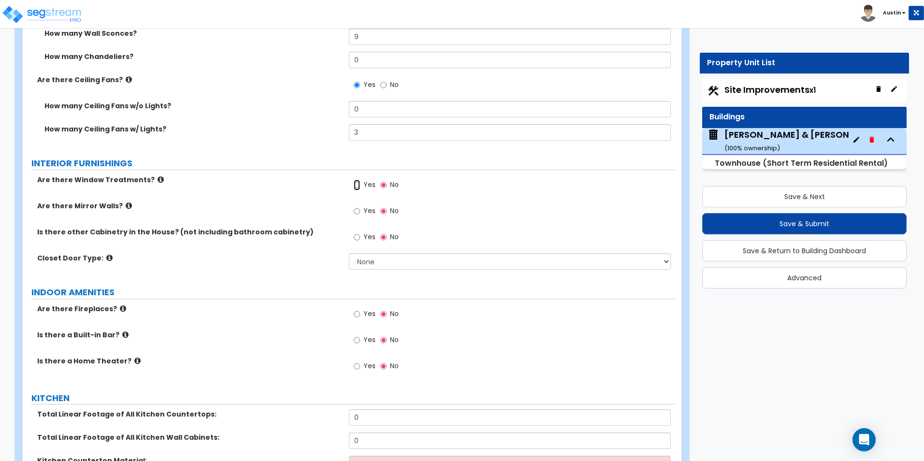
click at [356, 186] on input "Yes" at bounding box center [357, 185] width 6 height 11
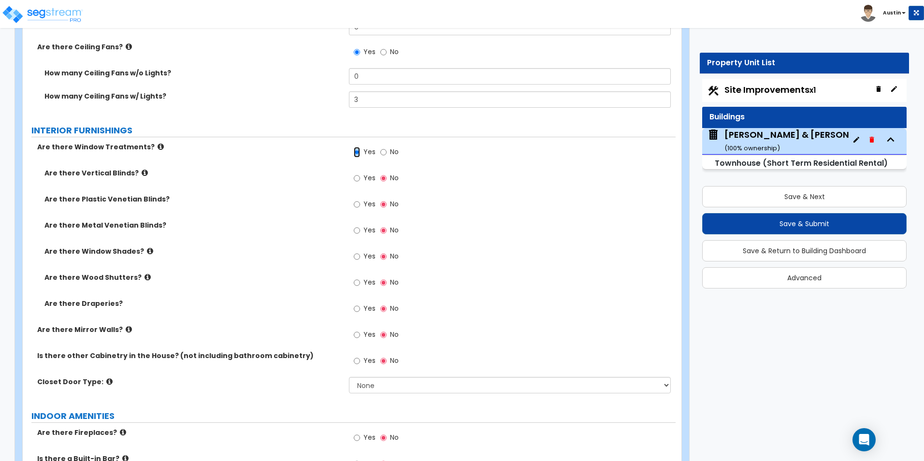
scroll to position [3154, 0]
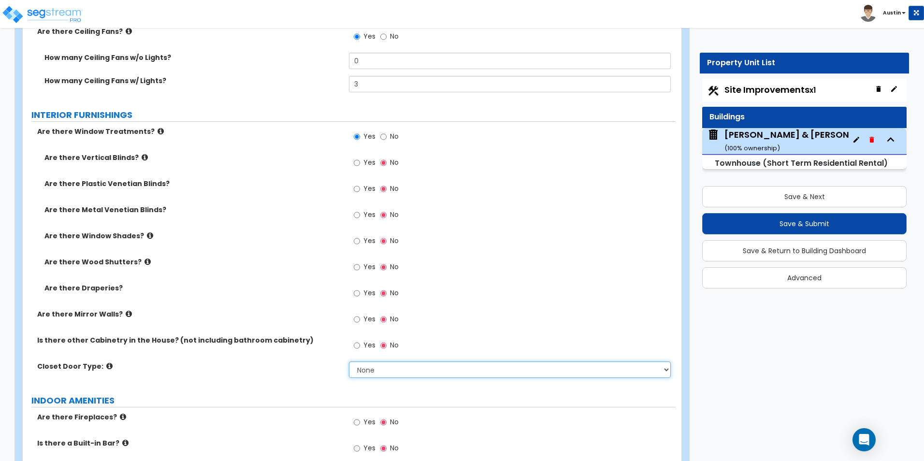
click at [367, 370] on select "None Bi-fold Louvered Doors Bi-fold Panel Doors Sliding Doors Hinged Wood Door" at bounding box center [509, 369] width 321 height 16
click at [349, 361] on select "None Bi-fold Louvered Doors Bi-fold Panel Doors Sliding Doors Hinged Wood Door" at bounding box center [509, 369] width 321 height 16
click at [283, 373] on div "Closet Door Type: None Bi-fold Louvered Doors Bi-fold Panel Doors Sliding Doors…" at bounding box center [349, 372] width 653 height 23
click at [357, 292] on input "Yes" at bounding box center [357, 293] width 6 height 11
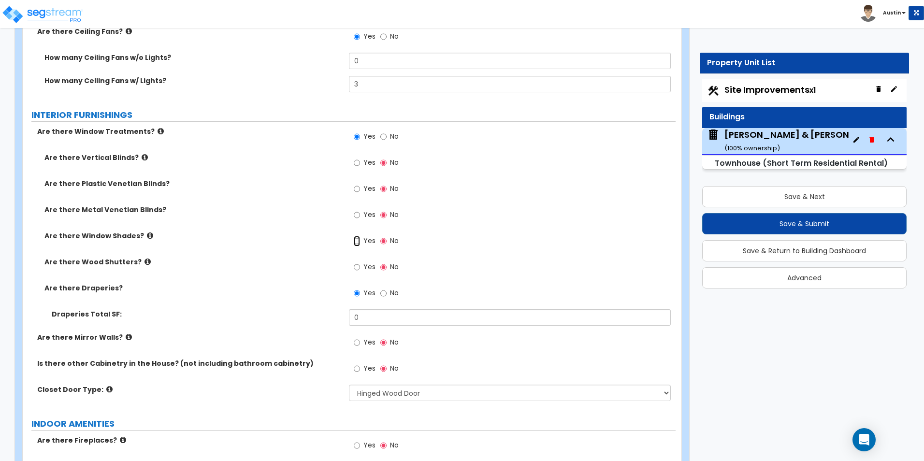
click at [355, 240] on input "Yes" at bounding box center [357, 241] width 6 height 11
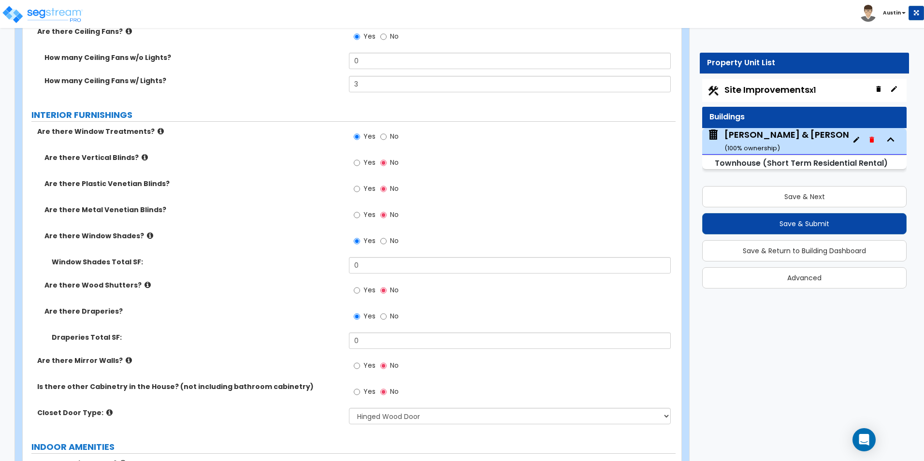
click at [147, 235] on icon at bounding box center [150, 235] width 6 height 7
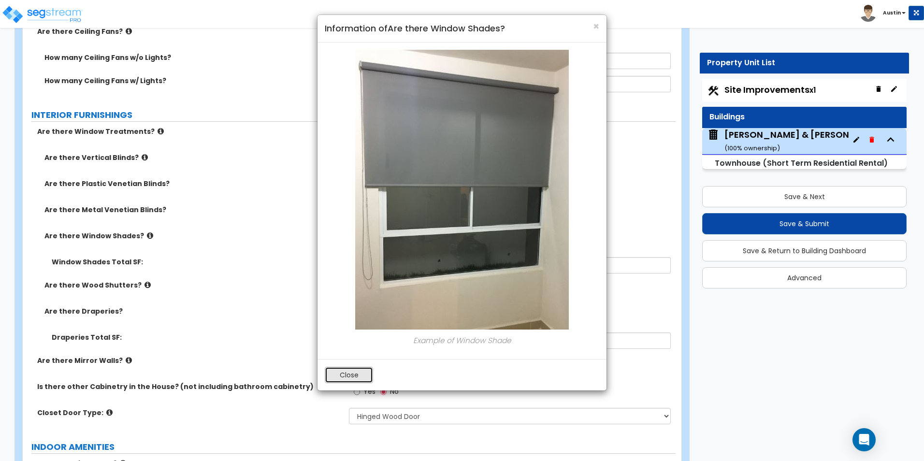
click at [342, 373] on button "Close" at bounding box center [349, 375] width 48 height 16
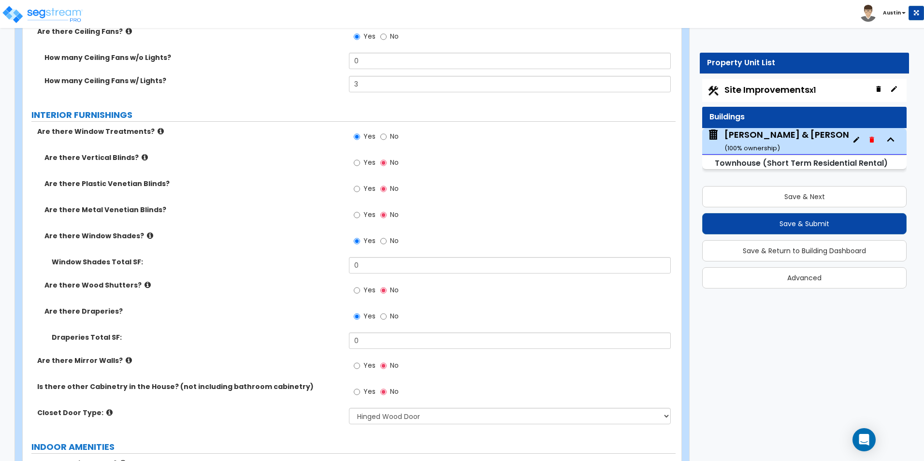
click at [142, 157] on icon at bounding box center [145, 157] width 6 height 7
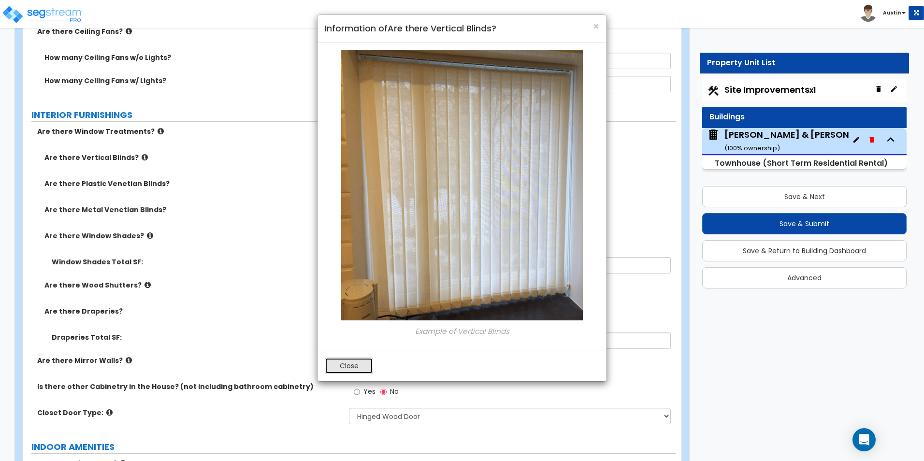
click at [357, 362] on button "Close" at bounding box center [349, 366] width 48 height 16
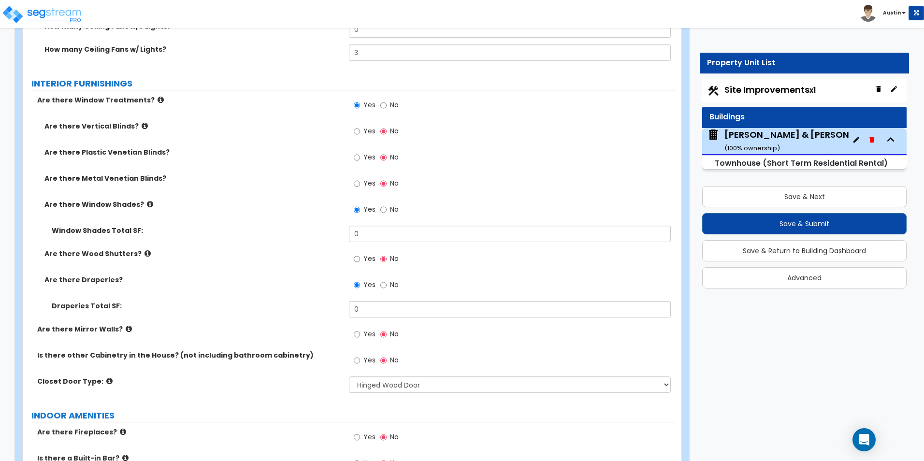
scroll to position [3202, 0]
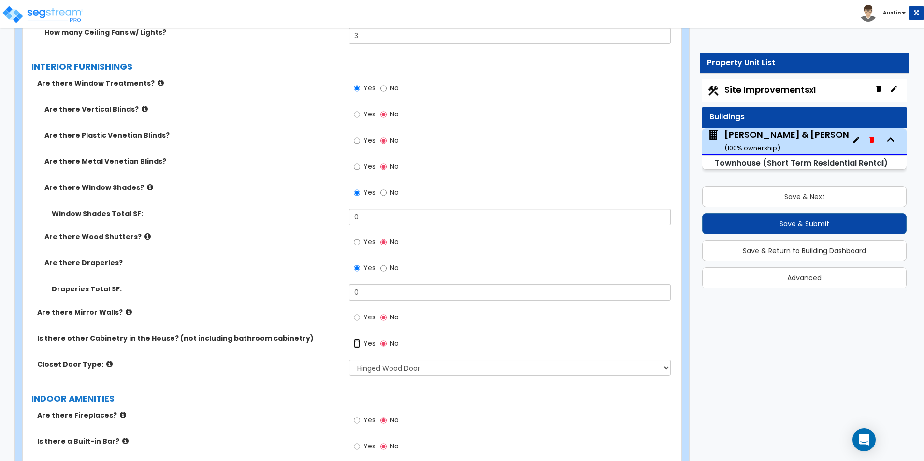
click at [358, 343] on input "Yes" at bounding box center [357, 343] width 6 height 11
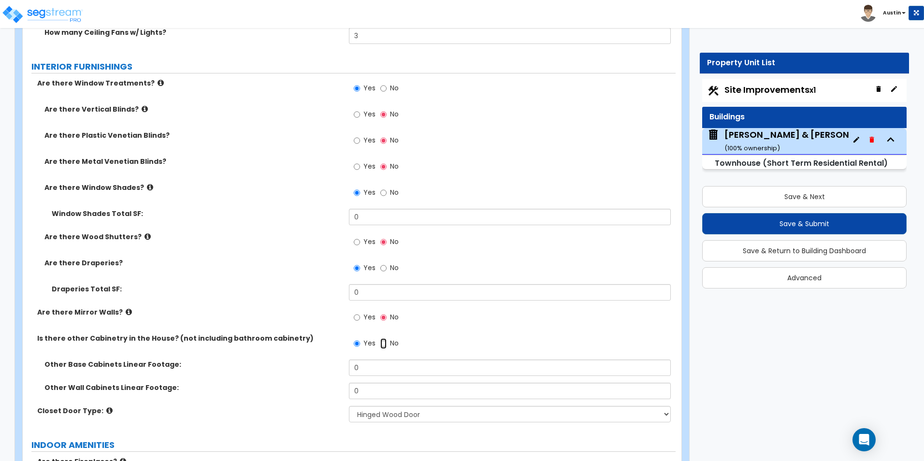
click at [382, 345] on input "No" at bounding box center [383, 343] width 6 height 11
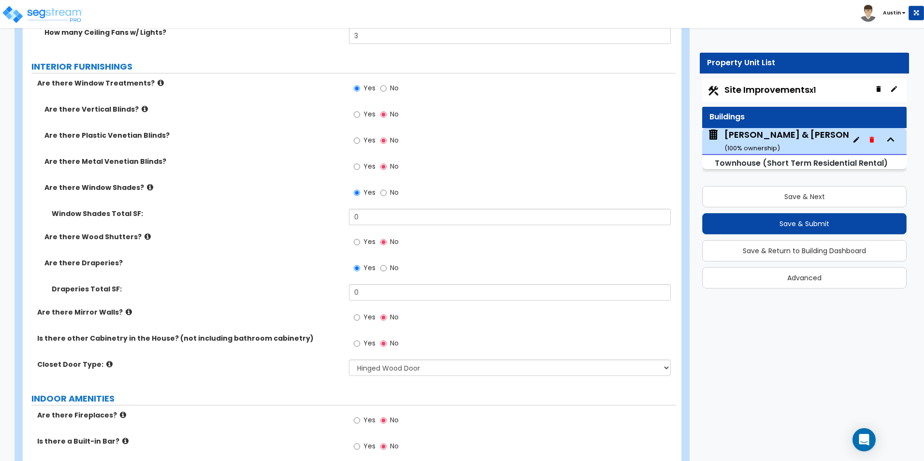
click at [247, 297] on div "Draperies Total SF: 0" at bounding box center [349, 295] width 653 height 23
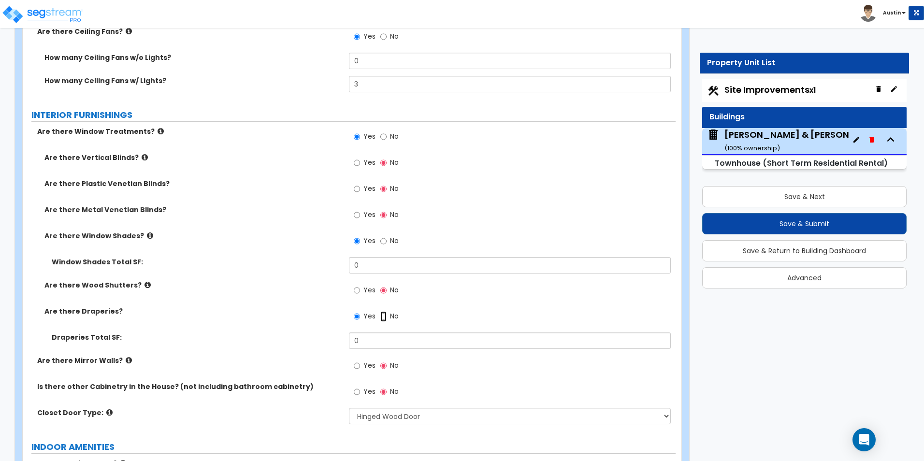
click at [386, 319] on input "No" at bounding box center [383, 316] width 6 height 11
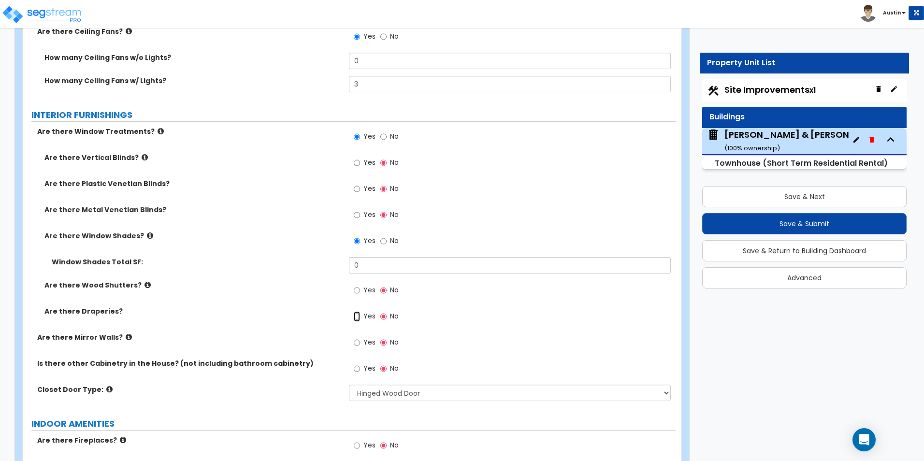
click at [356, 317] on input "Yes" at bounding box center [357, 316] width 6 height 11
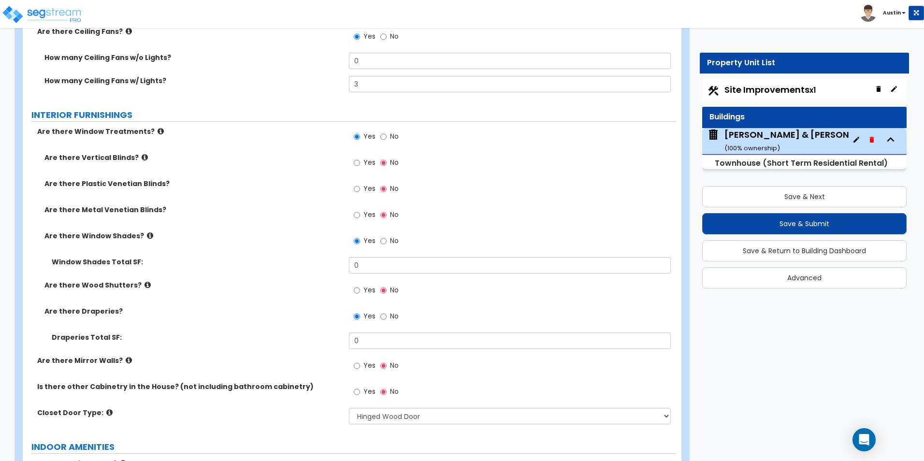
click at [146, 130] on label "Are there Window Treatments?" at bounding box center [189, 132] width 304 height 10
click at [158, 130] on icon at bounding box center [161, 131] width 6 height 7
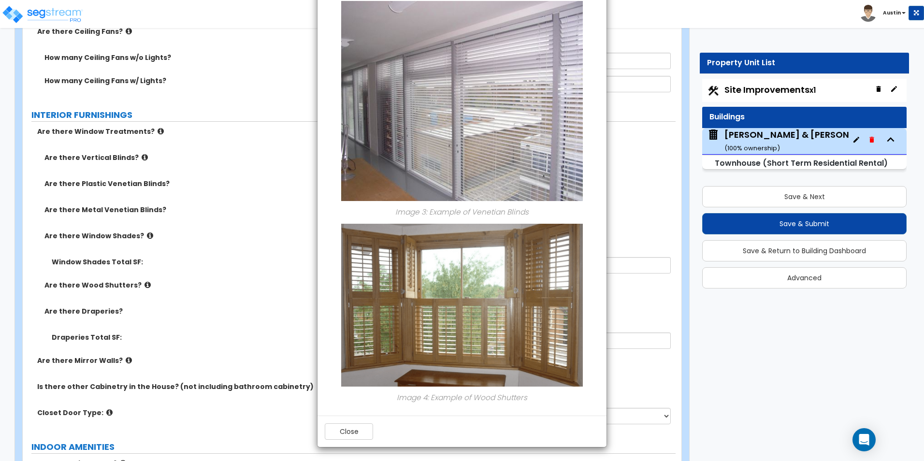
scroll to position [681, 0]
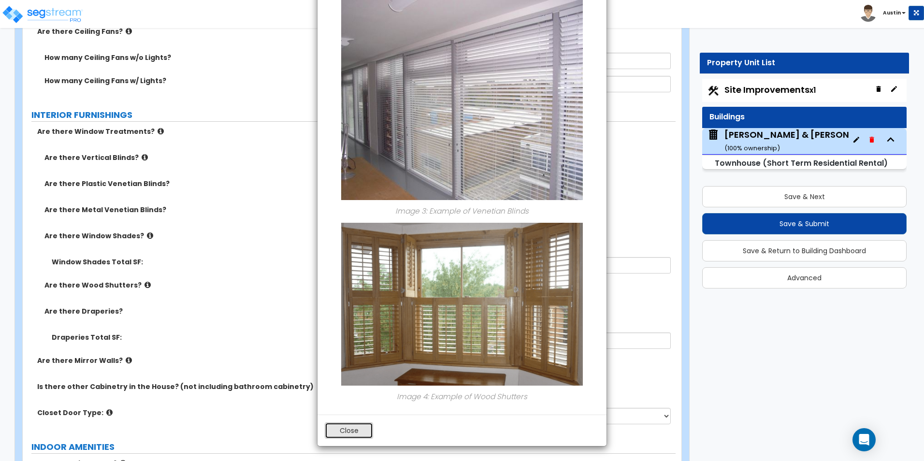
click at [340, 432] on button "Close" at bounding box center [349, 430] width 48 height 16
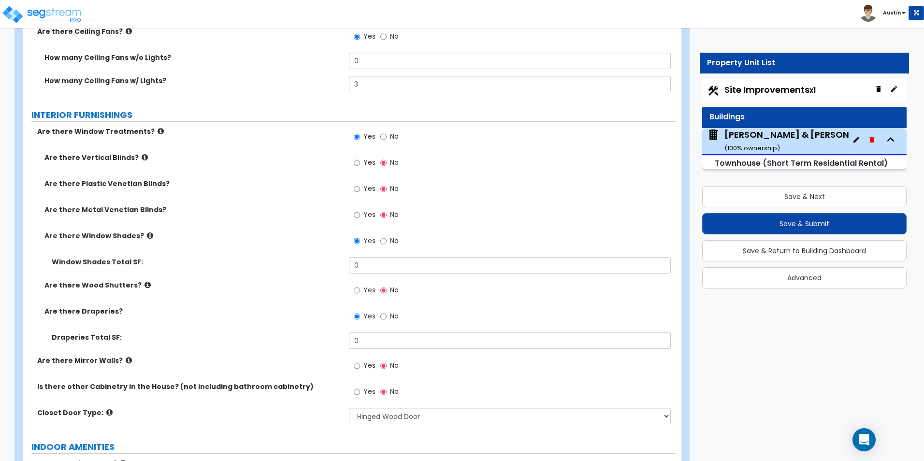
click at [251, 261] on label "Window Shades Total SF:" at bounding box center [197, 262] width 290 height 10
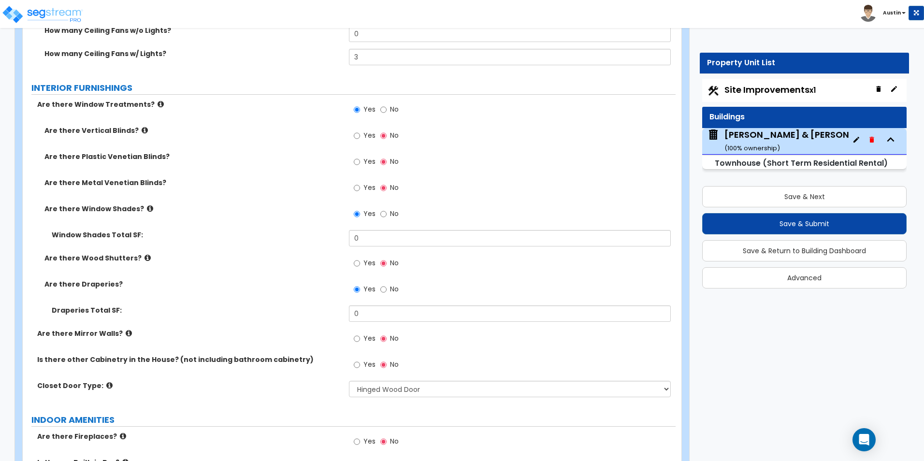
scroll to position [3202, 0]
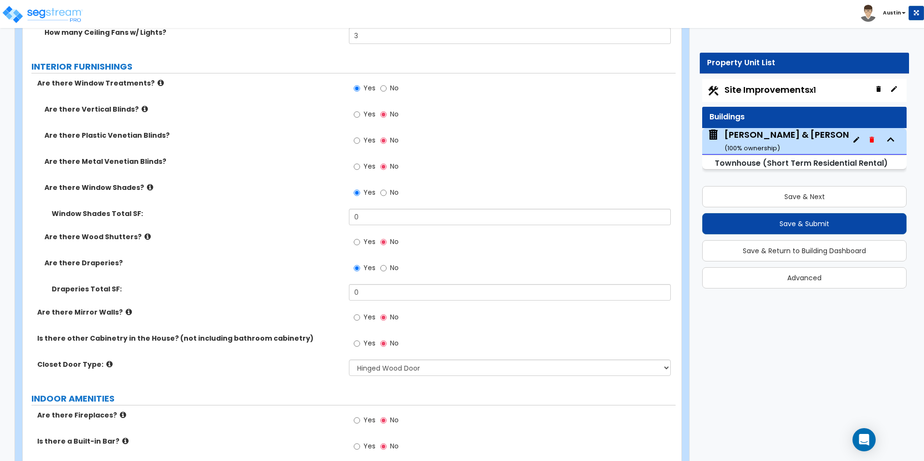
click at [270, 244] on div "Are there Wood Shutters? Yes No" at bounding box center [349, 245] width 653 height 26
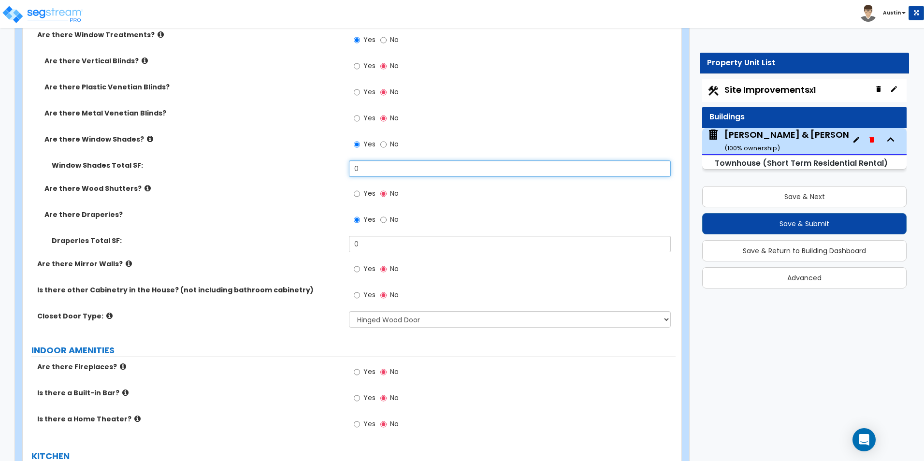
click at [395, 170] on input "0" at bounding box center [509, 168] width 321 height 16
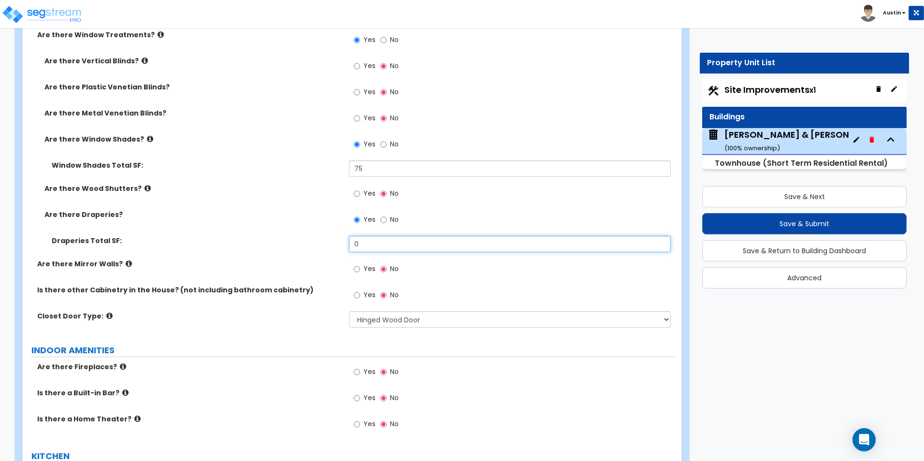
click at [401, 243] on input "0" at bounding box center [509, 244] width 321 height 16
click at [258, 176] on div "Window Shades Total SF: 75" at bounding box center [349, 171] width 653 height 23
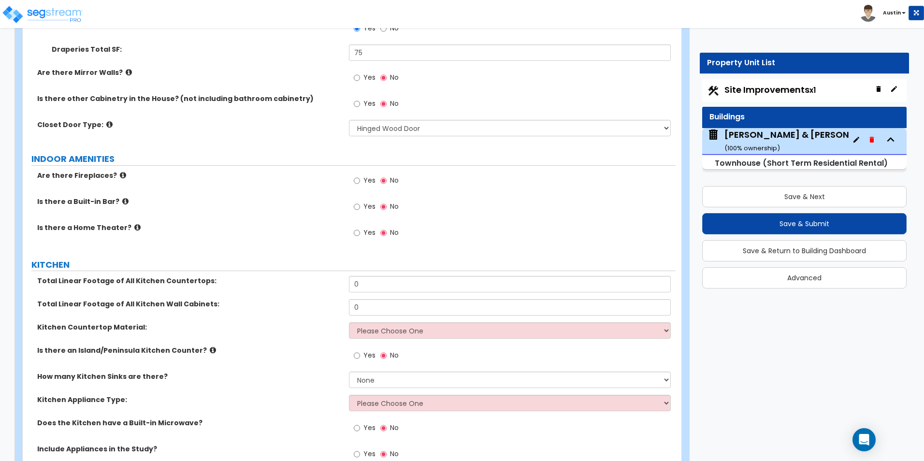
scroll to position [3444, 0]
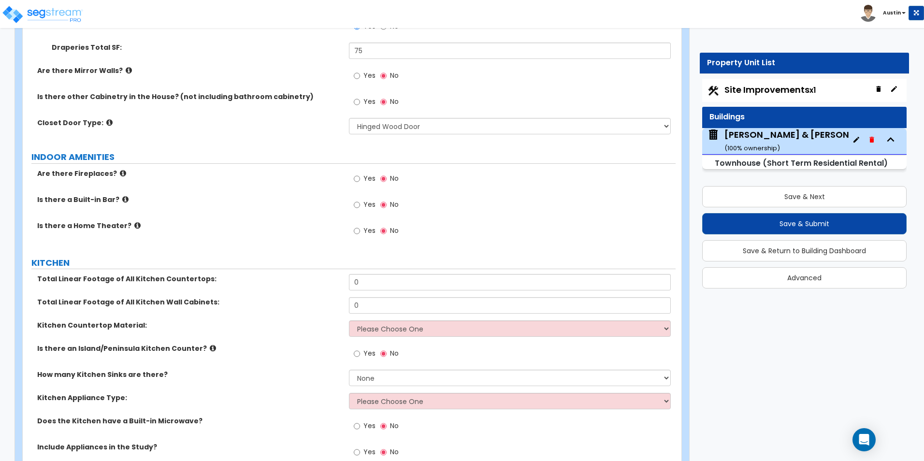
click at [368, 182] on span "Yes" at bounding box center [369, 178] width 12 height 10
click at [360, 182] on input "Yes" at bounding box center [357, 178] width 6 height 11
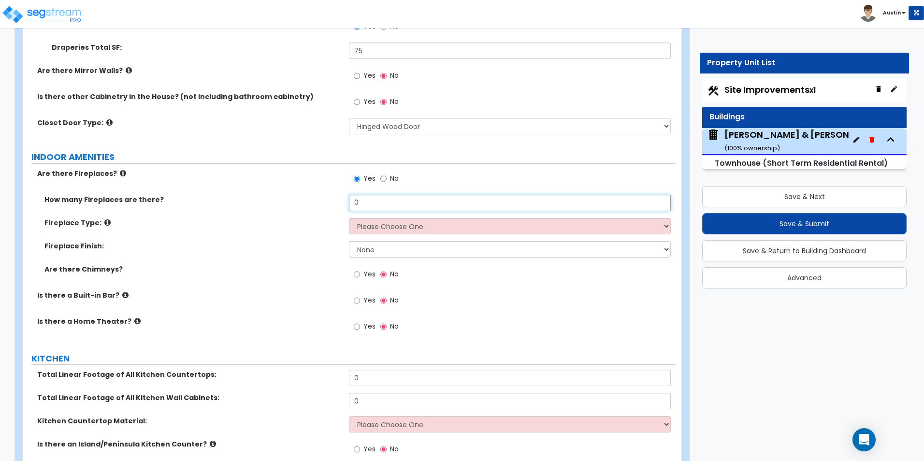
click at [396, 207] on input "0" at bounding box center [509, 203] width 321 height 16
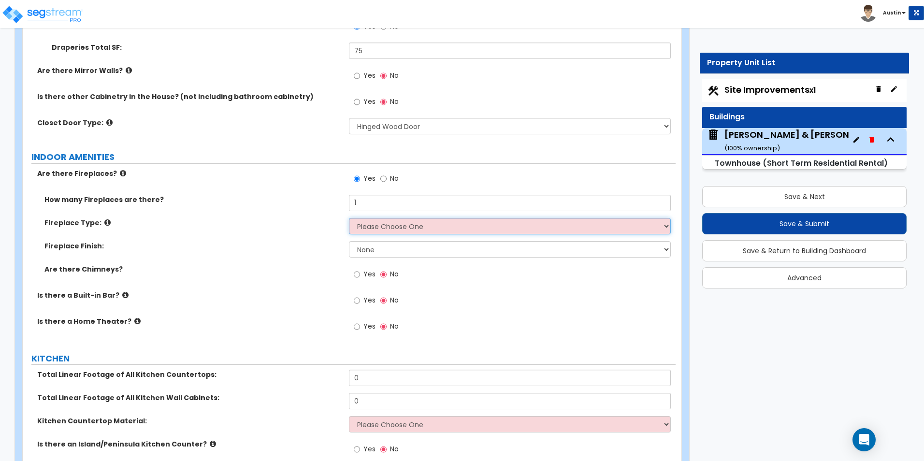
click at [396, 226] on select "Please Choose One Built-in Electric Fireplace Built-in Gas Fireplace Built-in W…" at bounding box center [509, 226] width 321 height 16
click at [386, 249] on select "None Brick Stone Tile Painted Molding" at bounding box center [509, 249] width 321 height 16
click at [122, 292] on icon at bounding box center [125, 294] width 6 height 7
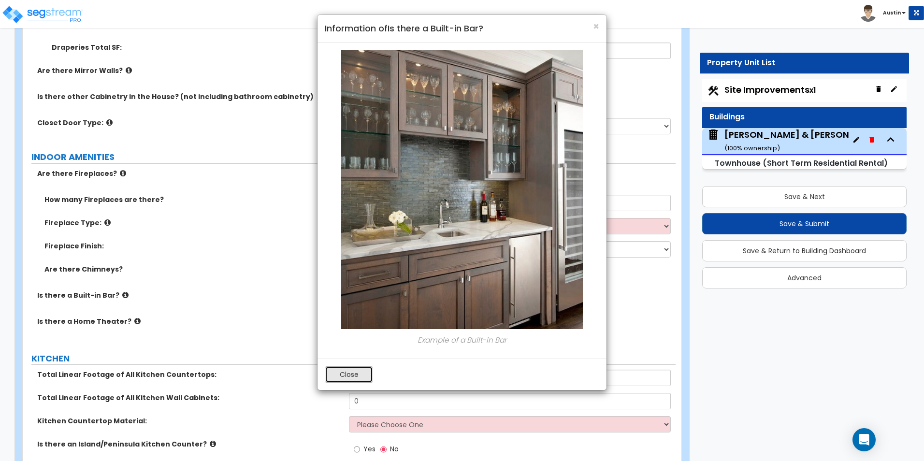
click at [349, 375] on button "Close" at bounding box center [349, 374] width 48 height 16
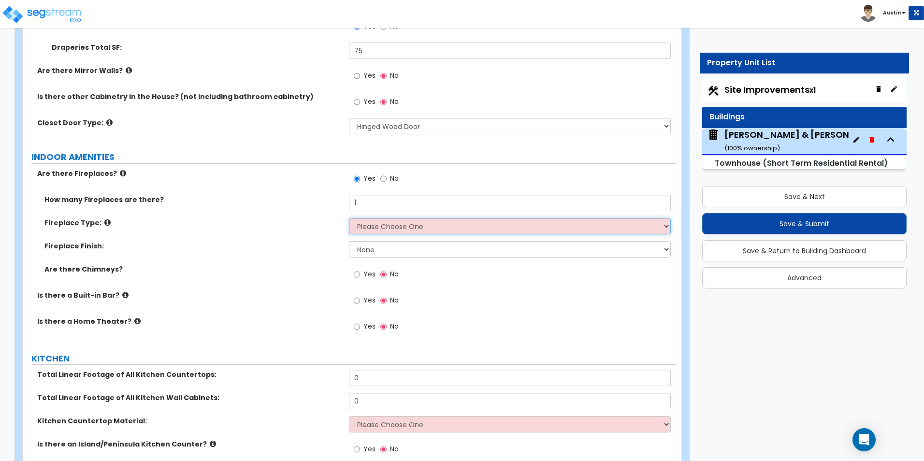
click at [417, 229] on select "Please Choose One Built-in Electric Fireplace Built-in Gas Fireplace Built-in W…" at bounding box center [509, 226] width 321 height 16
click at [349, 218] on select "Please Choose One Built-in Electric Fireplace Built-in Gas Fireplace Built-in W…" at bounding box center [509, 226] width 321 height 16
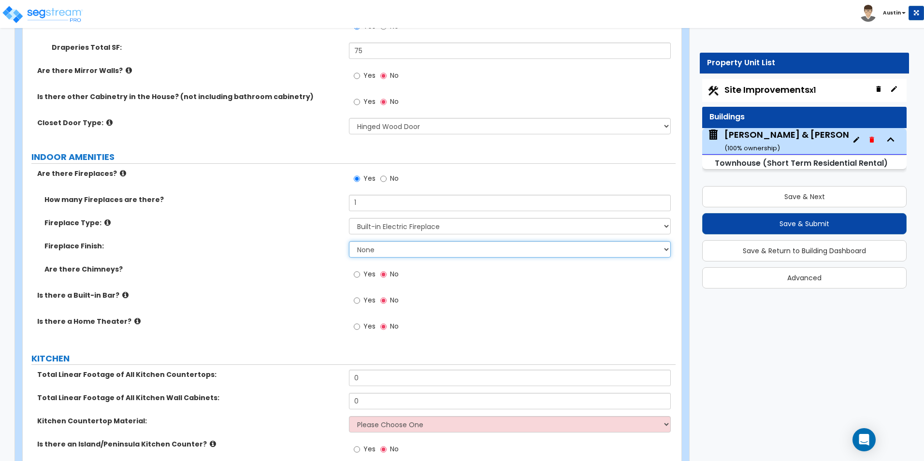
click at [410, 254] on select "None Brick Stone Tile Painted Molding" at bounding box center [509, 249] width 321 height 16
click at [406, 246] on select "None Brick Stone Tile Painted Molding" at bounding box center [509, 249] width 321 height 16
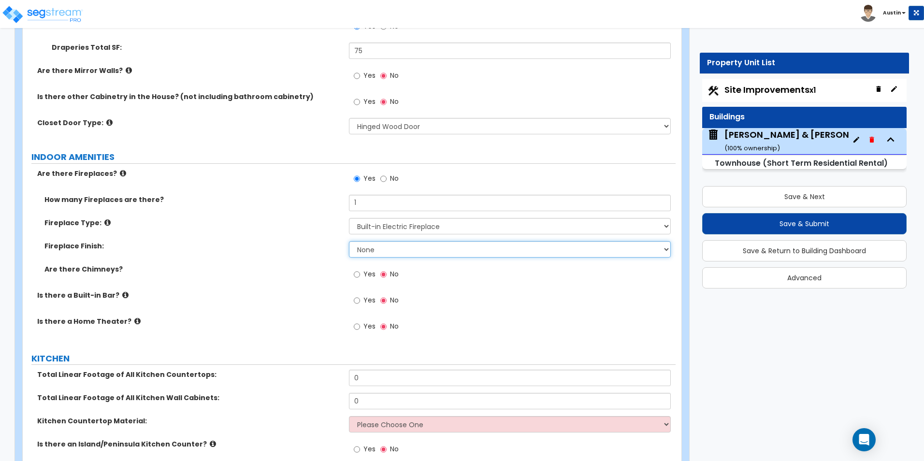
click at [406, 246] on select "None Brick Stone Tile Painted Molding" at bounding box center [509, 249] width 321 height 16
click at [369, 247] on select "None Brick Stone Tile Painted Molding" at bounding box center [509, 249] width 321 height 16
click at [402, 226] on select "Please Choose One Built-in Electric Fireplace Built-in Gas Fireplace Built-in W…" at bounding box center [509, 226] width 321 height 16
click at [385, 254] on select "None Brick Stone Tile Painted Molding" at bounding box center [509, 249] width 321 height 16
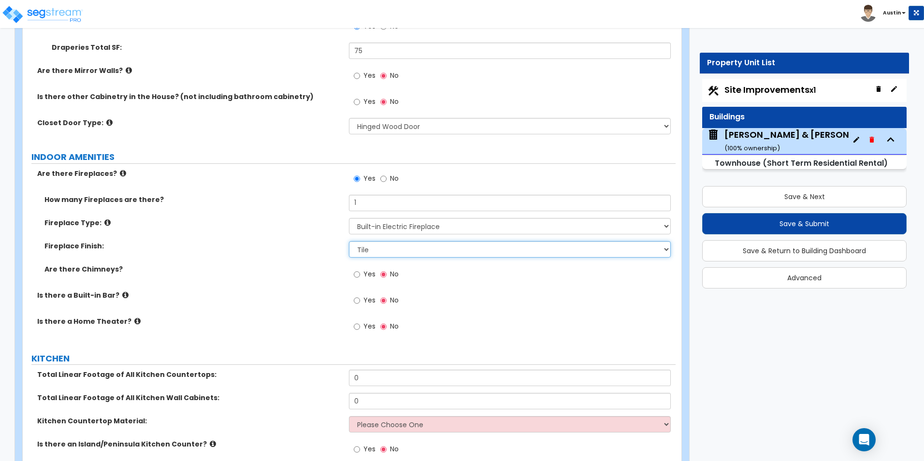
click at [349, 241] on select "None Brick Stone Tile Painted Molding" at bounding box center [509, 249] width 321 height 16
click at [284, 259] on div "Fireplace Finish: None Brick Stone Tile Painted Molding" at bounding box center [349, 252] width 653 height 23
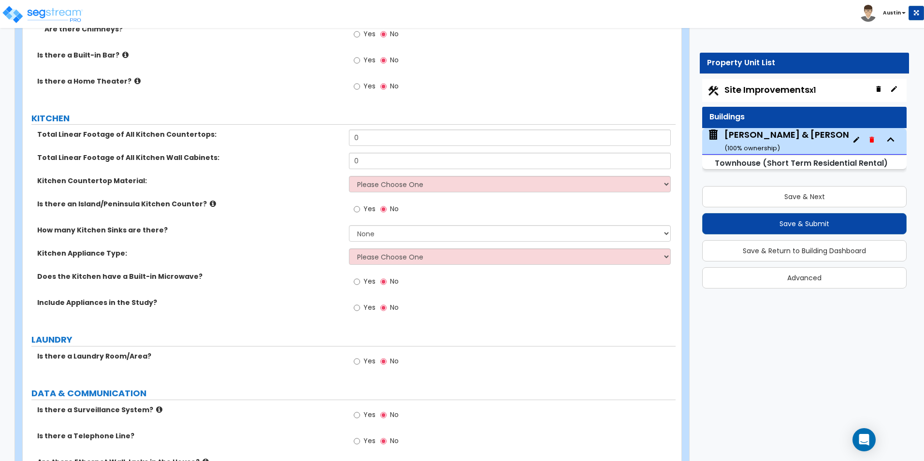
scroll to position [3686, 0]
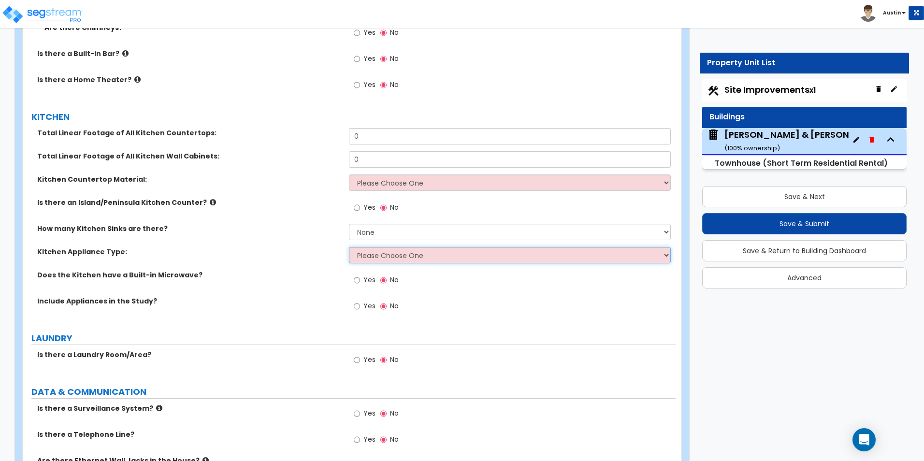
click at [447, 258] on select "Please Choose One Gas Electric" at bounding box center [509, 255] width 321 height 16
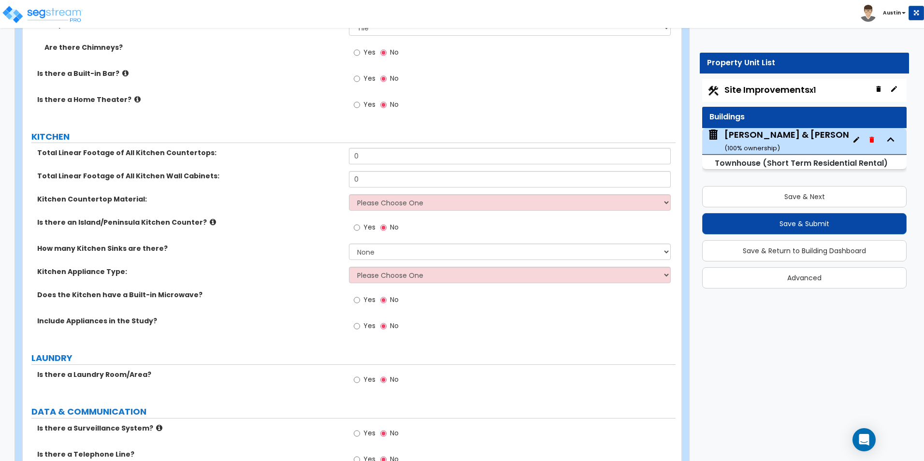
scroll to position [3661, 0]
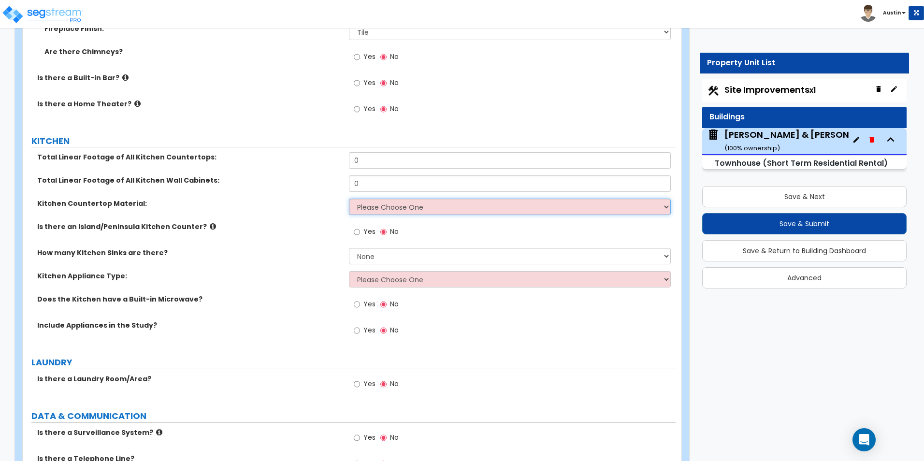
click at [364, 201] on select "Please Choose One Plastic Laminate Solid Surface Stone Quartz Marble Tile Wood …" at bounding box center [509, 207] width 321 height 16
click at [349, 199] on select "Please Choose One Plastic Laminate Solid Surface Stone Quartz Marble Tile Wood …" at bounding box center [509, 207] width 321 height 16
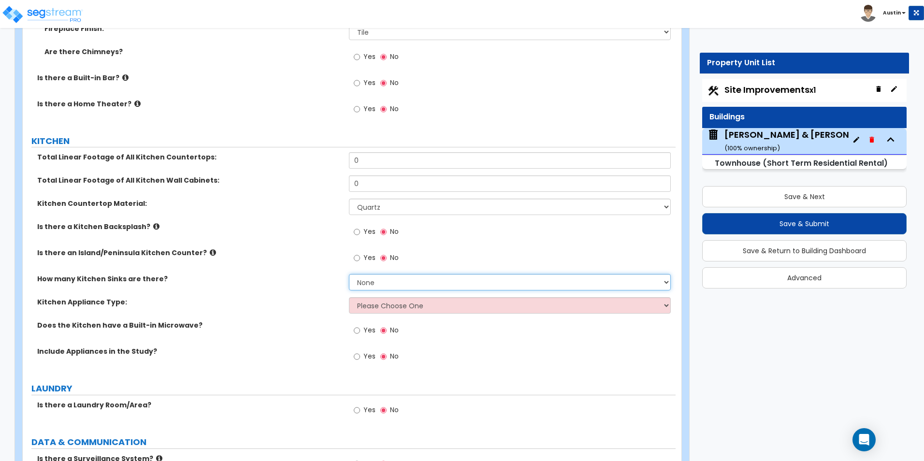
click at [391, 287] on select "None 1 2 3" at bounding box center [509, 282] width 321 height 16
click at [349, 274] on select "None 1 2 3" at bounding box center [509, 282] width 321 height 16
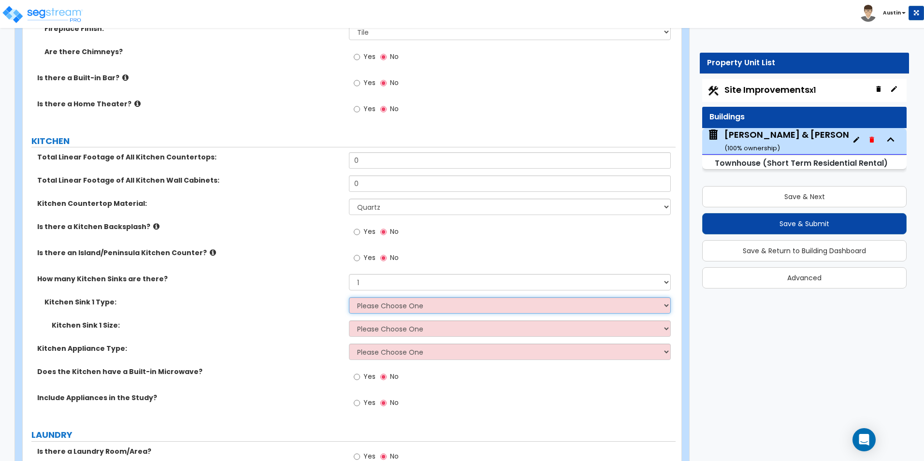
click at [404, 310] on select "Please Choose One Stainless Steel Porcelain Enamel Cast Iron Granite Composite" at bounding box center [509, 305] width 321 height 16
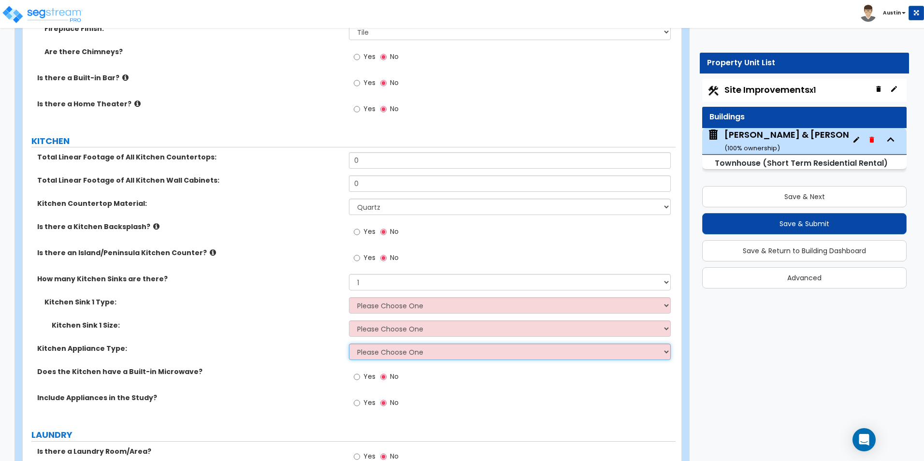
click at [403, 356] on select "Please Choose One Gas Electric" at bounding box center [509, 352] width 321 height 16
click at [404, 357] on select "Please Choose One Gas Electric" at bounding box center [509, 352] width 321 height 16
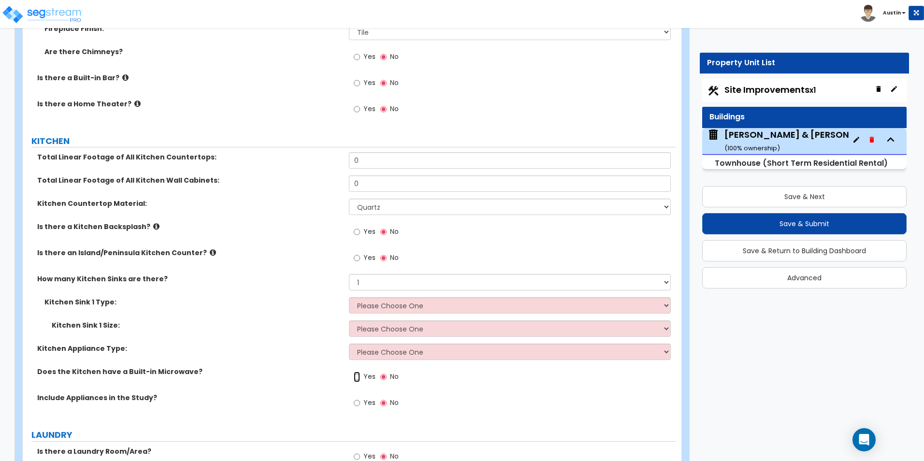
click at [360, 375] on input "Yes" at bounding box center [357, 377] width 6 height 11
click at [356, 402] on input "Yes" at bounding box center [357, 403] width 6 height 11
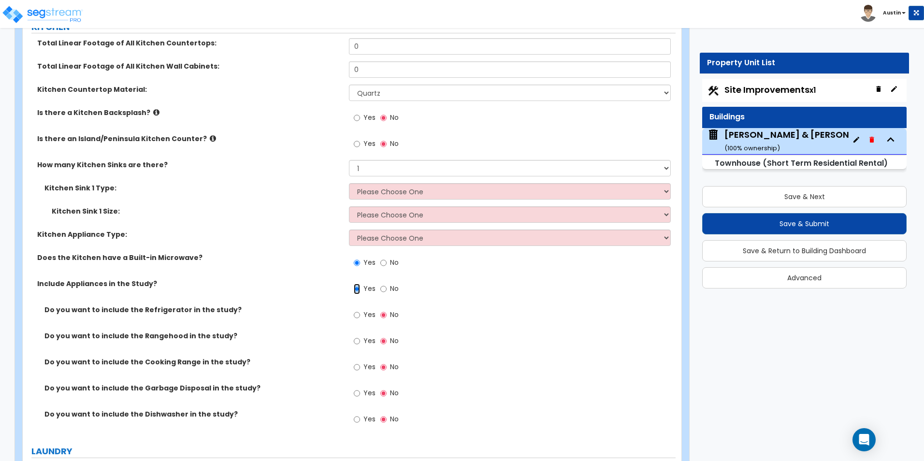
scroll to position [3758, 0]
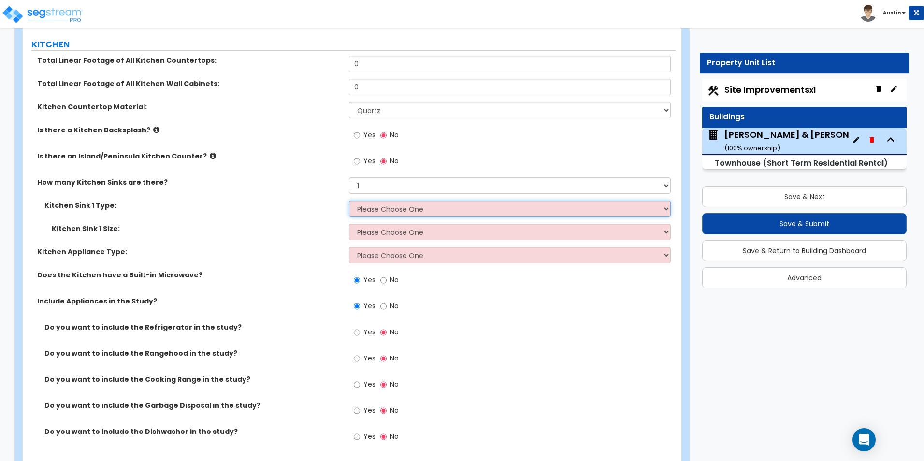
click at [407, 210] on select "Please Choose One Stainless Steel Porcelain Enamel Cast Iron Granite Composite" at bounding box center [509, 209] width 321 height 16
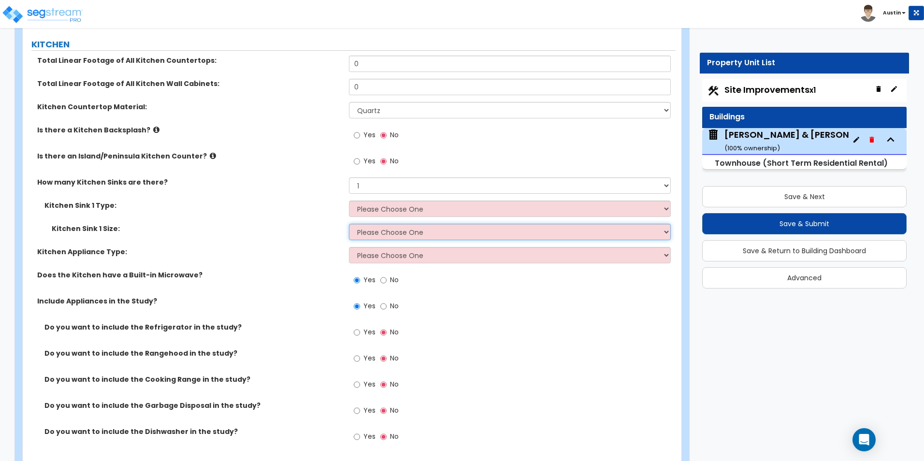
click at [413, 235] on select "Please Choose One Single Sink Double Sink" at bounding box center [509, 232] width 321 height 16
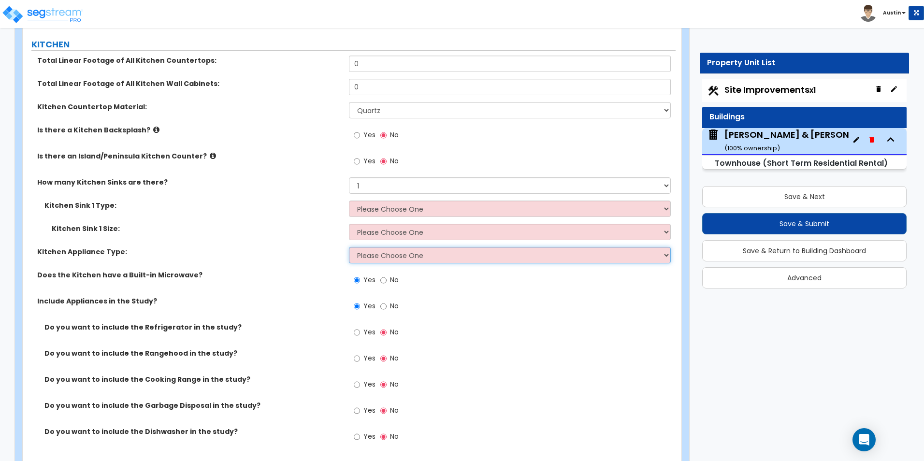
click at [405, 258] on select "Please Choose One Gas Electric" at bounding box center [509, 255] width 321 height 16
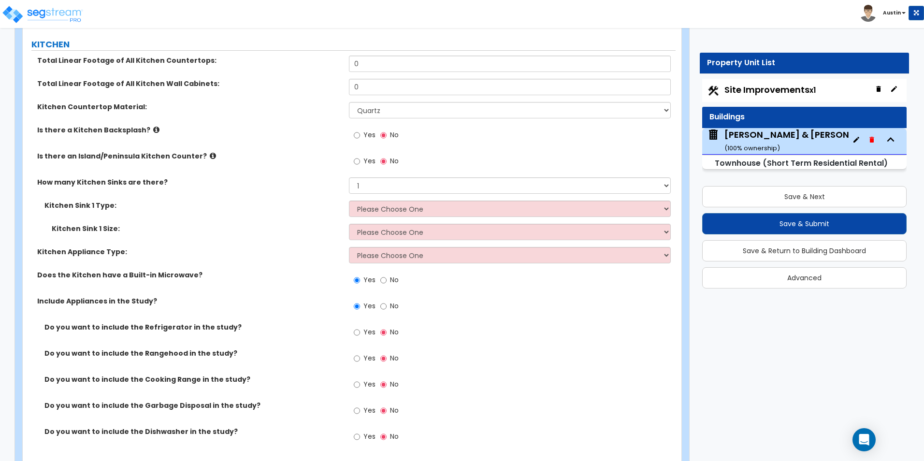
click at [153, 129] on icon at bounding box center [156, 129] width 6 height 7
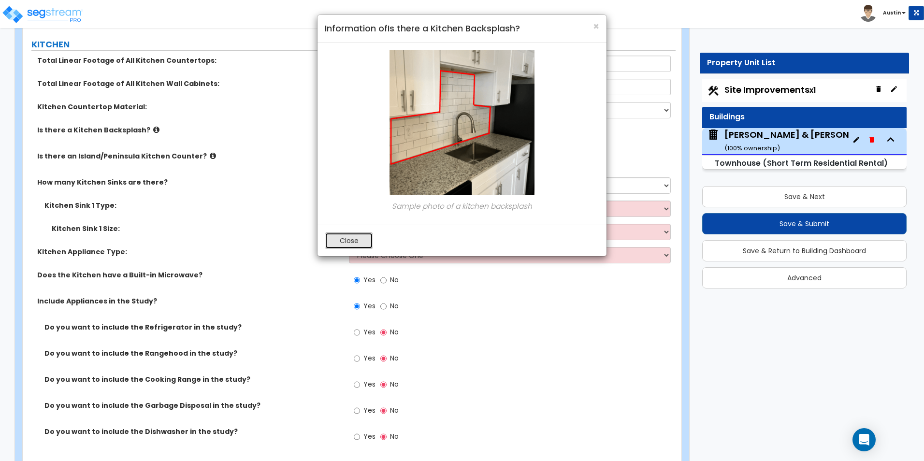
click at [334, 236] on button "Close" at bounding box center [349, 240] width 48 height 16
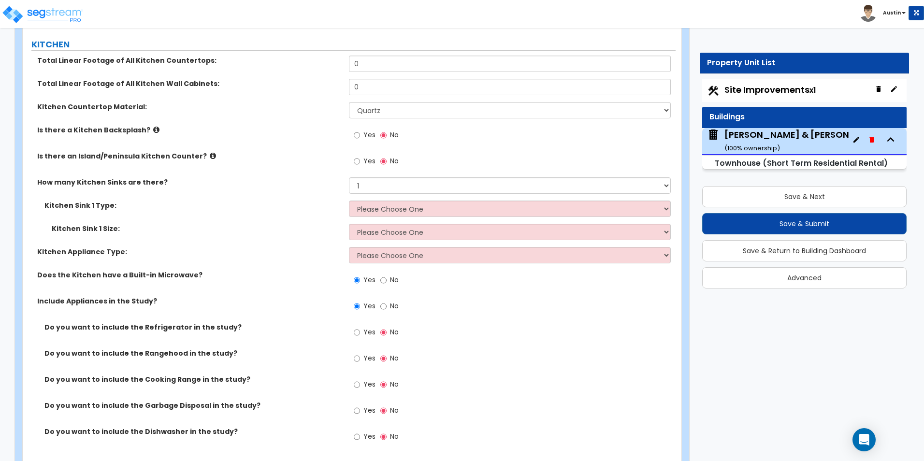
click at [370, 136] on span "Yes" at bounding box center [369, 135] width 12 height 10
click at [360, 136] on input "Yes" at bounding box center [357, 135] width 6 height 11
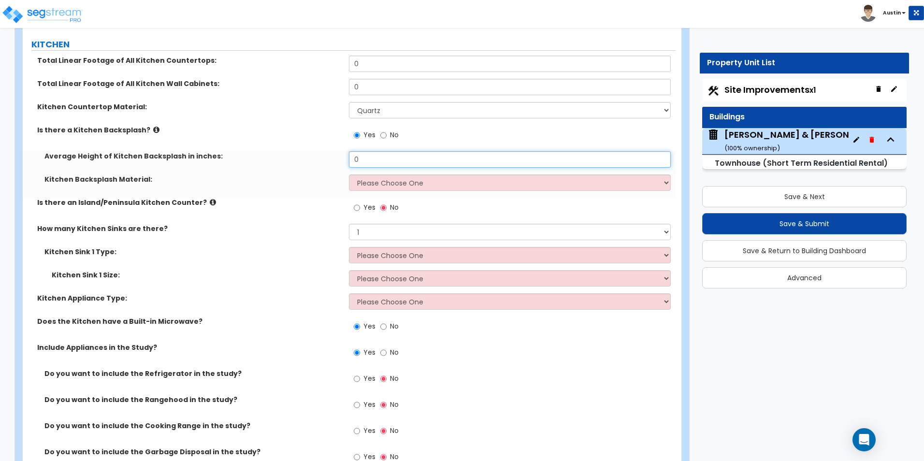
click at [366, 157] on input "0" at bounding box center [509, 159] width 321 height 16
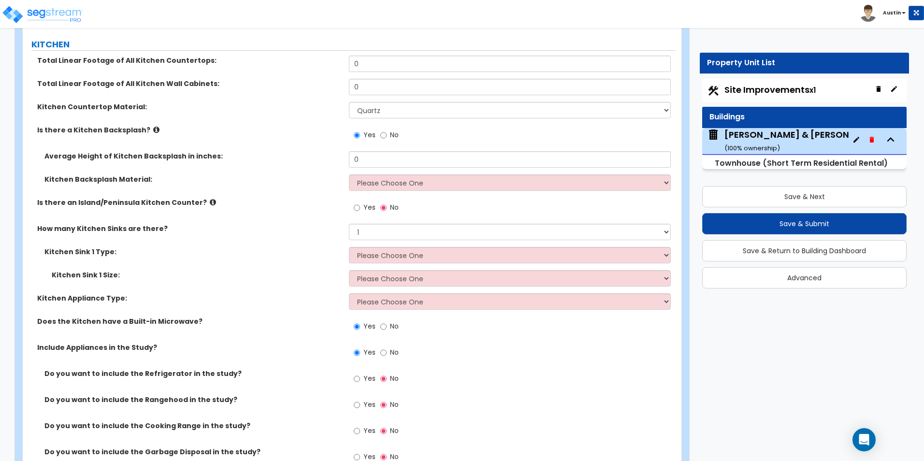
click at [370, 173] on div "Average Height of Kitchen Backsplash in inches: 0" at bounding box center [349, 162] width 653 height 23
click at [373, 180] on select "Please Choose One Plastic Laminate Solid Surface Stone Quartz Tile Stainless St…" at bounding box center [509, 182] width 321 height 16
click at [349, 174] on select "Please Choose One Plastic Laminate Solid Surface Stone Quartz Tile Stainless St…" at bounding box center [509, 182] width 321 height 16
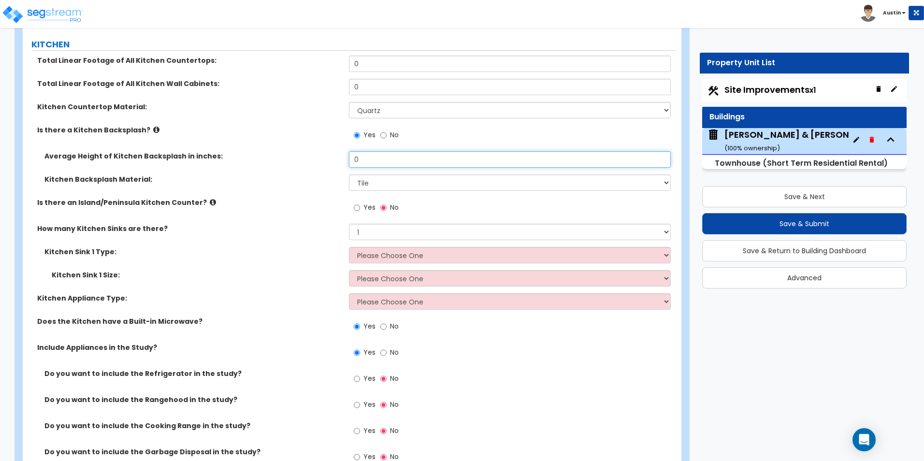
click at [378, 163] on input "0" at bounding box center [509, 159] width 321 height 16
click at [383, 162] on input "0" at bounding box center [509, 159] width 321 height 16
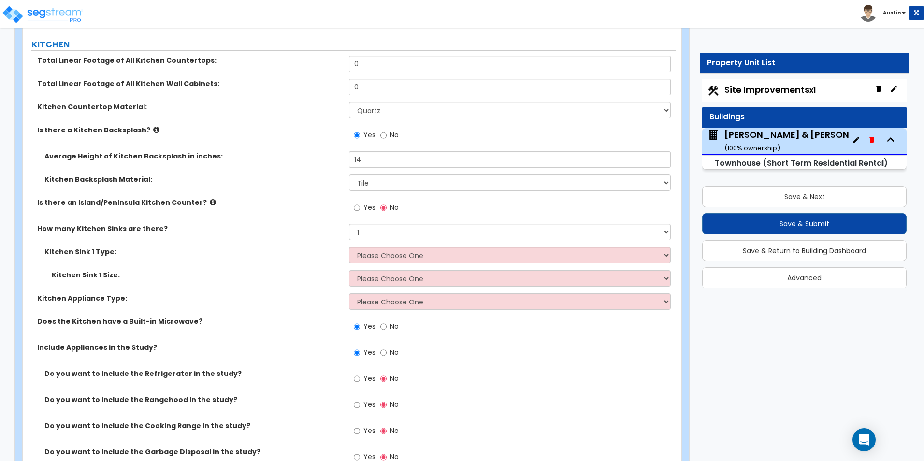
click at [302, 170] on div "Average Height of Kitchen Backsplash in inches: 14" at bounding box center [349, 162] width 653 height 23
click at [363, 206] on label "Yes" at bounding box center [365, 209] width 22 height 16
click at [360, 206] on input "Yes" at bounding box center [357, 207] width 6 height 11
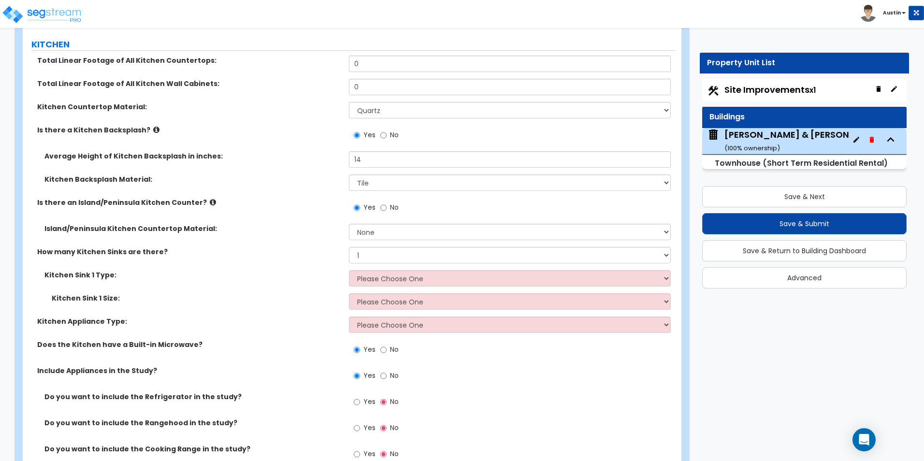
click at [366, 220] on div "Yes No" at bounding box center [512, 211] width 326 height 26
click at [380, 238] on select "None Plastic Laminate Solid Surface Stone Quartz Marble Tile Wood Stainless Ste…" at bounding box center [509, 232] width 321 height 16
click at [349, 224] on select "None Plastic Laminate Solid Surface Stone Quartz Marble Tile Wood Stainless Ste…" at bounding box center [509, 232] width 321 height 16
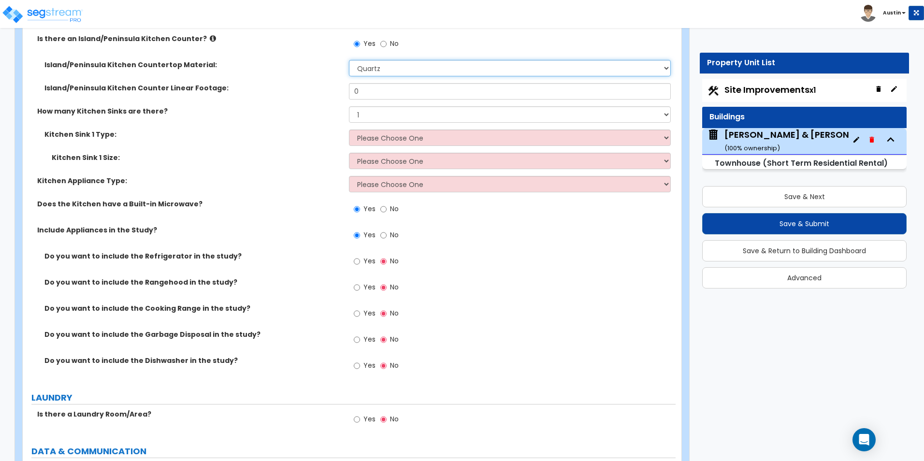
scroll to position [3951, 0]
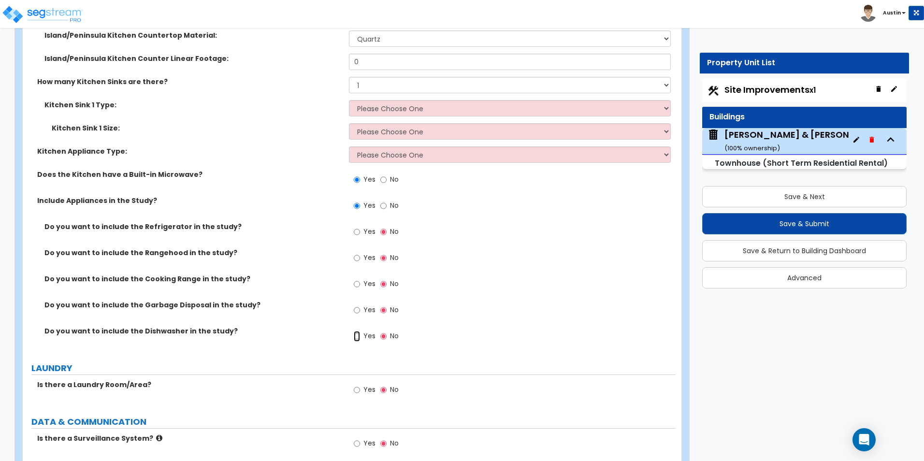
click at [357, 336] on input "Yes" at bounding box center [357, 336] width 6 height 11
click at [358, 311] on input "Yes" at bounding box center [357, 310] width 6 height 11
click at [358, 286] on input "Yes" at bounding box center [357, 284] width 6 height 11
click at [357, 260] on input "Yes" at bounding box center [357, 258] width 6 height 11
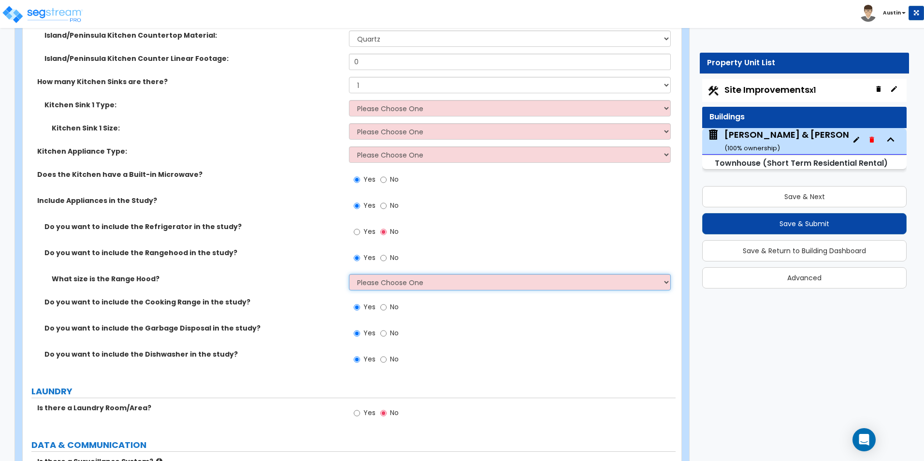
click at [377, 284] on select "Please Choose One Normal - 30" Wide - 42"" at bounding box center [509, 282] width 321 height 16
click at [349, 274] on select "Please Choose One Normal - 30" Wide - 42"" at bounding box center [509, 282] width 321 height 16
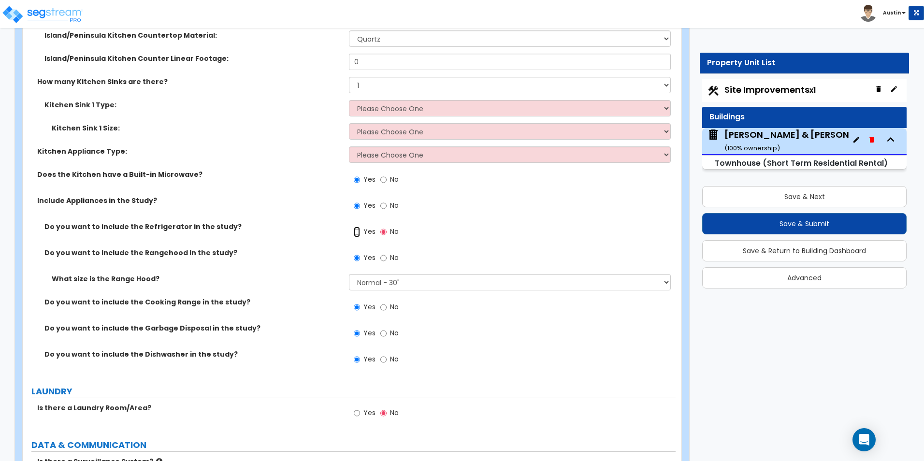
click at [358, 232] on input "Yes" at bounding box center [357, 232] width 6 height 11
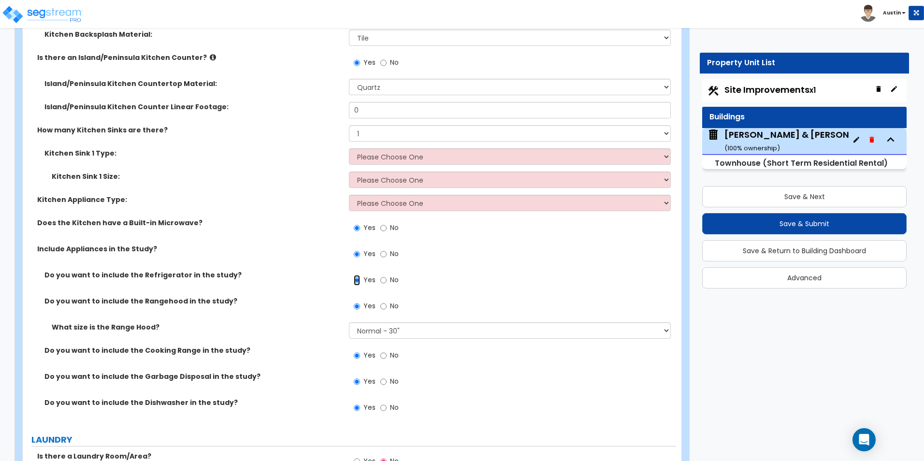
scroll to position [3855, 0]
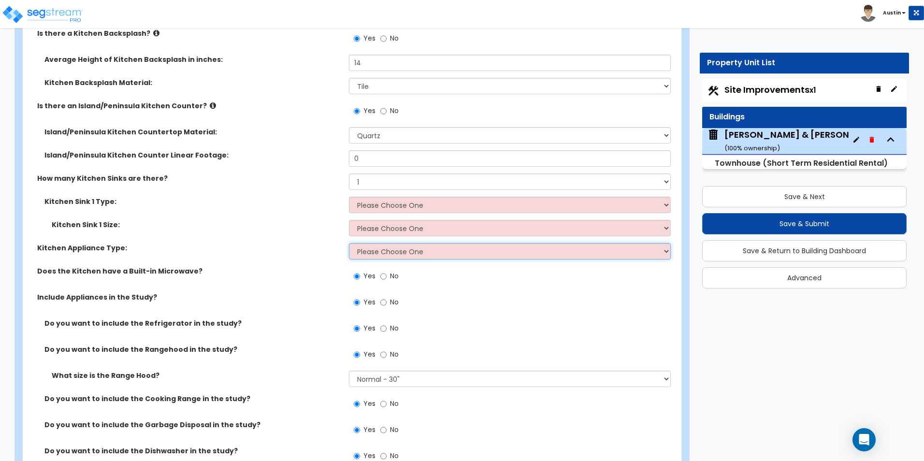
click at [384, 257] on select "Please Choose One Gas Electric" at bounding box center [509, 251] width 321 height 16
click at [349, 243] on select "Please Choose One Gas Electric" at bounding box center [509, 251] width 321 height 16
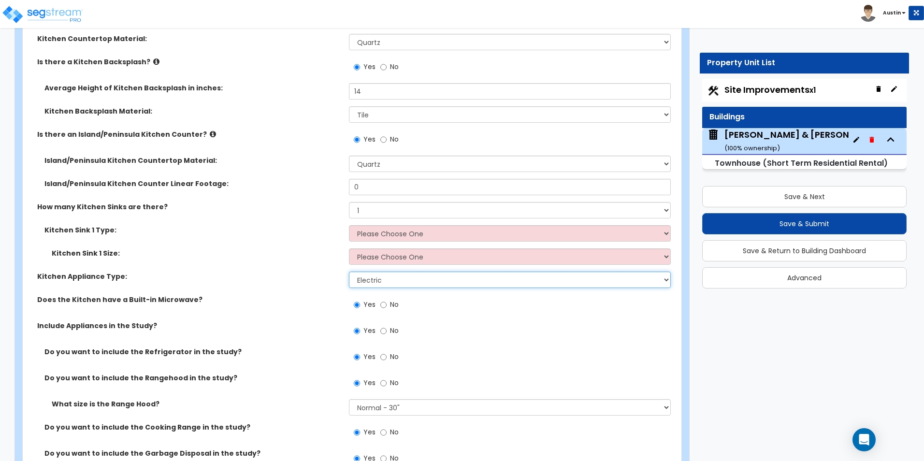
scroll to position [3806, 0]
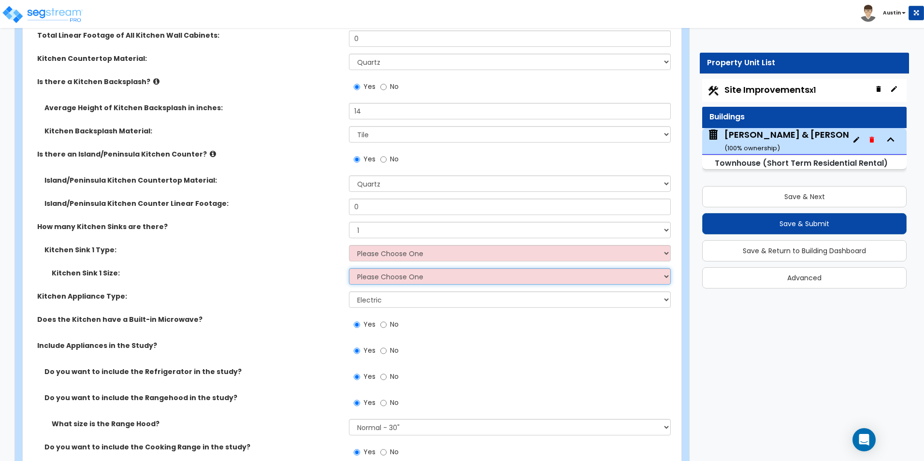
click at [390, 278] on select "Please Choose One Single Sink Double Sink" at bounding box center [509, 276] width 321 height 16
click at [349, 268] on select "Please Choose One Single Sink Double Sink" at bounding box center [509, 276] width 321 height 16
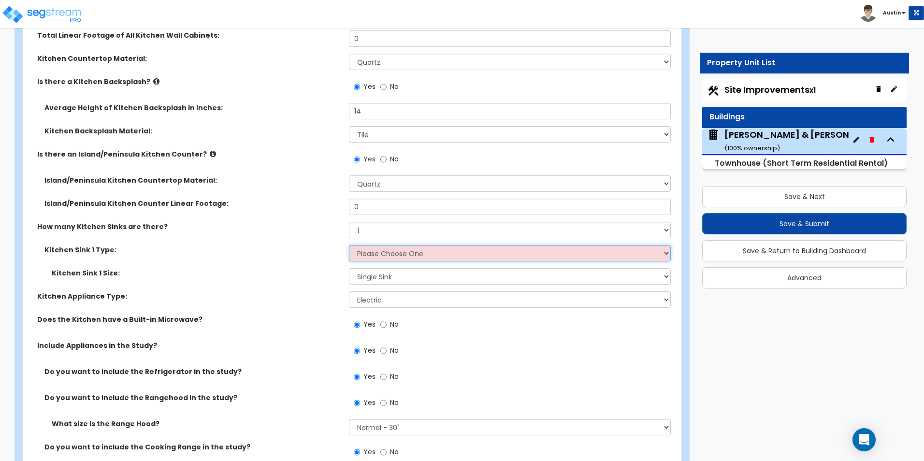
click at [389, 253] on select "Please Choose One Stainless Steel Porcelain Enamel Cast Iron Granite Composite" at bounding box center [509, 253] width 321 height 16
click at [349, 245] on select "Please Choose One Stainless Steel Porcelain Enamel Cast Iron Granite Composite" at bounding box center [509, 253] width 321 height 16
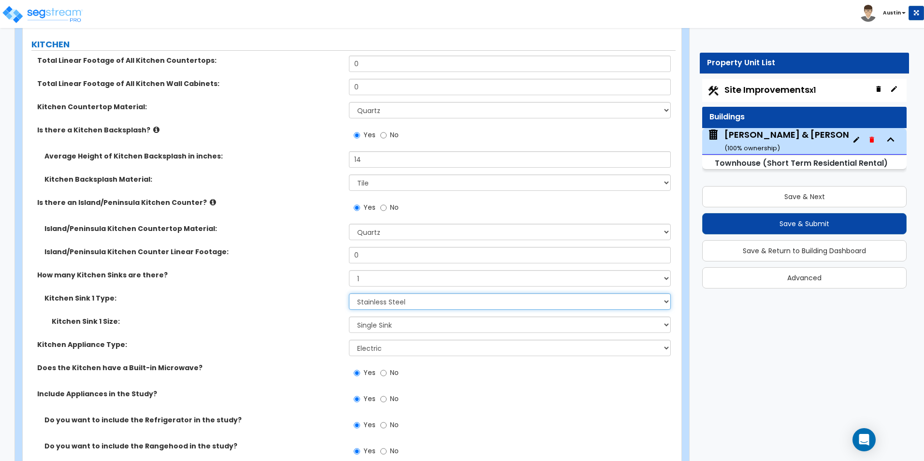
scroll to position [3710, 0]
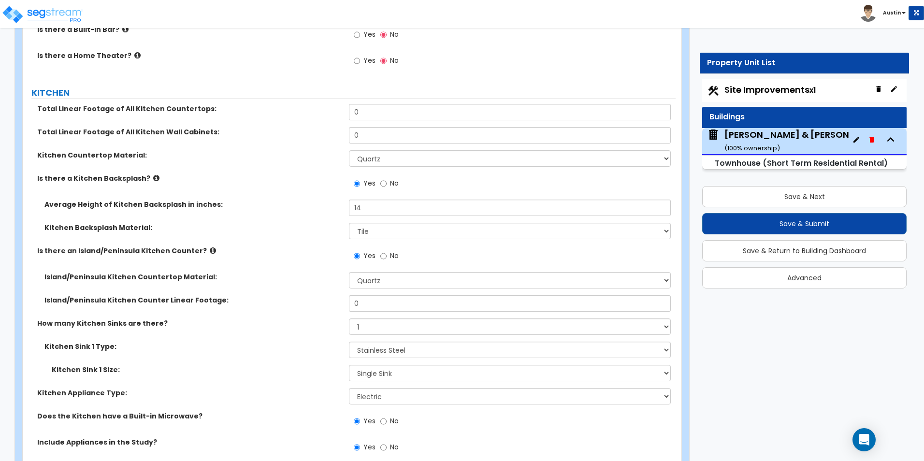
click at [260, 161] on div "Kitchen Countertop Material: Please Choose One Plastic Laminate Solid Surface S…" at bounding box center [349, 161] width 653 height 23
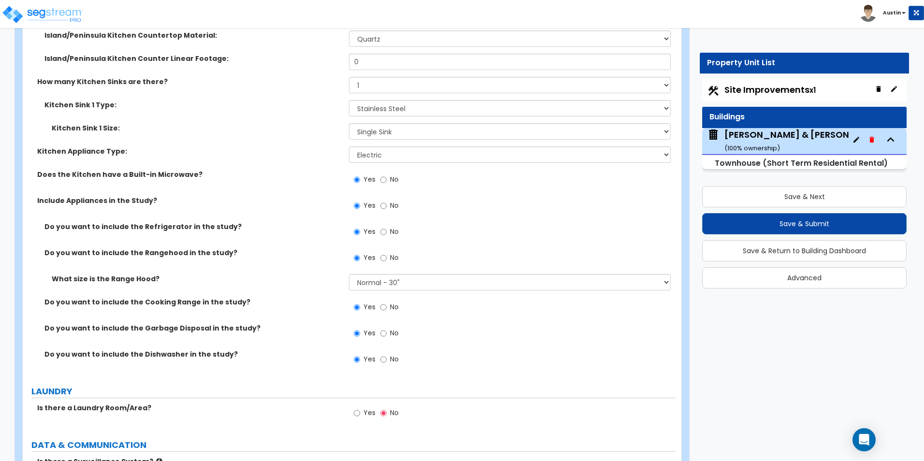
scroll to position [4000, 0]
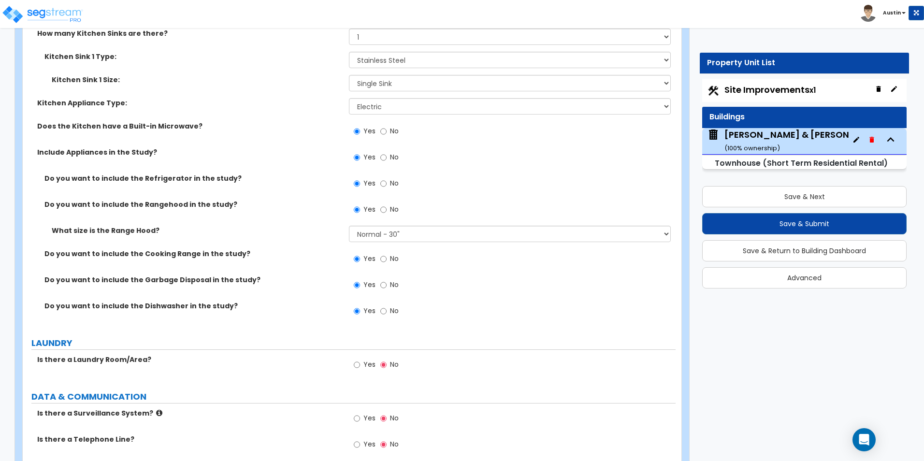
click at [364, 363] on span "Yes" at bounding box center [369, 364] width 12 height 10
click at [360, 363] on input "Yes" at bounding box center [357, 364] width 6 height 11
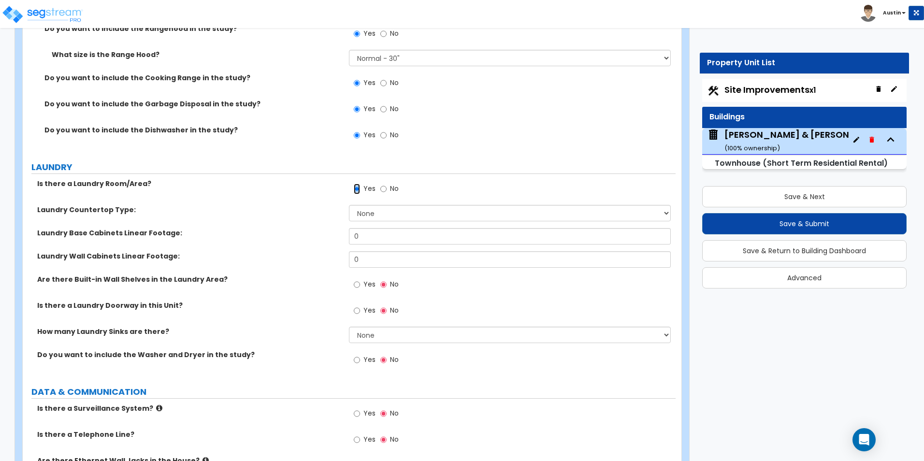
scroll to position [4193, 0]
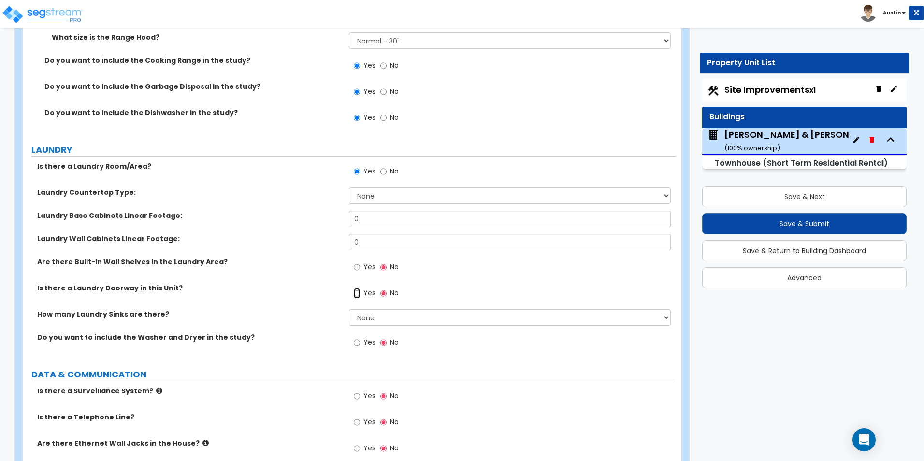
click at [357, 291] on input "Yes" at bounding box center [357, 293] width 6 height 11
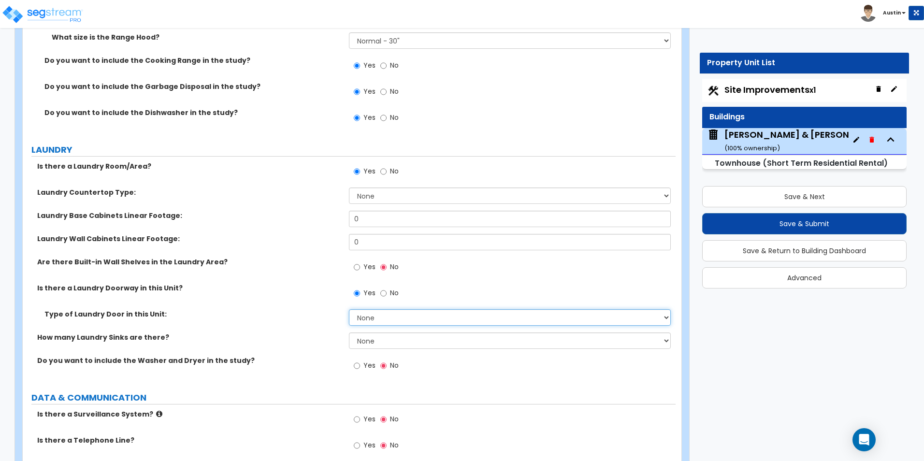
click at [371, 314] on select "None Bi-Fold Louvered Paneled Wood Passage" at bounding box center [509, 317] width 321 height 16
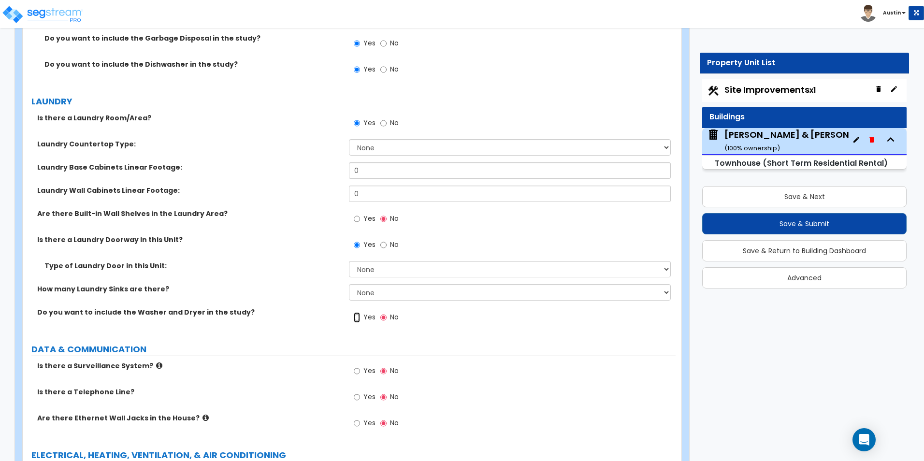
click at [356, 316] on input "Yes" at bounding box center [357, 317] width 6 height 11
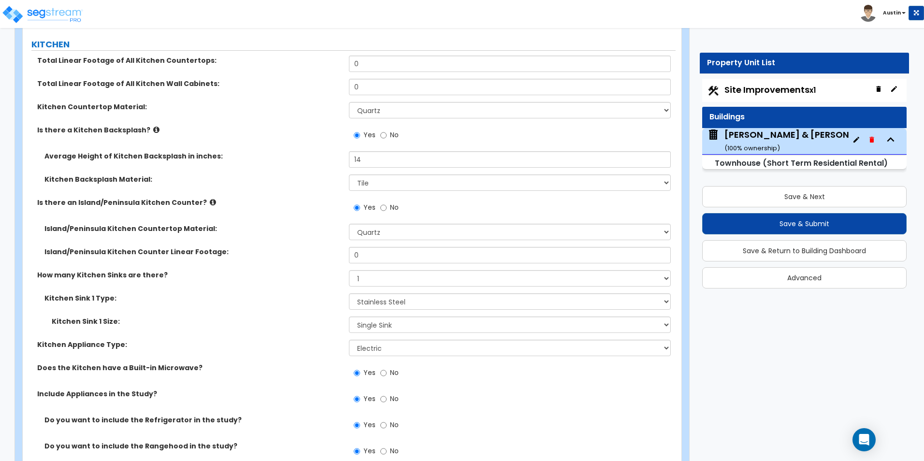
scroll to position [3710, 0]
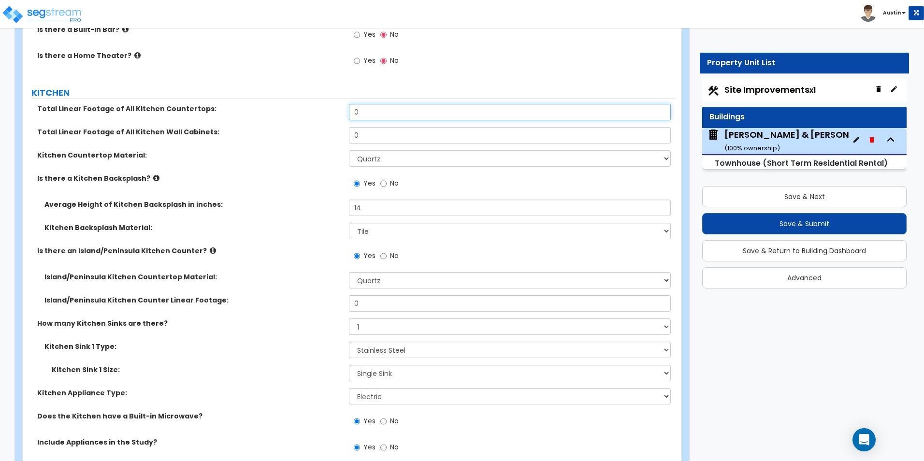
click at [391, 115] on input "0" at bounding box center [509, 112] width 321 height 16
click at [389, 138] on input "0" at bounding box center [509, 135] width 321 height 16
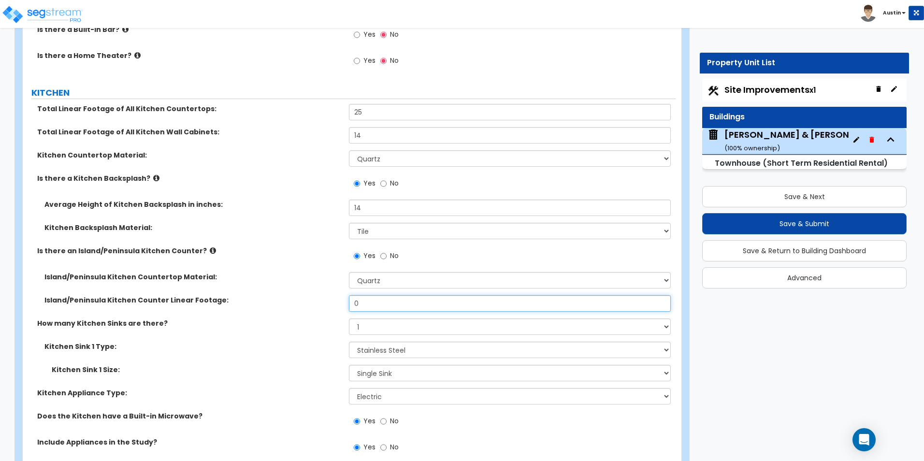
click at [375, 306] on input "0" at bounding box center [509, 303] width 321 height 16
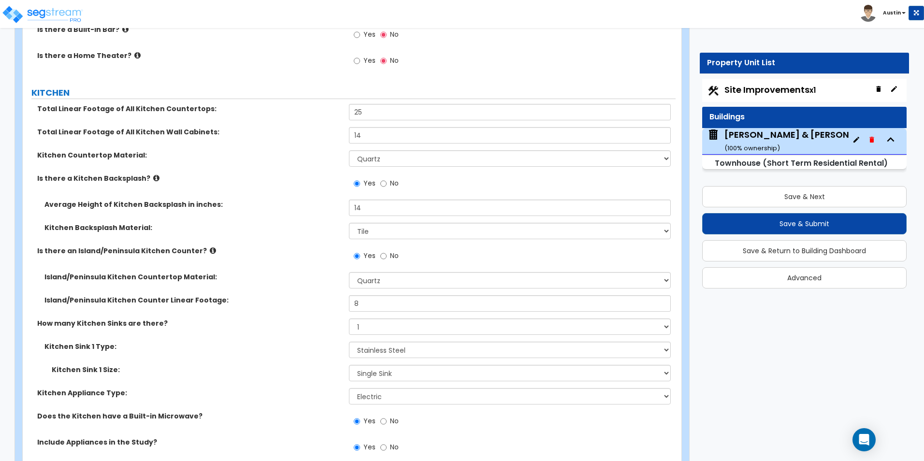
click at [258, 288] on div "Island/Peninsula Kitchen Countertop Material: None Plastic Laminate Solid Surfa…" at bounding box center [349, 283] width 653 height 23
click at [378, 116] on input "25" at bounding box center [509, 112] width 321 height 16
click at [288, 123] on div "Total Linear Footage of All Kitchen Countertops: 20" at bounding box center [349, 115] width 653 height 23
click at [374, 110] on input "20" at bounding box center [509, 112] width 321 height 16
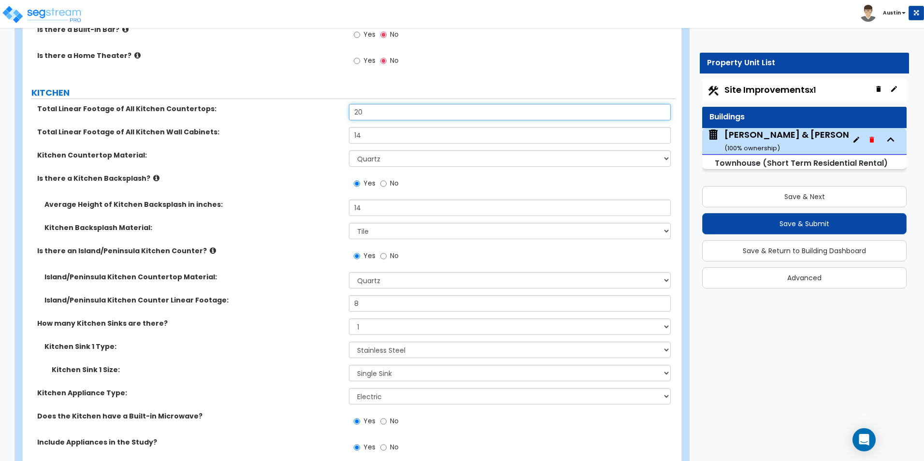
click at [374, 110] on input "20" at bounding box center [509, 112] width 321 height 16
click at [264, 153] on label "Kitchen Countertop Material:" at bounding box center [189, 155] width 304 height 10
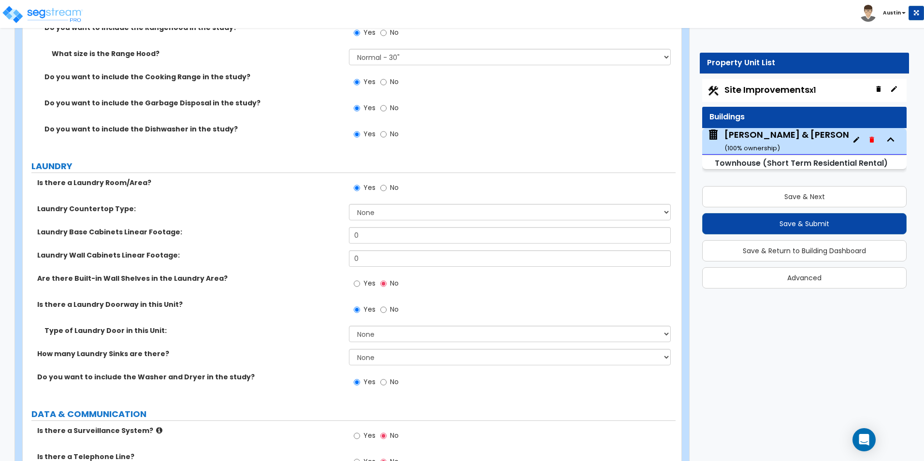
scroll to position [4193, 0]
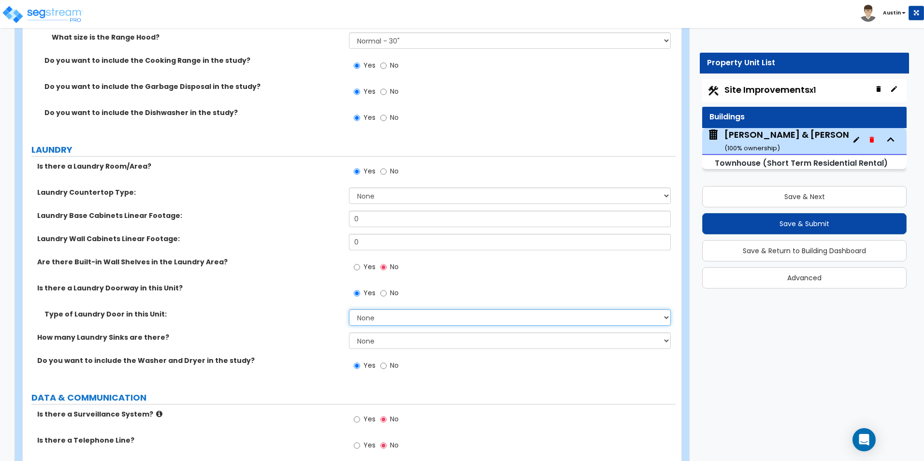
click at [397, 317] on select "None Bi-Fold Louvered Paneled Wood Passage" at bounding box center [509, 317] width 321 height 16
click at [367, 317] on select "None Bi-Fold Louvered Paneled Wood Passage" at bounding box center [509, 317] width 321 height 16
click at [349, 309] on select "None Bi-Fold Louvered Paneled Wood Passage" at bounding box center [509, 317] width 321 height 16
click at [269, 301] on div "Is there a Laundry Doorway in this Unit? Yes No" at bounding box center [349, 296] width 653 height 26
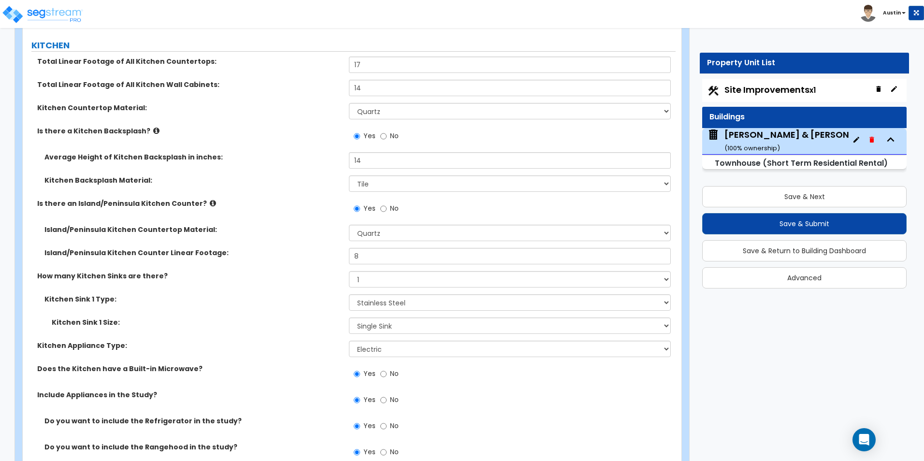
scroll to position [3740, 0]
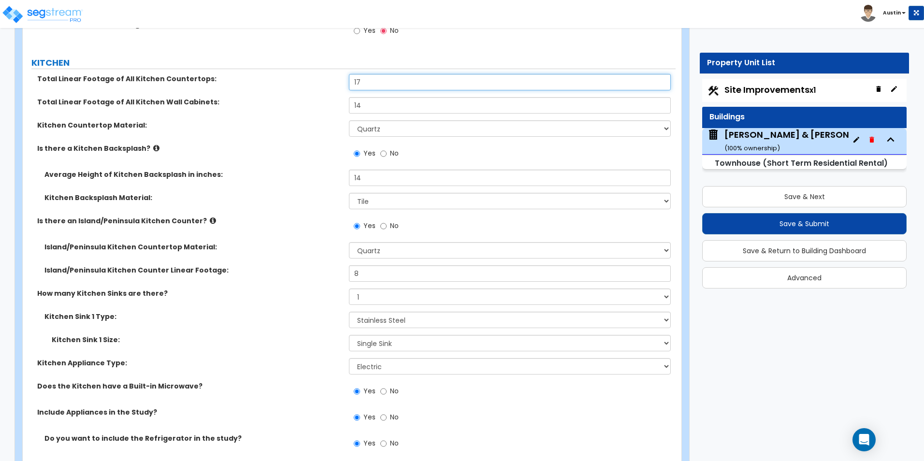
click at [406, 84] on input "17" at bounding box center [509, 82] width 321 height 16
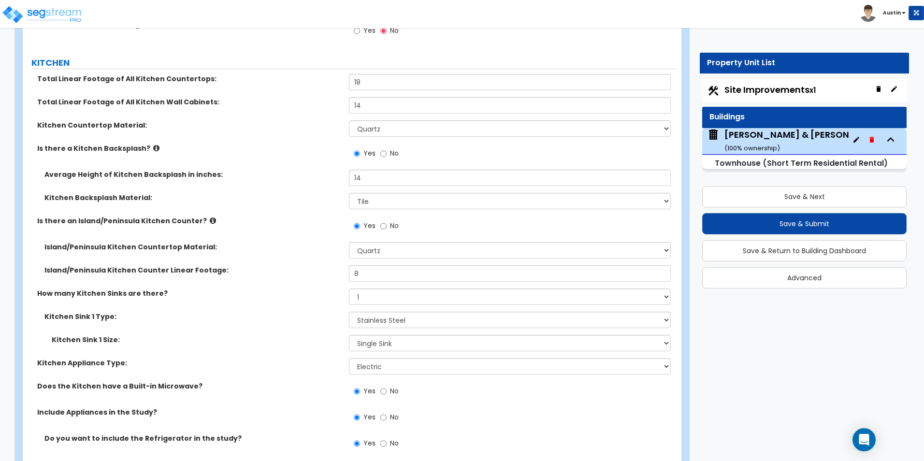
click at [294, 156] on div "Is there a Kitchen Backsplash? Yes No" at bounding box center [349, 157] width 653 height 26
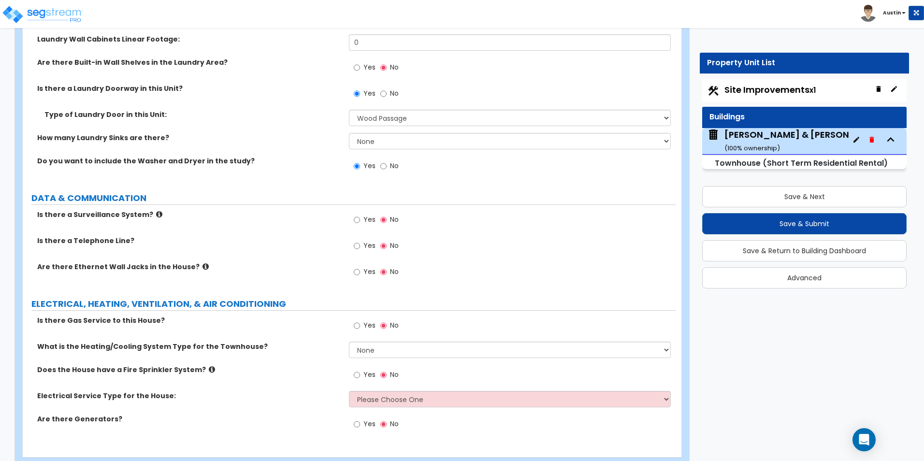
scroll to position [4416, 0]
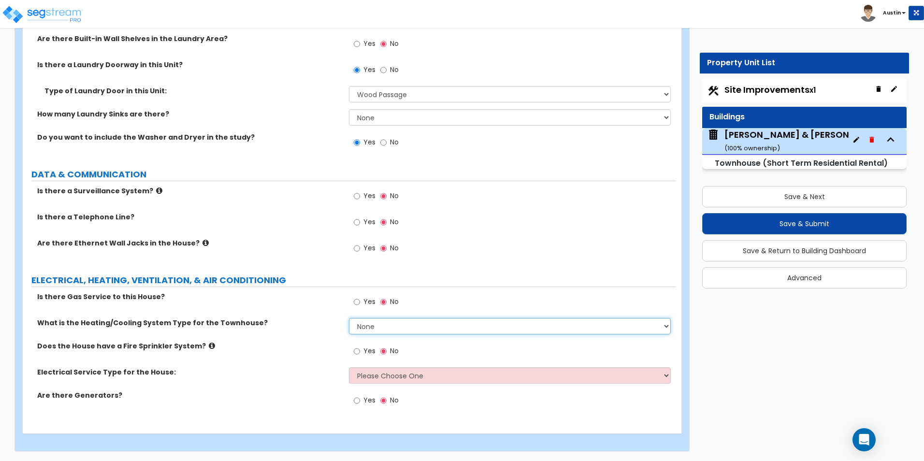
click at [407, 329] on select "None Heat Only Centralized Heating & Cooling Thru Wall Air Conditioners Mini Sp…" at bounding box center [509, 326] width 321 height 16
click at [349, 318] on select "None Heat Only Centralized Heating & Cooling Thru Wall Air Conditioners Mini Sp…" at bounding box center [509, 326] width 321 height 16
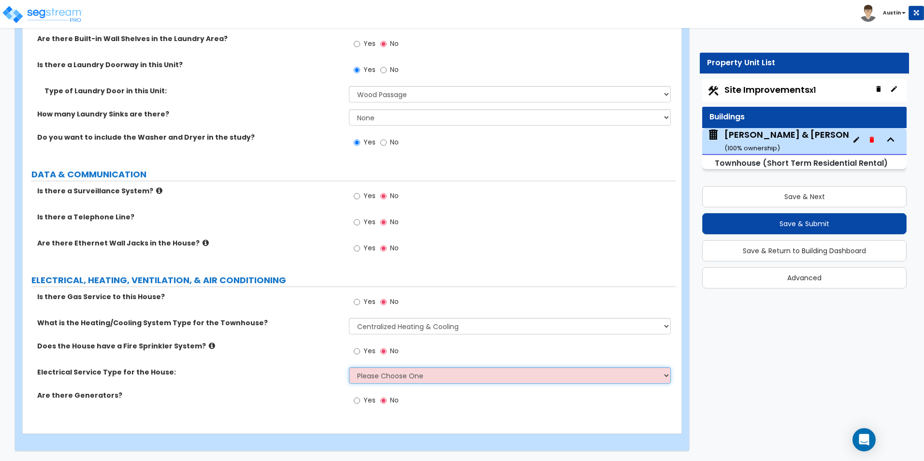
click at [384, 371] on select "Please Choose One Overhead Underground" at bounding box center [509, 375] width 321 height 16
click at [349, 367] on select "Please Choose One Overhead Underground" at bounding box center [509, 375] width 321 height 16
click at [314, 381] on div "Electrical Service Type for the House: Please Choose One Overhead Underground" at bounding box center [349, 378] width 653 height 23
click at [259, 359] on div "Does the House have a Fire Sprinkler System? Yes No" at bounding box center [349, 354] width 653 height 26
click at [156, 189] on icon at bounding box center [159, 190] width 6 height 7
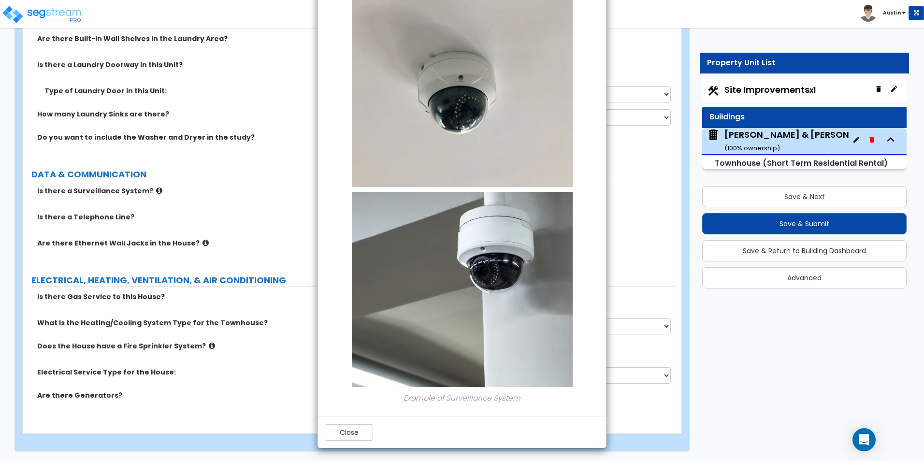
scroll to position [68, 0]
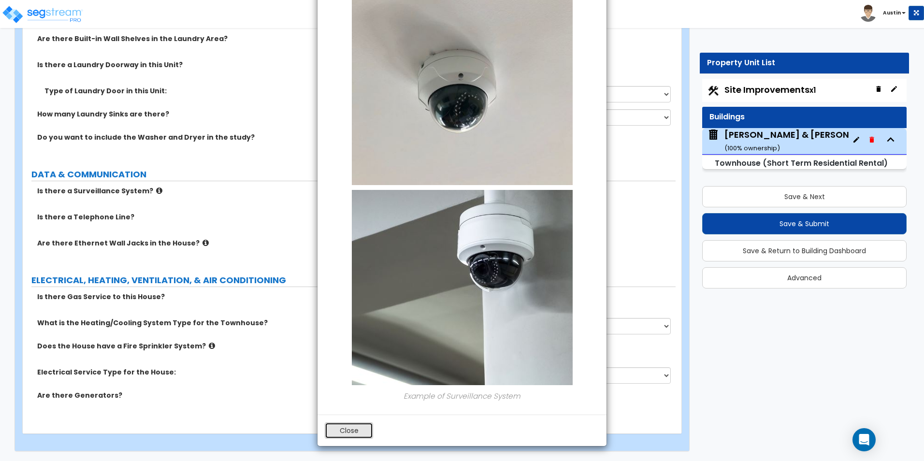
click at [351, 429] on button "Close" at bounding box center [349, 430] width 48 height 16
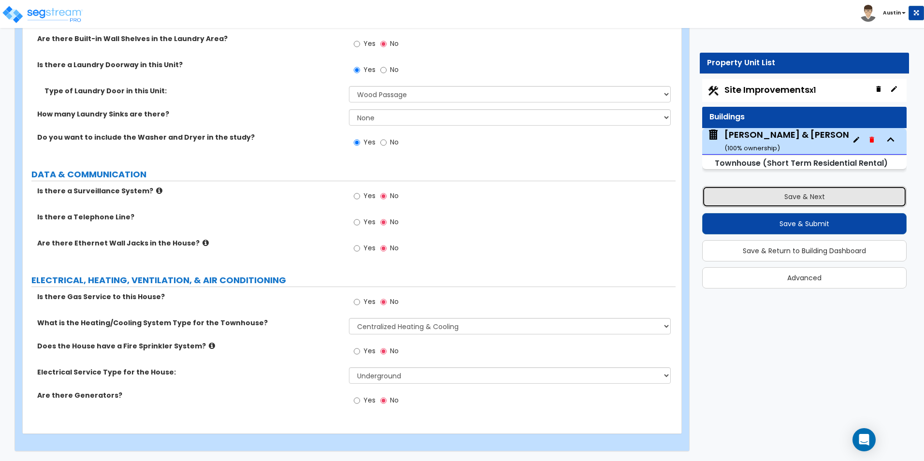
click at [808, 193] on button "Save & Next" at bounding box center [804, 196] width 204 height 21
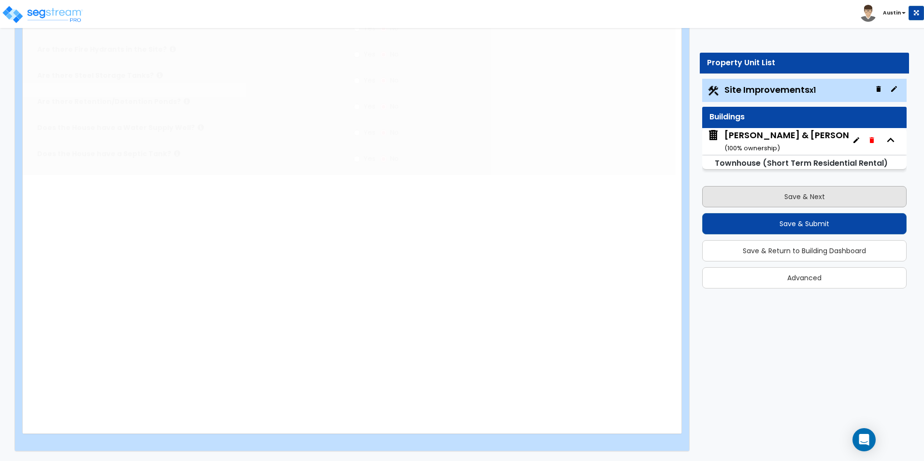
scroll to position [0, 0]
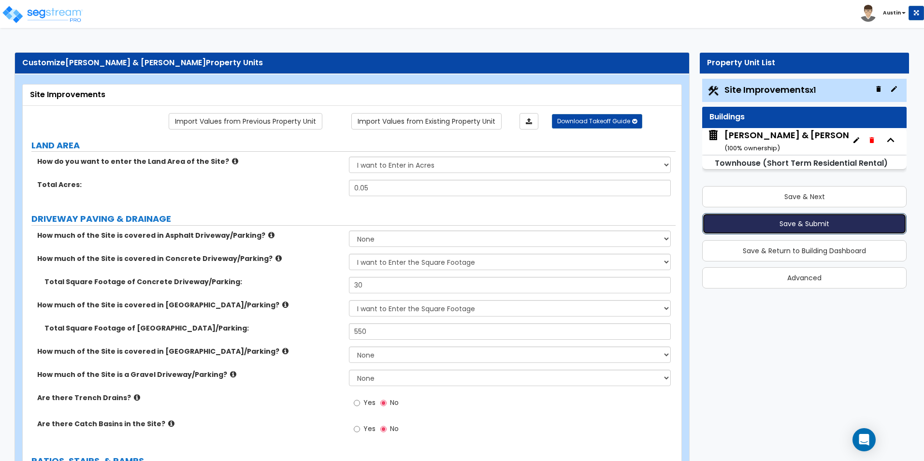
click at [803, 222] on button "Save & Submit" at bounding box center [804, 223] width 204 height 21
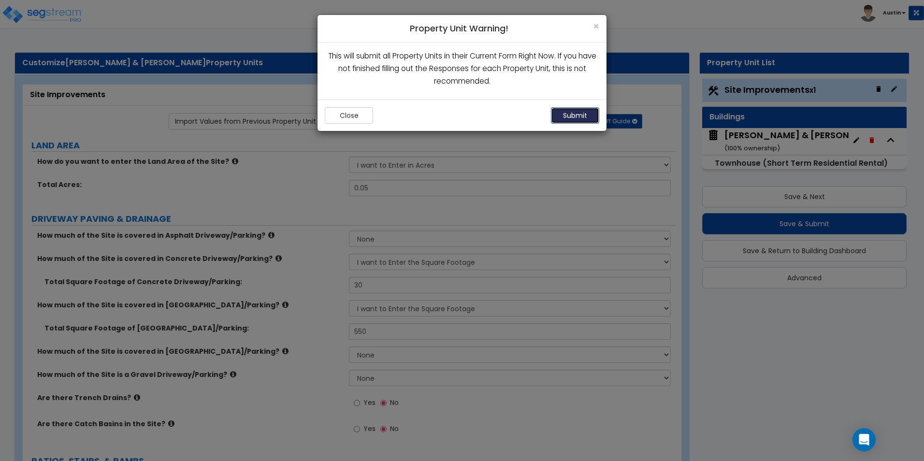
click at [572, 112] on button "Submit" at bounding box center [575, 115] width 48 height 16
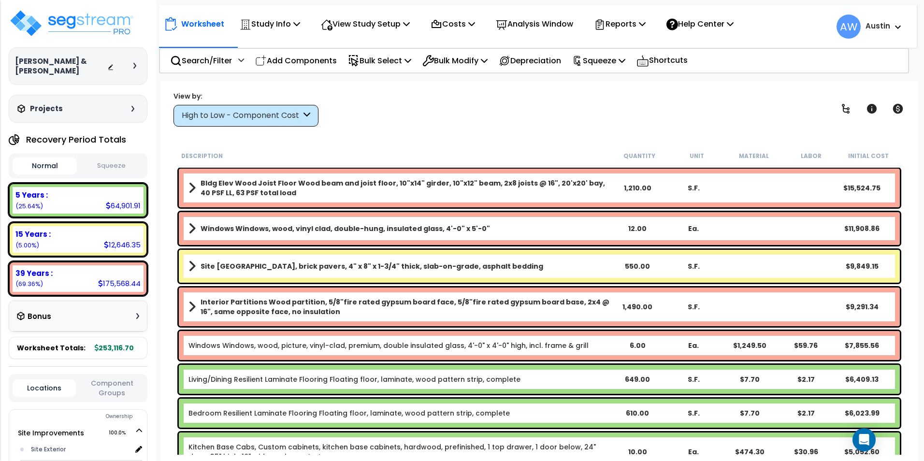
click at [244, 110] on div "High to Low - Component Cost" at bounding box center [245, 116] width 145 height 22
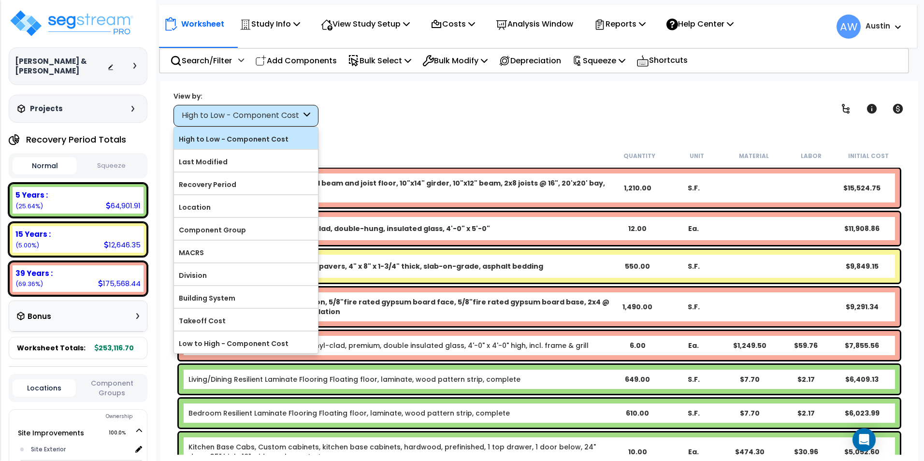
click at [239, 141] on label "High to Low - Component Cost" at bounding box center [246, 139] width 144 height 14
click at [0, 0] on input "High to Low - Component Cost" at bounding box center [0, 0] width 0 height 0
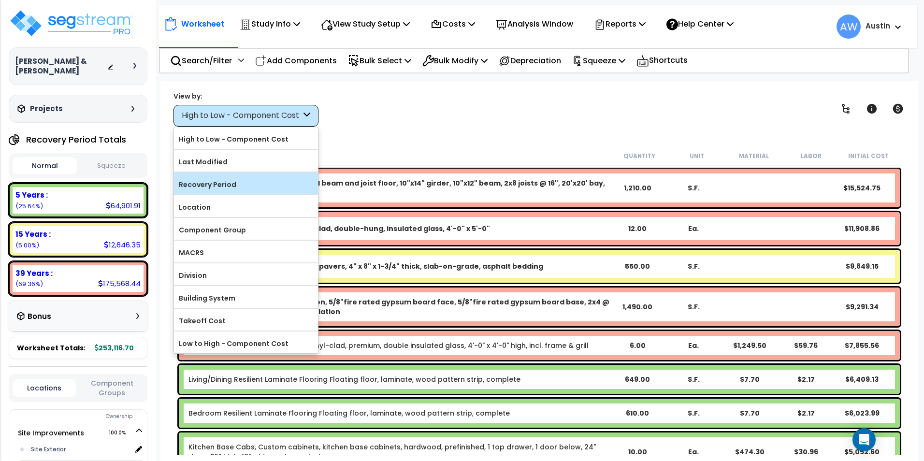
click at [229, 178] on label "Recovery Period" at bounding box center [246, 184] width 144 height 14
click at [0, 0] on input "Recovery Period" at bounding box center [0, 0] width 0 height 0
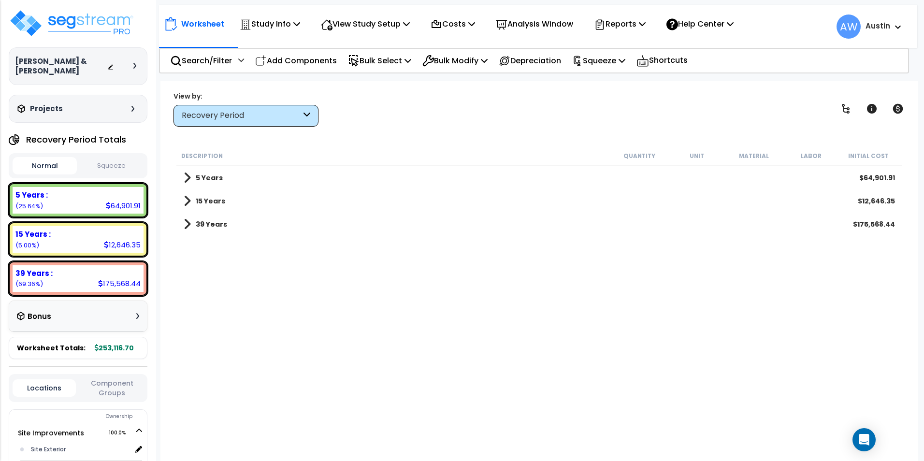
click at [184, 227] on span at bounding box center [187, 224] width 7 height 14
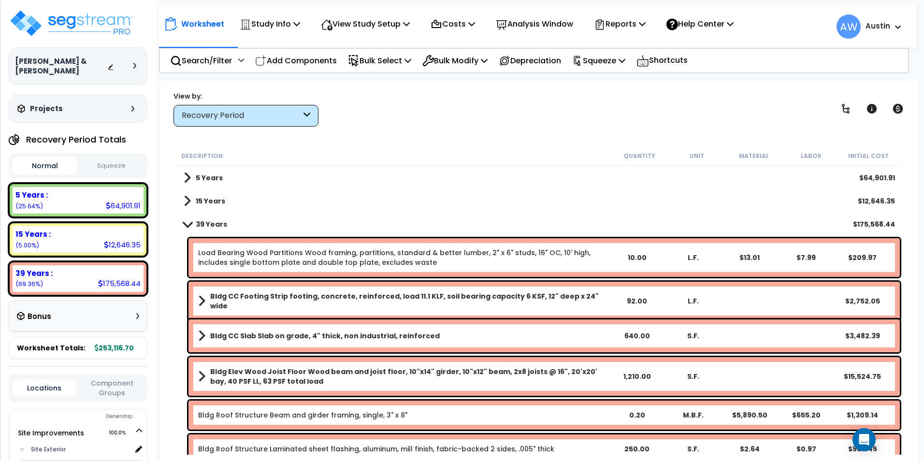
click at [188, 205] on span at bounding box center [187, 201] width 7 height 14
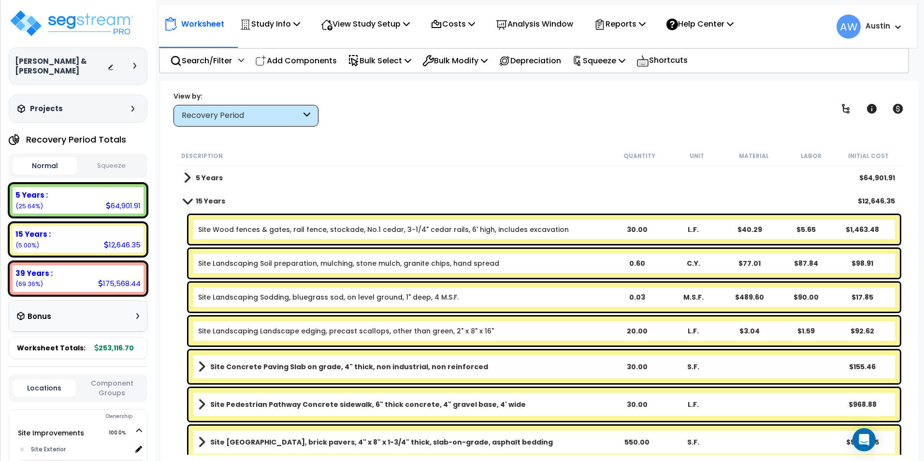
click at [187, 180] on span at bounding box center [187, 178] width 7 height 14
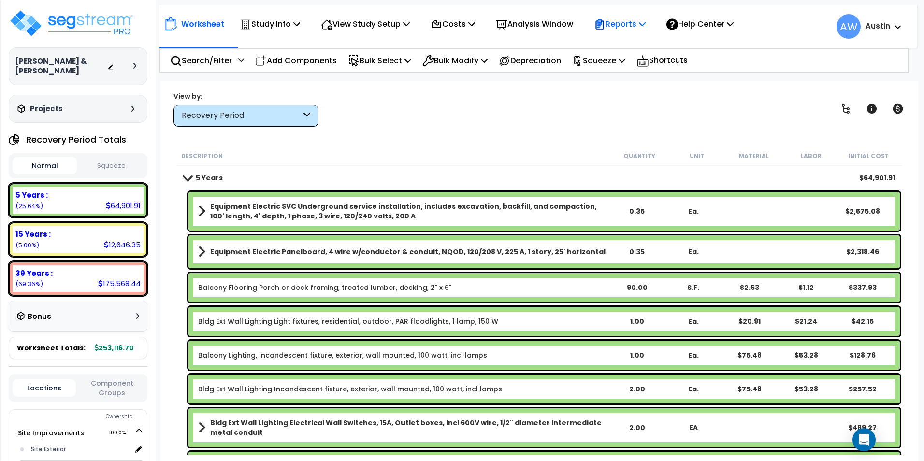
click at [643, 28] on p "Reports" at bounding box center [620, 23] width 52 height 13
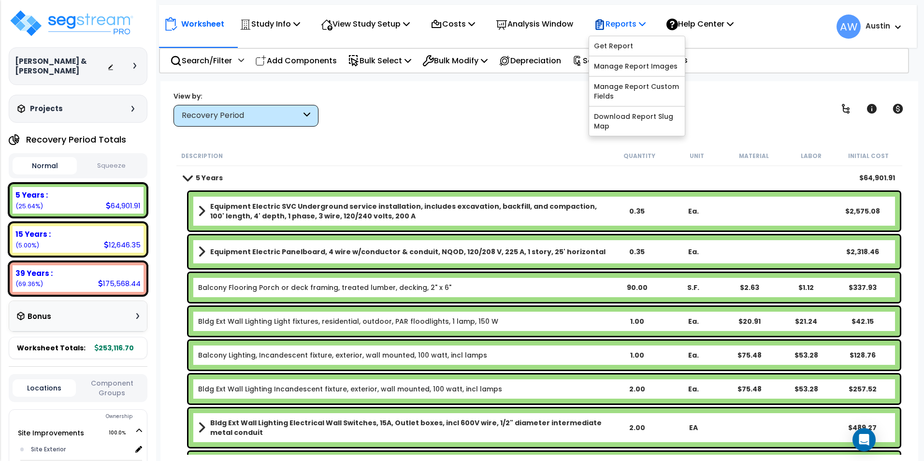
click at [643, 28] on p "Reports" at bounding box center [620, 23] width 52 height 13
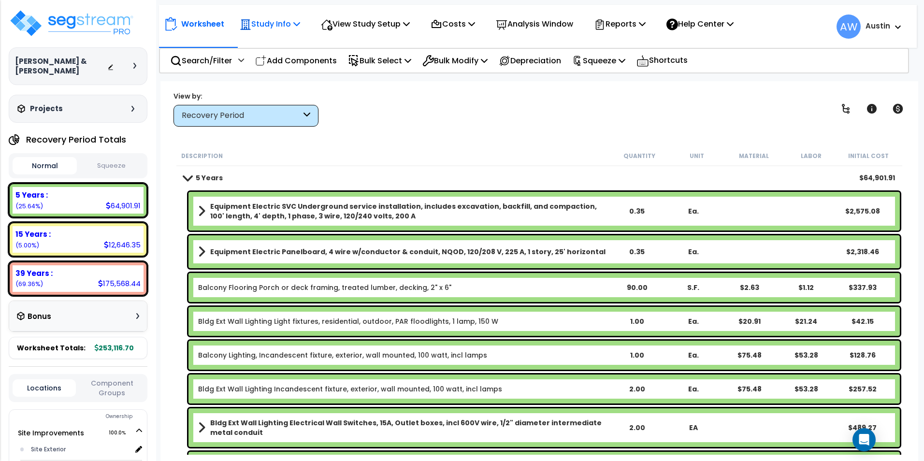
click at [294, 28] on p "Study Info" at bounding box center [270, 23] width 60 height 13
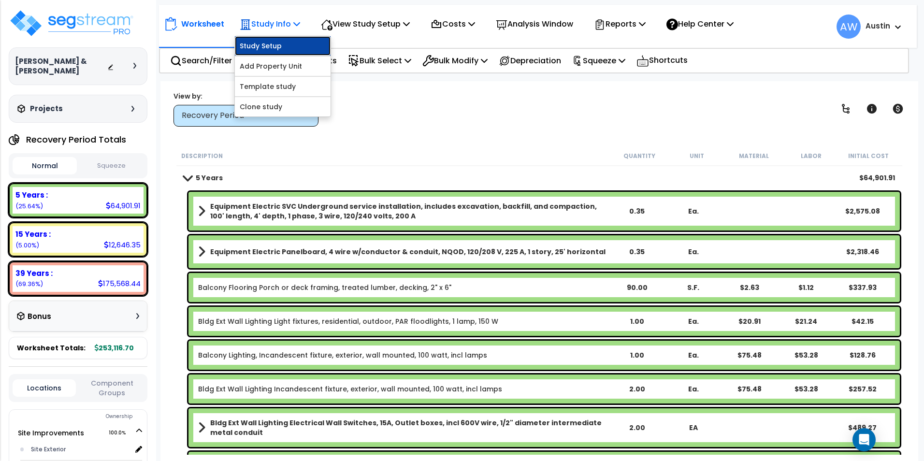
click at [290, 45] on link "Study Setup" at bounding box center [283, 45] width 96 height 19
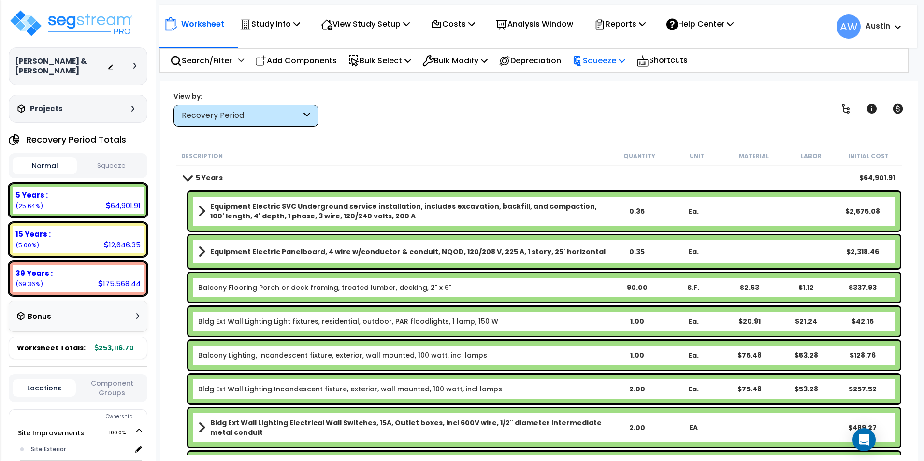
click at [601, 62] on p "Squeeze" at bounding box center [598, 60] width 53 height 13
click at [596, 79] on link "Squeeze" at bounding box center [615, 81] width 96 height 19
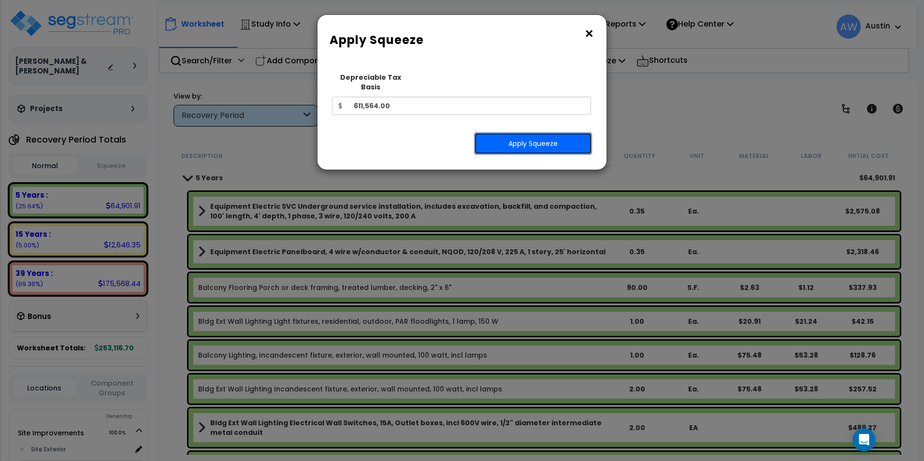
click at [537, 140] on button "Apply Squeeze" at bounding box center [533, 143] width 118 height 22
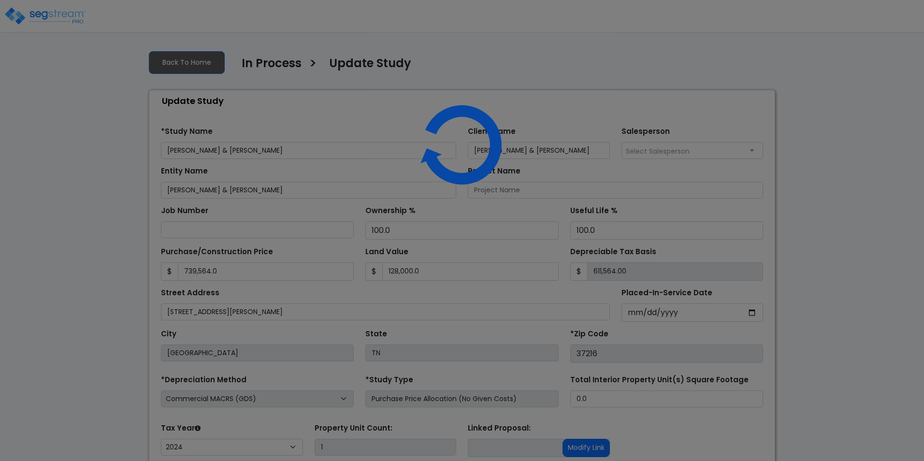
select select "2024"
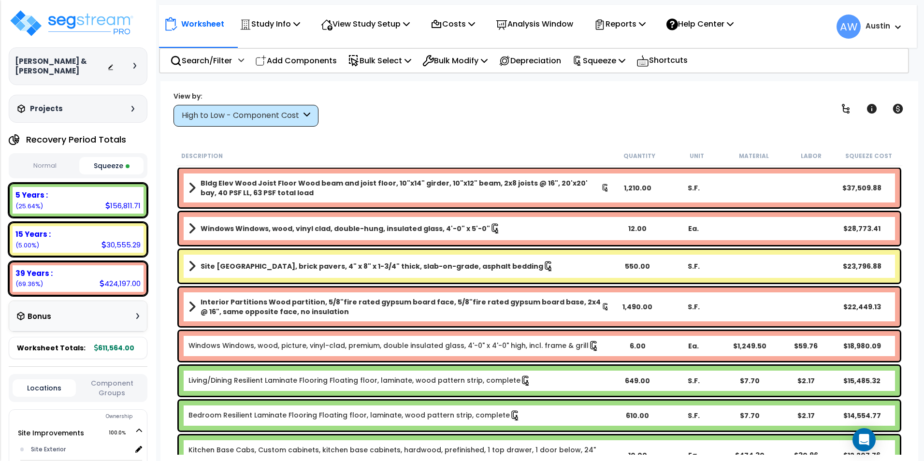
click at [220, 122] on div "High to Low - Component Cost" at bounding box center [245, 116] width 145 height 22
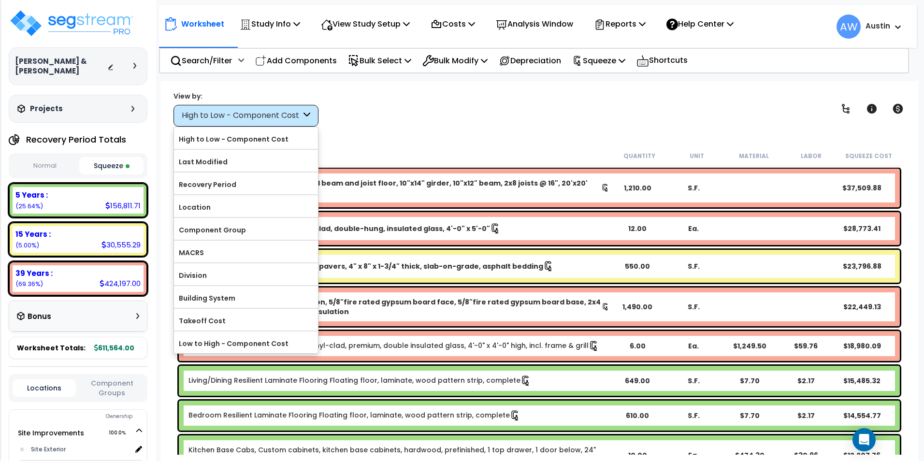
click at [390, 122] on div "View by: High to Low - Component Cost High to Low - Component Cost" at bounding box center [539, 109] width 738 height 36
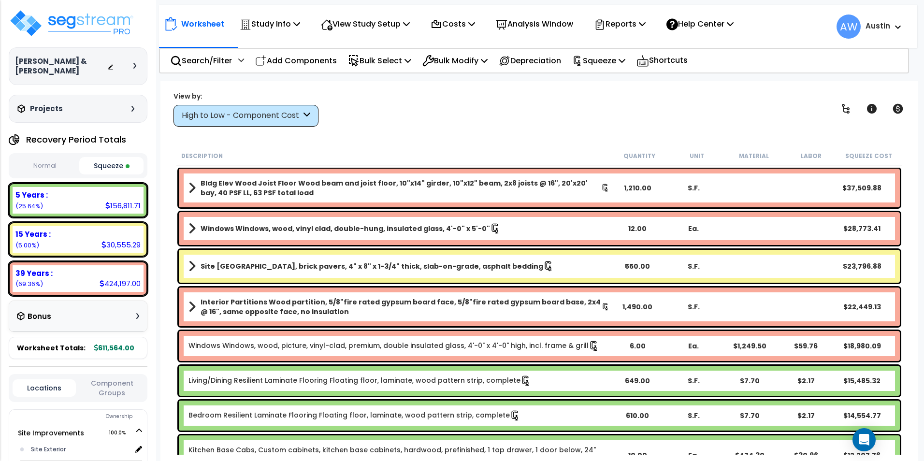
click at [266, 113] on div "High to Low - Component Cost" at bounding box center [241, 115] width 119 height 11
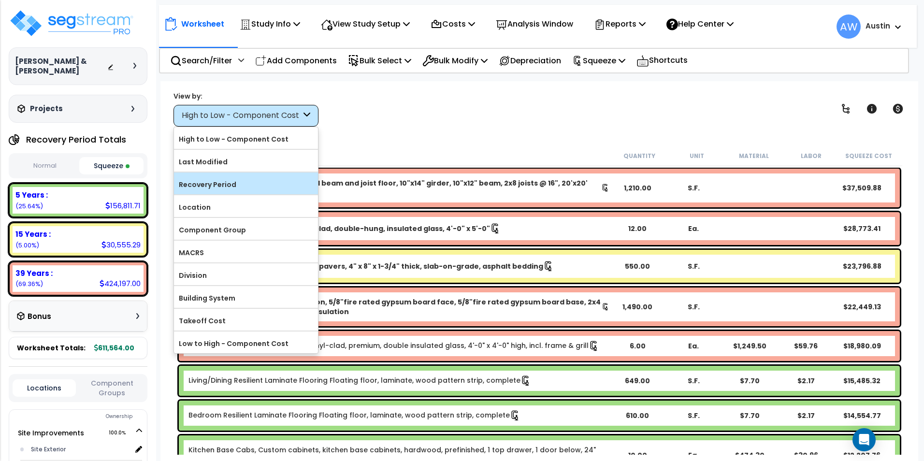
click at [228, 185] on label "Recovery Period" at bounding box center [246, 184] width 144 height 14
click at [0, 0] on input "Recovery Period" at bounding box center [0, 0] width 0 height 0
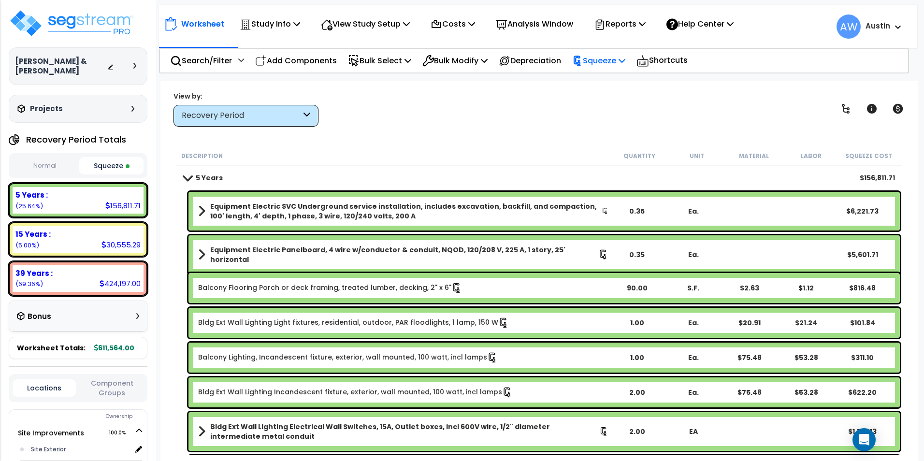
click at [625, 63] on p "Squeeze" at bounding box center [598, 60] width 53 height 13
click at [619, 106] on link "Reset Squeeze" at bounding box center [615, 102] width 96 height 19
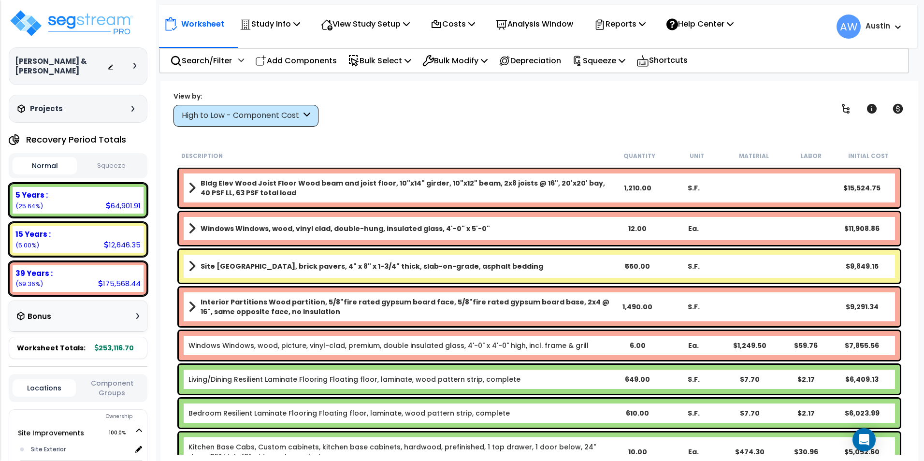
click at [495, 141] on div "Worksheet Study Info Study Setup Add Property Unit Template study Clone study AW" at bounding box center [539, 311] width 758 height 461
click at [200, 113] on div "High to Low - Component Cost" at bounding box center [241, 115] width 119 height 11
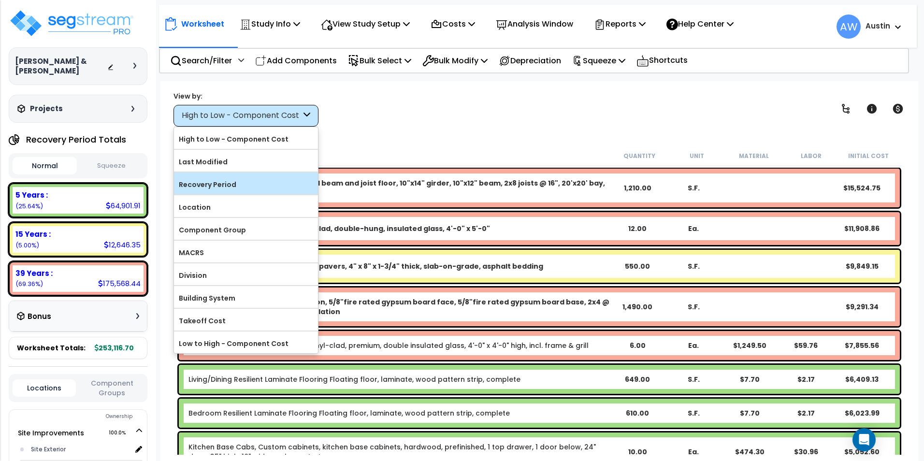
click at [232, 186] on label "Recovery Period" at bounding box center [246, 184] width 144 height 14
click at [0, 0] on input "Recovery Period" at bounding box center [0, 0] width 0 height 0
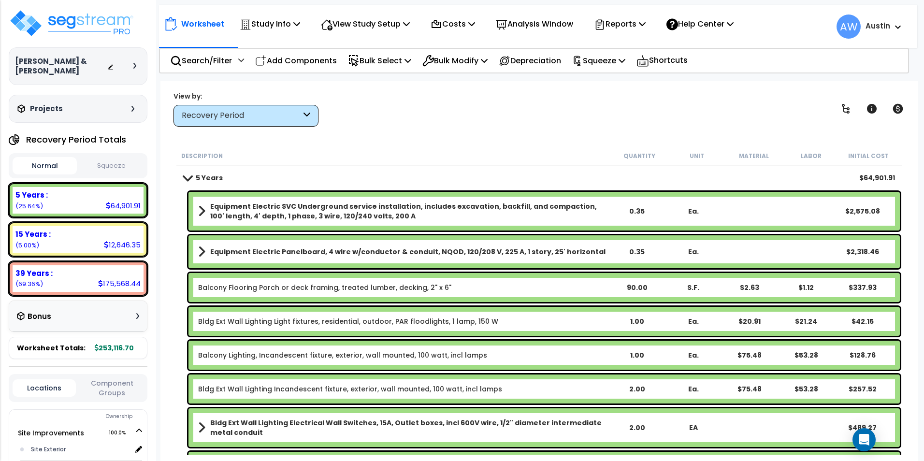
click at [458, 146] on div "Description Quantity Unit Material Labor Initial Cost" at bounding box center [539, 156] width 726 height 20
click at [577, 123] on div "View by: Recovery Period High to Low - Component Cost" at bounding box center [539, 109] width 738 height 36
click at [560, 153] on div "Description" at bounding box center [396, 156] width 430 height 10
